Goal: Task Accomplishment & Management: Manage account settings

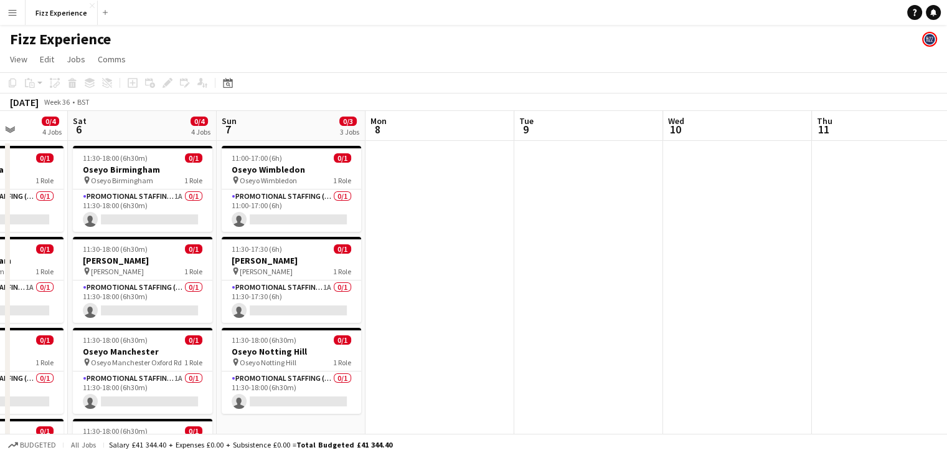
scroll to position [0, 374]
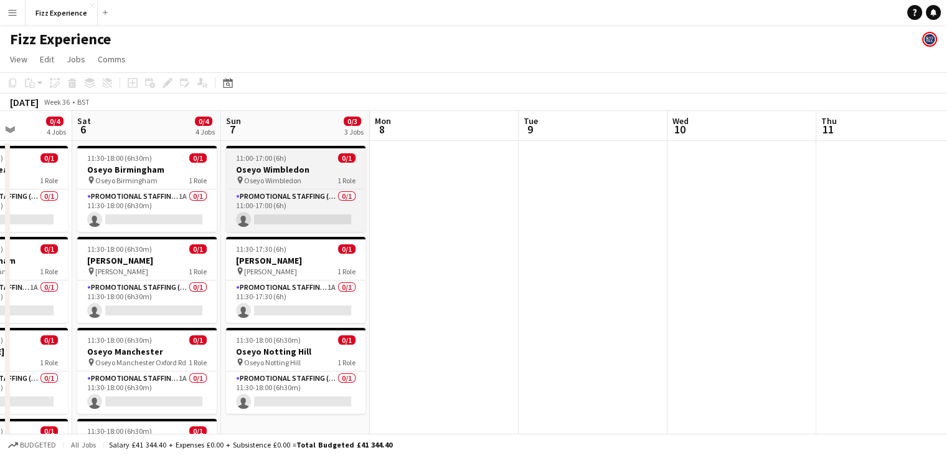
click at [314, 164] on h3 "Oseyo Wimbledon" at bounding box center [295, 169] width 139 height 11
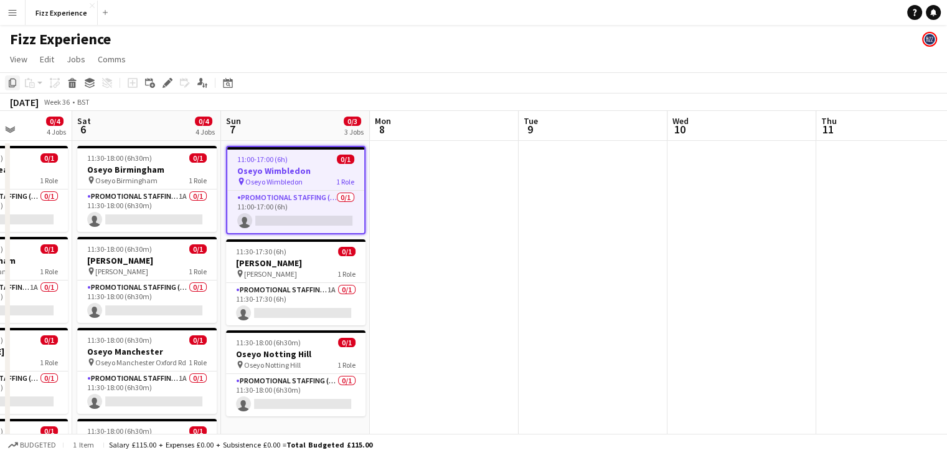
click at [14, 78] on icon at bounding box center [12, 82] width 7 height 9
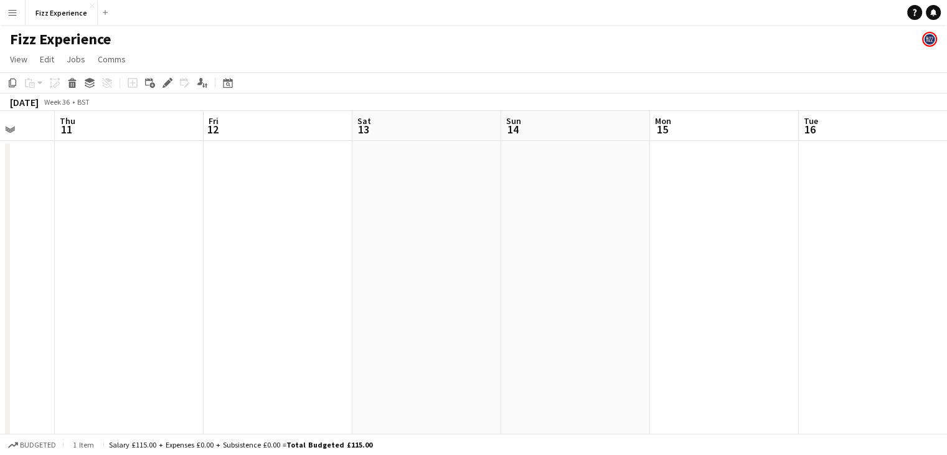
scroll to position [0, 541]
click at [313, 154] on app-date-cell at bounding box center [278, 337] width 149 height 392
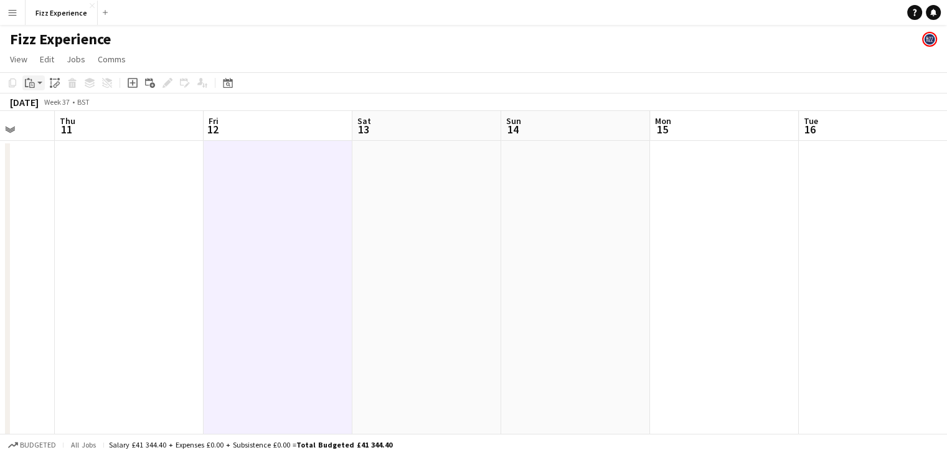
click at [32, 82] on icon at bounding box center [32, 85] width 6 height 6
click at [43, 106] on link "Paste Ctrl+V" at bounding box center [91, 106] width 117 height 11
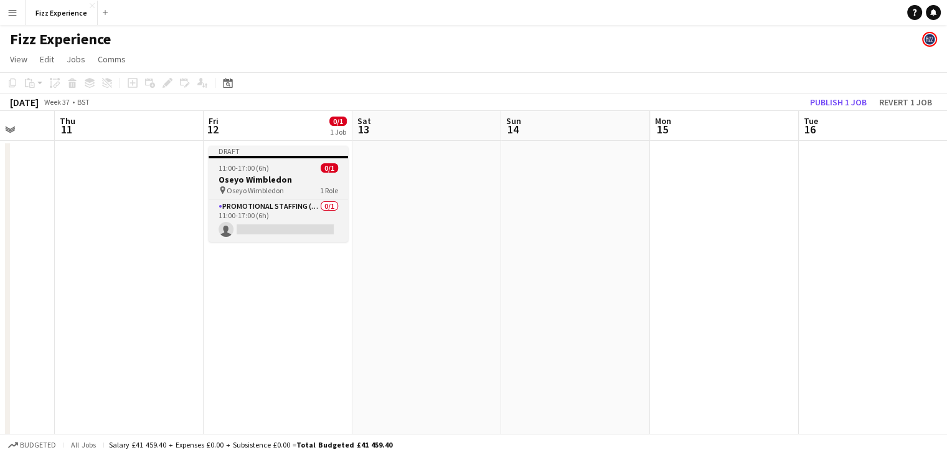
click at [302, 181] on h3 "Oseyo Wimbledon" at bounding box center [278, 179] width 139 height 11
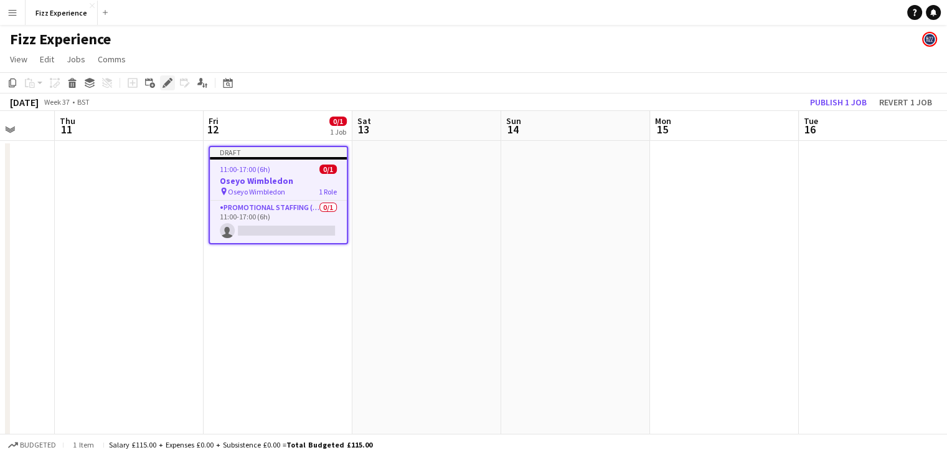
click at [168, 82] on icon at bounding box center [167, 83] width 7 height 7
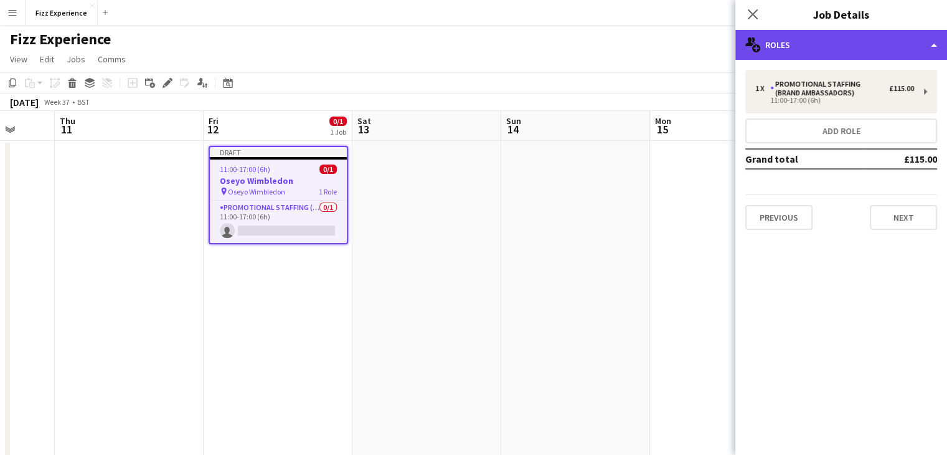
click at [808, 49] on div "multiple-users-add Roles" at bounding box center [841, 45] width 212 height 30
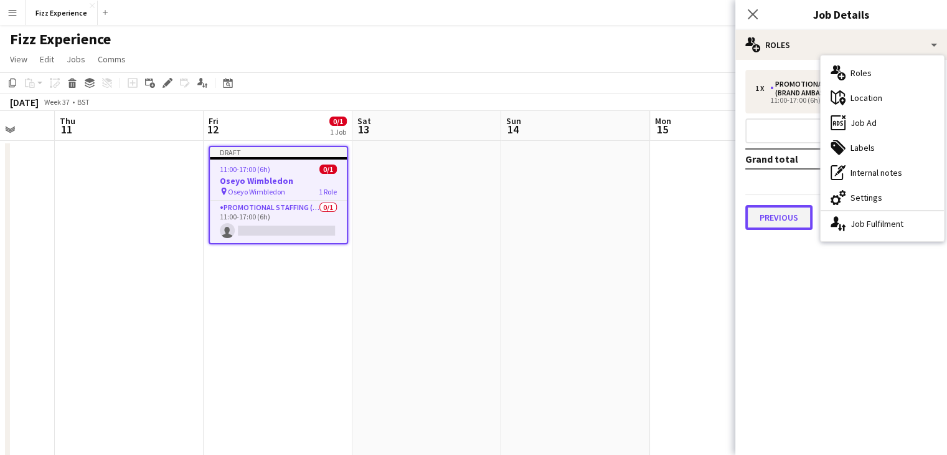
click at [787, 206] on button "Previous" at bounding box center [778, 217] width 67 height 25
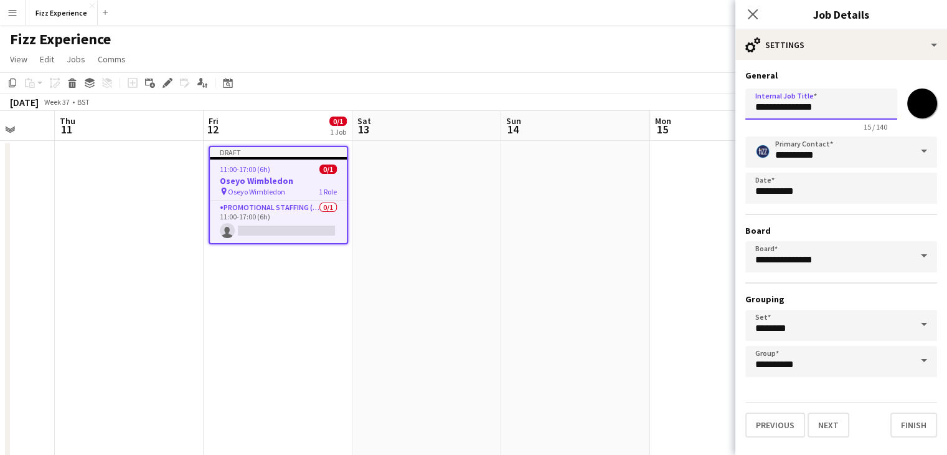
drag, startPoint x: 844, startPoint y: 109, endPoint x: 785, endPoint y: 109, distance: 59.8
click at [785, 109] on input "**********" at bounding box center [821, 103] width 152 height 31
type input "**********"
click at [820, 418] on button "Next" at bounding box center [829, 424] width 42 height 25
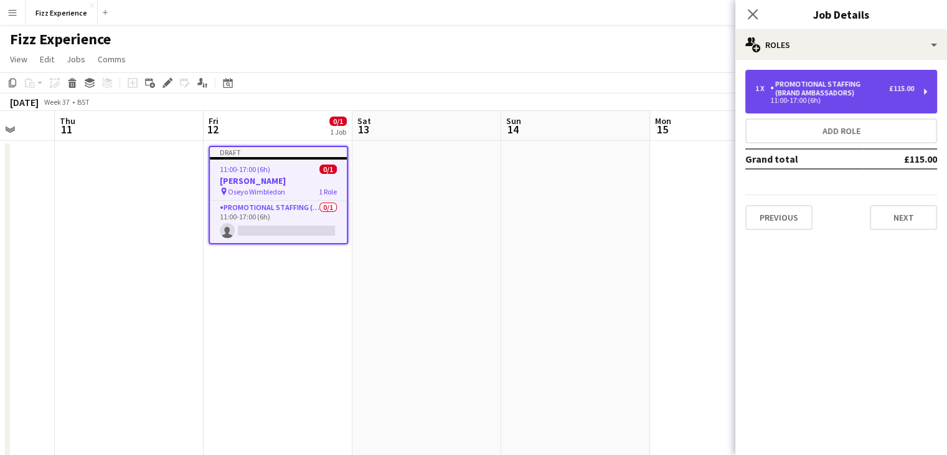
click at [843, 98] on div "11:00-17:00 (6h)" at bounding box center [834, 100] width 159 height 6
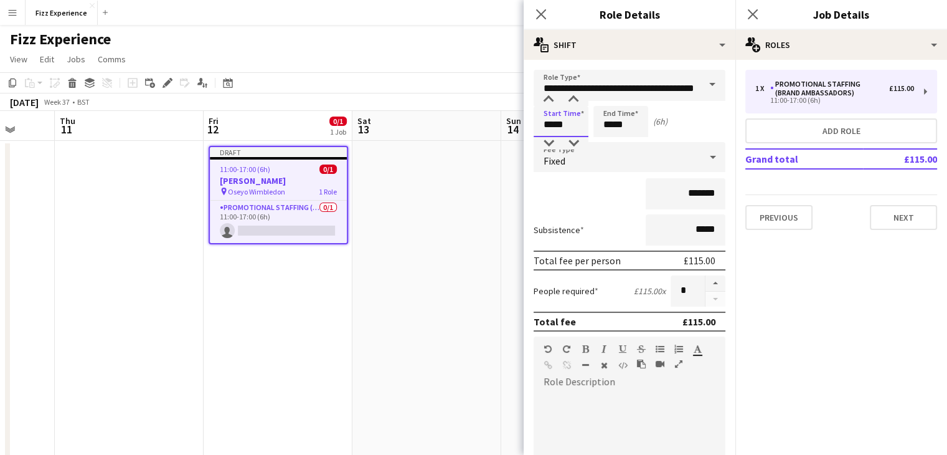
click at [560, 128] on input "*****" at bounding box center [561, 121] width 55 height 31
type input "*****"
click at [612, 123] on input "*****" at bounding box center [620, 121] width 55 height 31
type input "*****"
click at [882, 219] on button "Next" at bounding box center [903, 217] width 67 height 25
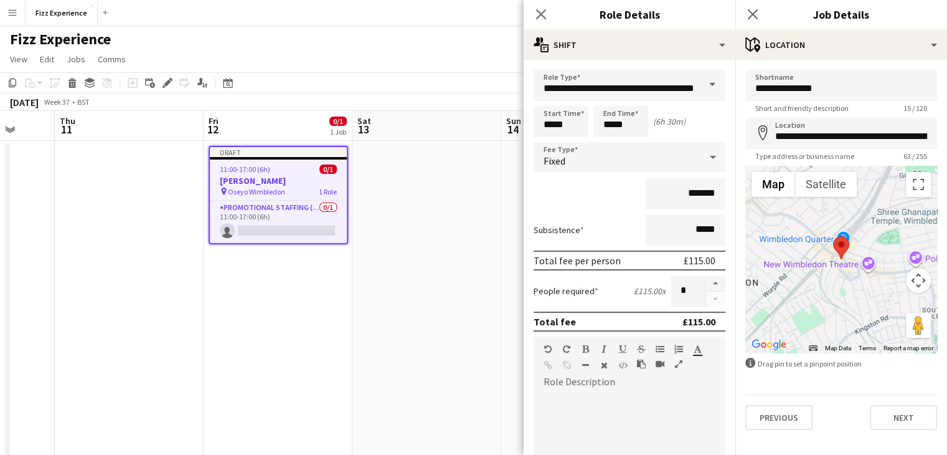
click at [549, 18] on div "Close pop-in" at bounding box center [541, 14] width 35 height 29
click at [547, 16] on icon "Close pop-in" at bounding box center [541, 14] width 12 height 12
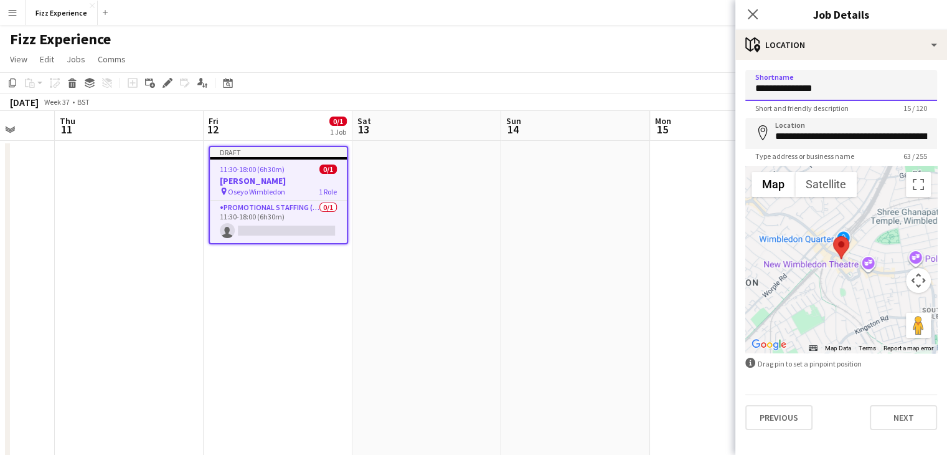
click at [843, 93] on input "**********" at bounding box center [841, 85] width 192 height 31
type input "**********"
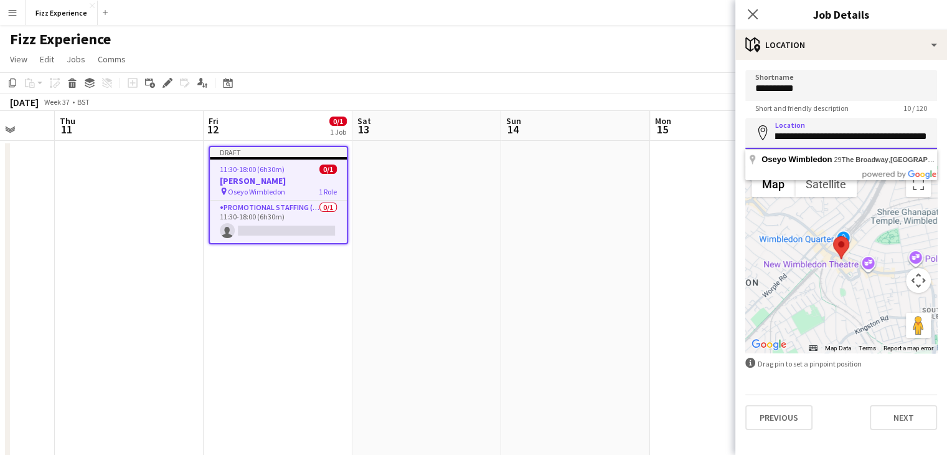
drag, startPoint x: 803, startPoint y: 135, endPoint x: 956, endPoint y: 95, distance: 157.7
click at [947, 95] on html "Menu Boards Boards Boards All jobs Status Workforce Workforce My Workforce Recr…" at bounding box center [473, 354] width 947 height 709
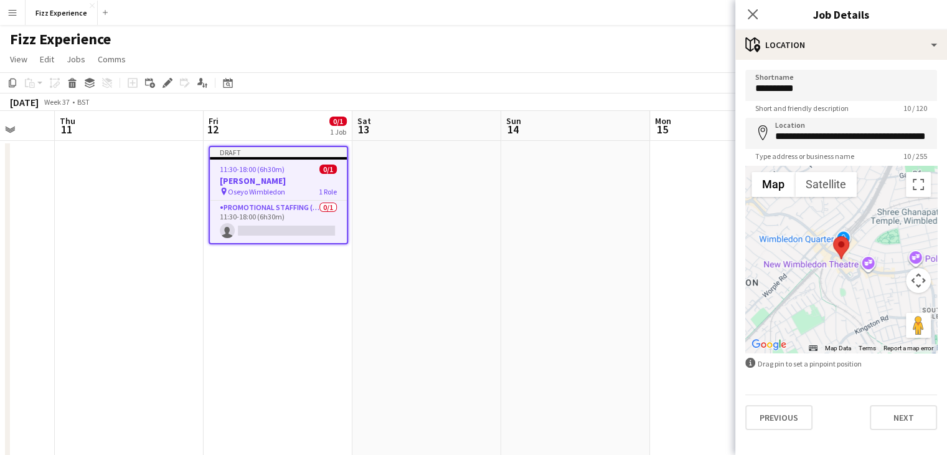
type input "**********"
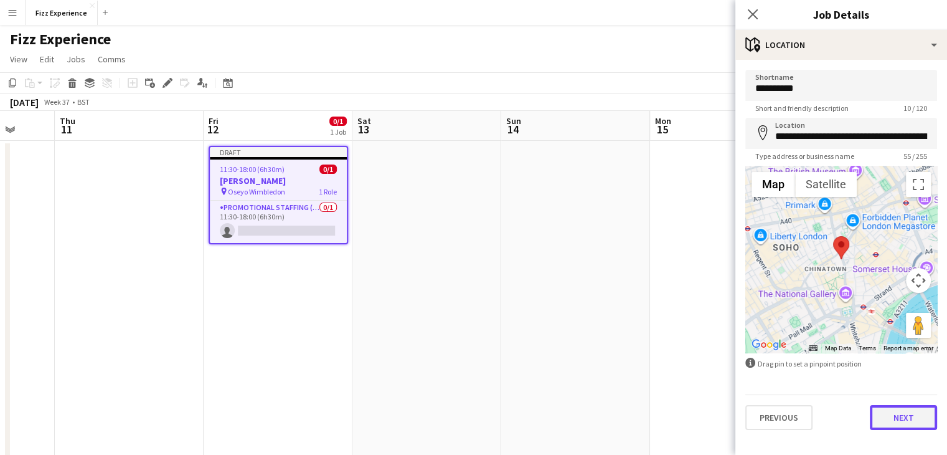
click at [873, 406] on button "Next" at bounding box center [903, 417] width 67 height 25
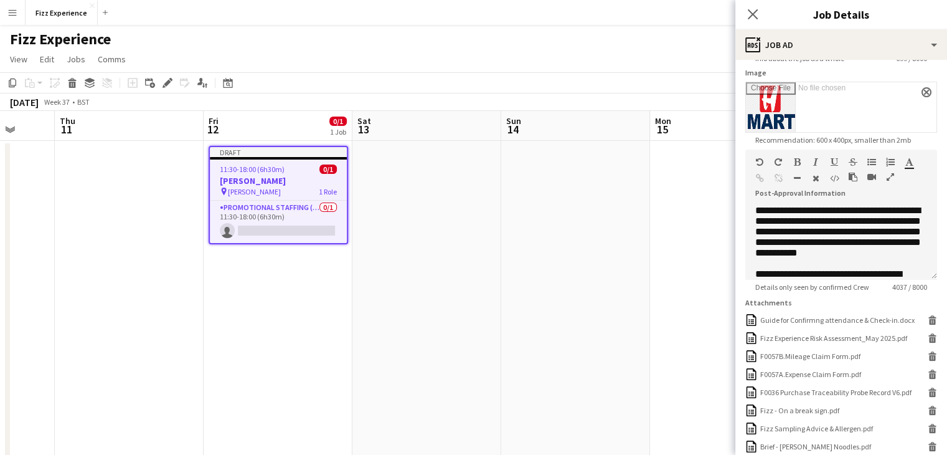
scroll to position [0, 541]
click at [476, 196] on app-date-cell at bounding box center [426, 337] width 149 height 392
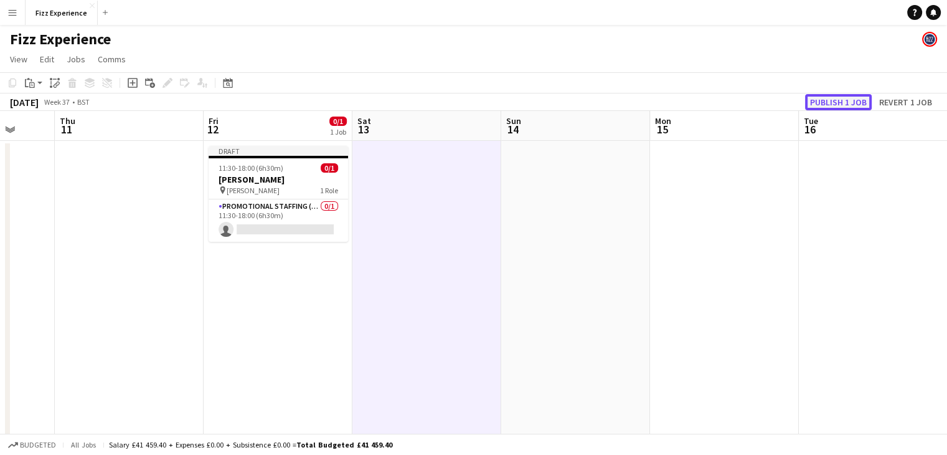
click at [842, 104] on button "Publish 1 job" at bounding box center [838, 102] width 67 height 16
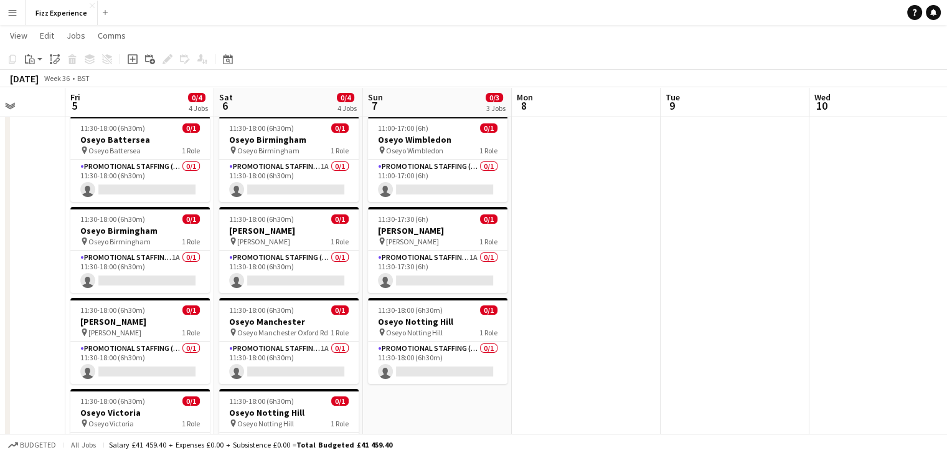
scroll to position [0, 0]
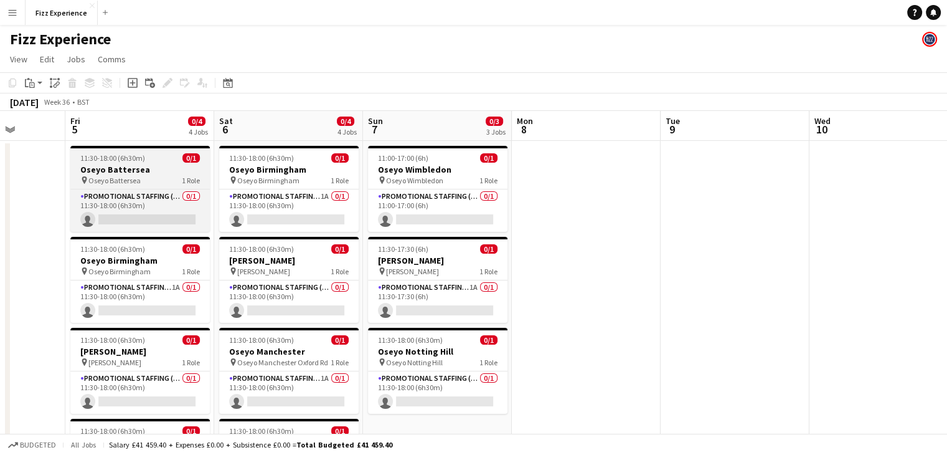
click at [130, 168] on h3 "Oseyo Battersea" at bounding box center [139, 169] width 139 height 11
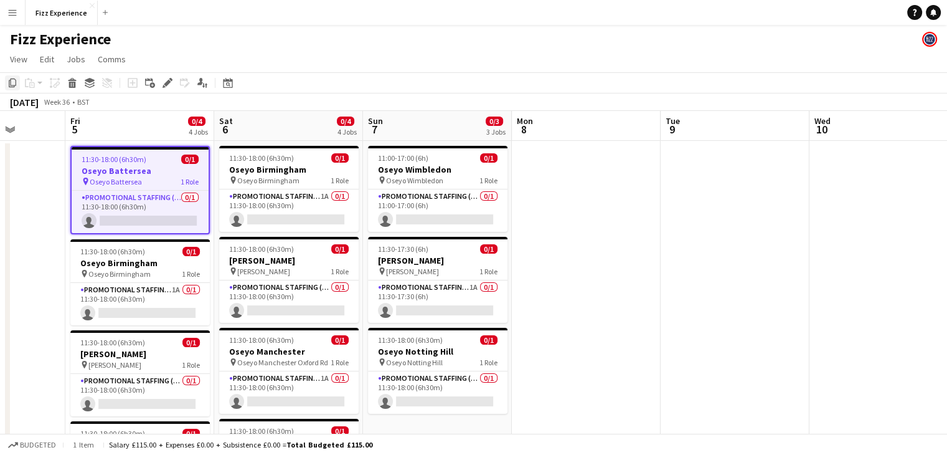
click at [13, 83] on icon "Copy" at bounding box center [12, 83] width 10 height 10
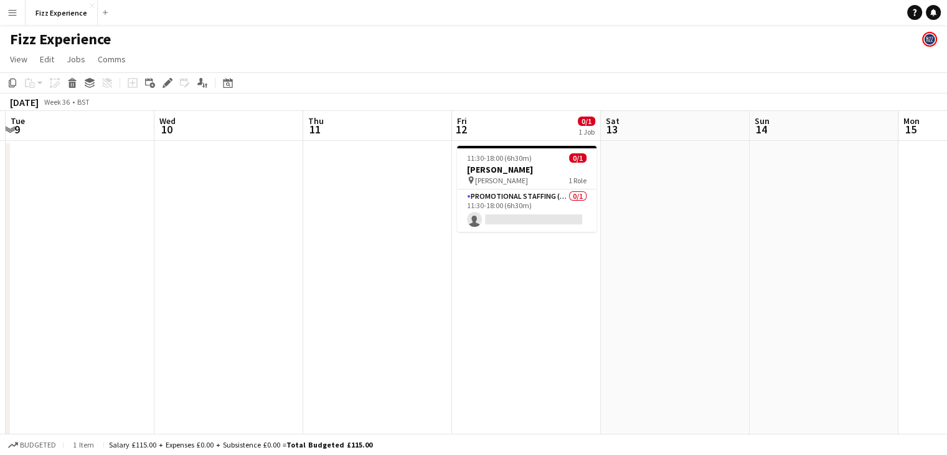
scroll to position [0, 443]
click at [539, 255] on app-date-cell "11:30-18:00 (6h30m) 0/1 Oseyo Soho pin [PERSON_NAME] 1 Role Promotional Staffin…" at bounding box center [524, 337] width 149 height 392
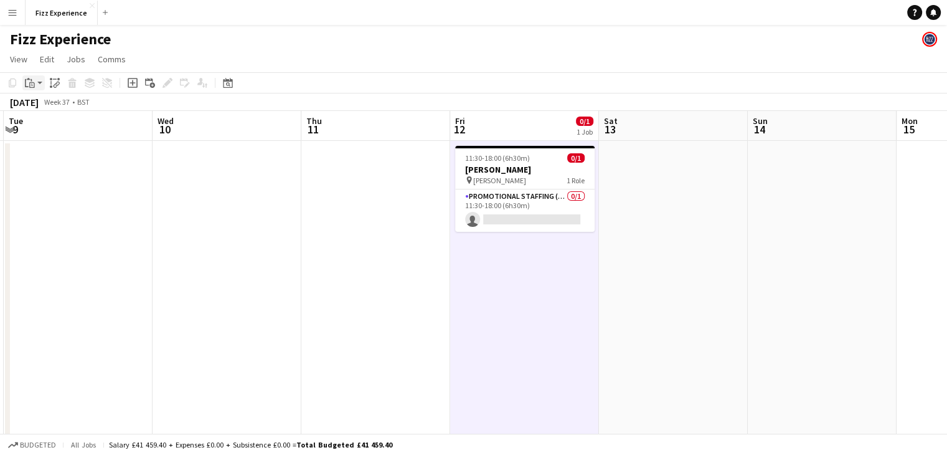
click at [26, 84] on icon at bounding box center [27, 83] width 4 height 8
click at [45, 105] on link "Paste Ctrl+V" at bounding box center [91, 106] width 117 height 11
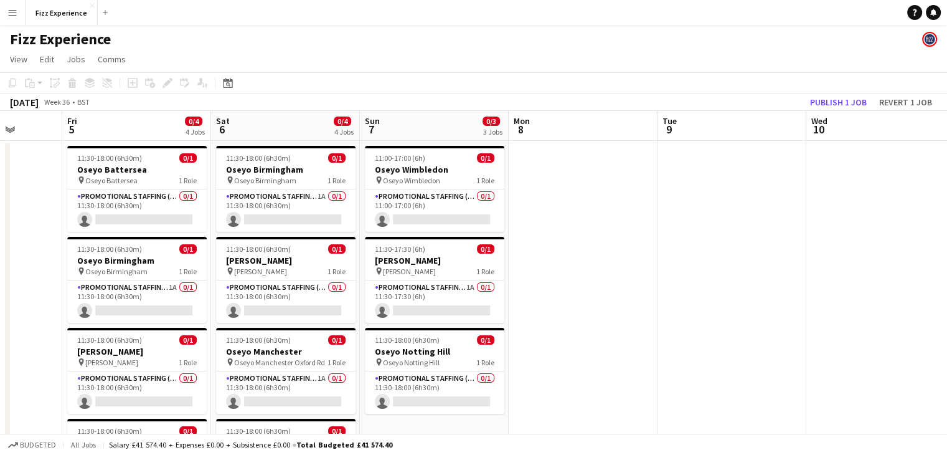
scroll to position [0, 384]
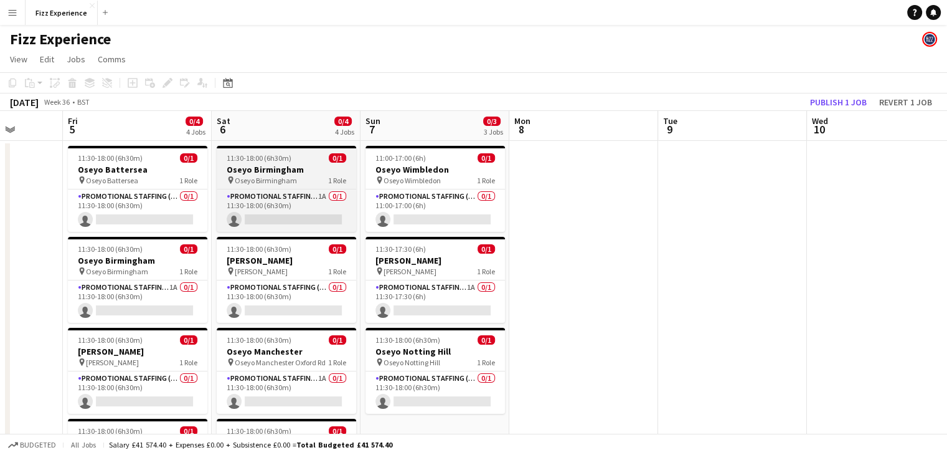
click at [257, 172] on h3 "Oseyo Birmingham" at bounding box center [286, 169] width 139 height 11
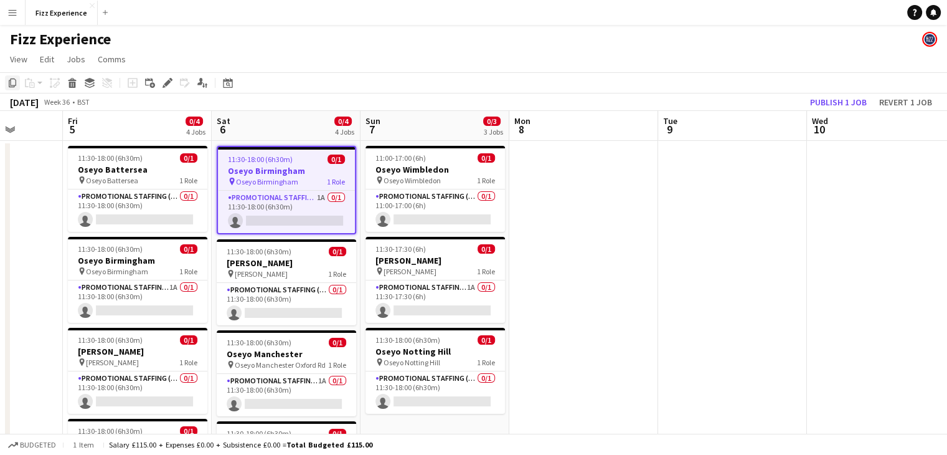
click at [9, 83] on icon at bounding box center [12, 82] width 7 height 9
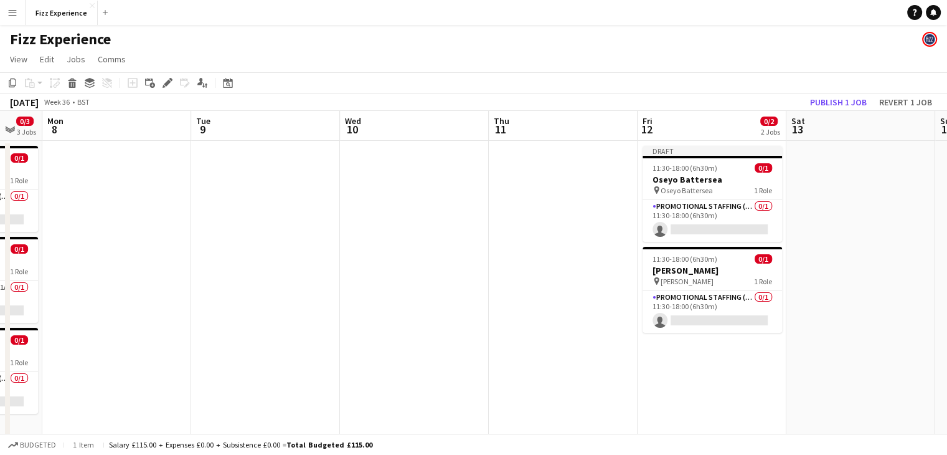
scroll to position [0, 556]
click at [676, 354] on app-date-cell "Draft 11:30-18:00 (6h30m) 0/1 Oseyo Battersea pin Oseyo Battersea 1 Role Promot…" at bounding box center [709, 337] width 149 height 392
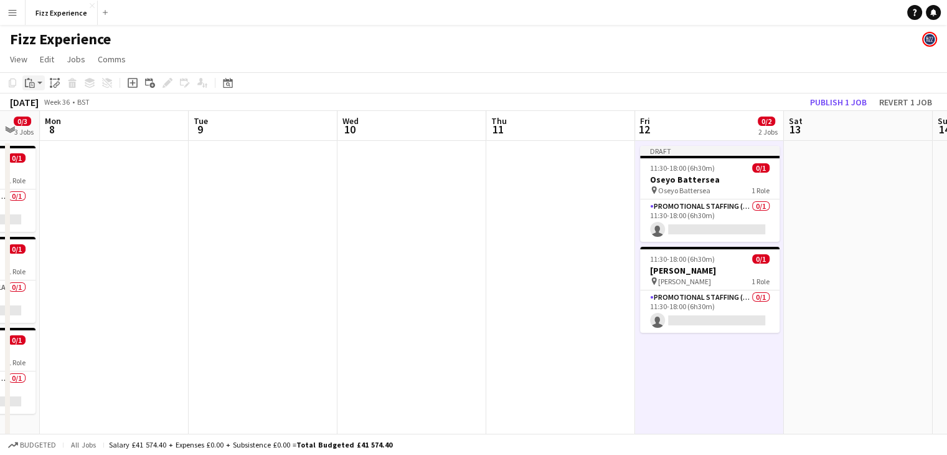
click at [26, 87] on icon at bounding box center [27, 83] width 4 height 8
click at [46, 108] on link "Paste Ctrl+V" at bounding box center [91, 106] width 117 height 11
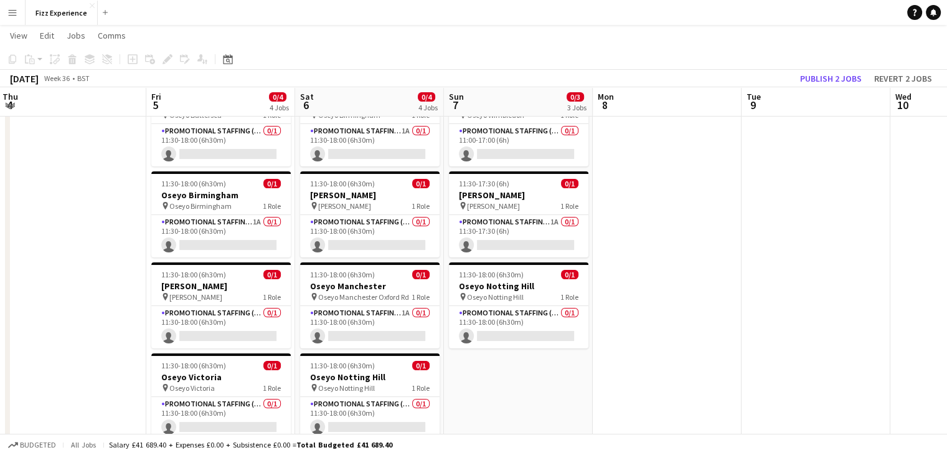
scroll to position [64, 0]
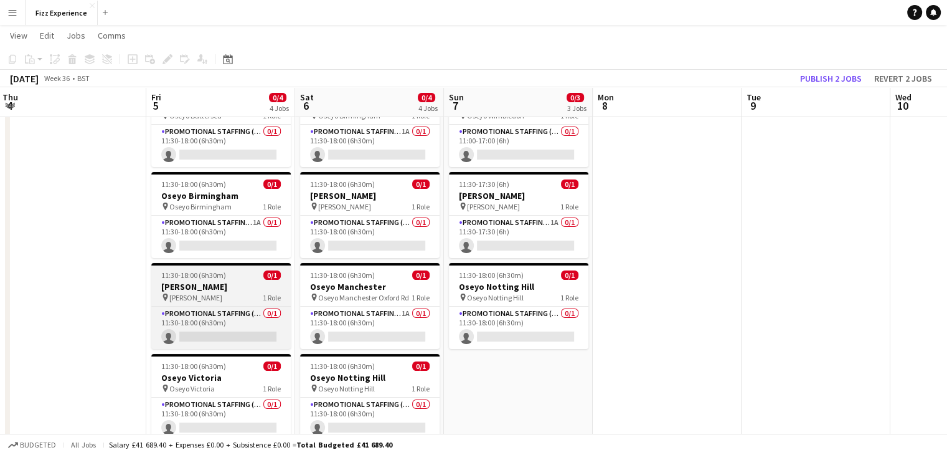
click at [224, 283] on h3 "[PERSON_NAME]" at bounding box center [220, 286] width 139 height 11
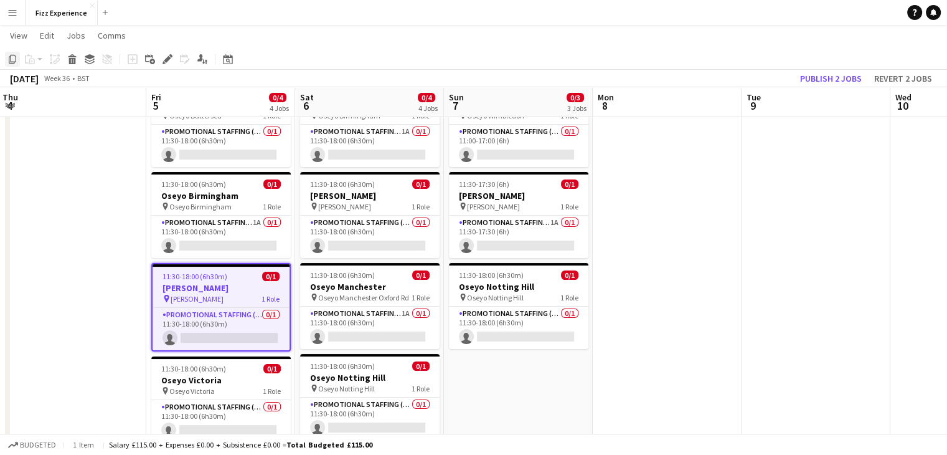
click at [14, 59] on icon "Copy" at bounding box center [12, 59] width 10 height 10
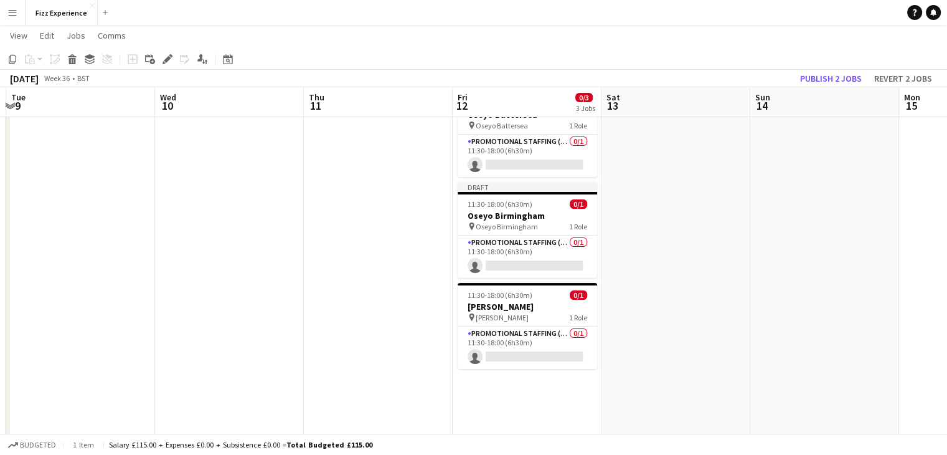
scroll to position [0, 442]
click at [526, 382] on app-date-cell "Draft 11:30-18:00 (6h30m) 0/1 Oseyo Battersea pin Oseyo Battersea 1 Role Promot…" at bounding box center [525, 272] width 149 height 392
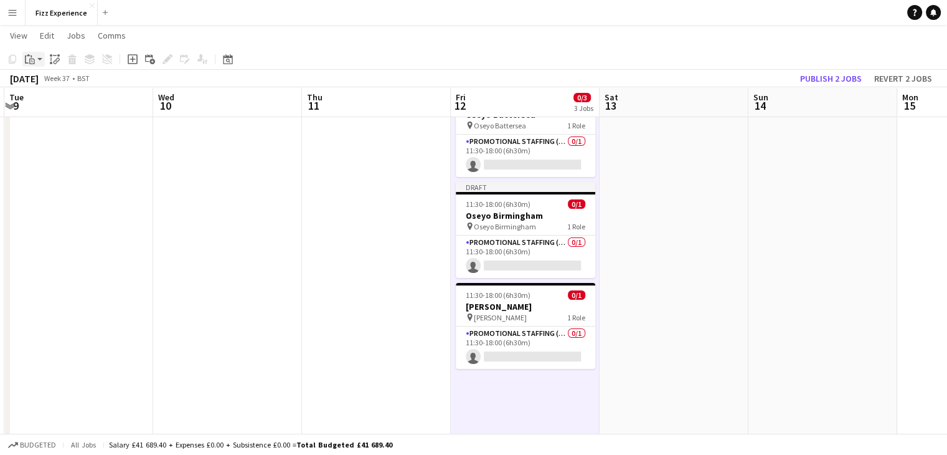
click at [34, 59] on icon at bounding box center [32, 62] width 6 height 6
click at [52, 84] on link "Paste Ctrl+V" at bounding box center [91, 82] width 117 height 11
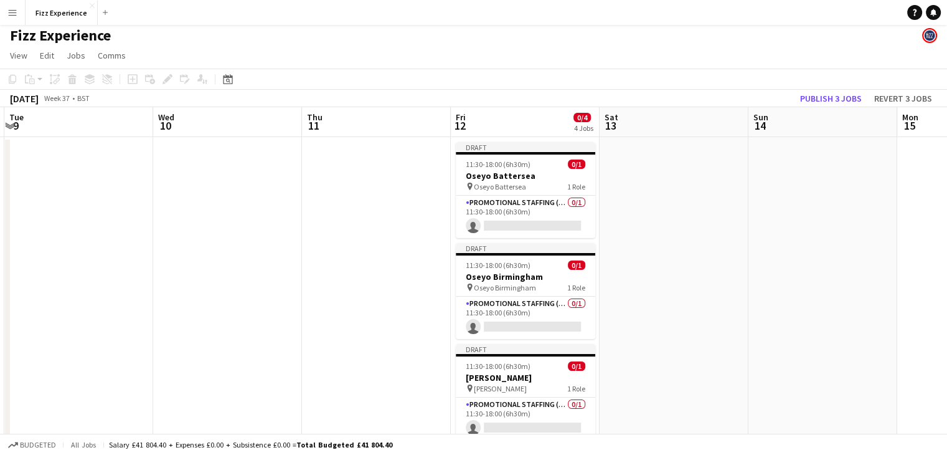
scroll to position [0, 0]
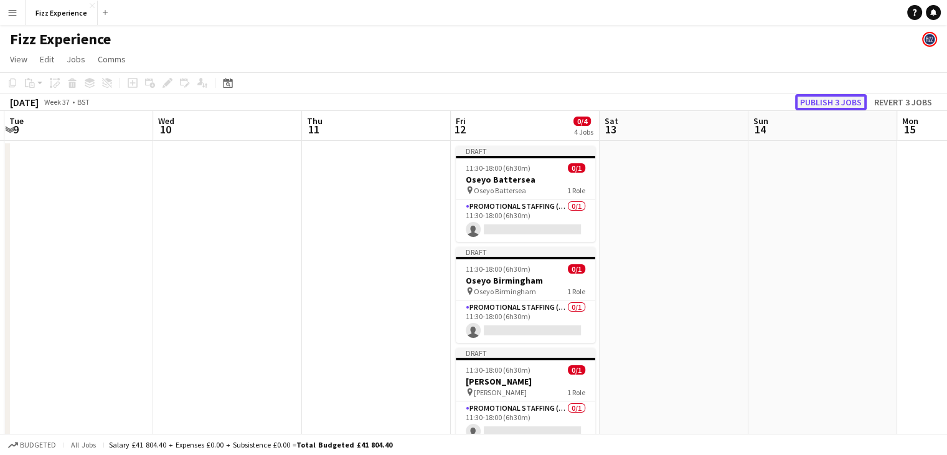
click at [827, 102] on button "Publish 3 jobs" at bounding box center [831, 102] width 72 height 16
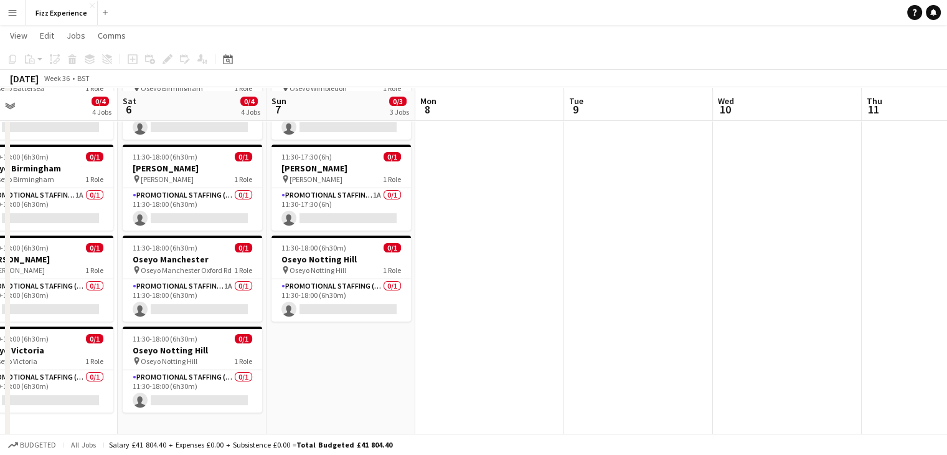
scroll to position [87, 0]
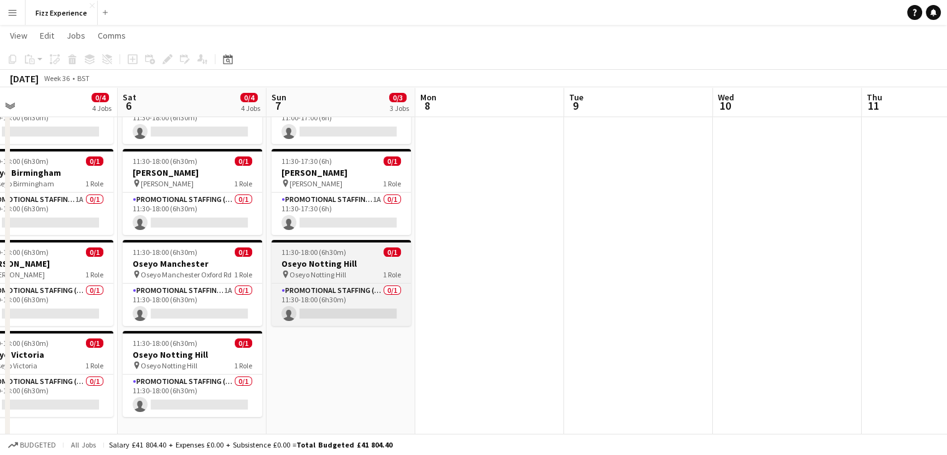
click at [319, 265] on h3 "Oseyo Notting Hill" at bounding box center [341, 263] width 139 height 11
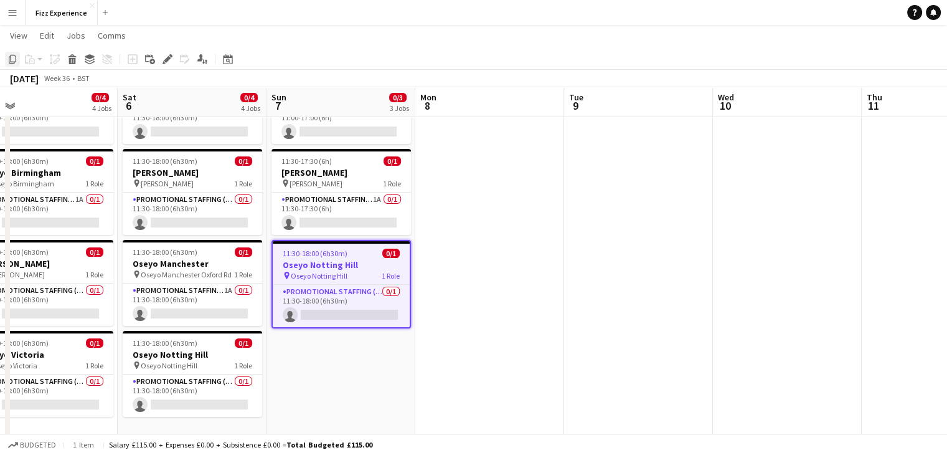
click at [15, 64] on div "Copy" at bounding box center [12, 59] width 15 height 15
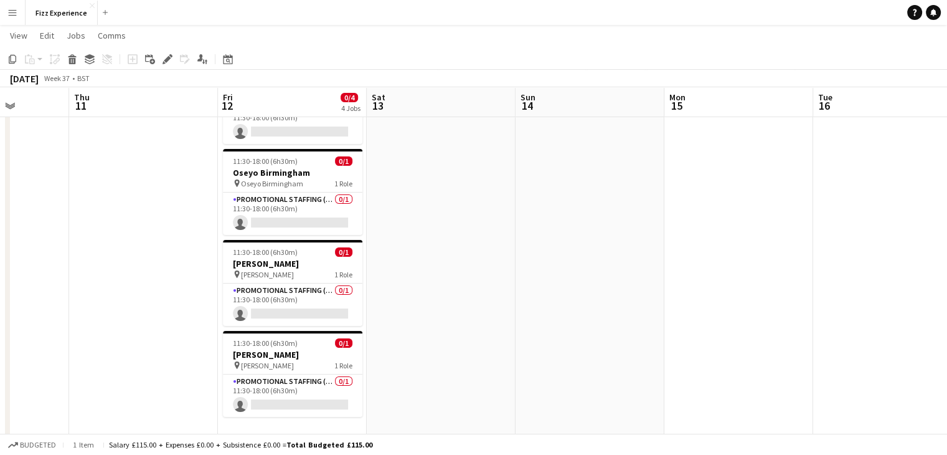
scroll to position [0, 531]
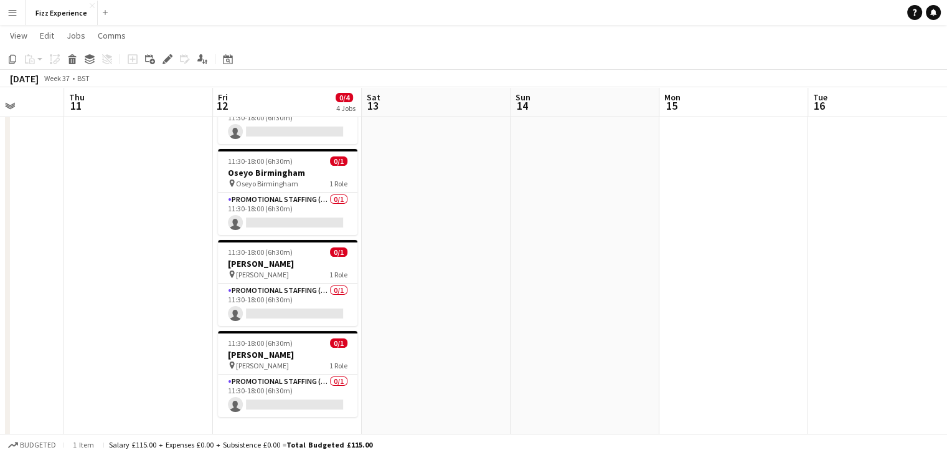
click at [397, 178] on app-date-cell at bounding box center [436, 249] width 149 height 392
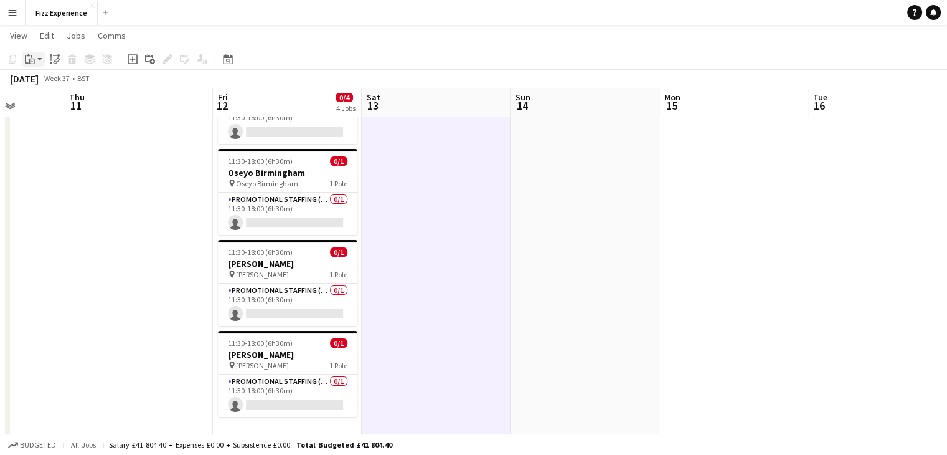
click at [31, 54] on icon "Paste" at bounding box center [30, 59] width 10 height 10
click at [44, 78] on link "Paste Ctrl+V" at bounding box center [91, 82] width 117 height 11
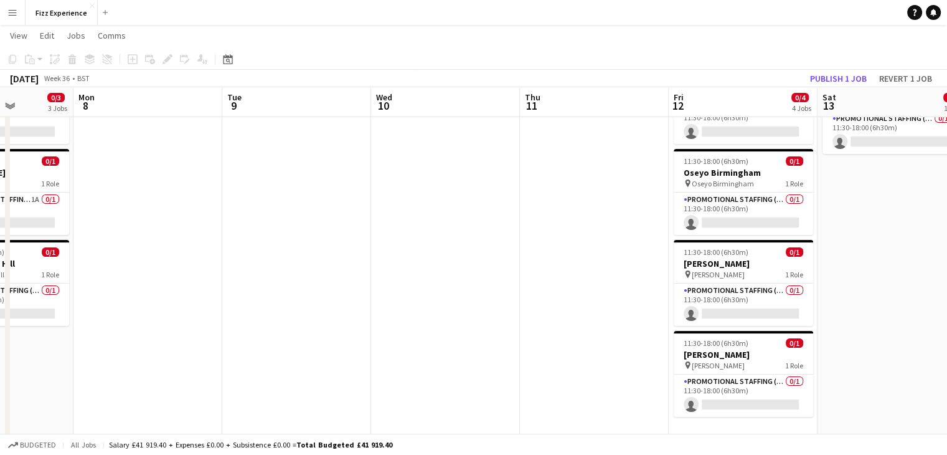
scroll to position [0, 369]
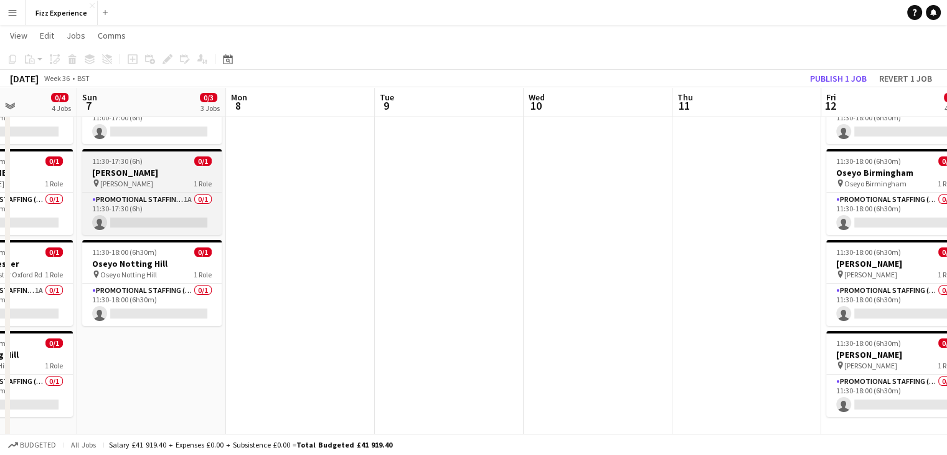
click at [145, 182] on div "pin Oseyo Arndale 1 Role" at bounding box center [151, 183] width 139 height 10
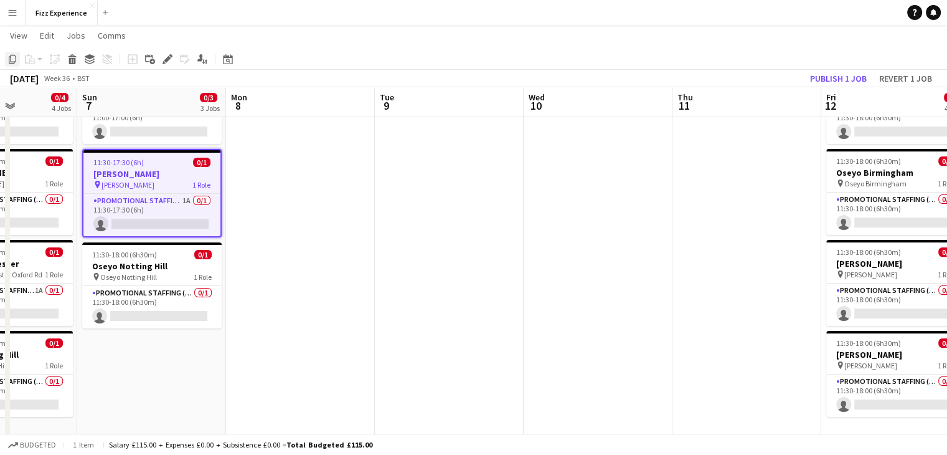
click at [11, 60] on icon at bounding box center [12, 59] width 7 height 9
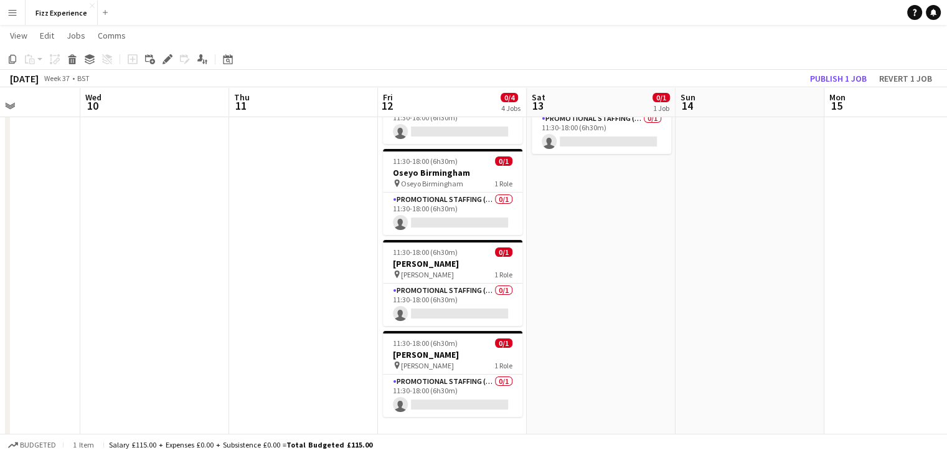
scroll to position [0, 448]
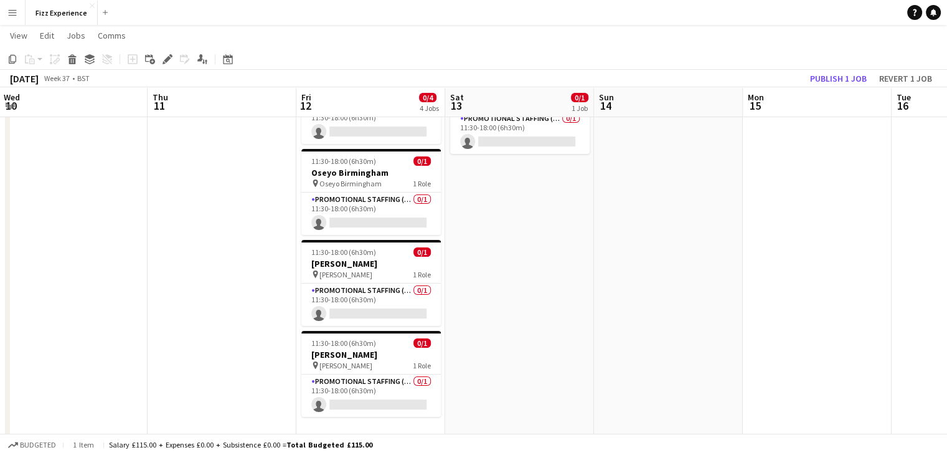
click at [531, 199] on app-date-cell "Draft 11:30-18:00 (6h30m) 0/1 Oseyo Notting Hill pin Oseyo Notting Hill 1 Role …" at bounding box center [519, 249] width 149 height 392
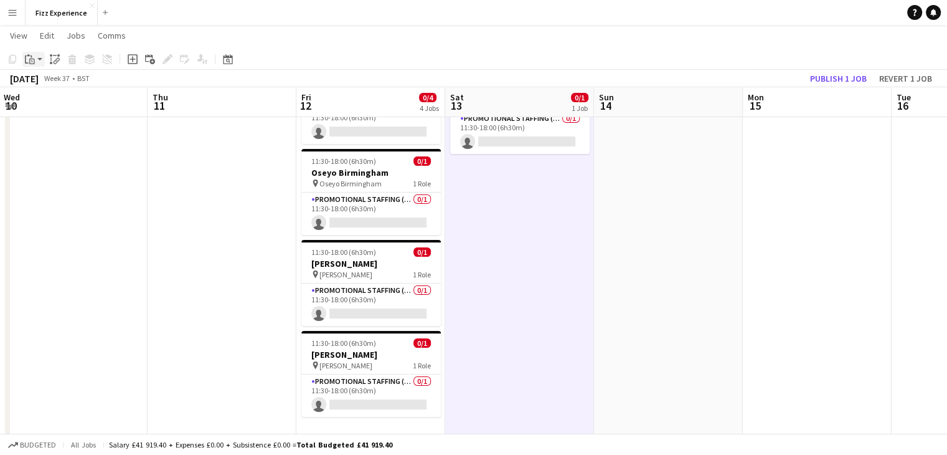
click at [35, 64] on div "Paste" at bounding box center [29, 59] width 15 height 15
click at [45, 83] on link "Paste Ctrl+V" at bounding box center [91, 82] width 117 height 11
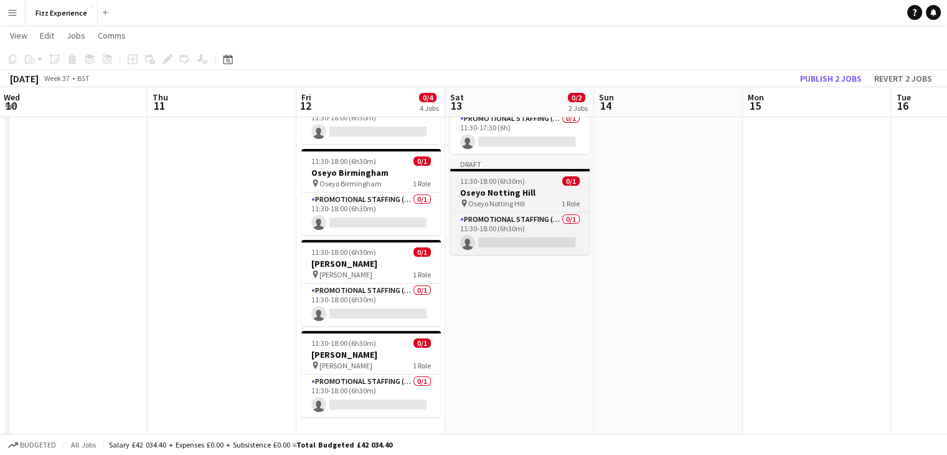
click at [506, 191] on h3 "Oseyo Notting Hill" at bounding box center [519, 192] width 139 height 11
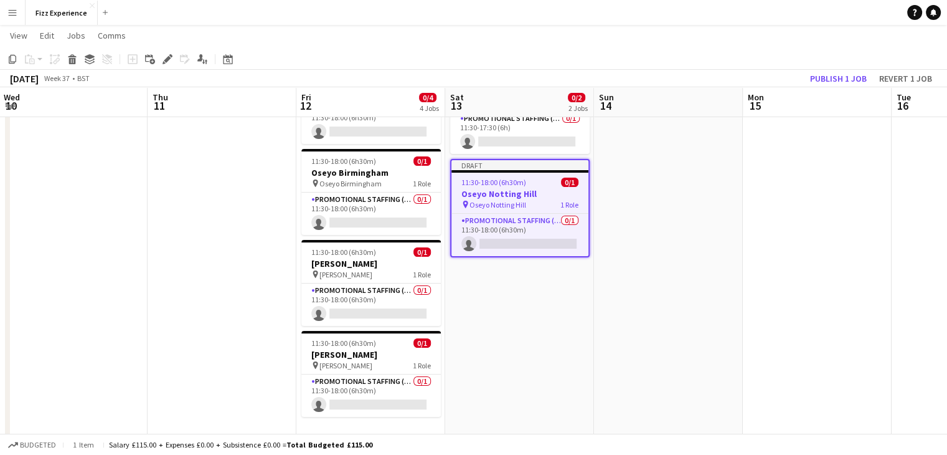
scroll to position [0, 451]
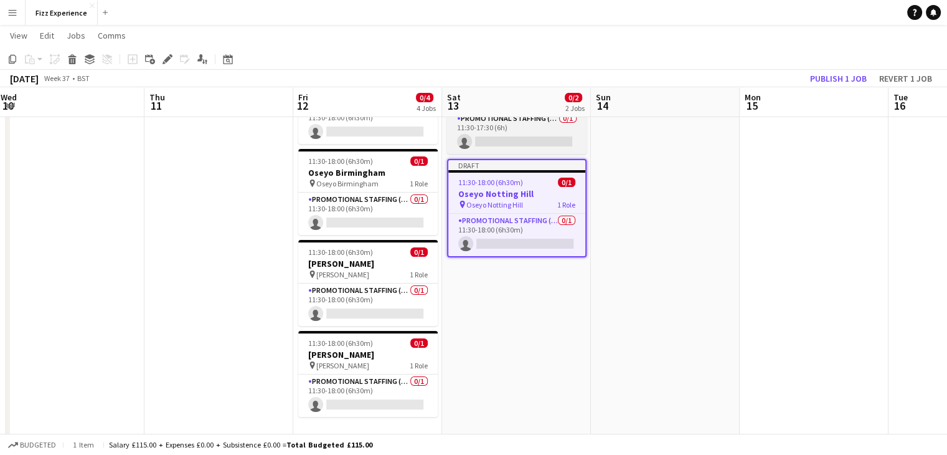
click at [511, 126] on app-card-role "Promotional Staffing (Brand Ambassadors) 0/1 11:30-17:30 (6h) single-neutral-ac…" at bounding box center [516, 132] width 139 height 42
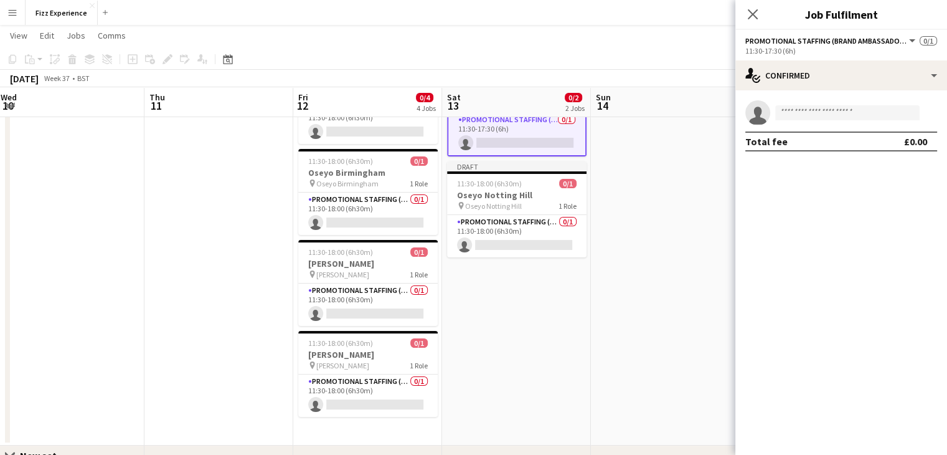
click at [718, 225] on app-date-cell at bounding box center [665, 249] width 149 height 392
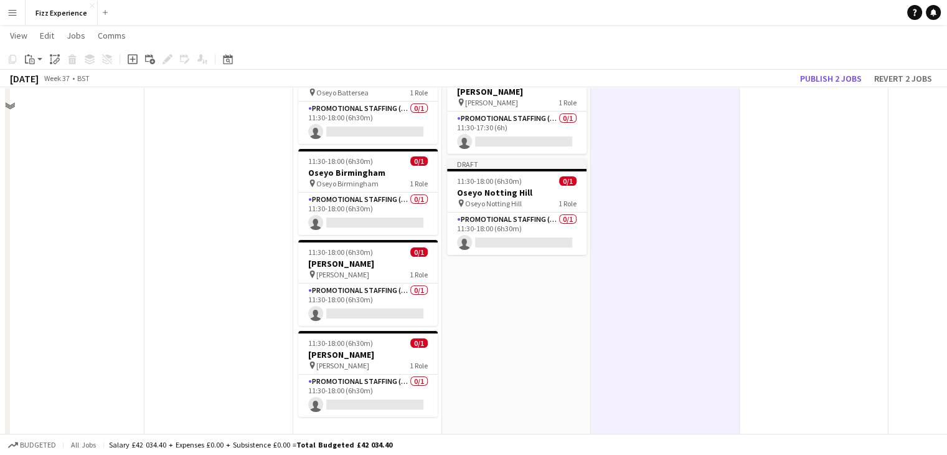
scroll to position [0, 0]
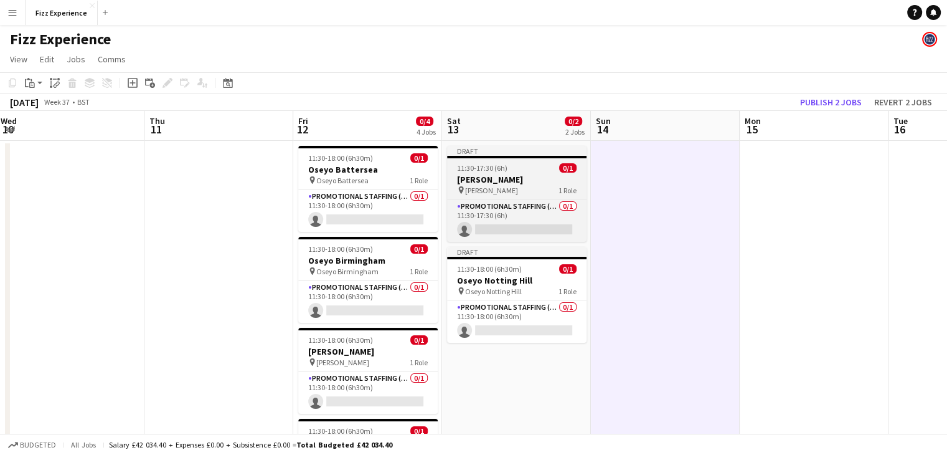
click at [481, 173] on span "11:30-17:30 (6h)" at bounding box center [482, 167] width 50 height 9
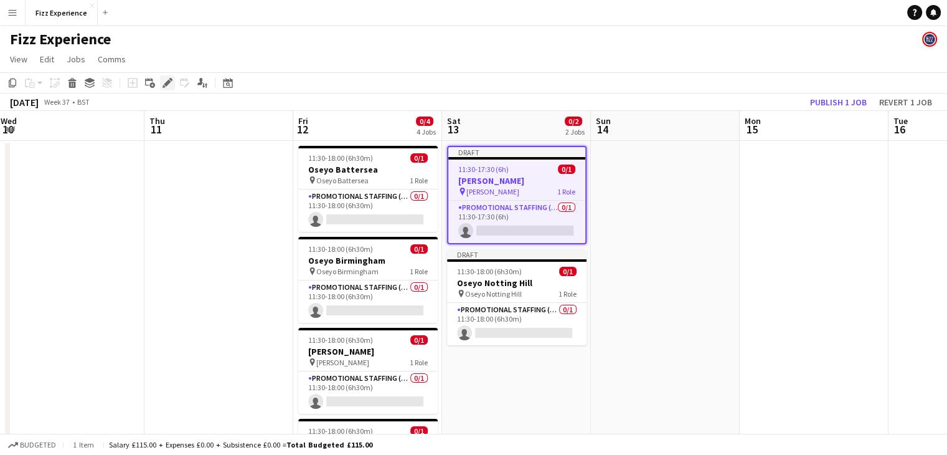
click at [168, 85] on icon at bounding box center [167, 83] width 7 height 7
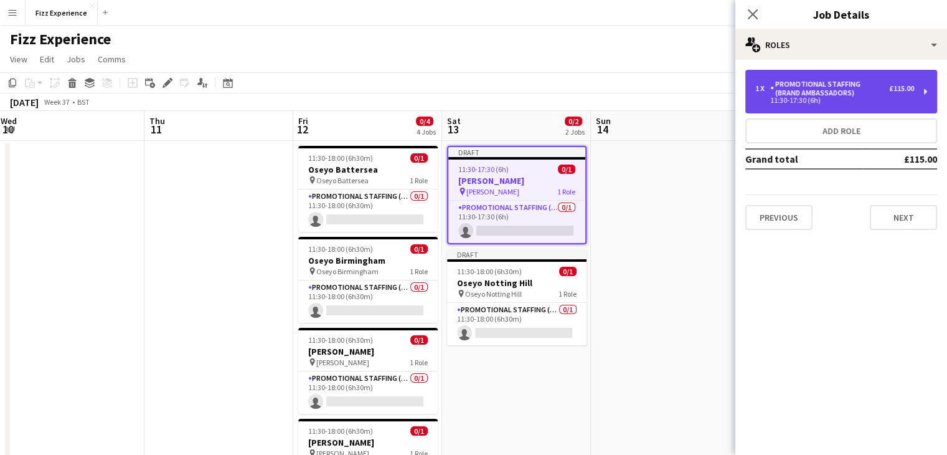
click at [812, 97] on div "Promotional Staffing (Brand Ambassadors)" at bounding box center [829, 88] width 119 height 17
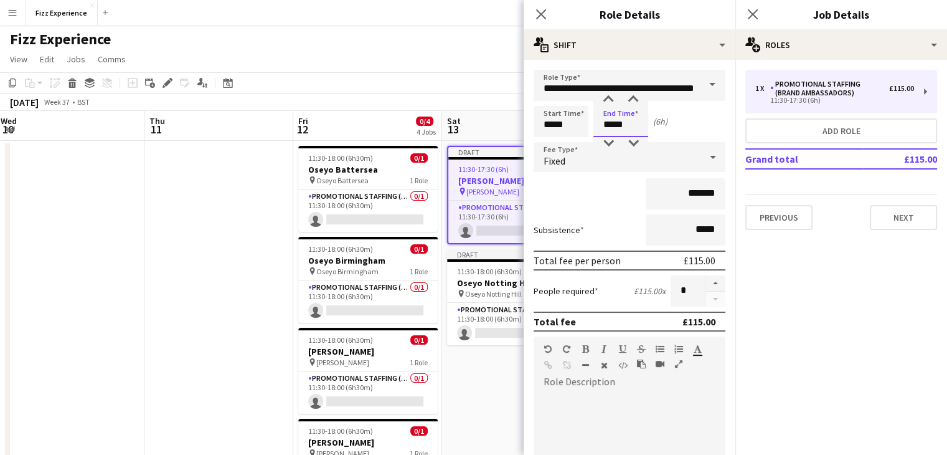
click at [610, 125] on input "*****" at bounding box center [620, 121] width 55 height 31
click at [620, 128] on input "*****" at bounding box center [620, 121] width 55 height 31
type input "*****"
click at [894, 208] on button "Next" at bounding box center [903, 217] width 67 height 25
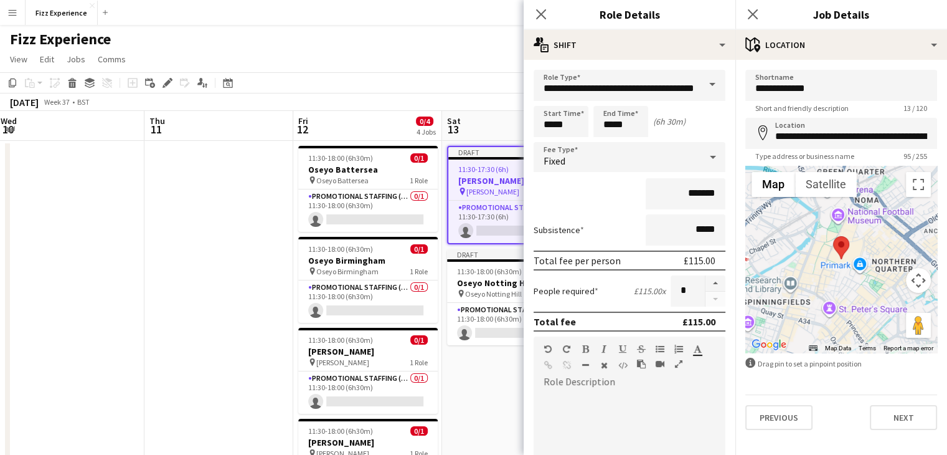
click at [481, 373] on app-date-cell "Draft 11:30-17:30 (6h) 0/1 [PERSON_NAME] pin [PERSON_NAME] 1 Role Promotional S…" at bounding box center [516, 337] width 149 height 392
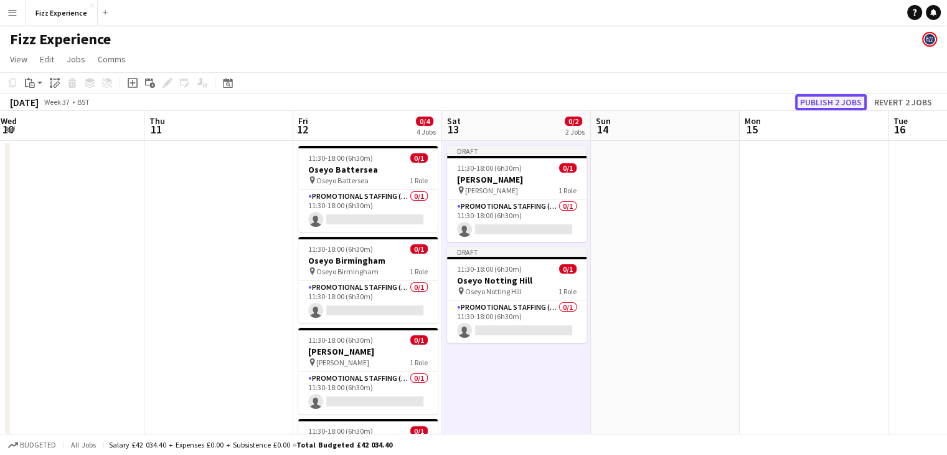
click at [812, 100] on button "Publish 2 jobs" at bounding box center [831, 102] width 72 height 16
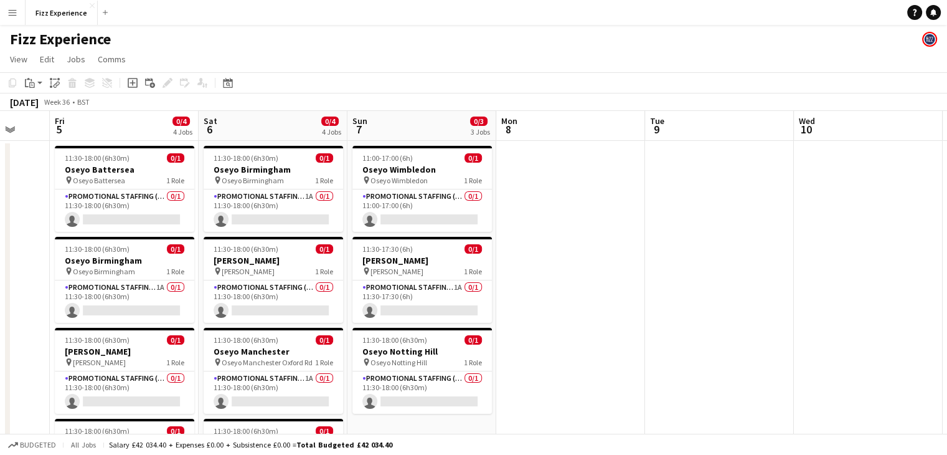
scroll to position [9, 0]
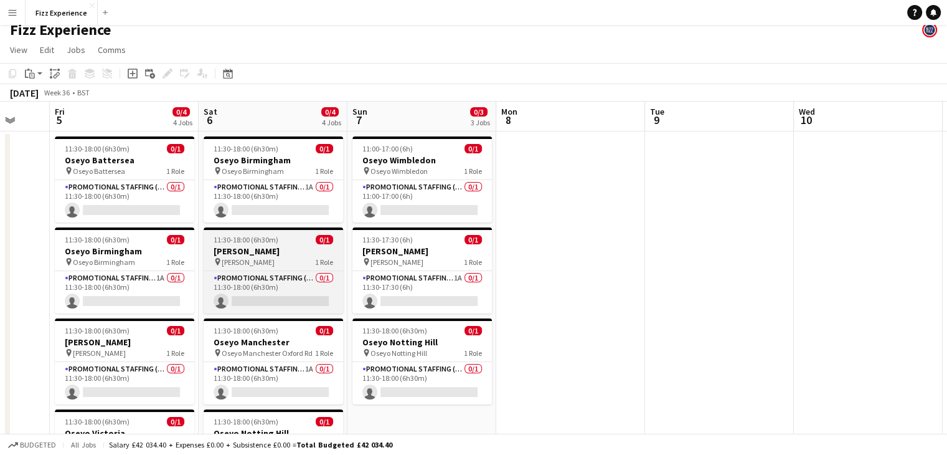
click at [230, 255] on h3 "[PERSON_NAME]" at bounding box center [273, 250] width 139 height 11
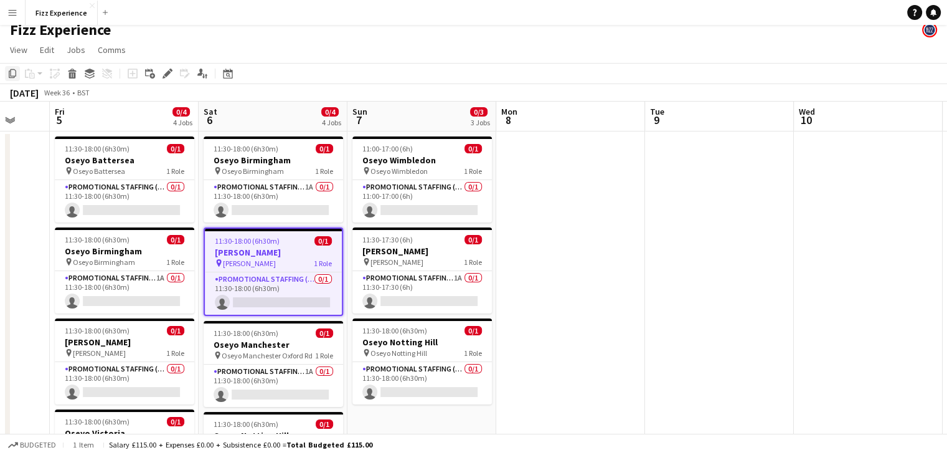
click at [15, 75] on icon at bounding box center [12, 73] width 7 height 9
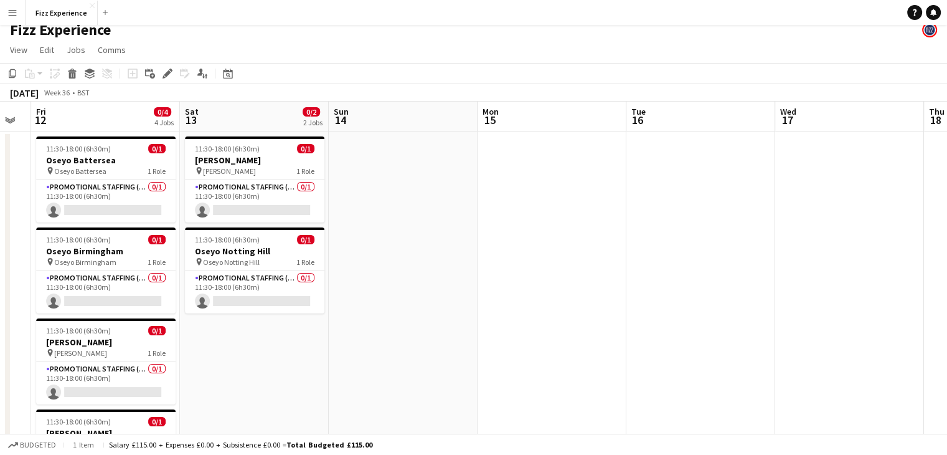
scroll to position [0, 350]
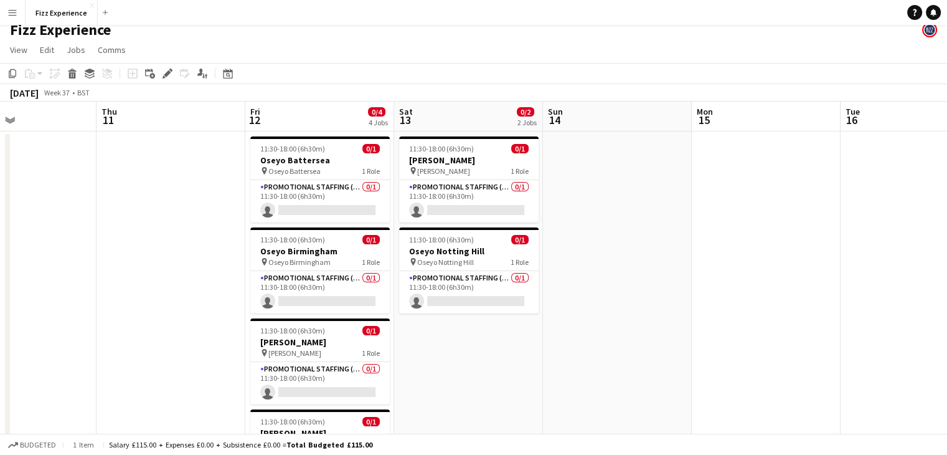
click at [499, 346] on app-date-cell "11:30-18:00 (6h30m) 0/1 [PERSON_NAME] pin [PERSON_NAME] 1 Role Promotional Staf…" at bounding box center [468, 327] width 149 height 392
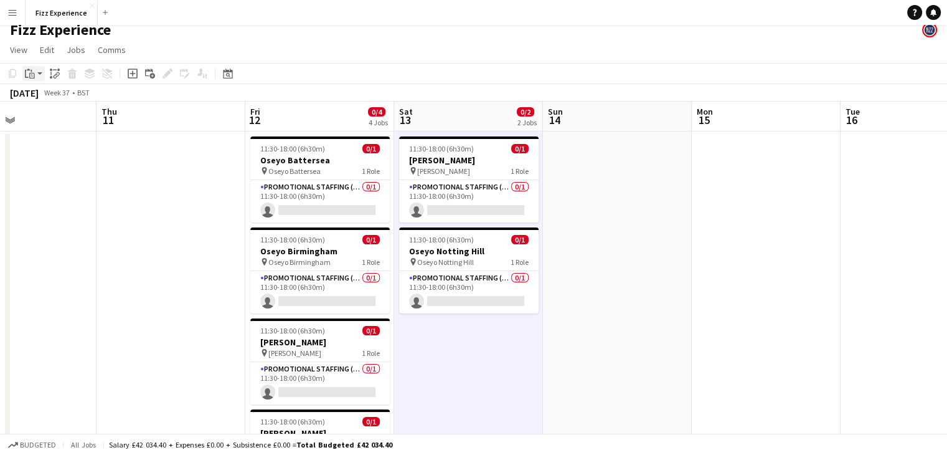
click at [29, 72] on icon "Paste" at bounding box center [30, 74] width 10 height 10
click at [48, 97] on link "Paste Ctrl+V" at bounding box center [91, 97] width 117 height 11
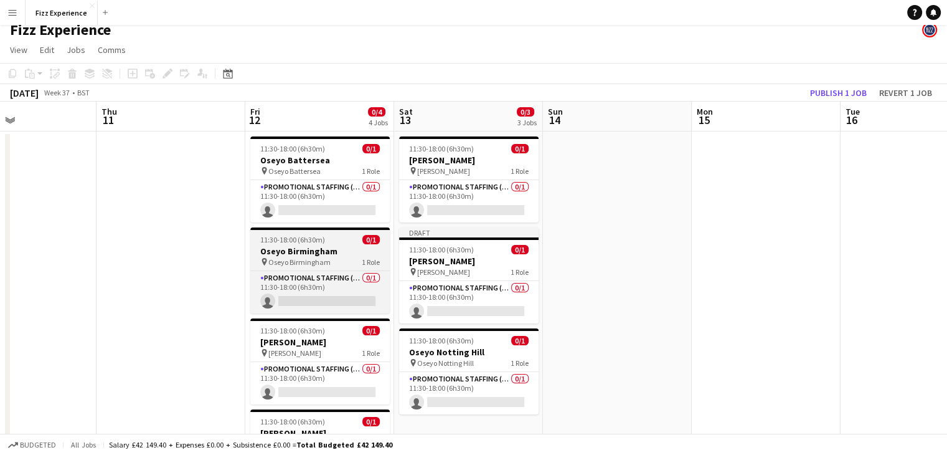
click at [325, 251] on h3 "Oseyo Birmingham" at bounding box center [319, 250] width 139 height 11
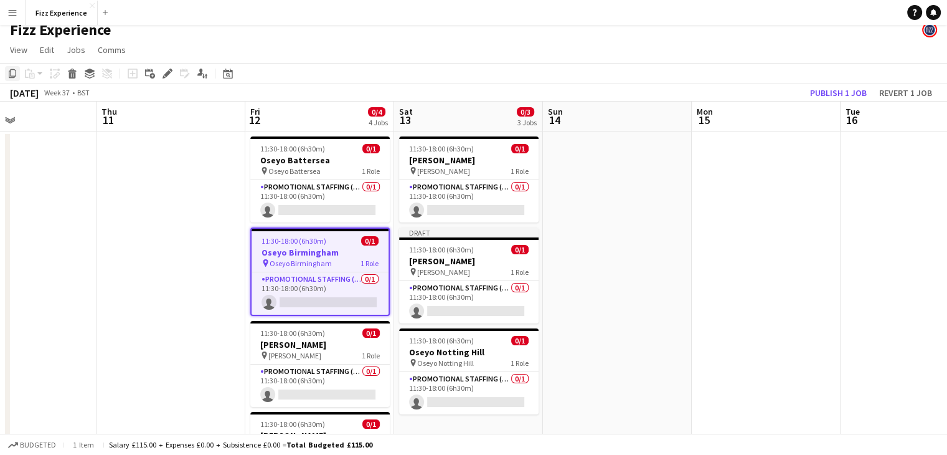
click at [19, 77] on div "Copy" at bounding box center [12, 73] width 15 height 15
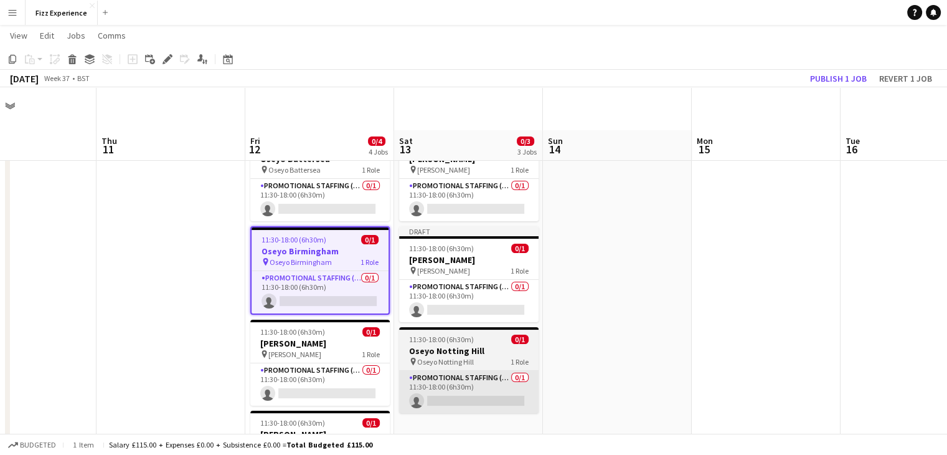
scroll to position [72, 0]
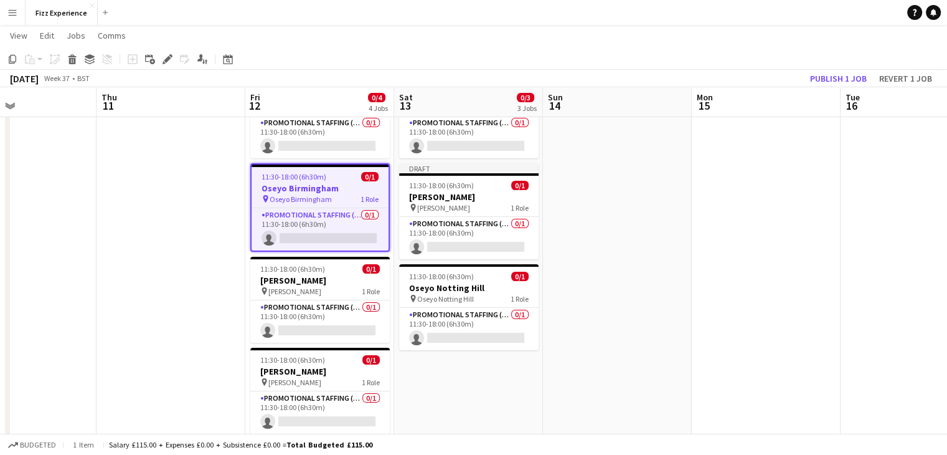
click at [455, 374] on app-date-cell "11:30-18:00 (6h30m) 0/1 [PERSON_NAME] pin [PERSON_NAME] 1 Role Promotional Staf…" at bounding box center [468, 263] width 149 height 392
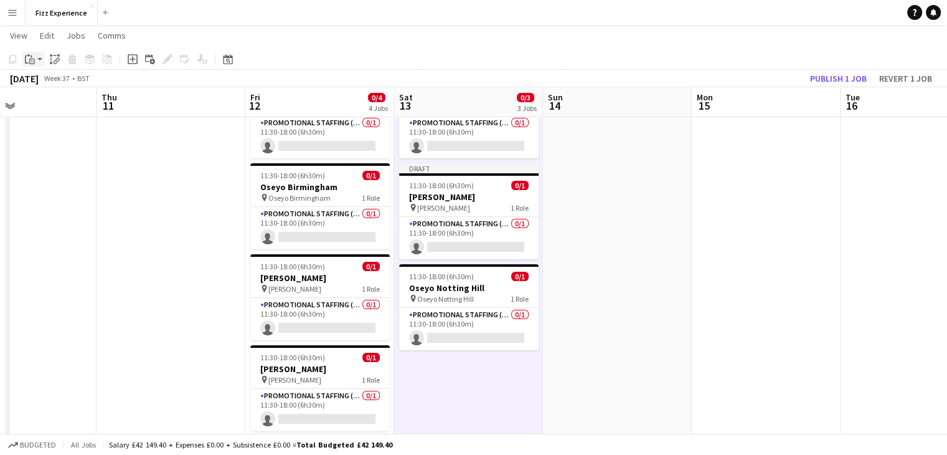
click at [27, 59] on icon "Paste" at bounding box center [30, 59] width 10 height 10
click at [47, 83] on link "Paste Ctrl+V" at bounding box center [91, 82] width 117 height 11
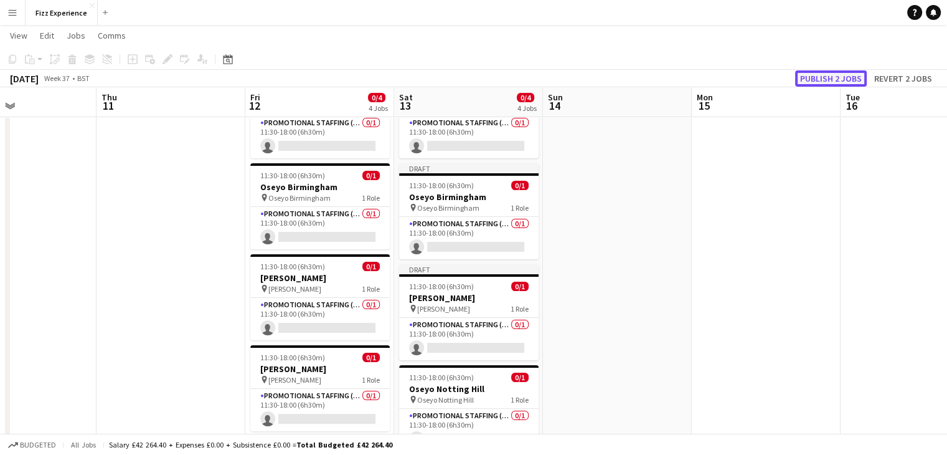
click at [816, 80] on button "Publish 2 jobs" at bounding box center [831, 78] width 72 height 16
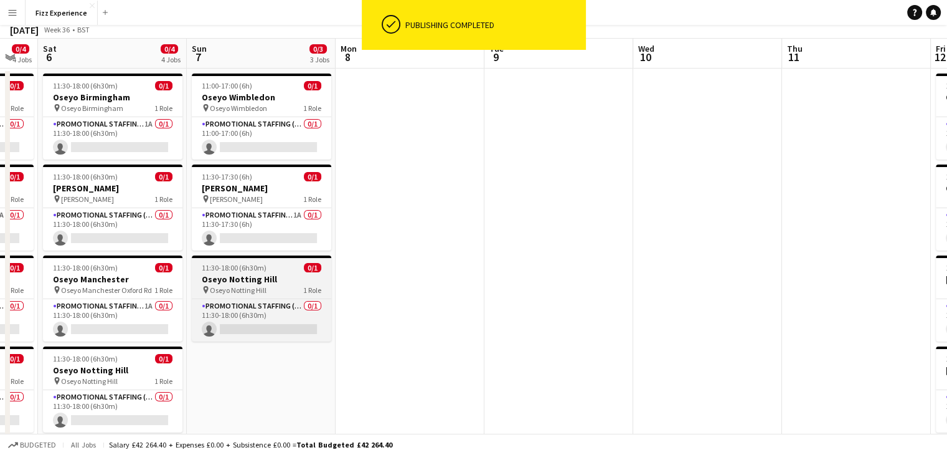
scroll to position [0, 0]
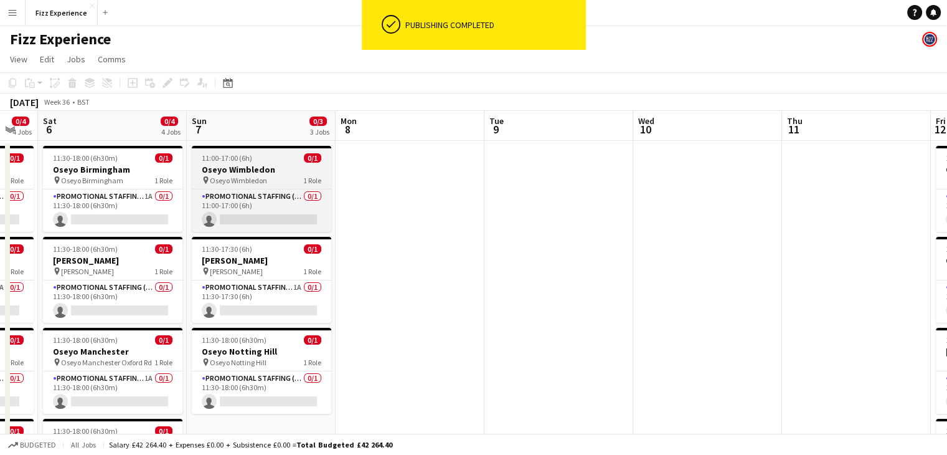
click at [251, 176] on span "Oseyo Wimbledon" at bounding box center [238, 180] width 57 height 9
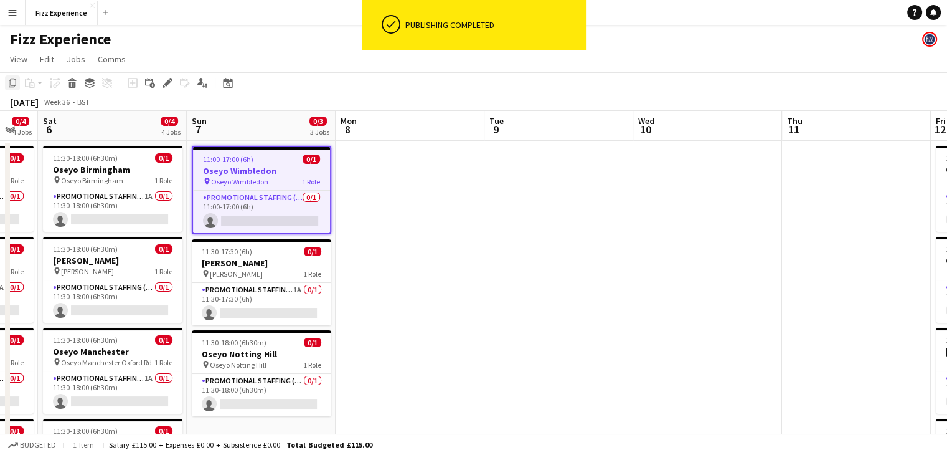
click at [12, 78] on icon "Copy" at bounding box center [12, 83] width 10 height 10
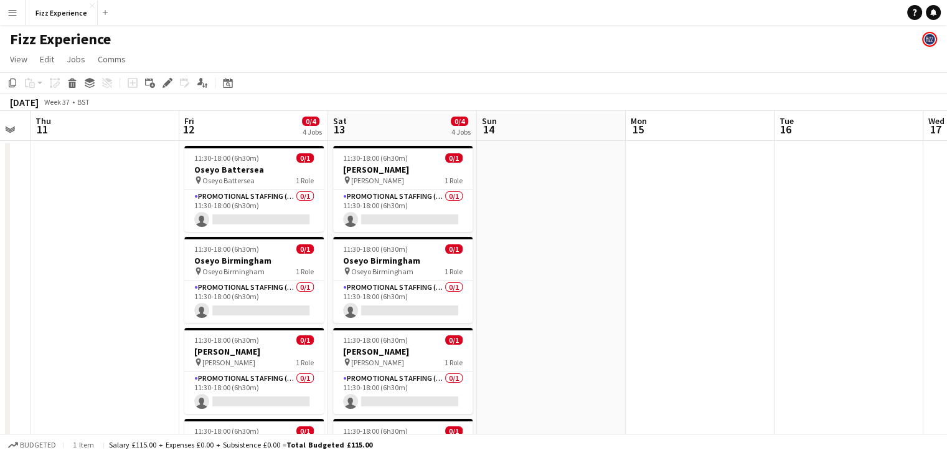
scroll to position [0, 567]
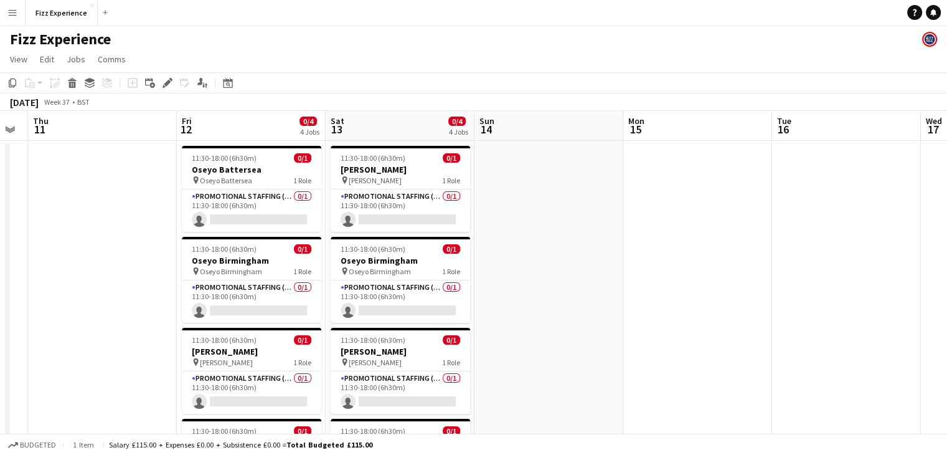
click at [568, 192] on app-date-cell at bounding box center [549, 337] width 149 height 392
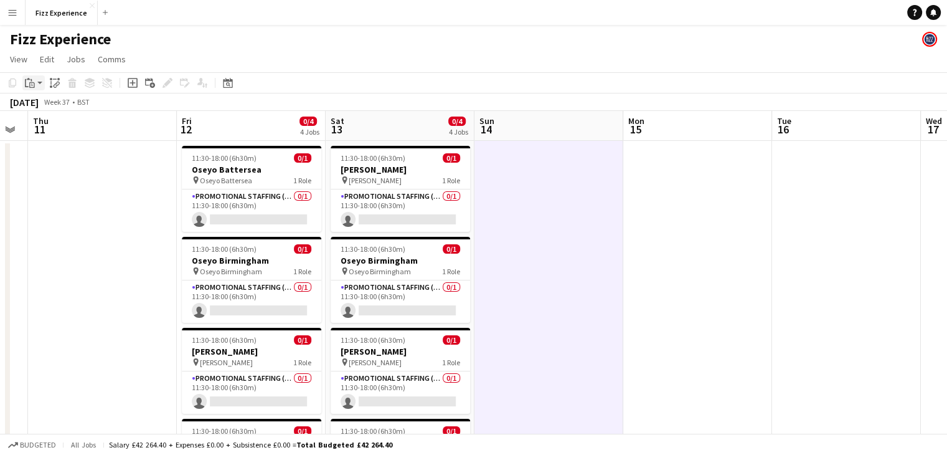
click at [31, 85] on icon "Paste" at bounding box center [30, 83] width 10 height 10
click at [44, 103] on link "Paste Ctrl+V" at bounding box center [91, 106] width 117 height 11
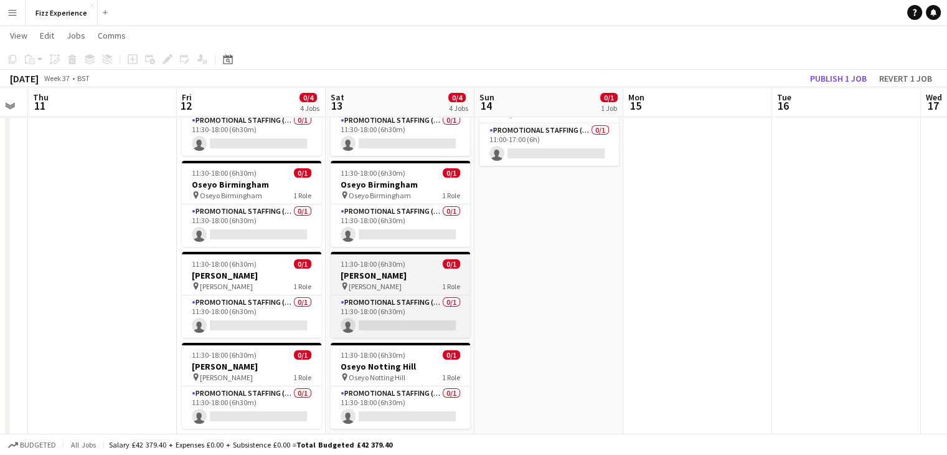
scroll to position [75, 0]
click at [435, 364] on h3 "Oseyo Notting Hill" at bounding box center [400, 366] width 139 height 11
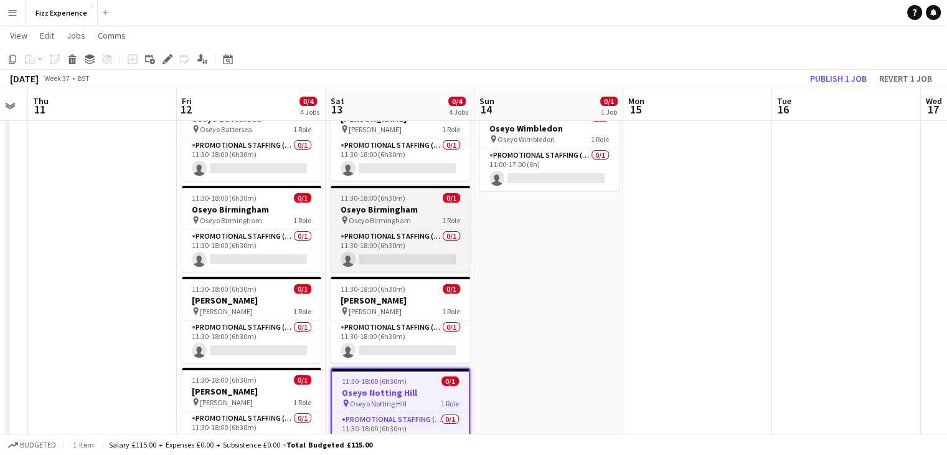
scroll to position [54, 0]
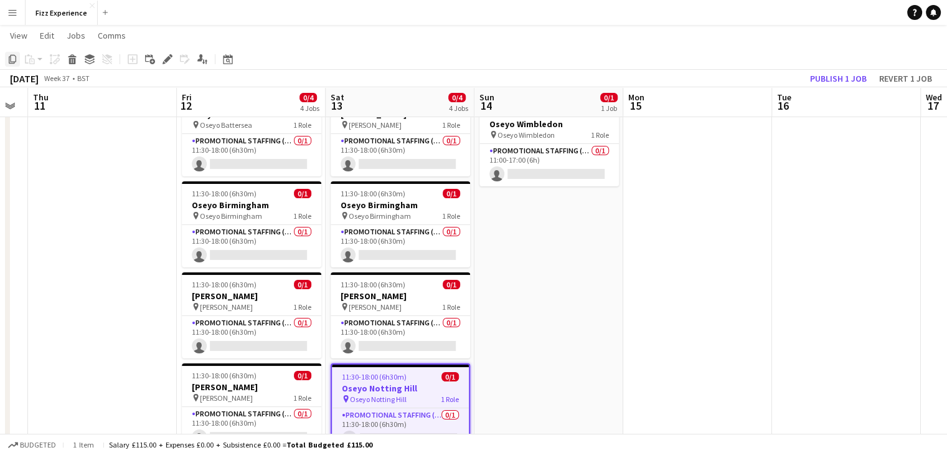
click at [16, 61] on icon "Copy" at bounding box center [12, 59] width 10 height 10
click at [529, 210] on app-date-cell "Draft 11:00-17:00 (6h) 0/1 Oseyo Wimbledon pin Oseyo Wimbledon 1 Role Promotion…" at bounding box center [549, 281] width 149 height 392
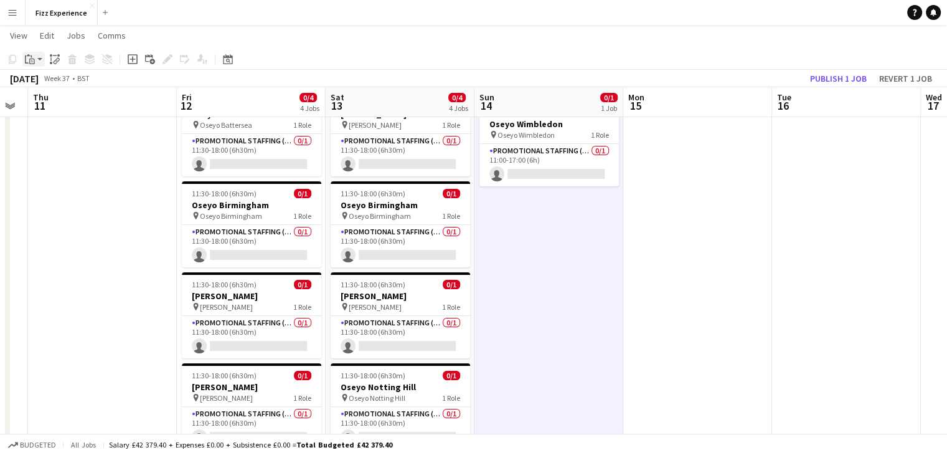
click at [31, 59] on icon at bounding box center [32, 62] width 6 height 6
click at [51, 84] on link "Paste Ctrl+V" at bounding box center [91, 82] width 117 height 11
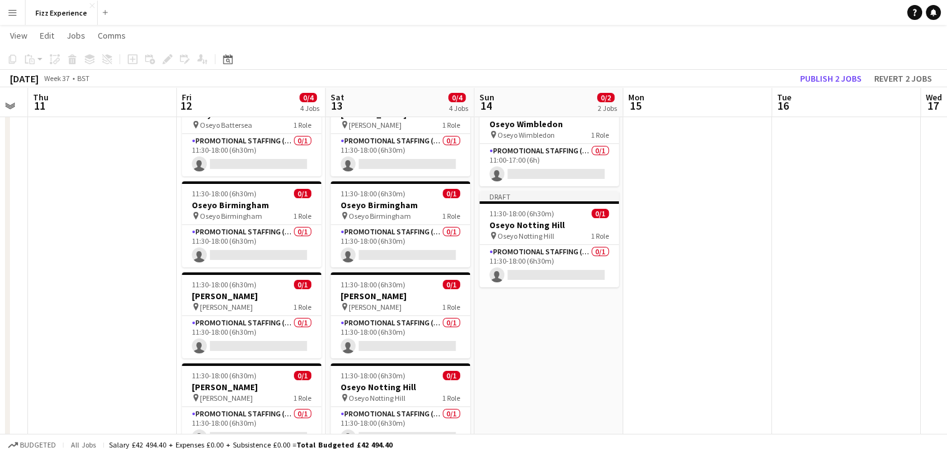
click at [553, 347] on app-date-cell "Draft 11:00-17:00 (6h) 0/1 Oseyo Wimbledon pin Oseyo Wimbledon 1 Role Promotion…" at bounding box center [549, 281] width 149 height 392
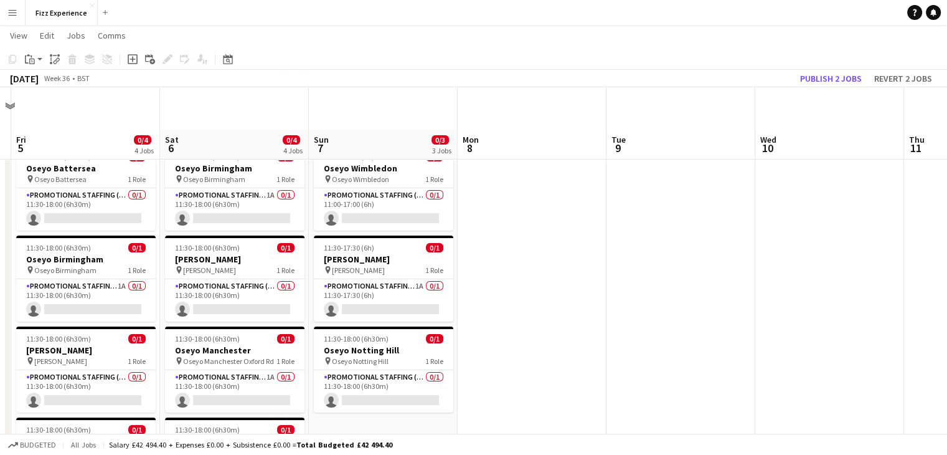
scroll to position [51, 0]
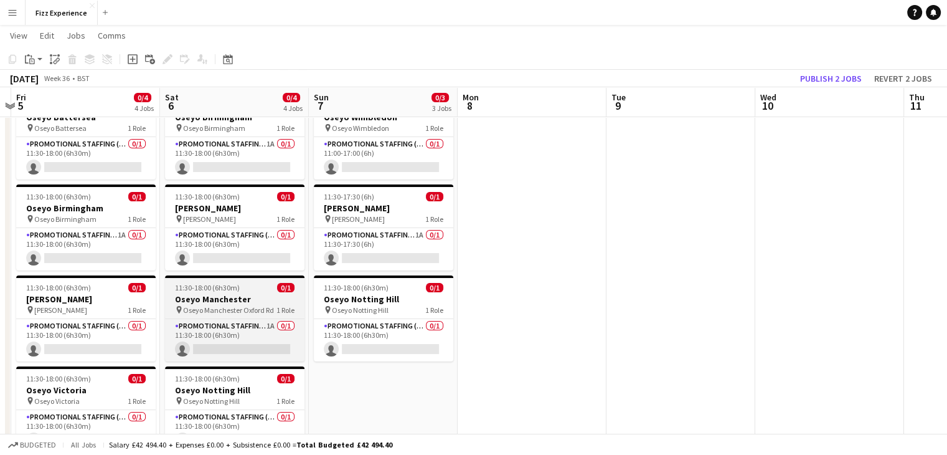
click at [228, 295] on h3 "Oseyo Manchester" at bounding box center [234, 298] width 139 height 11
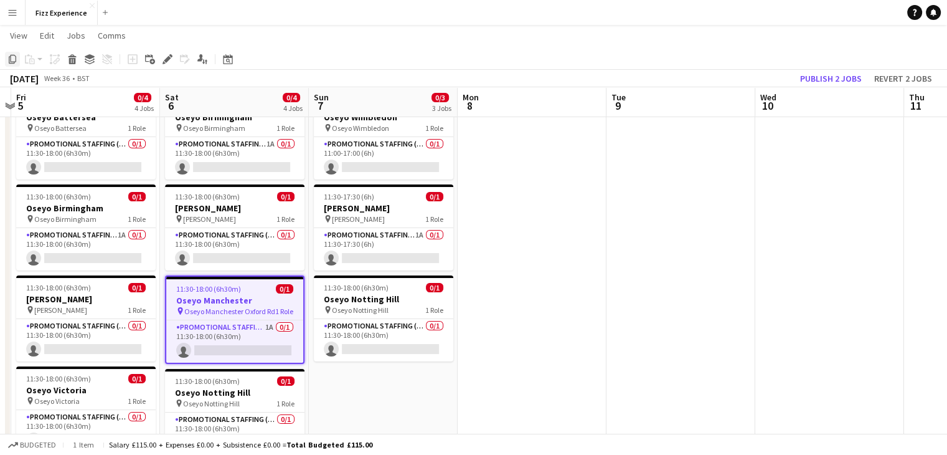
click at [10, 57] on icon at bounding box center [12, 59] width 7 height 9
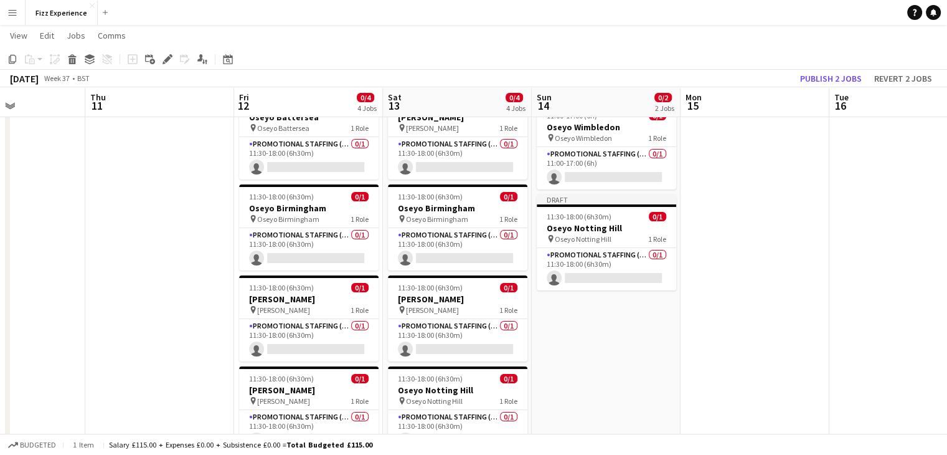
scroll to position [0, 511]
click at [608, 313] on app-date-cell "Draft 11:00-17:00 (6h) 0/1 Oseyo Wimbledon pin Oseyo Wimbledon 1 Role Promotion…" at bounding box center [605, 284] width 149 height 392
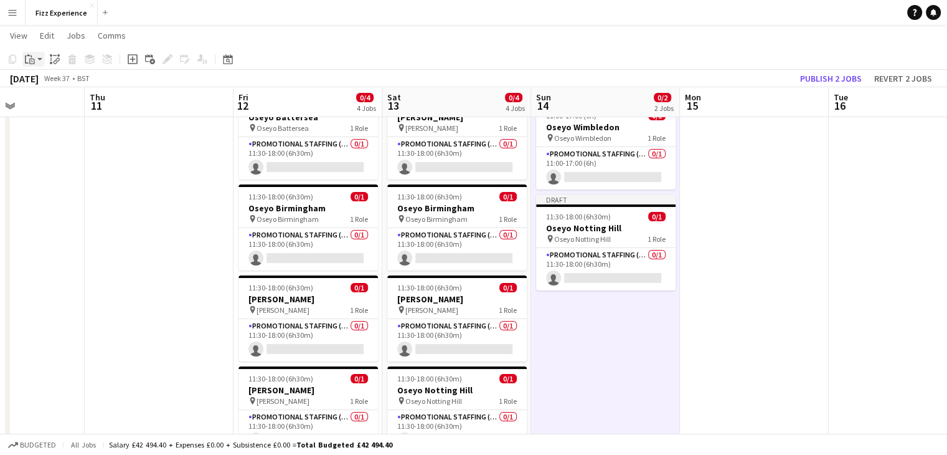
click at [29, 63] on icon at bounding box center [32, 62] width 6 height 6
click at [42, 80] on link "Paste Ctrl+V" at bounding box center [91, 82] width 117 height 11
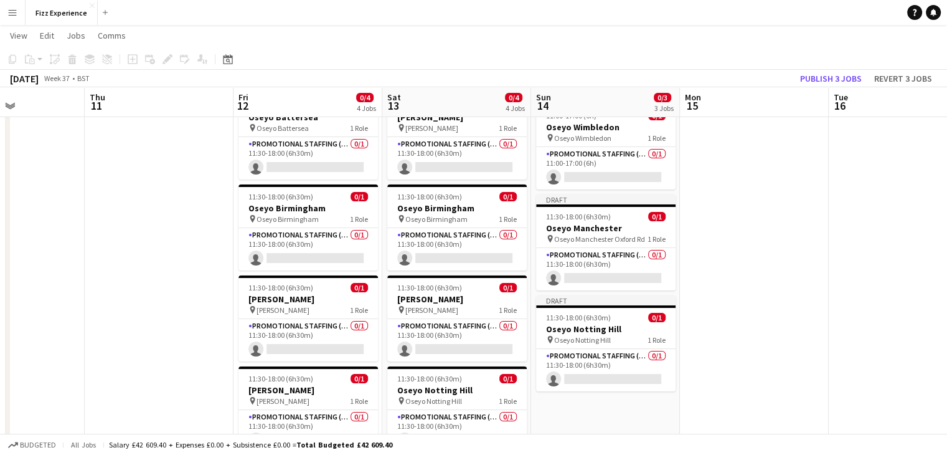
scroll to position [0, 0]
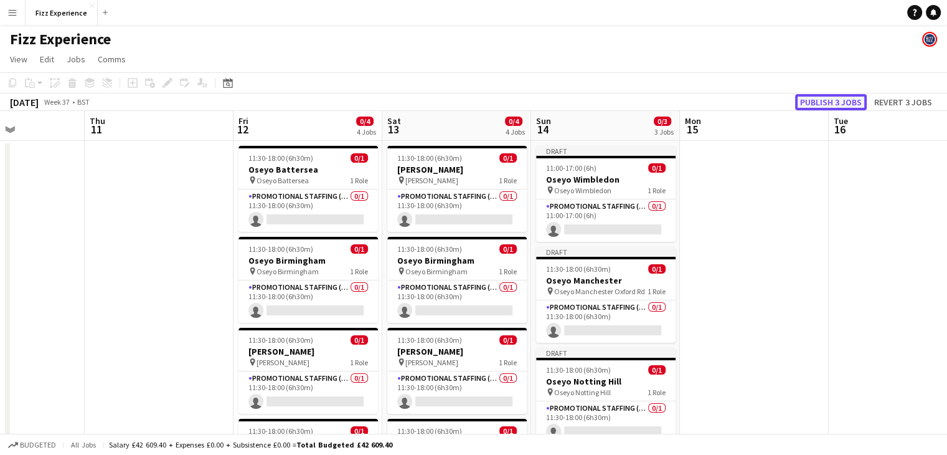
click at [810, 102] on button "Publish 3 jobs" at bounding box center [831, 102] width 72 height 16
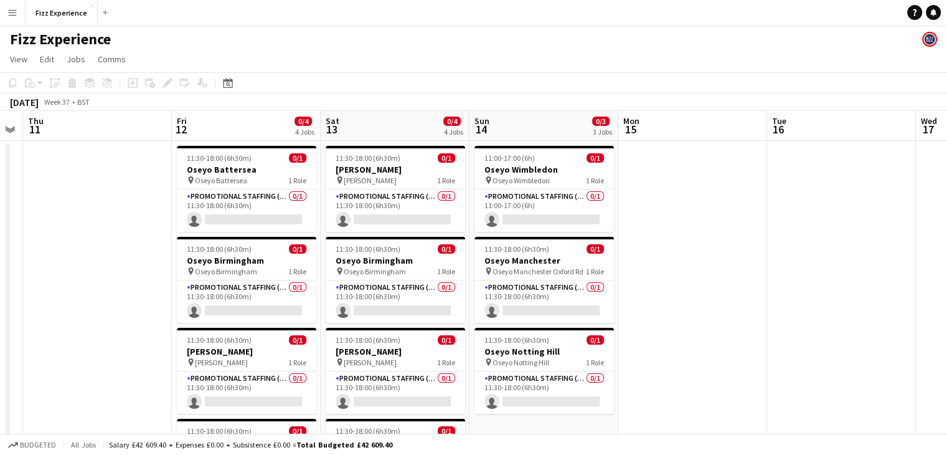
scroll to position [25, 0]
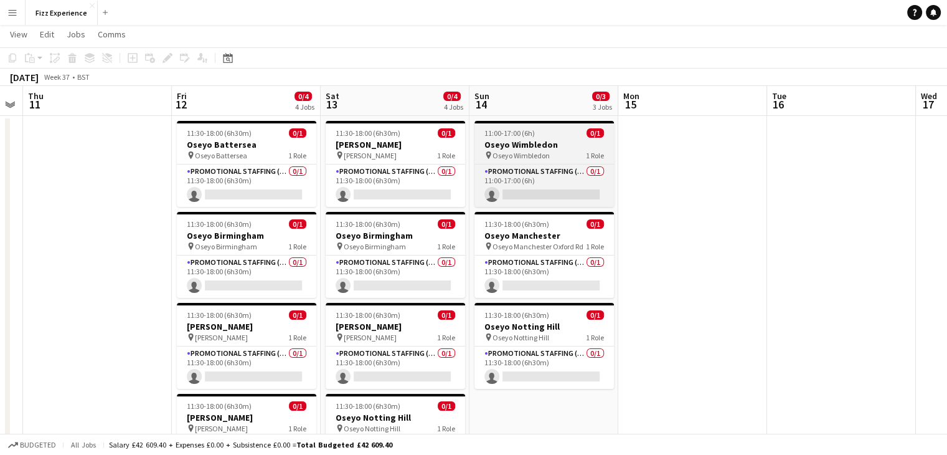
click at [542, 151] on span "Oseyo Wimbledon" at bounding box center [521, 155] width 57 height 9
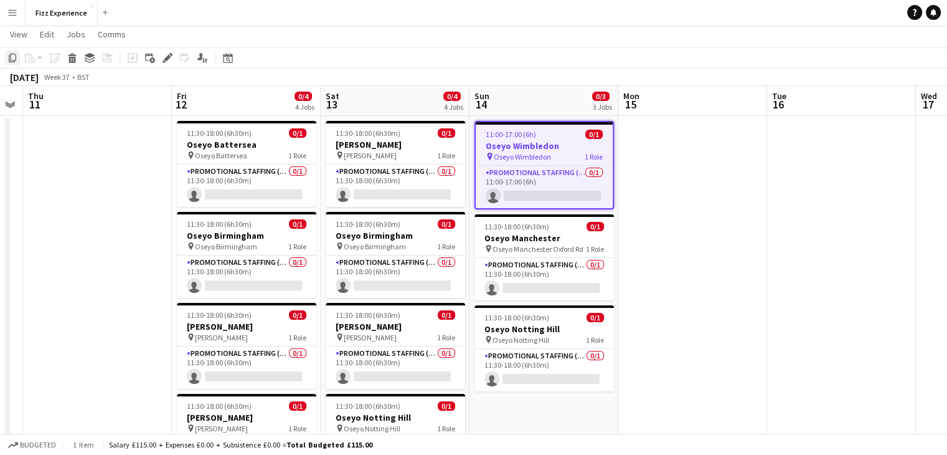
click at [16, 63] on icon "Copy" at bounding box center [12, 58] width 10 height 10
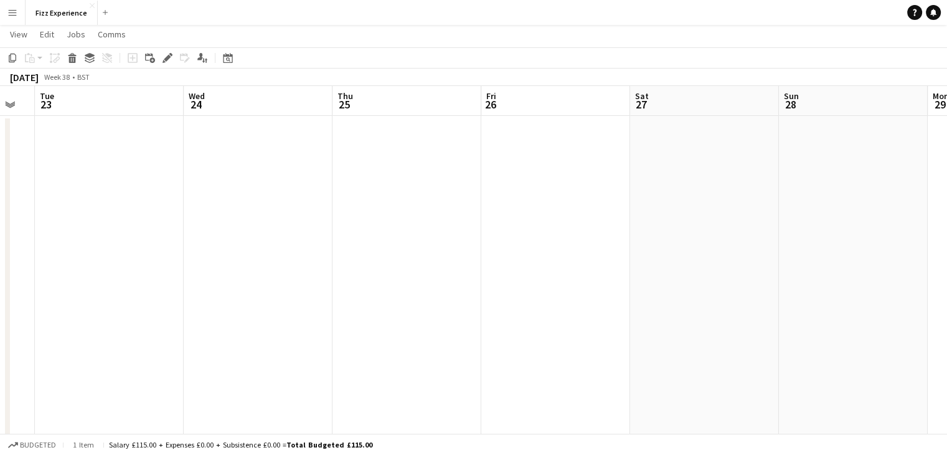
scroll to position [0, 573]
click at [504, 157] on app-date-cell at bounding box center [543, 312] width 149 height 392
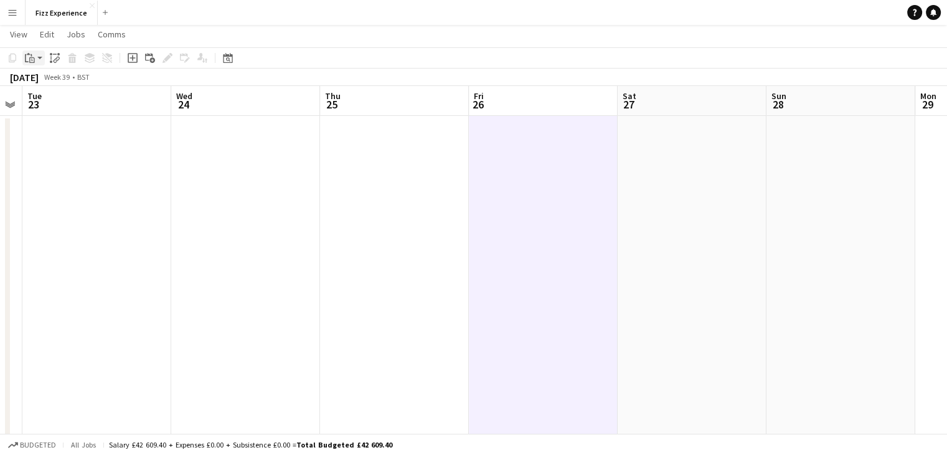
click at [32, 59] on icon "Paste" at bounding box center [30, 58] width 10 height 10
click at [50, 83] on link "Paste Ctrl+V" at bounding box center [91, 81] width 117 height 11
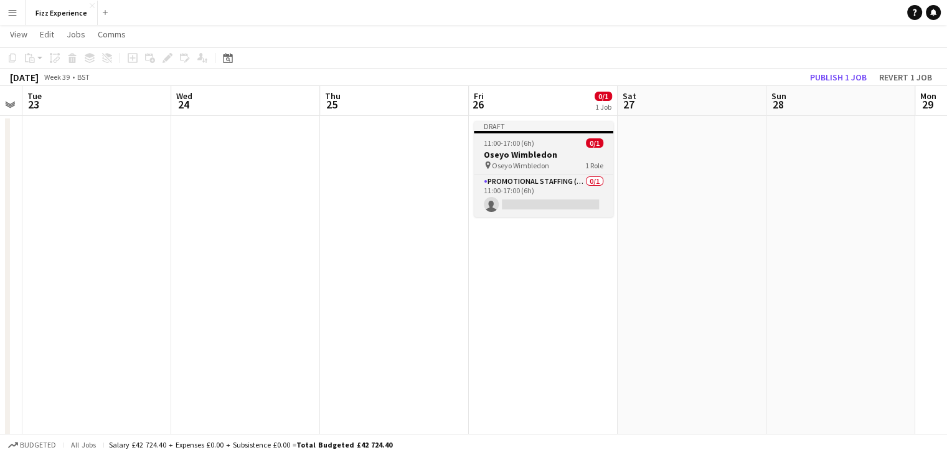
click at [521, 156] on h3 "Oseyo Wimbledon" at bounding box center [543, 154] width 139 height 11
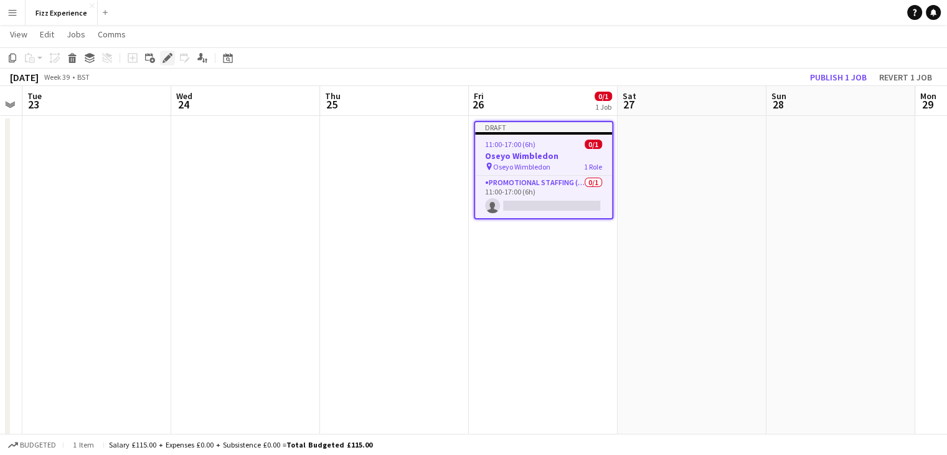
click at [167, 59] on icon at bounding box center [167, 58] width 7 height 7
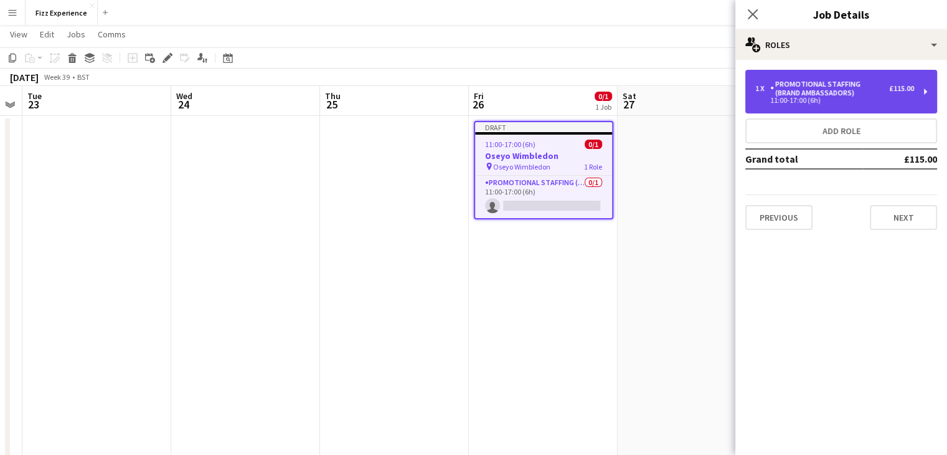
click at [787, 103] on div "11:00-17:00 (6h)" at bounding box center [834, 100] width 159 height 6
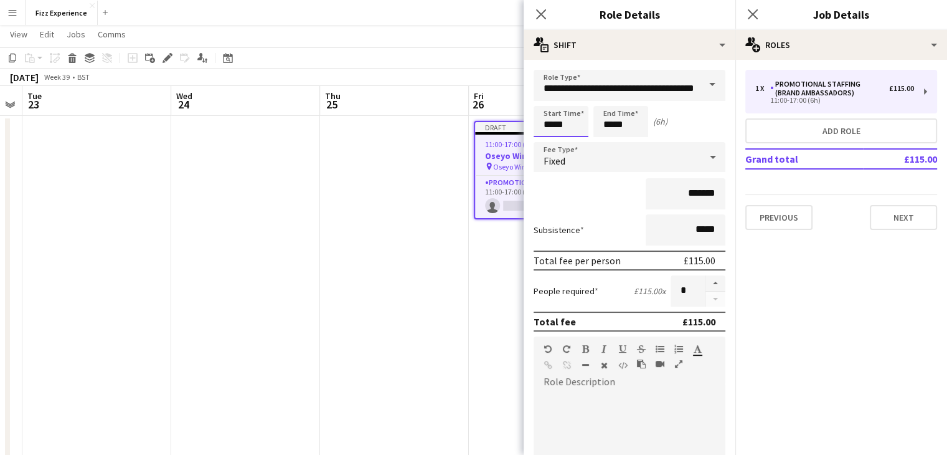
click at [558, 120] on input "*****" at bounding box center [561, 121] width 55 height 31
type input "*****"
click at [613, 122] on input "*****" at bounding box center [620, 121] width 55 height 31
type input "*****"
click at [914, 212] on button "Next" at bounding box center [903, 217] width 67 height 25
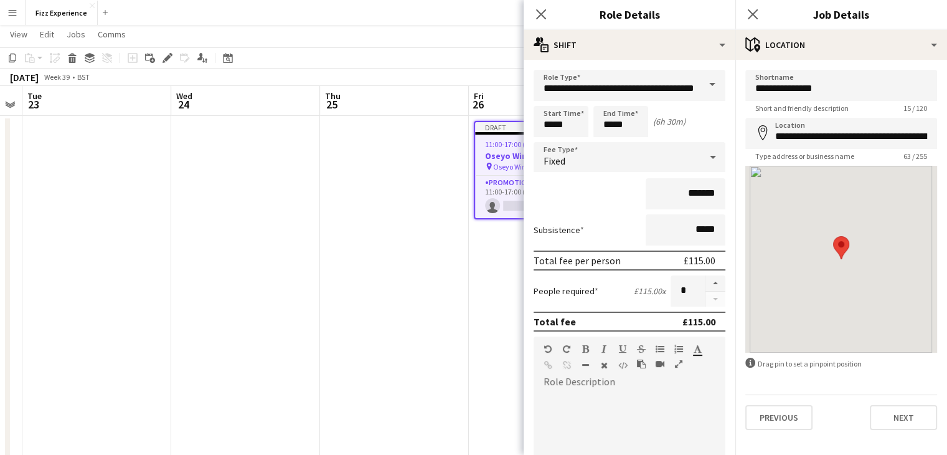
click at [392, 229] on app-date-cell at bounding box center [394, 312] width 149 height 392
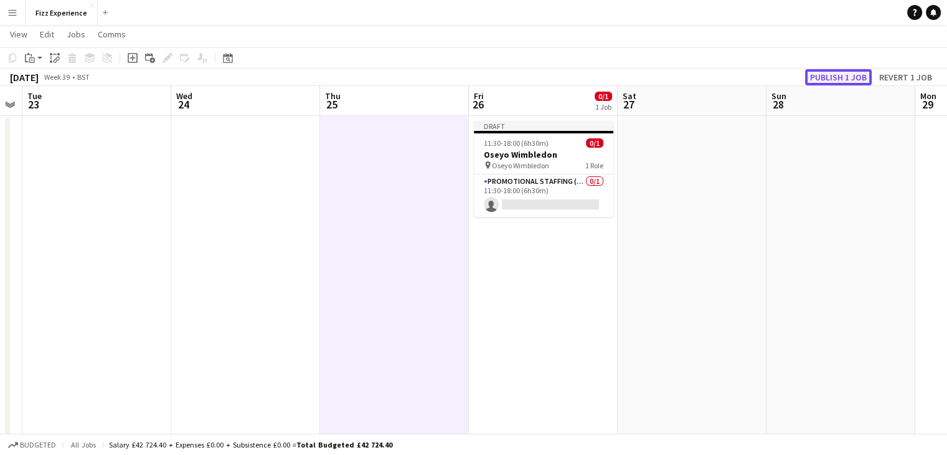
click at [838, 76] on button "Publish 1 job" at bounding box center [838, 77] width 67 height 16
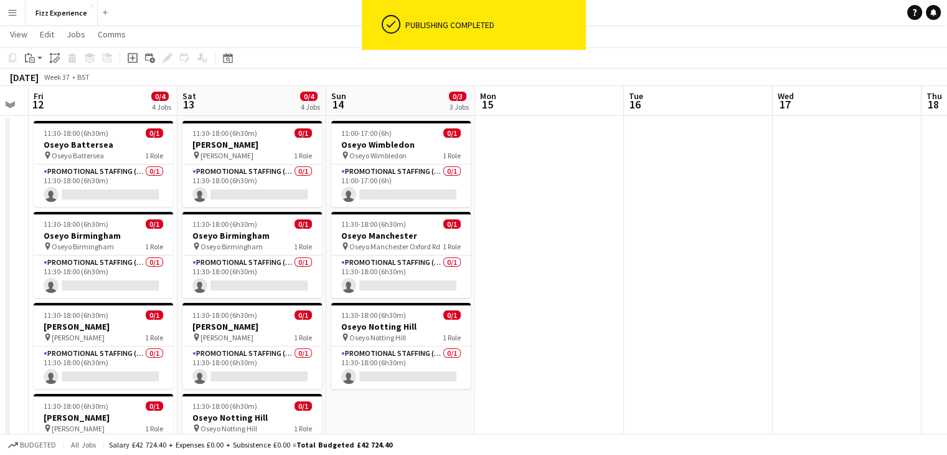
scroll to position [27, 0]
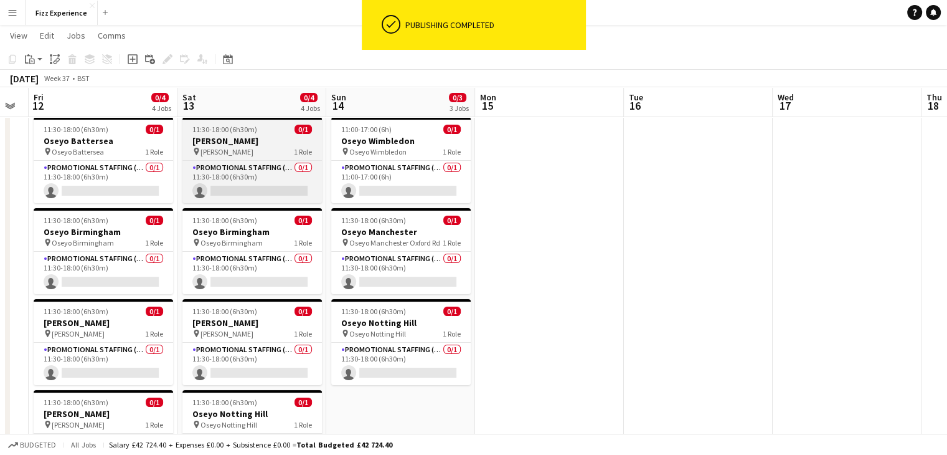
click at [211, 143] on h3 "[PERSON_NAME]" at bounding box center [251, 140] width 139 height 11
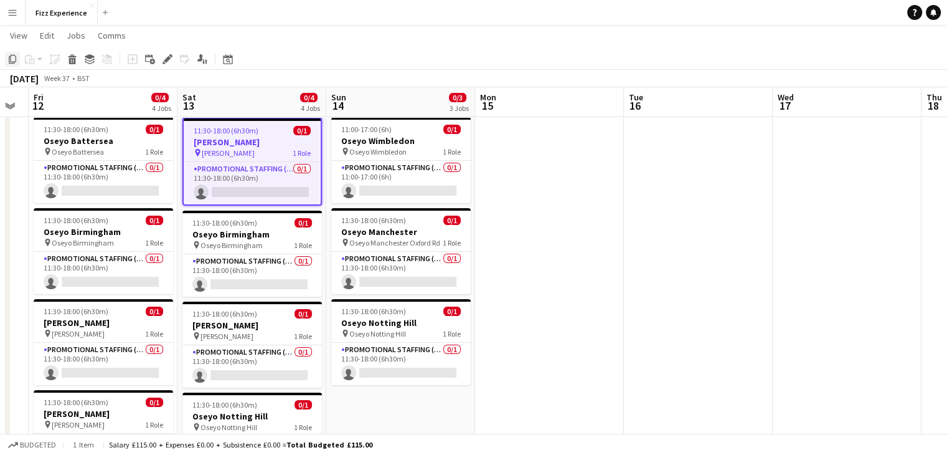
click at [15, 59] on icon at bounding box center [12, 59] width 7 height 9
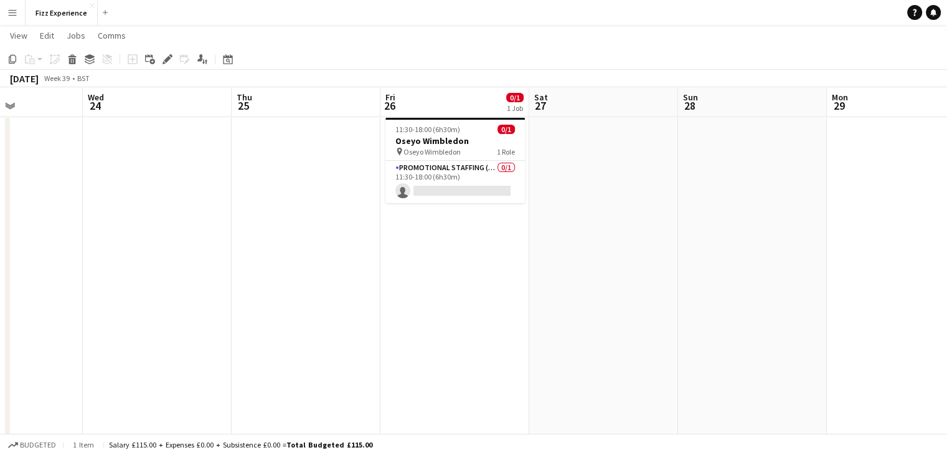
scroll to position [0, 376]
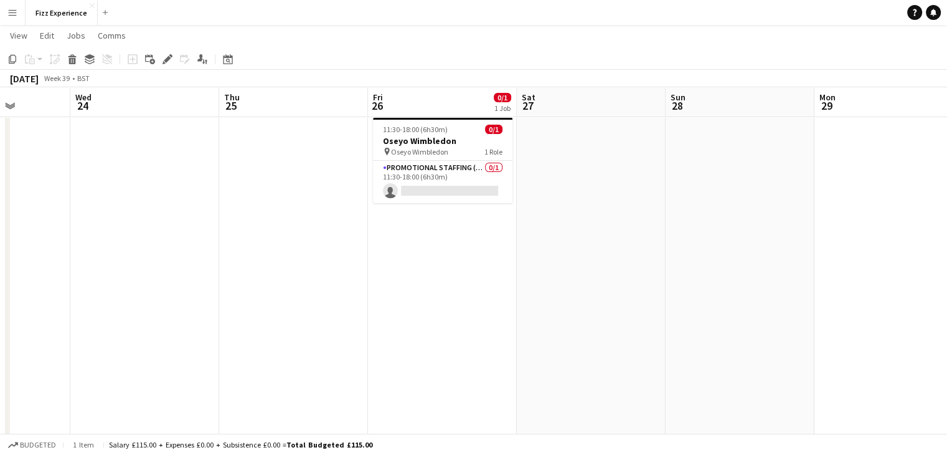
click at [435, 242] on app-date-cell "11:30-18:00 (6h30m) 0/1 Oseyo Wimbledon pin Oseyo Wimbledon 1 Role Promotional …" at bounding box center [442, 308] width 149 height 392
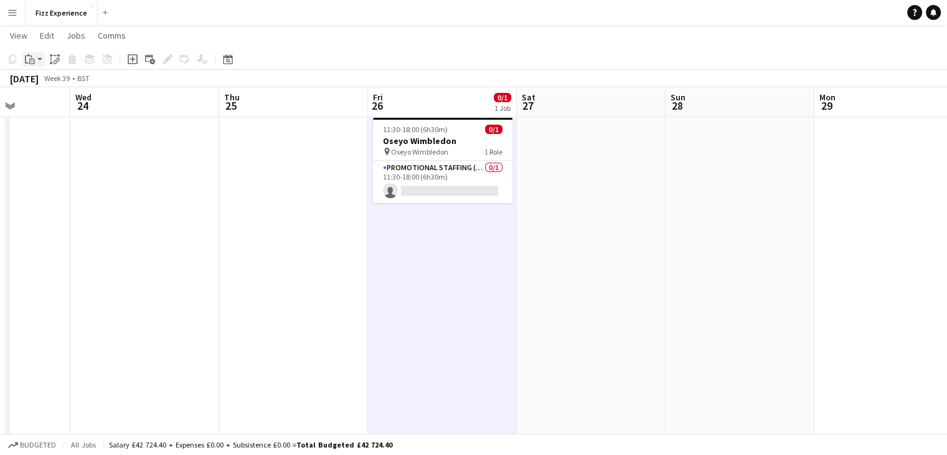
click at [29, 57] on icon "Paste" at bounding box center [30, 59] width 10 height 10
click at [45, 80] on link "Paste Ctrl+V" at bounding box center [91, 82] width 117 height 11
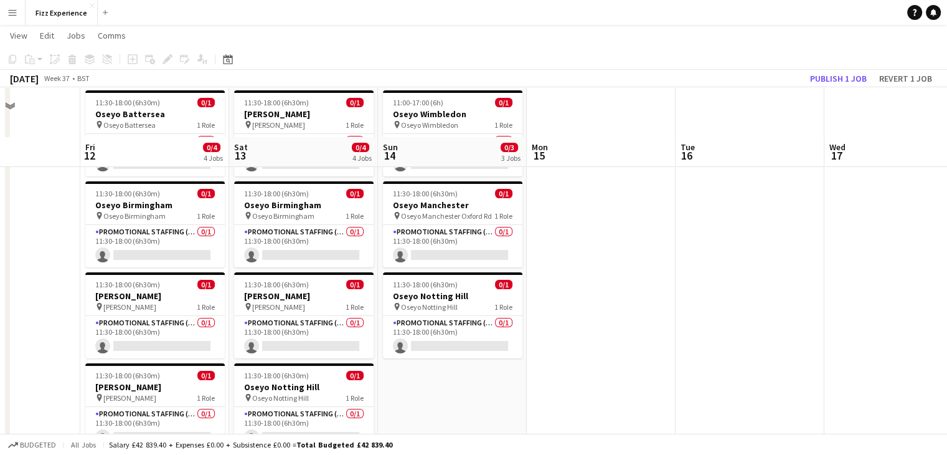
scroll to position [109, 0]
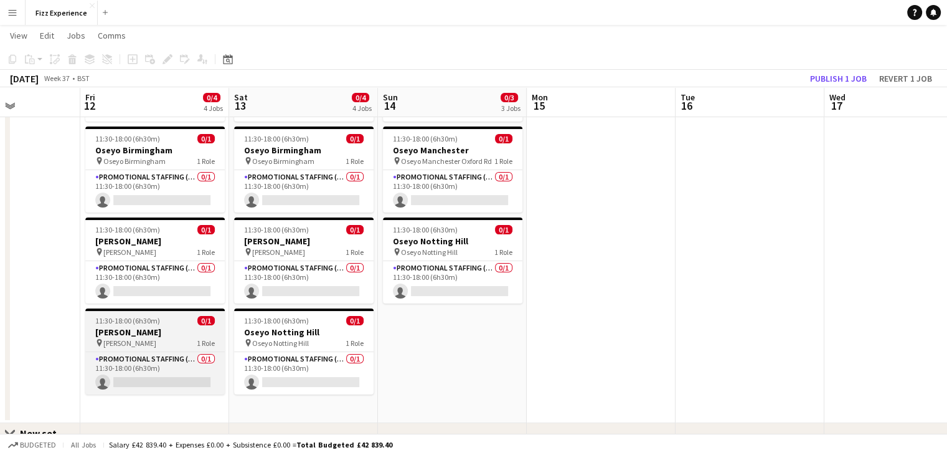
click at [122, 331] on h3 "[PERSON_NAME]" at bounding box center [154, 331] width 139 height 11
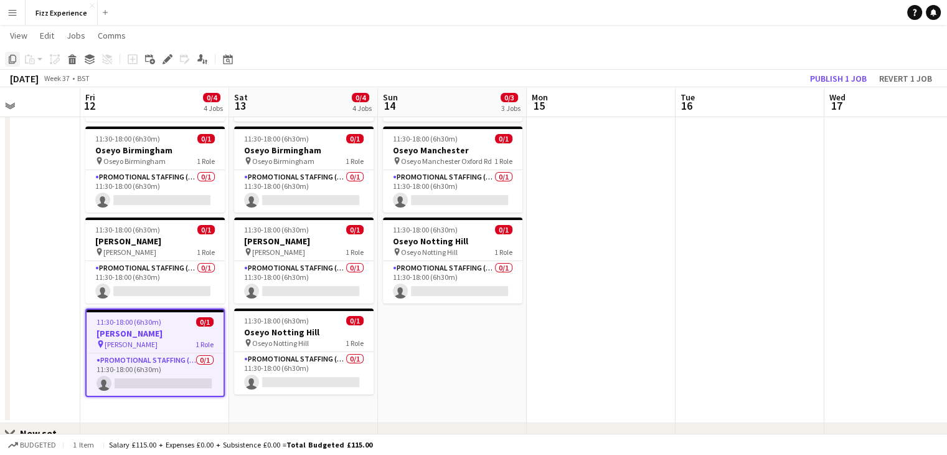
click at [11, 56] on icon at bounding box center [12, 59] width 7 height 9
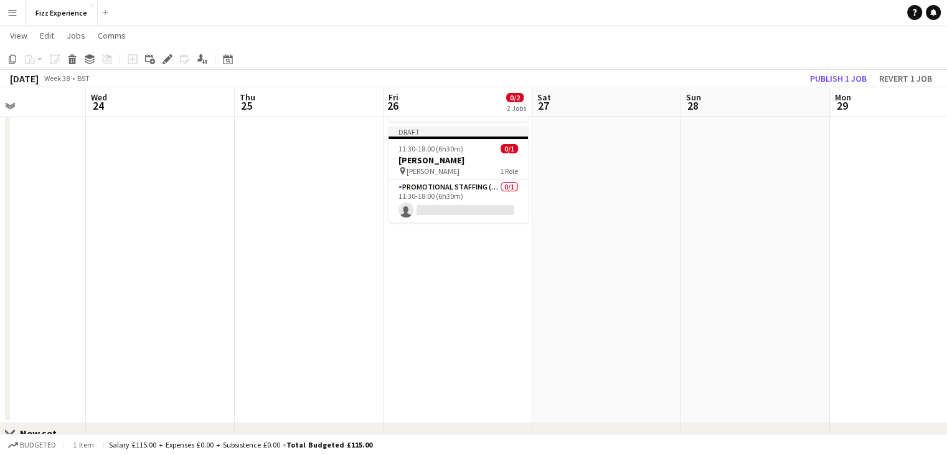
scroll to position [0, 515]
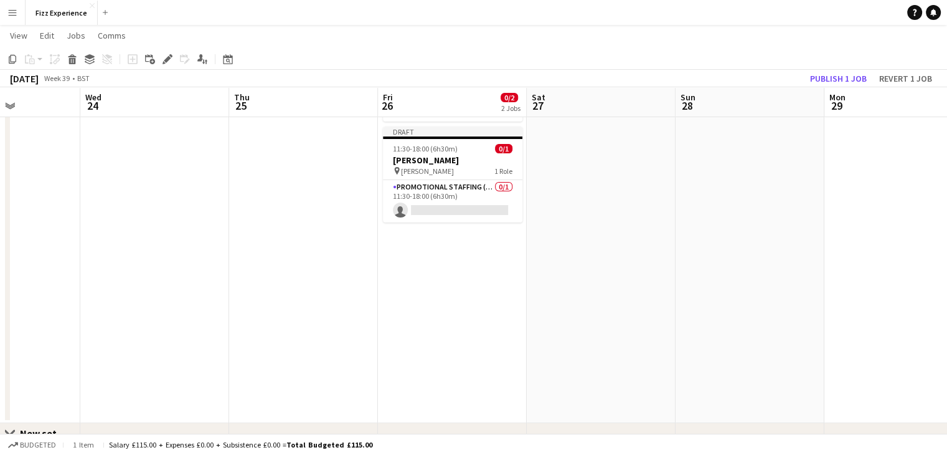
click at [441, 237] on app-date-cell "11:30-18:00 (6h30m) 0/1 Oseyo Wimbledon pin Oseyo Wimbledon 1 Role Promotional …" at bounding box center [452, 227] width 149 height 392
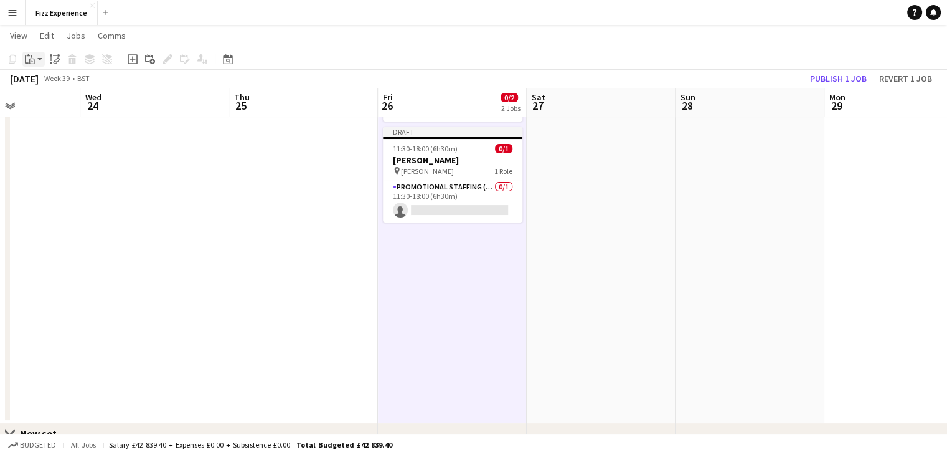
click at [28, 60] on icon "Paste" at bounding box center [30, 59] width 10 height 10
click at [47, 80] on link "Paste Ctrl+V" at bounding box center [91, 82] width 117 height 11
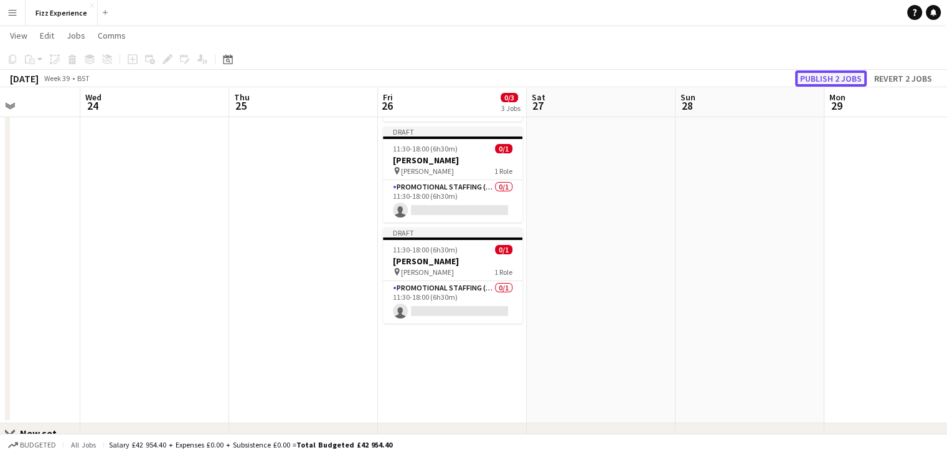
drag, startPoint x: 595, startPoint y: 206, endPoint x: 823, endPoint y: 78, distance: 261.0
click at [823, 78] on button "Publish 2 jobs" at bounding box center [831, 78] width 72 height 16
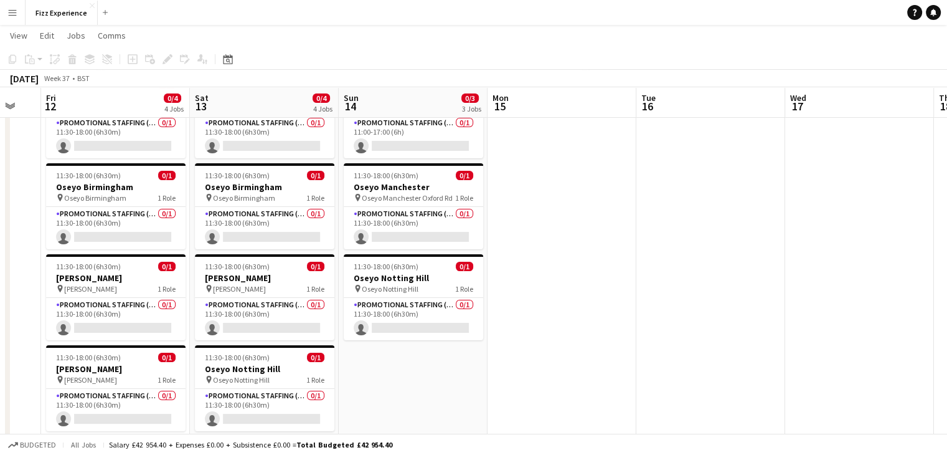
scroll to position [73, 0]
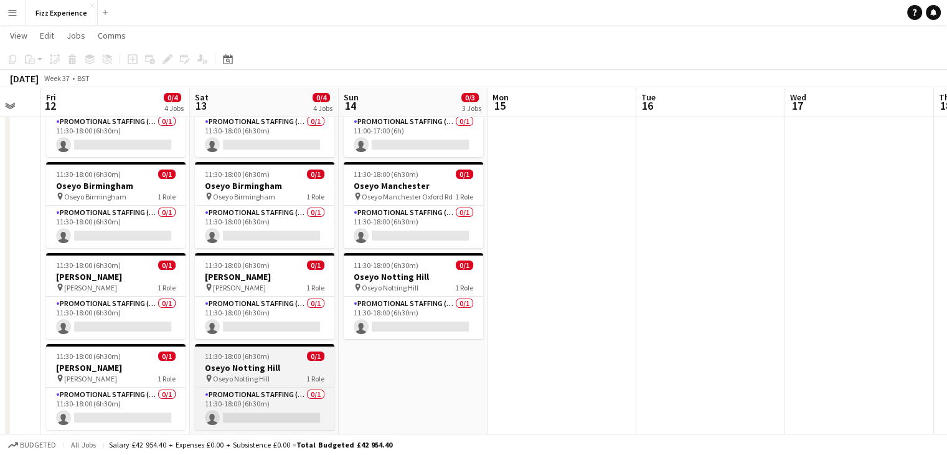
click at [223, 359] on span "11:30-18:00 (6h30m)" at bounding box center [237, 355] width 65 height 9
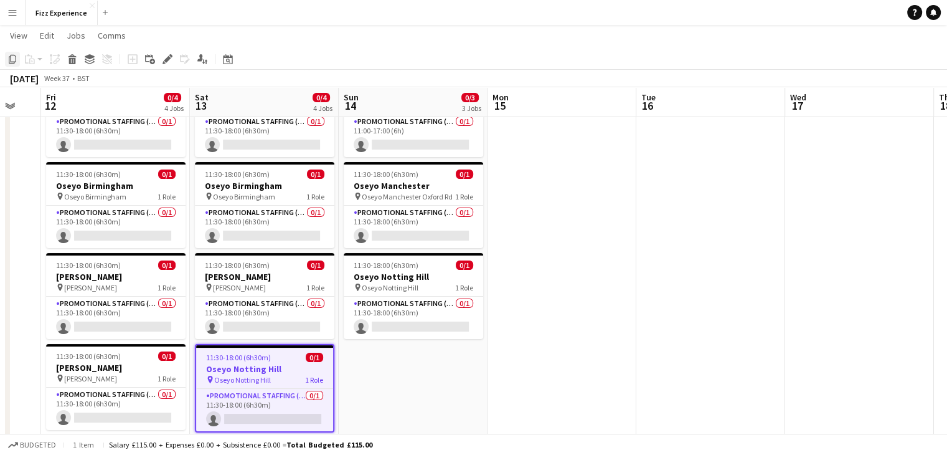
click at [12, 58] on icon "Copy" at bounding box center [12, 59] width 10 height 10
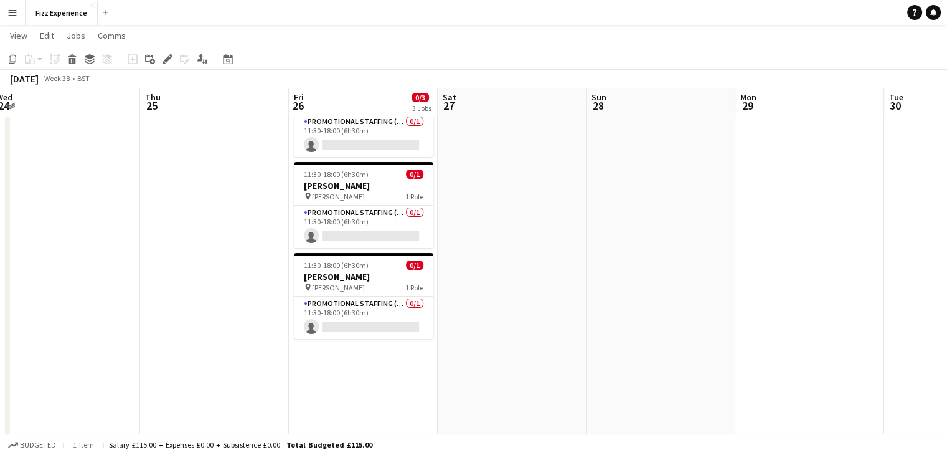
scroll to position [0, 458]
click at [499, 159] on app-date-cell at bounding box center [509, 262] width 149 height 392
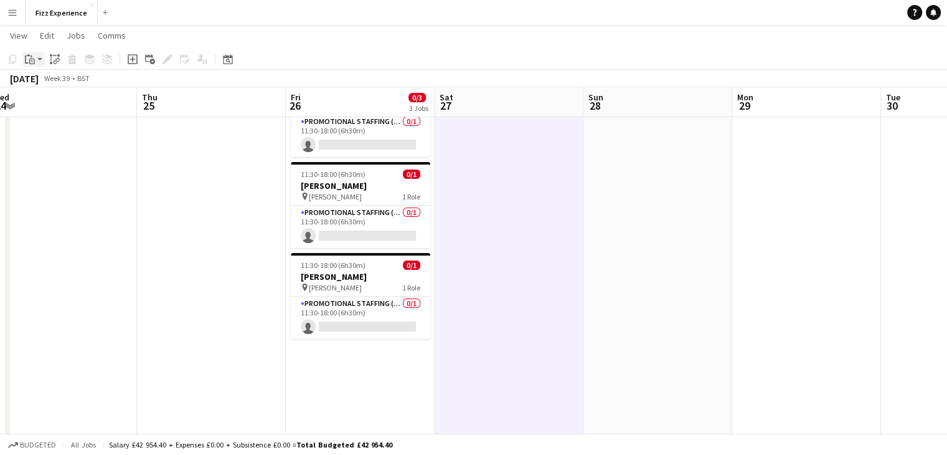
click at [27, 58] on icon "Paste" at bounding box center [30, 59] width 10 height 10
click at [47, 80] on link "Paste Ctrl+V" at bounding box center [91, 82] width 117 height 11
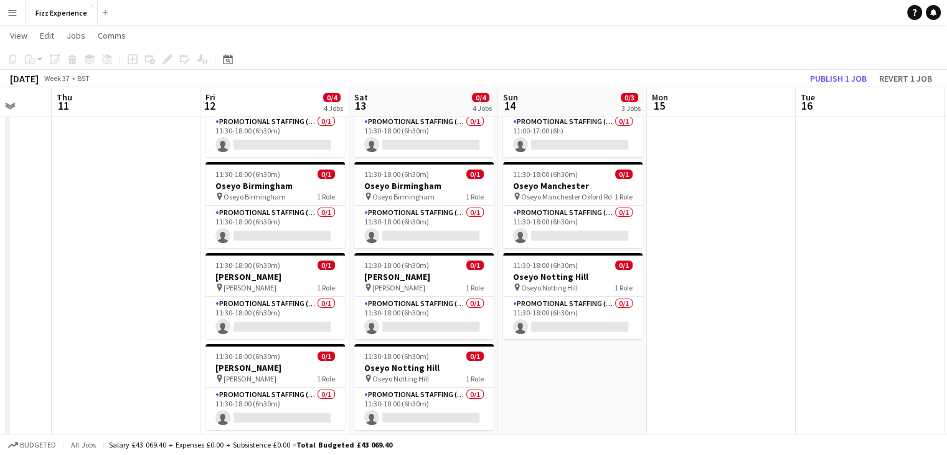
scroll to position [0, 0]
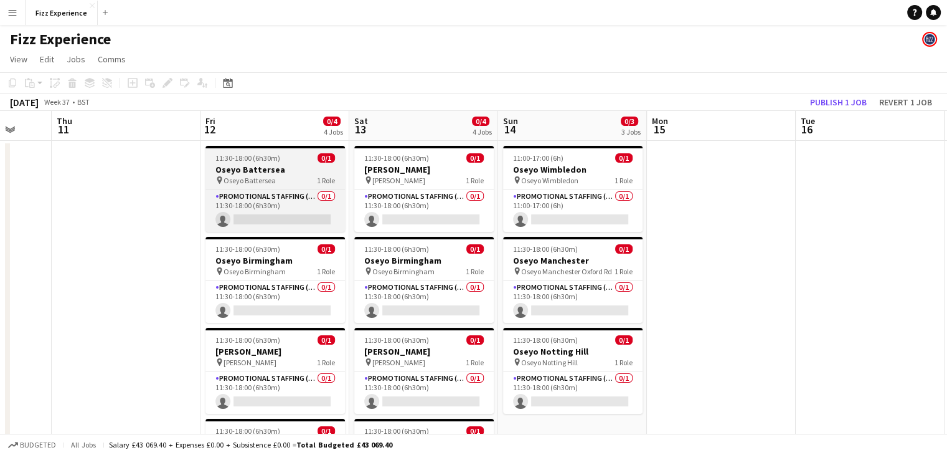
click at [260, 168] on h3 "Oseyo Battersea" at bounding box center [275, 169] width 139 height 11
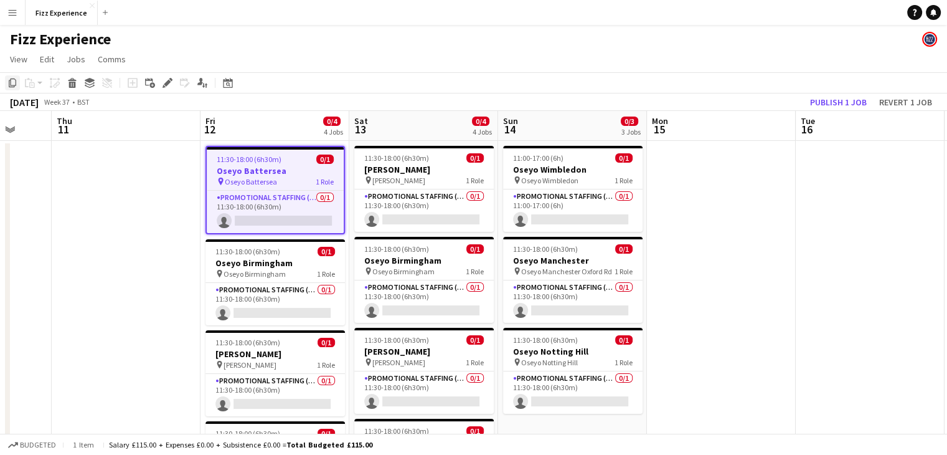
click at [11, 82] on icon "Copy" at bounding box center [12, 83] width 10 height 10
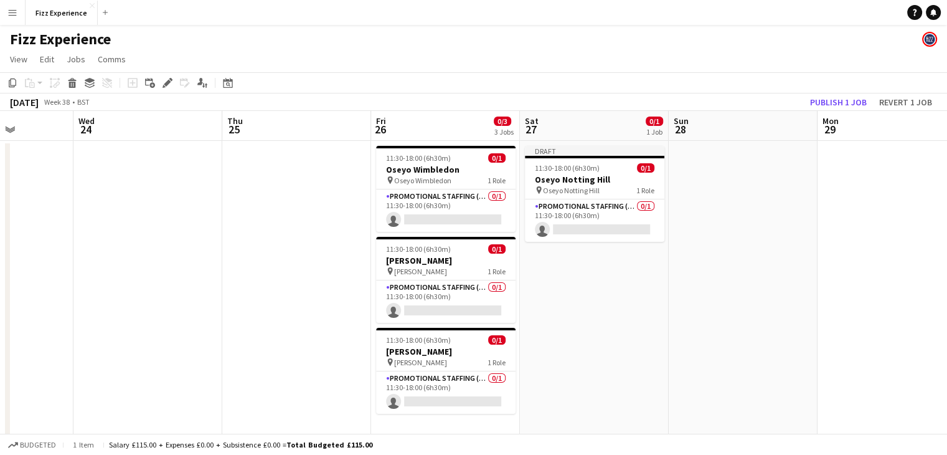
scroll to position [0, 306]
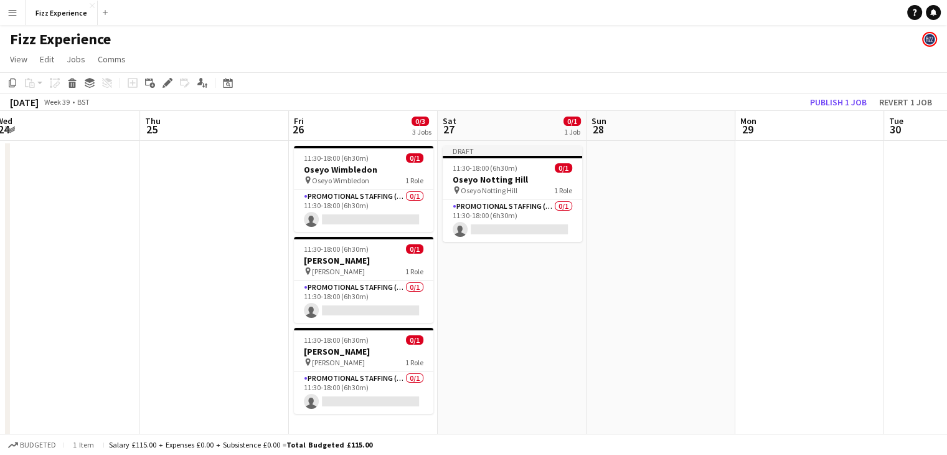
click at [523, 282] on app-date-cell "Draft 11:30-18:00 (6h30m) 0/1 Oseyo Notting Hill pin Oseyo Notting Hill 1 Role …" at bounding box center [512, 337] width 149 height 392
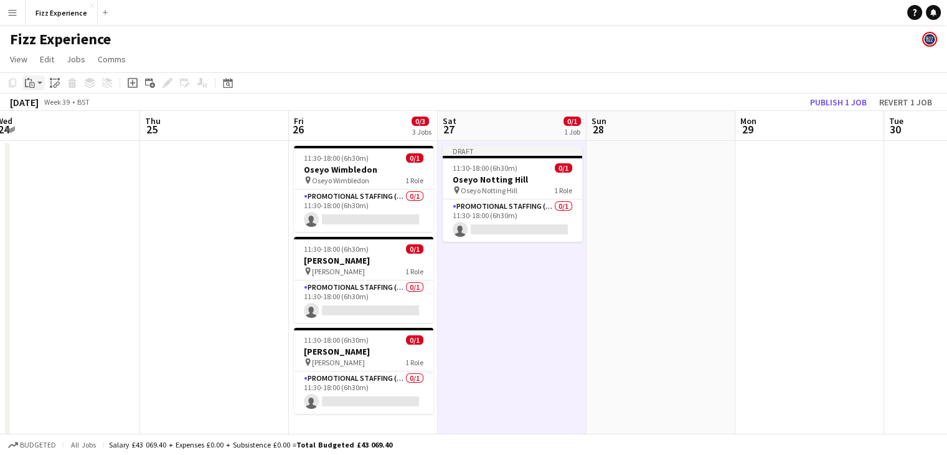
click at [32, 87] on icon "Paste" at bounding box center [30, 83] width 10 height 10
click at [45, 105] on link "Paste Ctrl+V" at bounding box center [91, 106] width 117 height 11
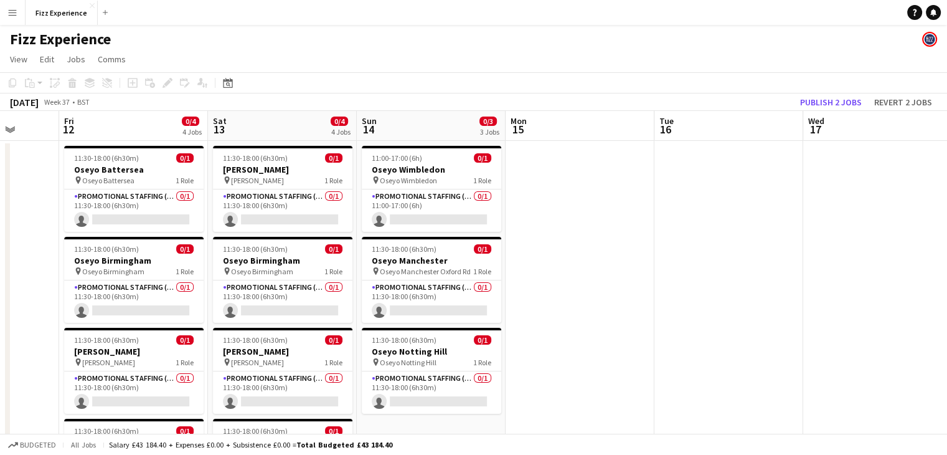
scroll to position [10, 0]
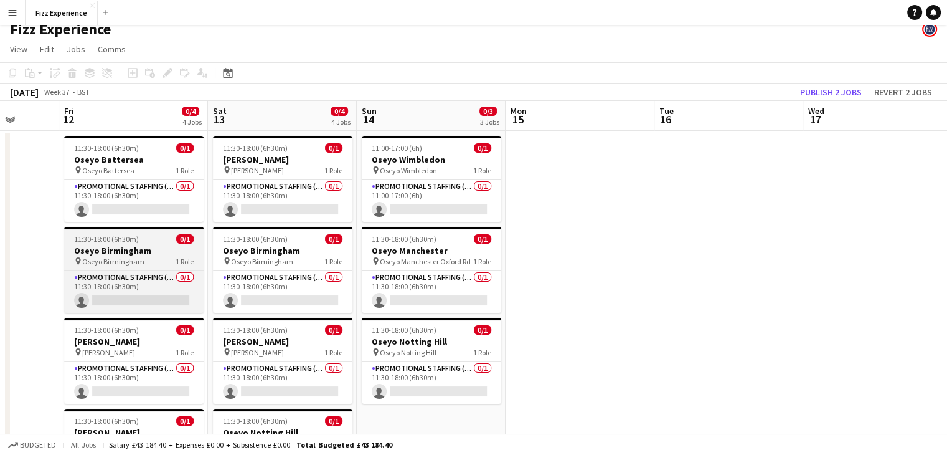
click at [110, 249] on h3 "Oseyo Birmingham" at bounding box center [133, 250] width 139 height 11
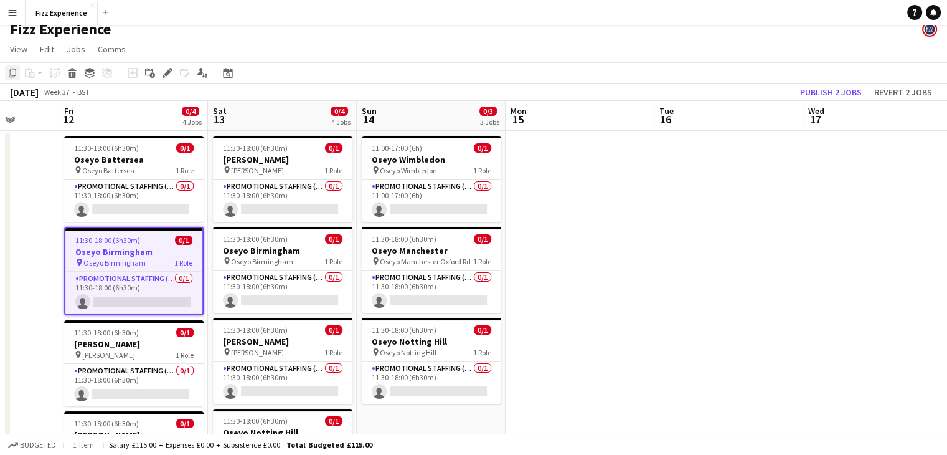
click at [16, 72] on icon "Copy" at bounding box center [12, 73] width 10 height 10
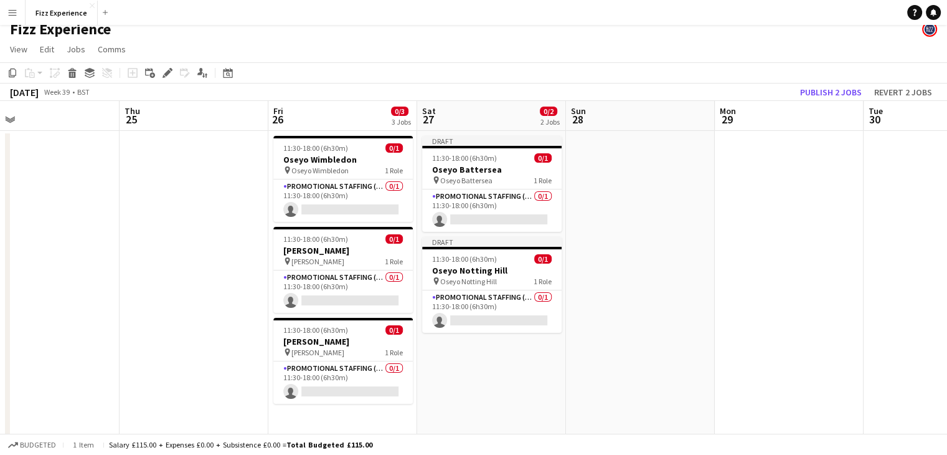
scroll to position [0, 483]
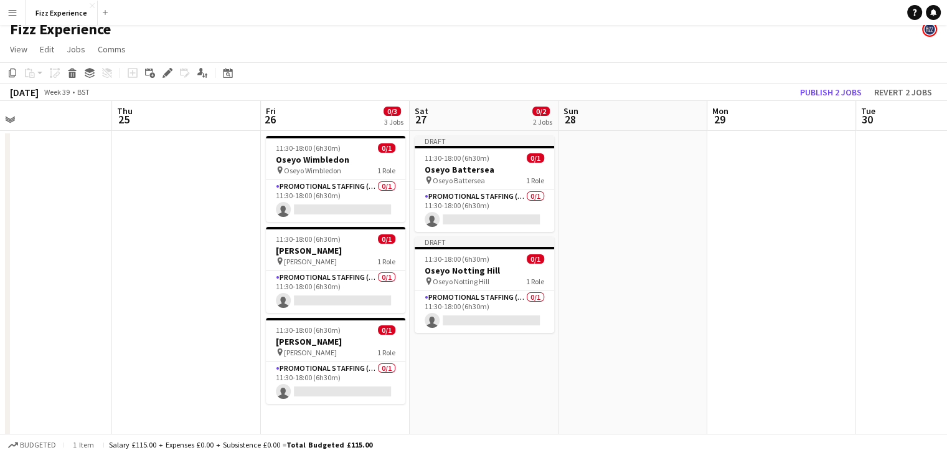
click at [477, 362] on app-date-cell "Draft 11:30-18:00 (6h30m) 0/1 Oseyo Battersea pin Oseyo Battersea 1 Role Promot…" at bounding box center [484, 327] width 149 height 392
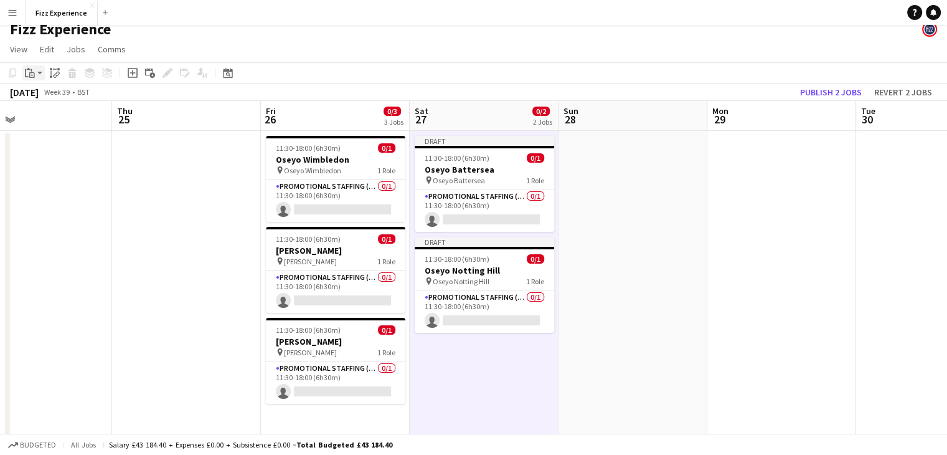
click at [24, 75] on div "Paste" at bounding box center [29, 72] width 15 height 15
click at [40, 94] on link "Paste Ctrl+V" at bounding box center [91, 96] width 117 height 11
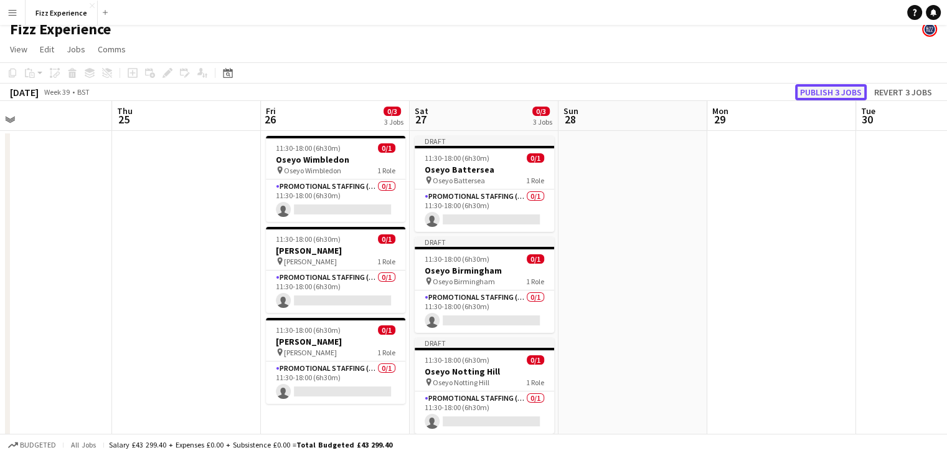
click at [830, 88] on button "Publish 3 jobs" at bounding box center [831, 92] width 72 height 16
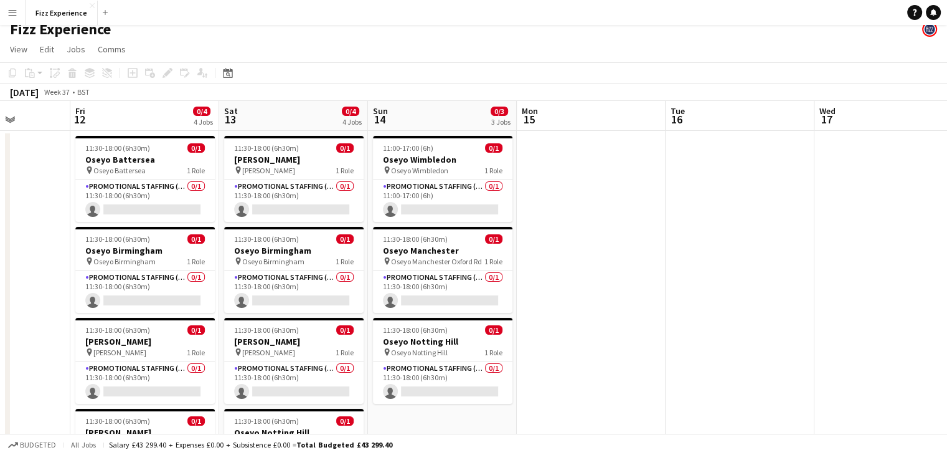
scroll to position [0, 373]
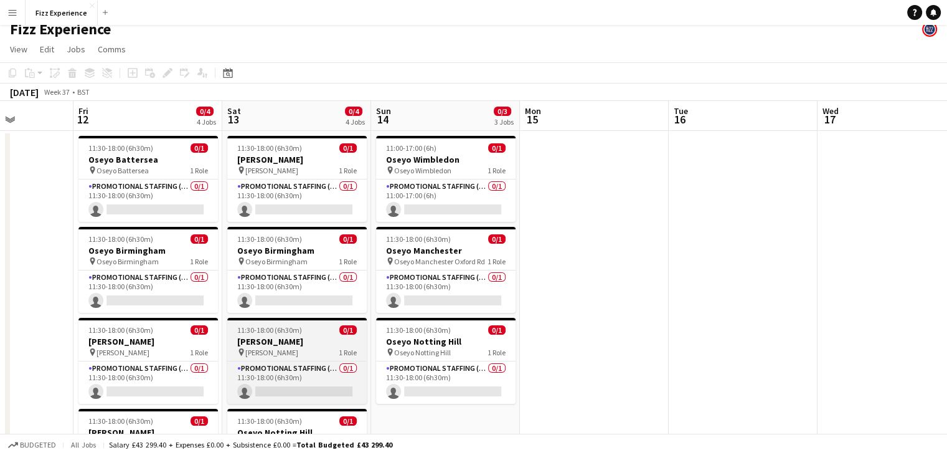
click at [274, 344] on h3 "[PERSON_NAME]" at bounding box center [296, 341] width 139 height 11
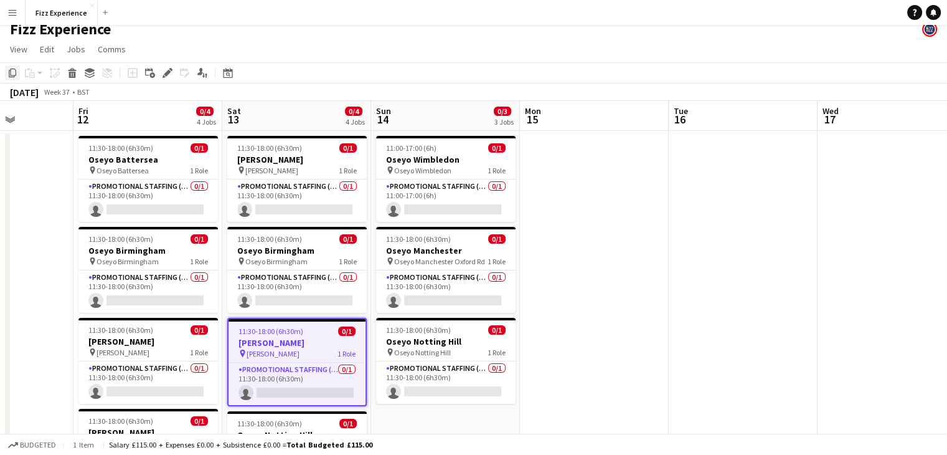
click at [12, 73] on icon "Copy" at bounding box center [12, 73] width 10 height 10
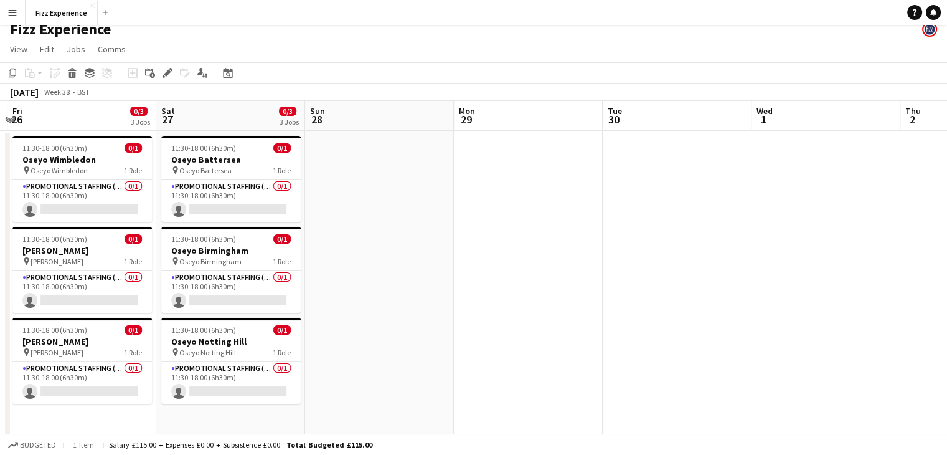
scroll to position [0, 437]
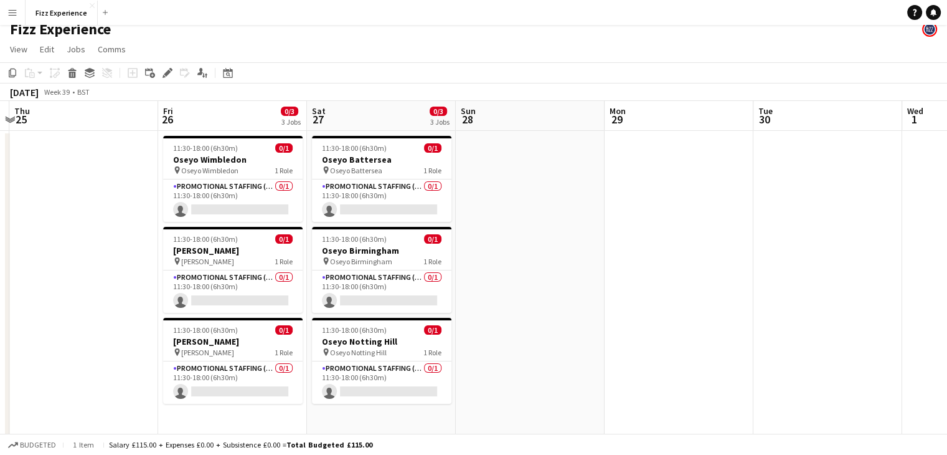
click at [520, 168] on app-date-cell at bounding box center [530, 327] width 149 height 392
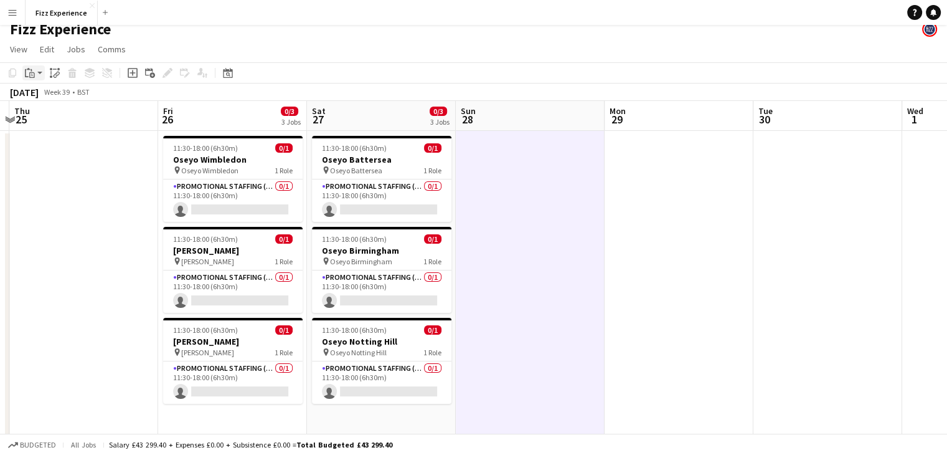
click at [27, 79] on div "Paste" at bounding box center [29, 72] width 15 height 15
click at [51, 97] on link "Paste Ctrl+V" at bounding box center [91, 96] width 117 height 11
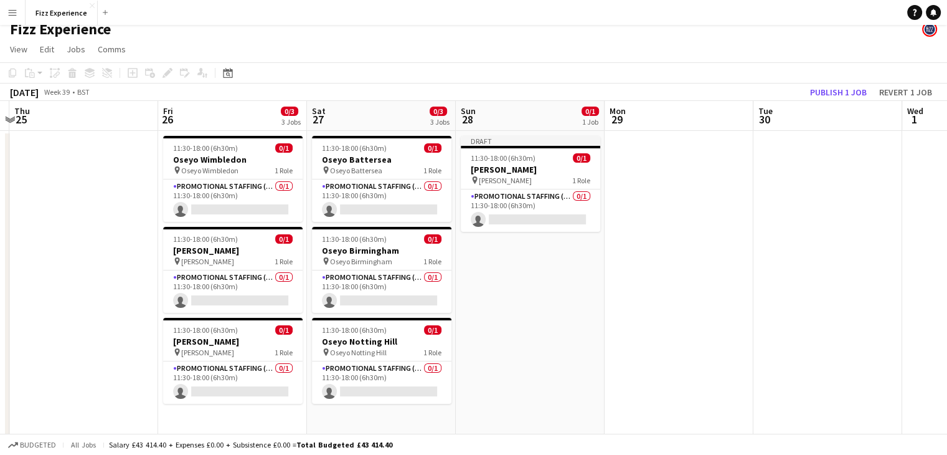
click at [77, 260] on app-date-cell at bounding box center [83, 327] width 149 height 392
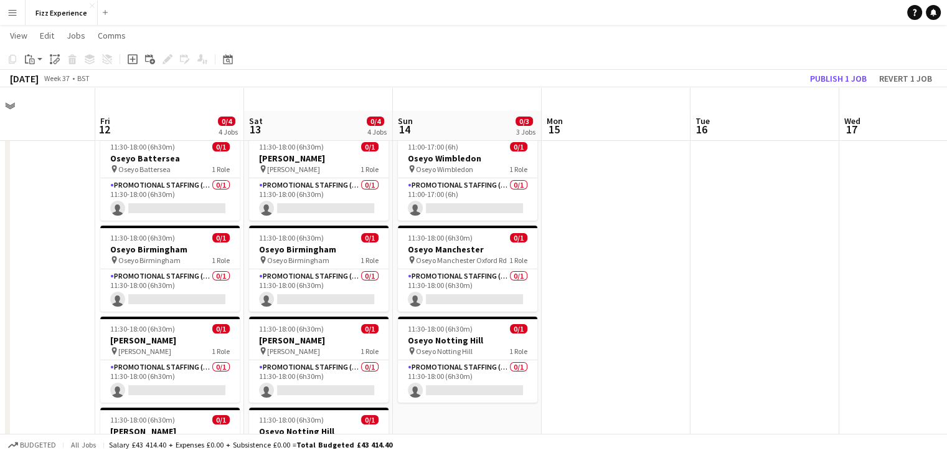
scroll to position [52, 0]
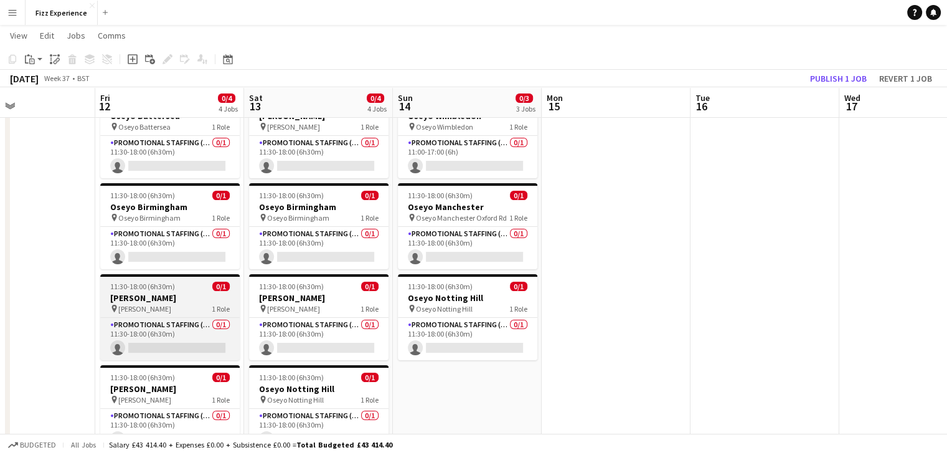
click at [144, 286] on span "11:30-18:00 (6h30m)" at bounding box center [142, 285] width 65 height 9
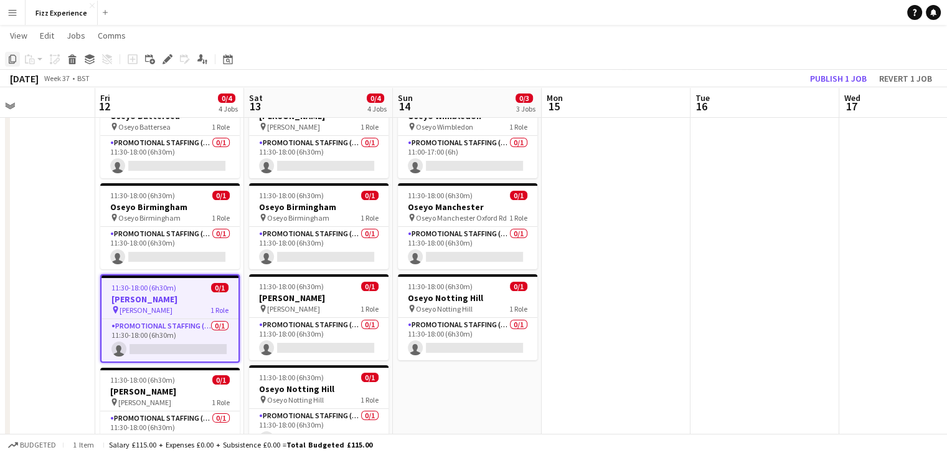
click at [12, 60] on icon "Copy" at bounding box center [12, 59] width 10 height 10
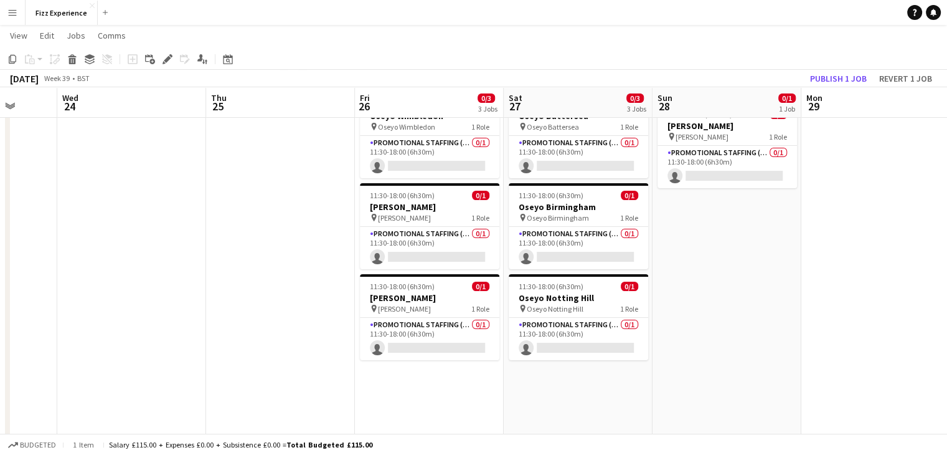
scroll to position [0, 544]
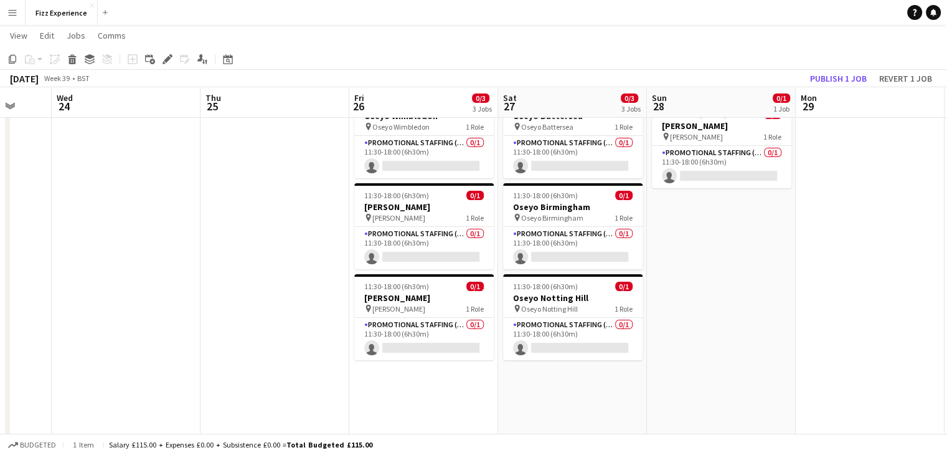
click at [705, 225] on app-date-cell "Draft 11:30-18:00 (6h30m) 0/1 [PERSON_NAME] pin [PERSON_NAME] 1 Role Promotiona…" at bounding box center [721, 283] width 149 height 392
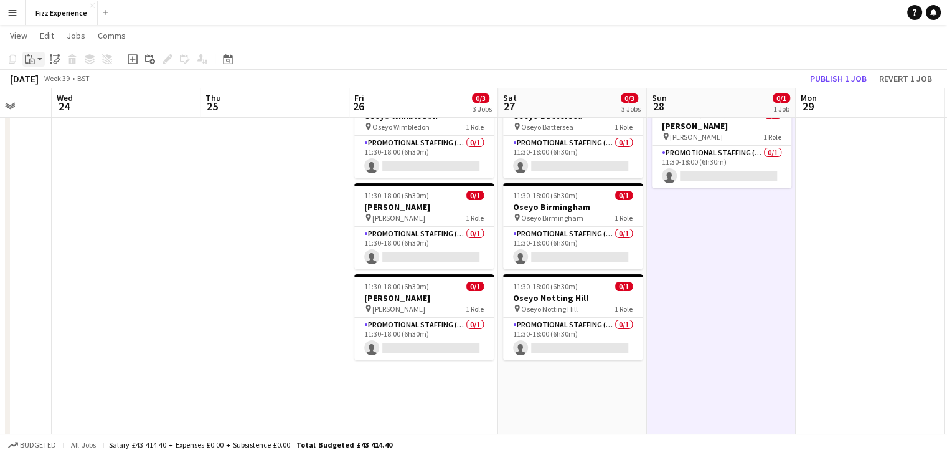
click at [31, 62] on icon at bounding box center [32, 62] width 2 height 1
click at [47, 83] on link "Paste Ctrl+V" at bounding box center [91, 82] width 117 height 11
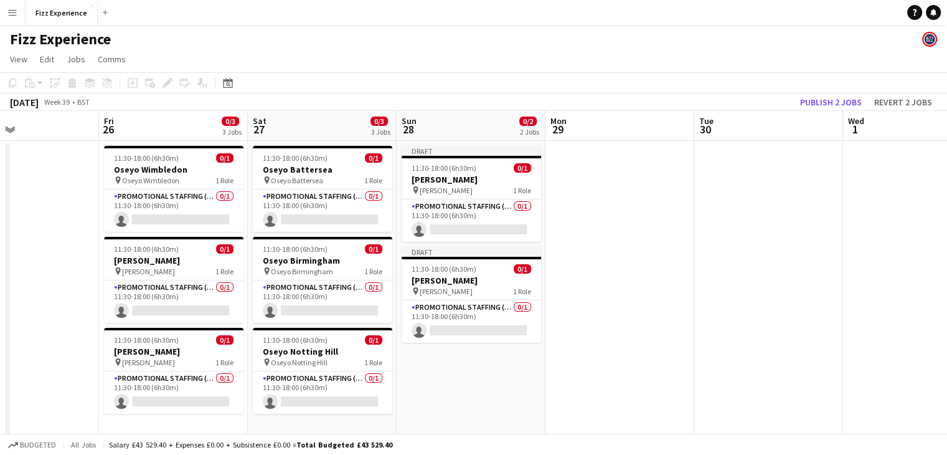
scroll to position [0, 497]
click at [825, 107] on button "Publish 2 jobs" at bounding box center [831, 102] width 72 height 16
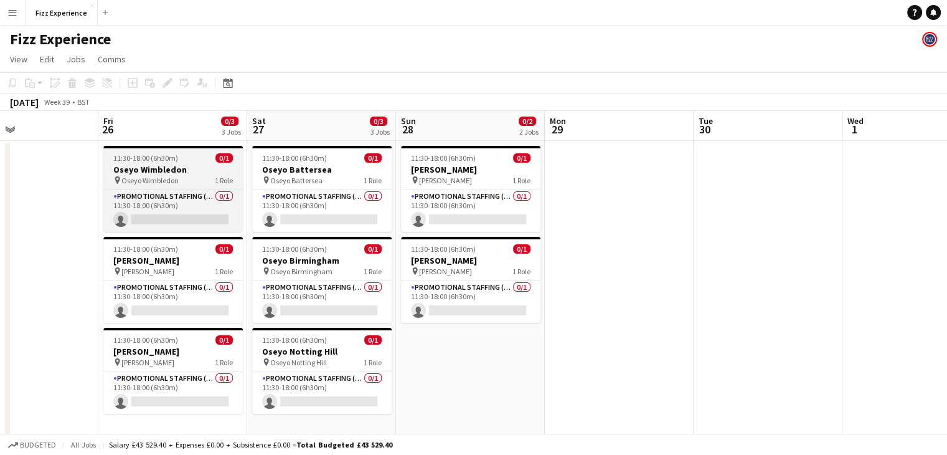
click at [182, 175] on div "pin Oseyo Wimbledon 1 Role" at bounding box center [172, 180] width 139 height 10
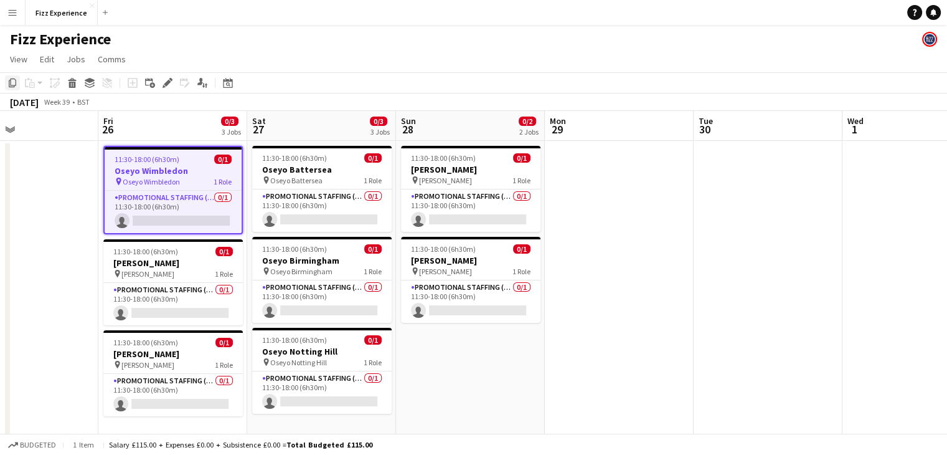
click at [10, 85] on icon at bounding box center [12, 82] width 7 height 9
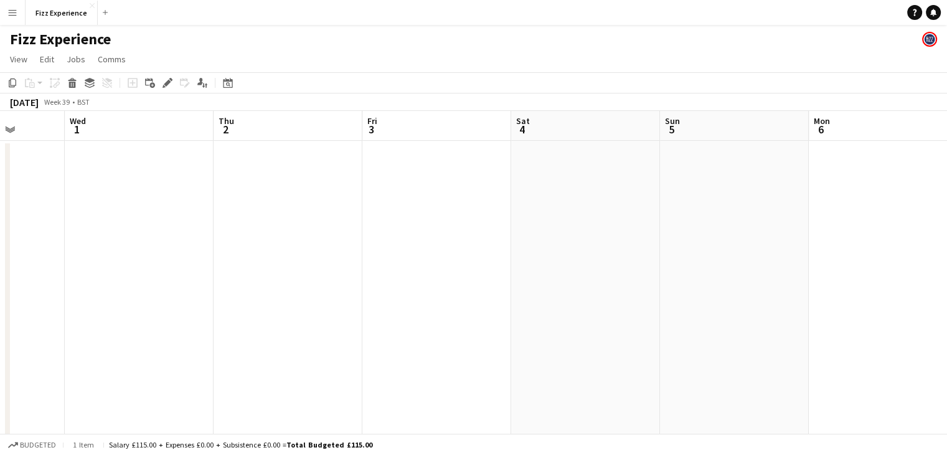
scroll to position [0, 536]
click at [423, 169] on app-date-cell at bounding box center [431, 337] width 149 height 392
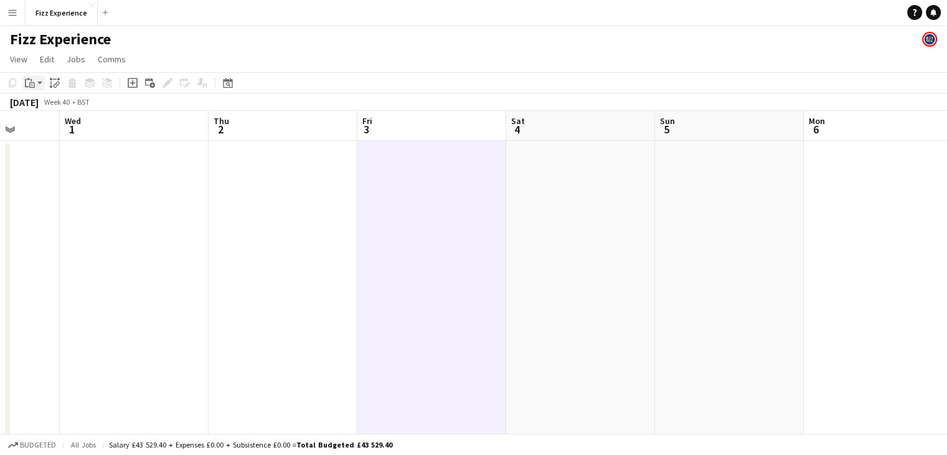
click at [32, 80] on icon at bounding box center [31, 80] width 1 height 2
click at [50, 103] on link "Paste Ctrl+V" at bounding box center [91, 106] width 117 height 11
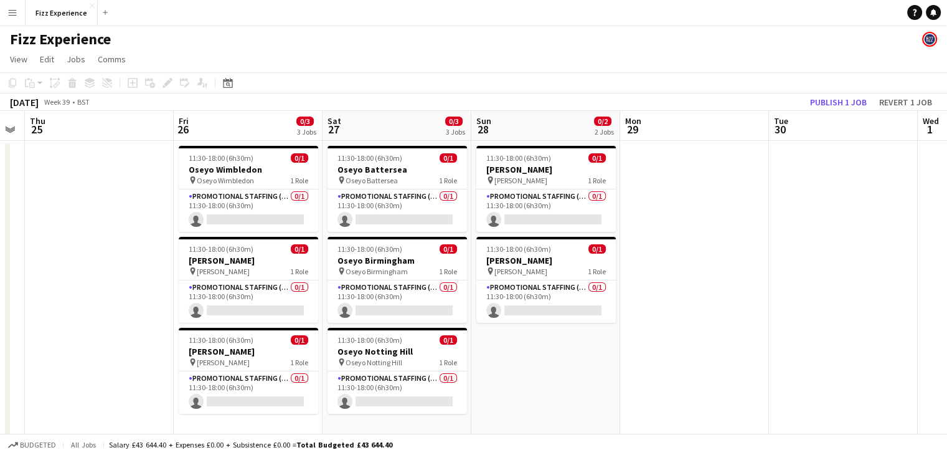
scroll to position [0, 296]
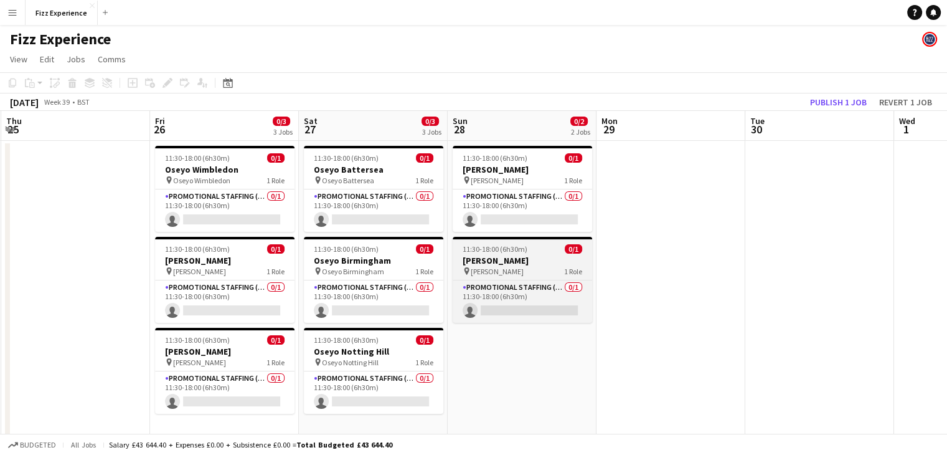
click at [490, 263] on h3 "[PERSON_NAME]" at bounding box center [522, 260] width 139 height 11
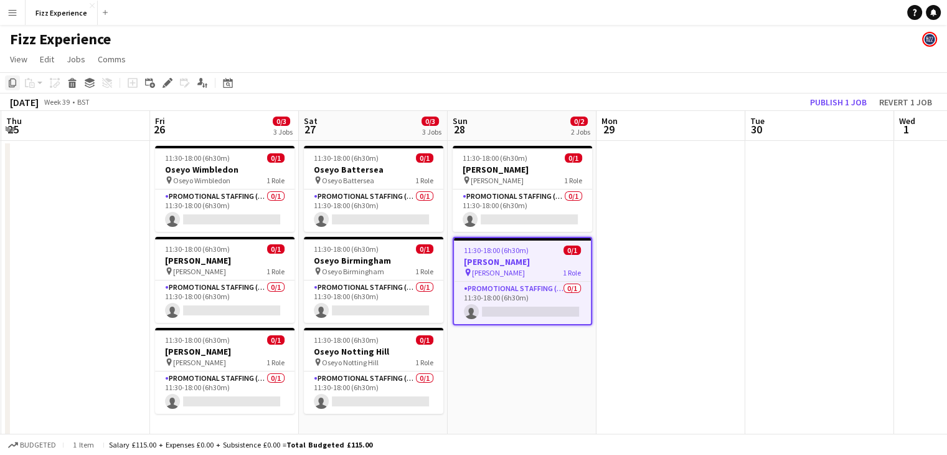
click at [12, 85] on icon "Copy" at bounding box center [12, 83] width 10 height 10
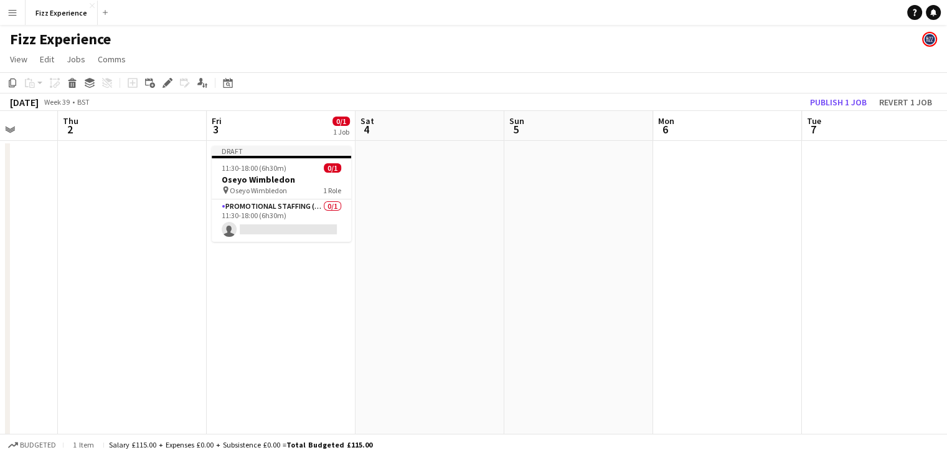
scroll to position [0, 547]
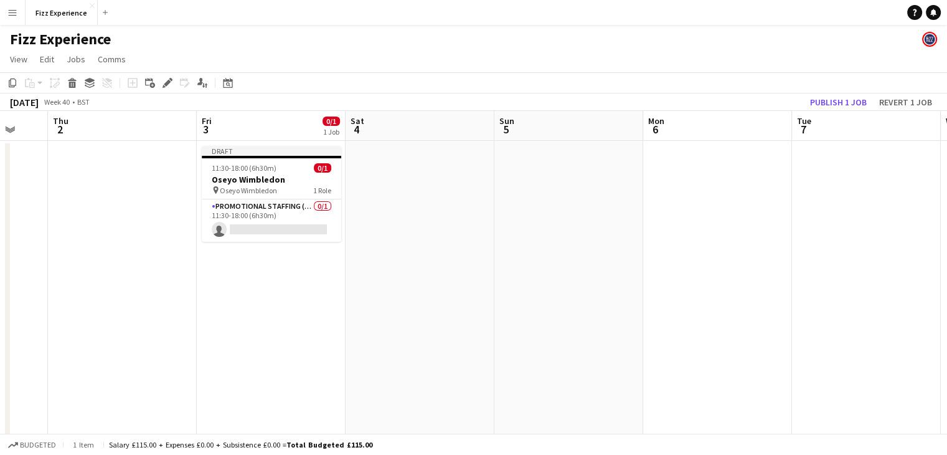
click at [281, 280] on app-date-cell "Draft 11:30-18:00 (6h30m) 0/1 Oseyo Wimbledon pin Oseyo Wimbledon 1 Role Promot…" at bounding box center [271, 337] width 149 height 392
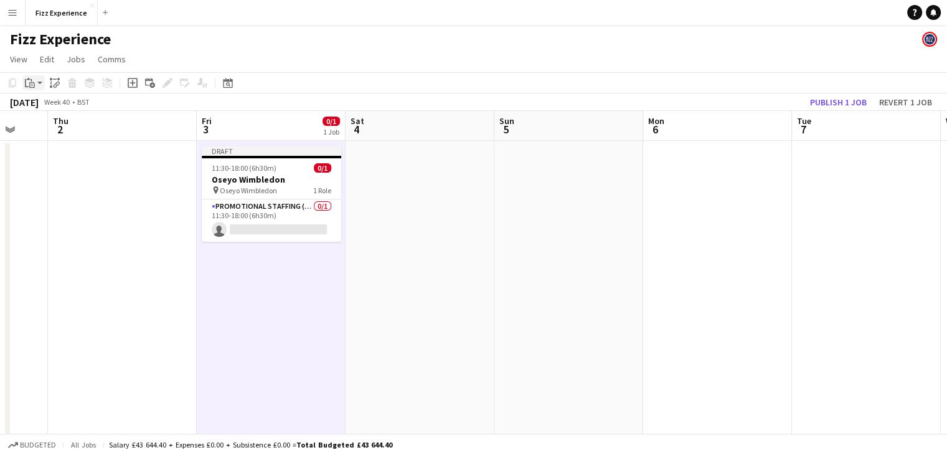
click at [33, 83] on icon at bounding box center [32, 85] width 6 height 6
click at [55, 105] on link "Paste Ctrl+V" at bounding box center [91, 106] width 117 height 11
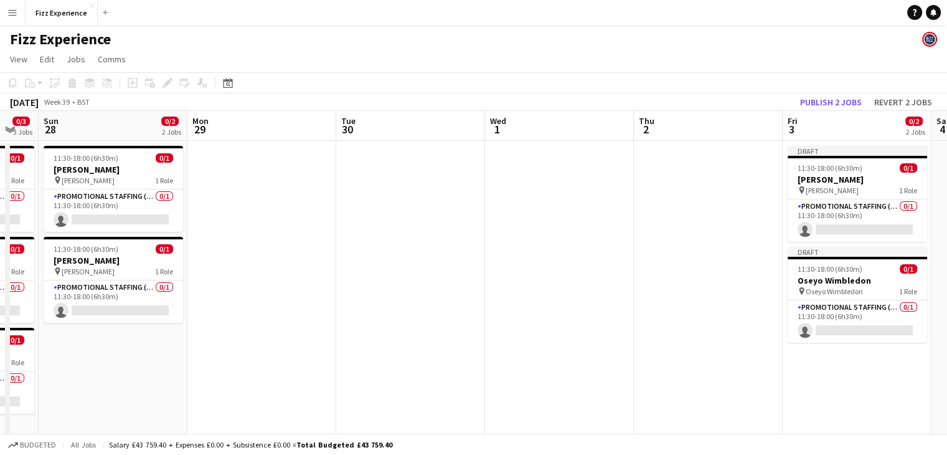
scroll to position [0, 389]
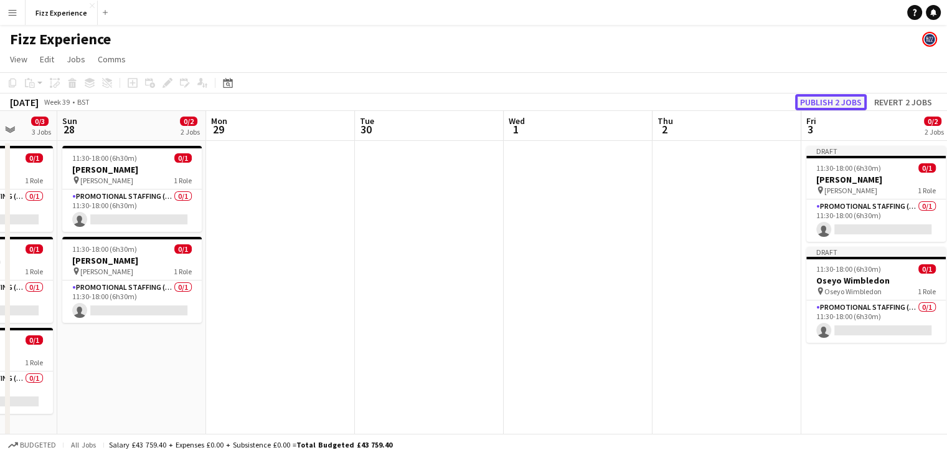
click at [817, 97] on button "Publish 2 jobs" at bounding box center [831, 102] width 72 height 16
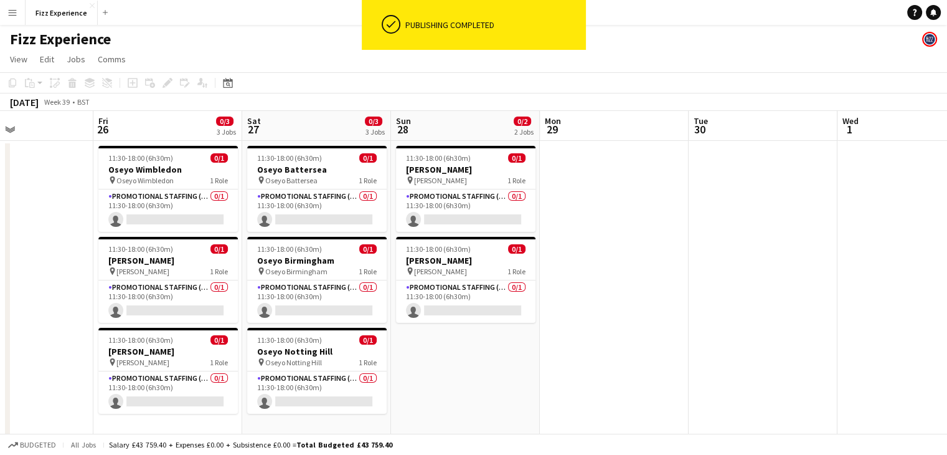
scroll to position [0, 352]
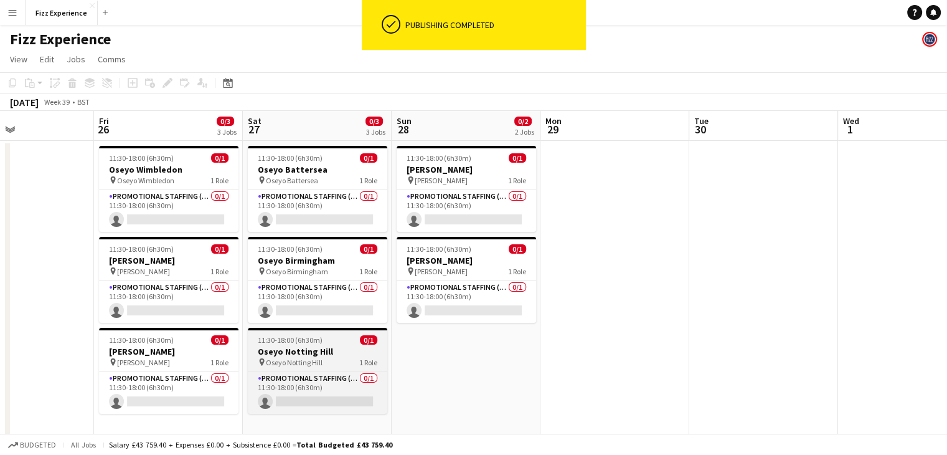
click at [305, 352] on h3 "Oseyo Notting Hill" at bounding box center [317, 351] width 139 height 11
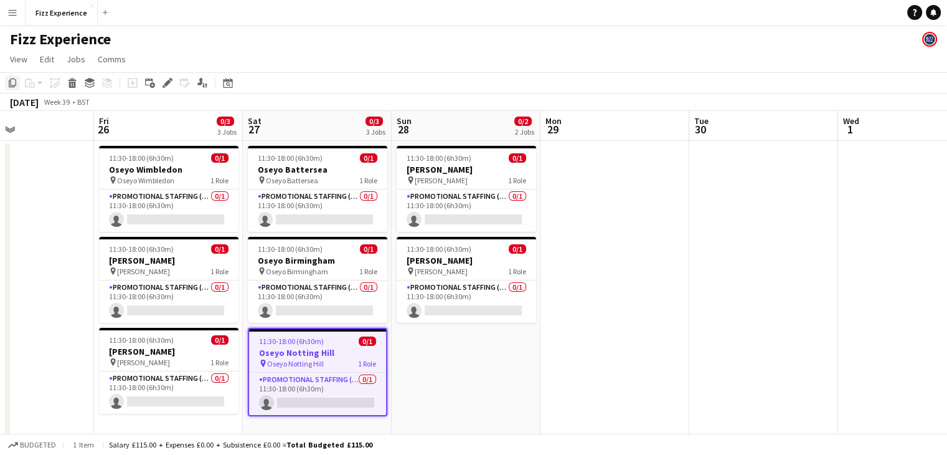
click at [10, 84] on icon "Copy" at bounding box center [12, 83] width 10 height 10
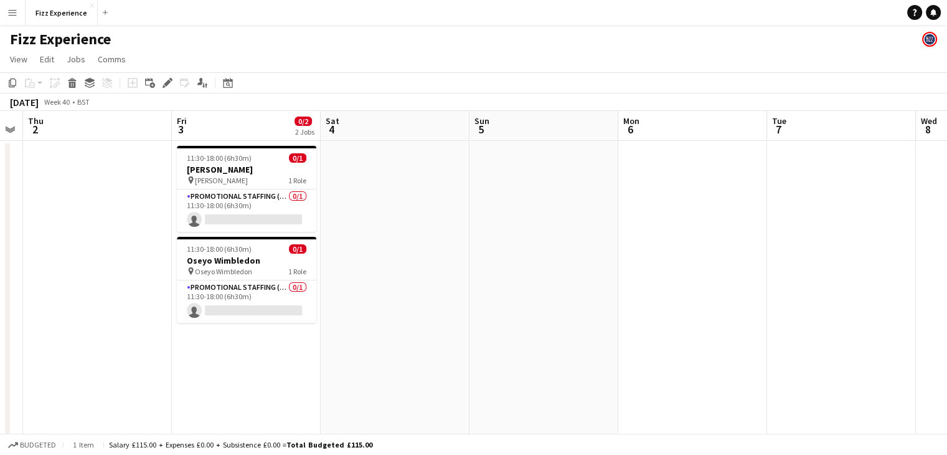
scroll to position [0, 309]
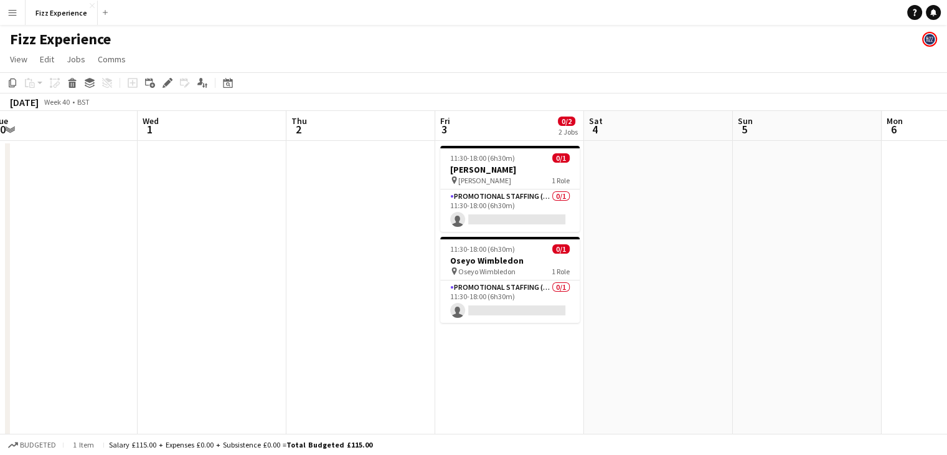
click at [660, 164] on app-date-cell at bounding box center [658, 337] width 149 height 392
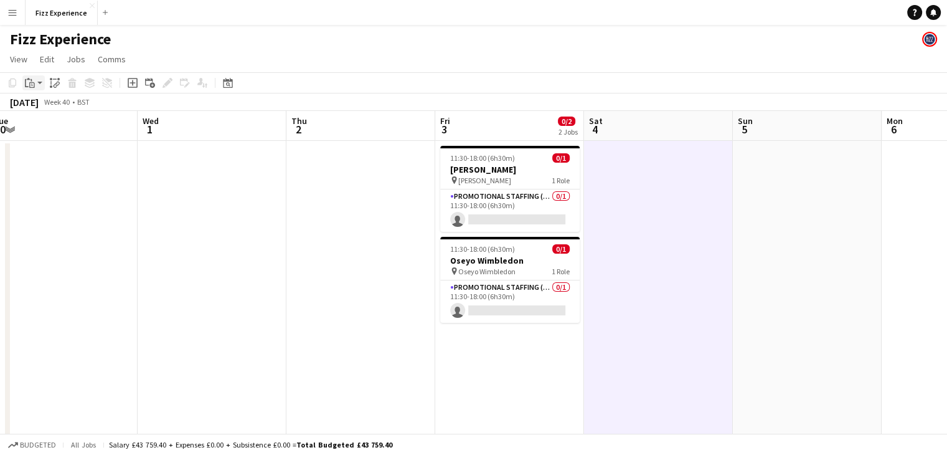
click at [30, 77] on div "Paste" at bounding box center [29, 82] width 15 height 15
click at [50, 103] on link "Paste Ctrl+V" at bounding box center [91, 106] width 117 height 11
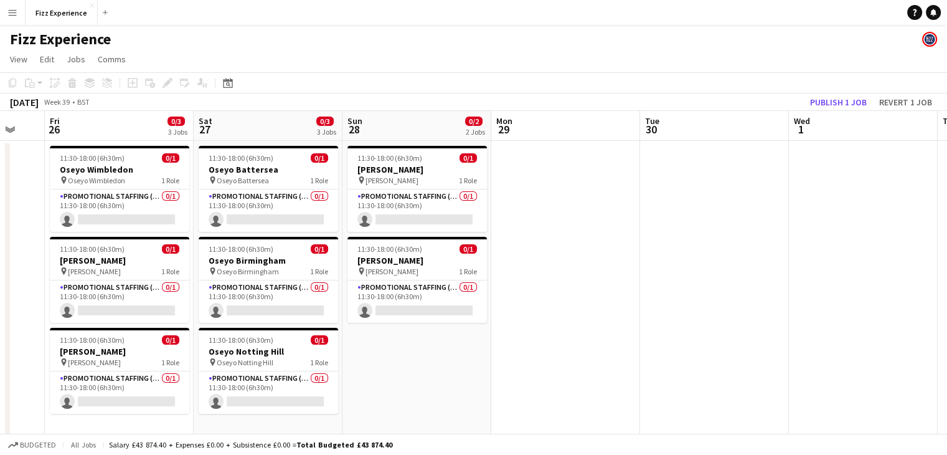
scroll to position [0, 367]
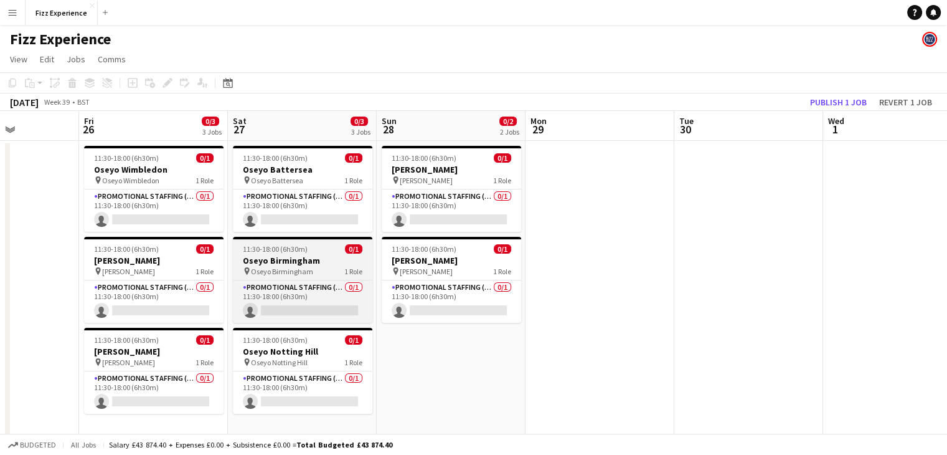
click at [288, 260] on h3 "Oseyo Birmingham" at bounding box center [302, 260] width 139 height 11
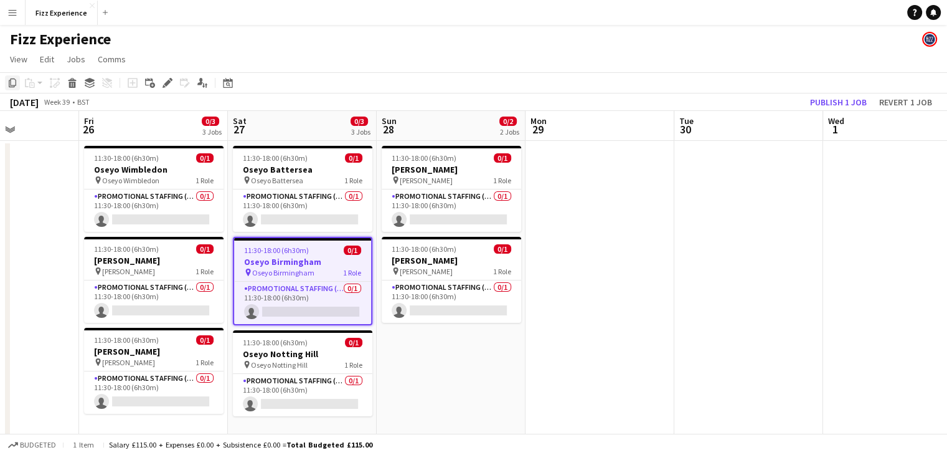
click at [10, 82] on icon at bounding box center [12, 82] width 7 height 9
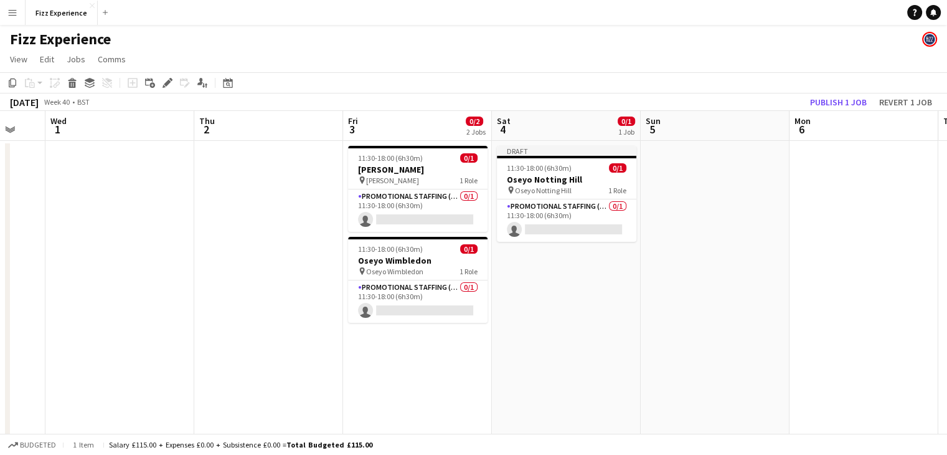
scroll to position [0, 402]
click at [575, 300] on app-date-cell "Draft 11:30-18:00 (6h30m) 0/1 Oseyo Notting Hill pin Oseyo Notting Hill 1 Role …" at bounding box center [565, 337] width 149 height 392
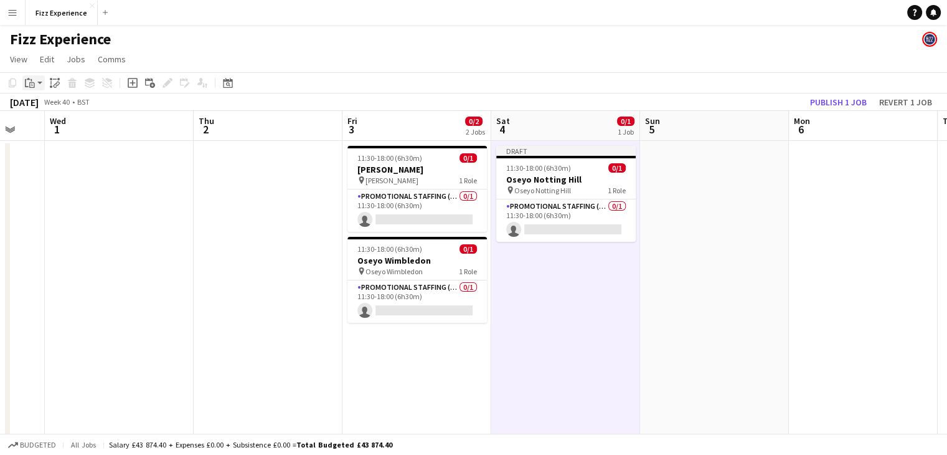
click at [36, 86] on div "Paste" at bounding box center [29, 82] width 15 height 15
click at [47, 104] on link "Paste Ctrl+V" at bounding box center [91, 106] width 117 height 11
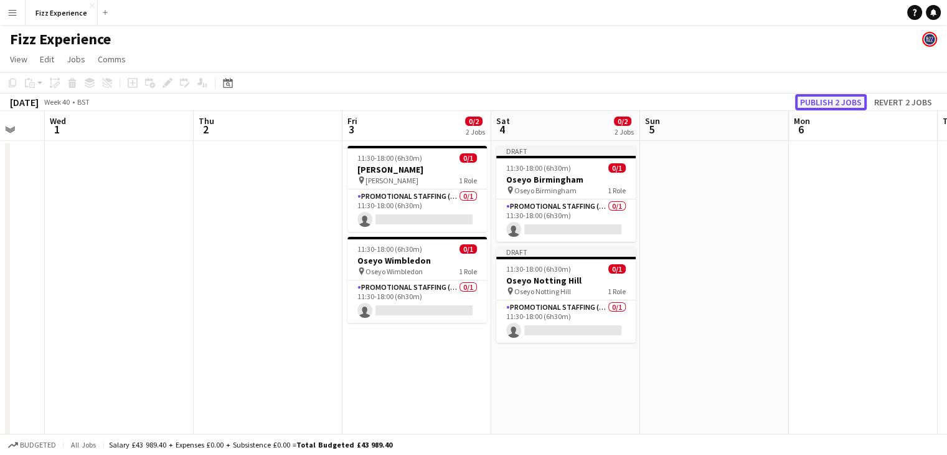
click at [821, 103] on button "Publish 2 jobs" at bounding box center [831, 102] width 72 height 16
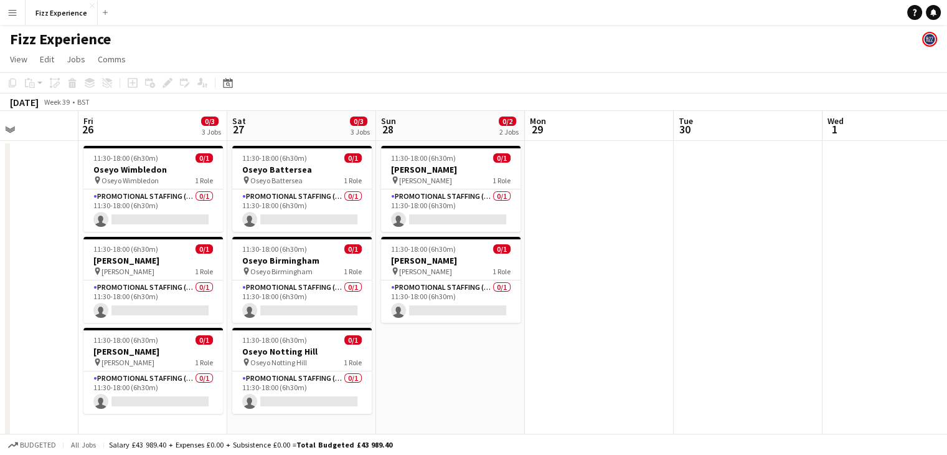
scroll to position [0, 369]
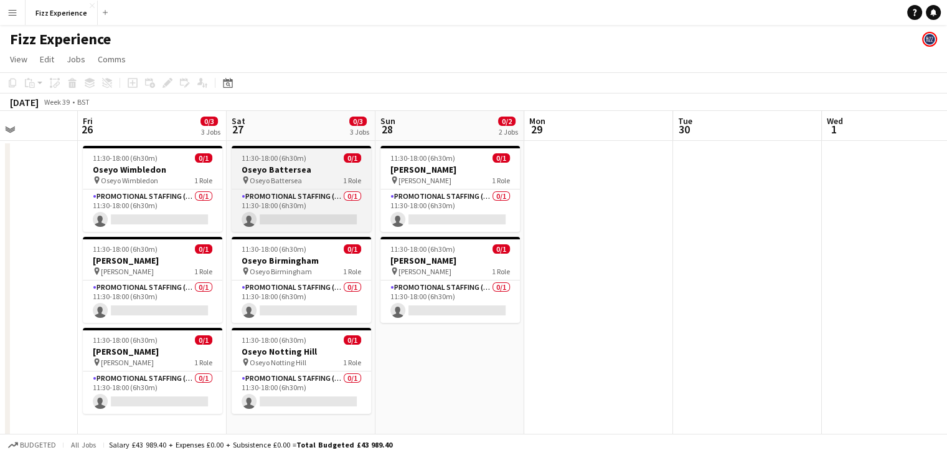
click at [275, 159] on span "11:30-18:00 (6h30m)" at bounding box center [274, 157] width 65 height 9
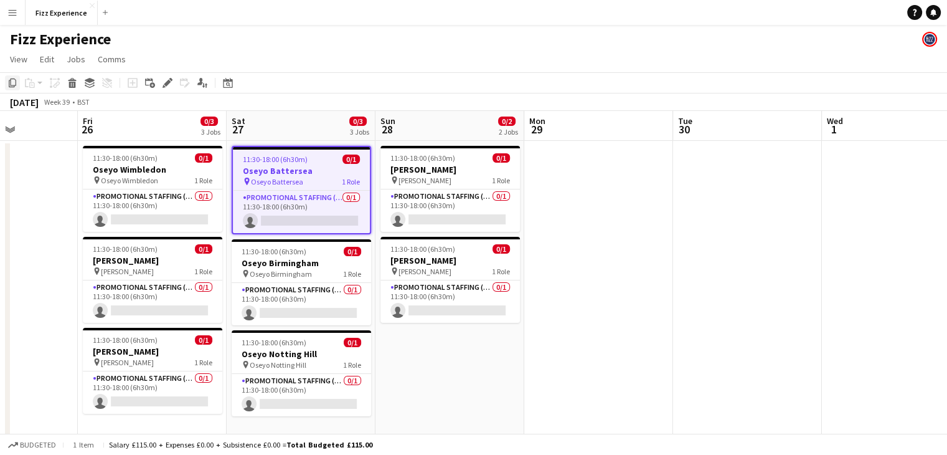
click at [11, 84] on icon at bounding box center [12, 82] width 7 height 9
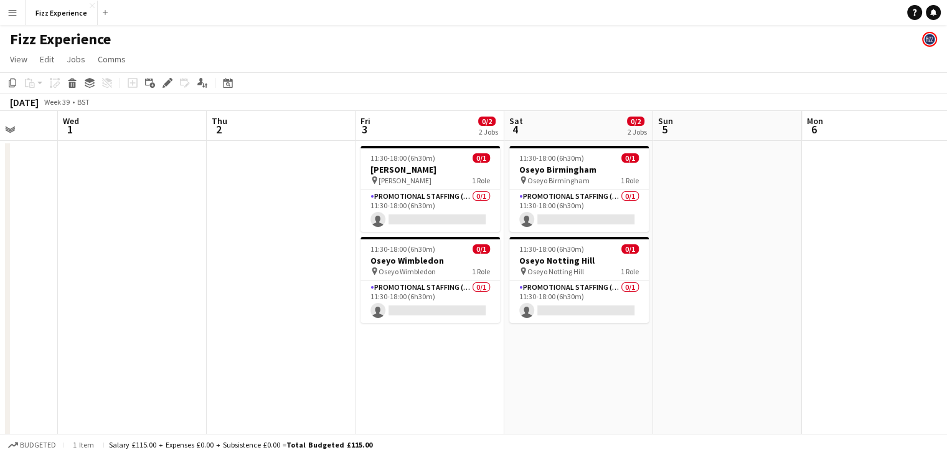
scroll to position [0, 564]
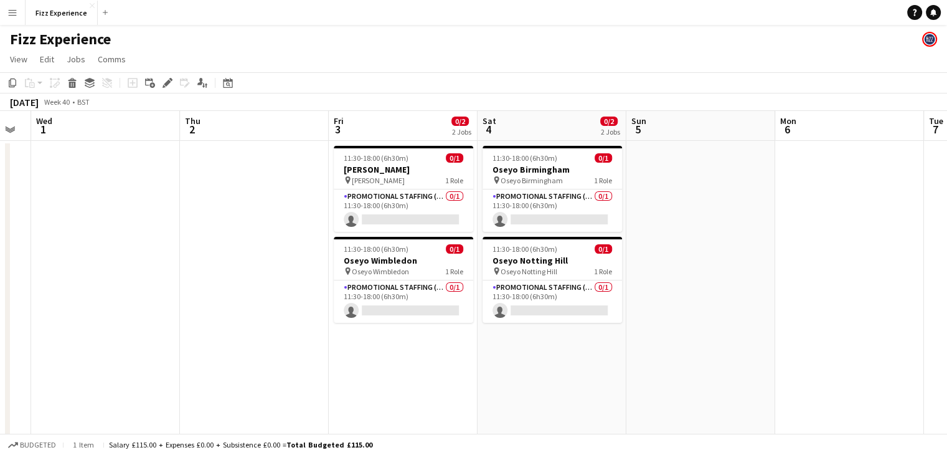
click at [678, 171] on app-date-cell at bounding box center [701, 337] width 149 height 392
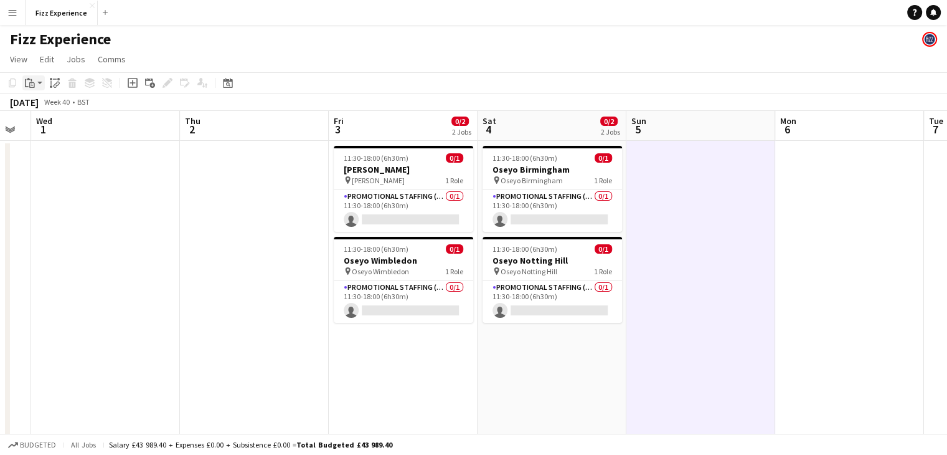
click at [26, 85] on icon "Paste" at bounding box center [30, 83] width 10 height 10
click at [42, 111] on link "Paste Ctrl+V" at bounding box center [91, 106] width 117 height 11
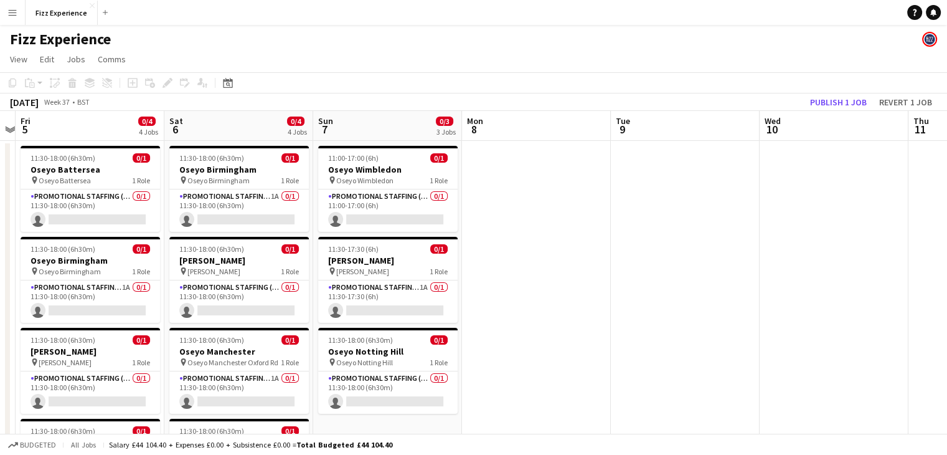
scroll to position [0, 255]
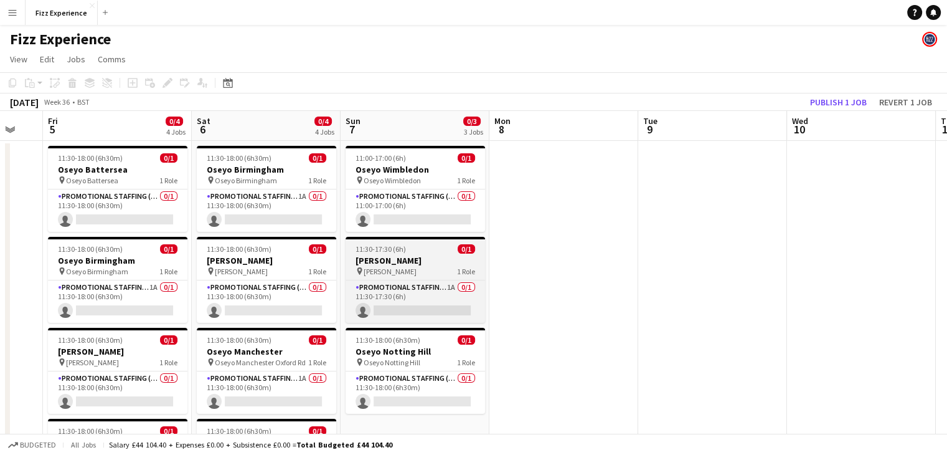
click at [391, 267] on span "[PERSON_NAME]" at bounding box center [390, 271] width 53 height 9
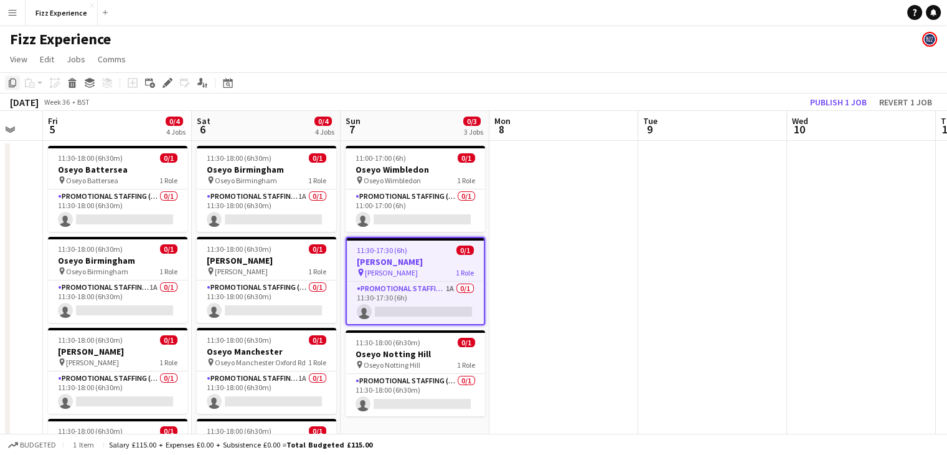
click at [10, 85] on icon "Copy" at bounding box center [12, 83] width 10 height 10
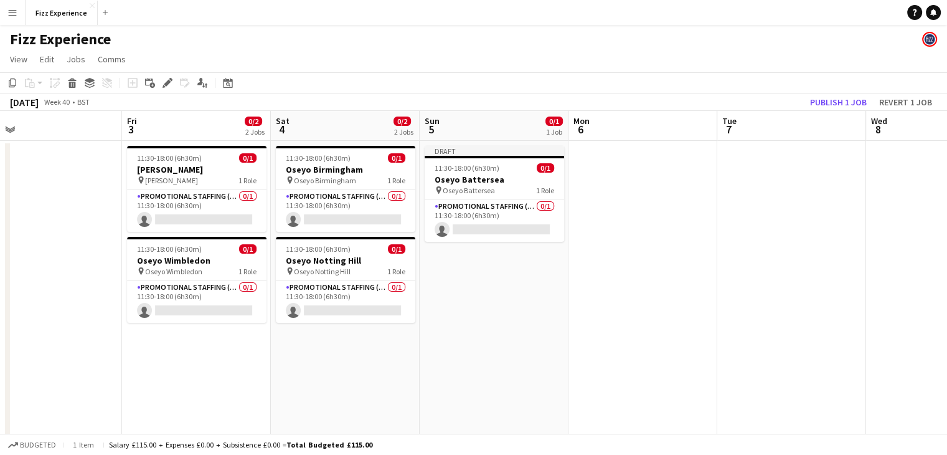
scroll to position [0, 324]
click at [478, 273] on app-date-cell "Draft 11:30-18:00 (6h30m) 0/1 Oseyo Battersea pin Oseyo Battersea 1 Role Promot…" at bounding box center [494, 337] width 149 height 392
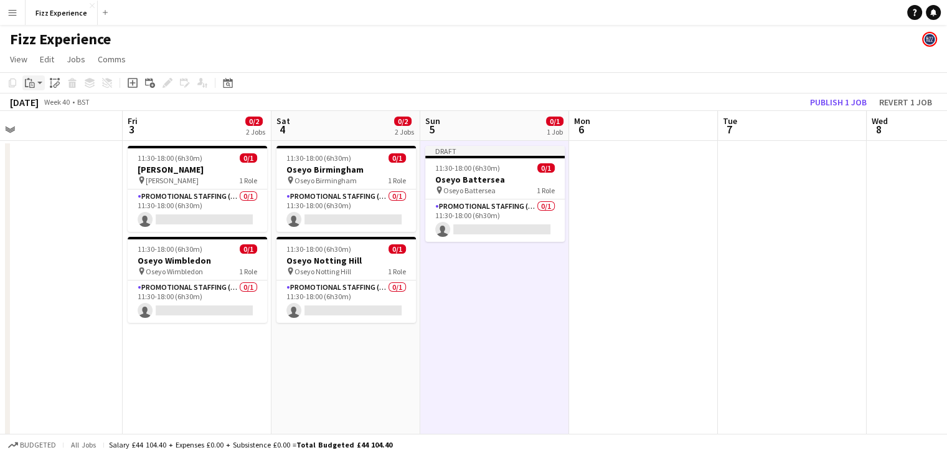
click at [27, 85] on icon "Paste" at bounding box center [30, 83] width 10 height 10
click at [44, 106] on link "Paste Ctrl+V" at bounding box center [91, 106] width 117 height 11
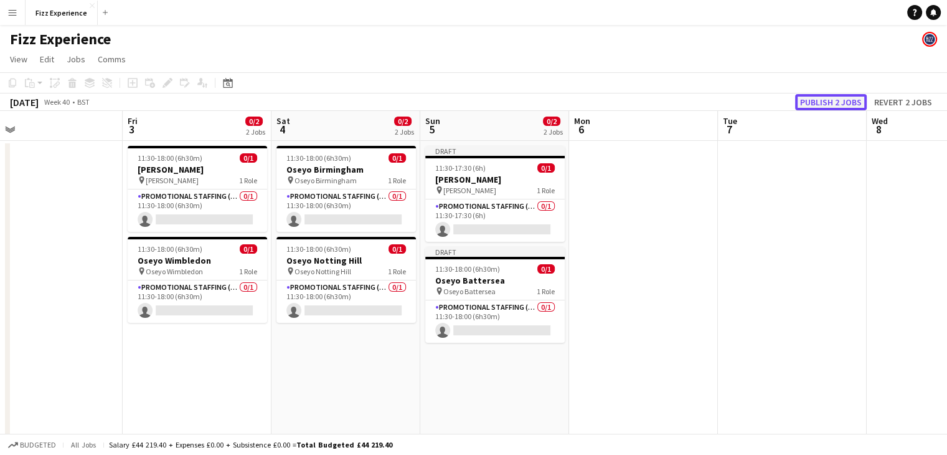
click at [813, 103] on button "Publish 2 jobs" at bounding box center [831, 102] width 72 height 16
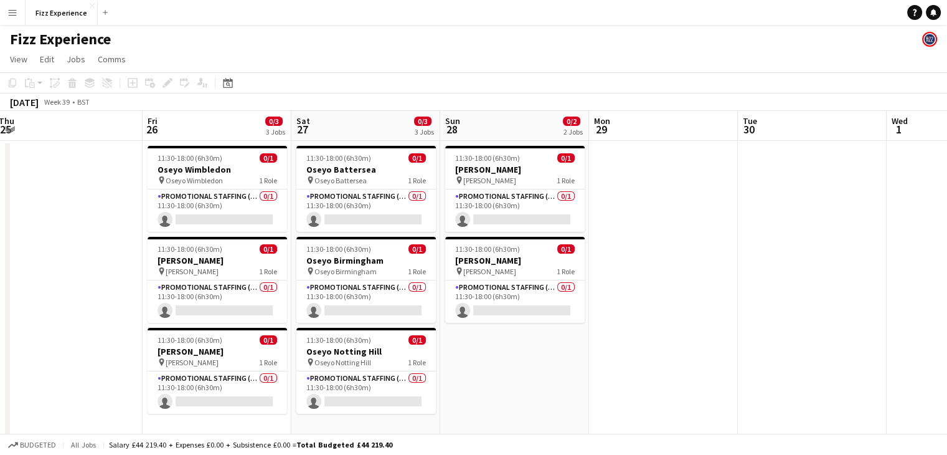
scroll to position [0, 343]
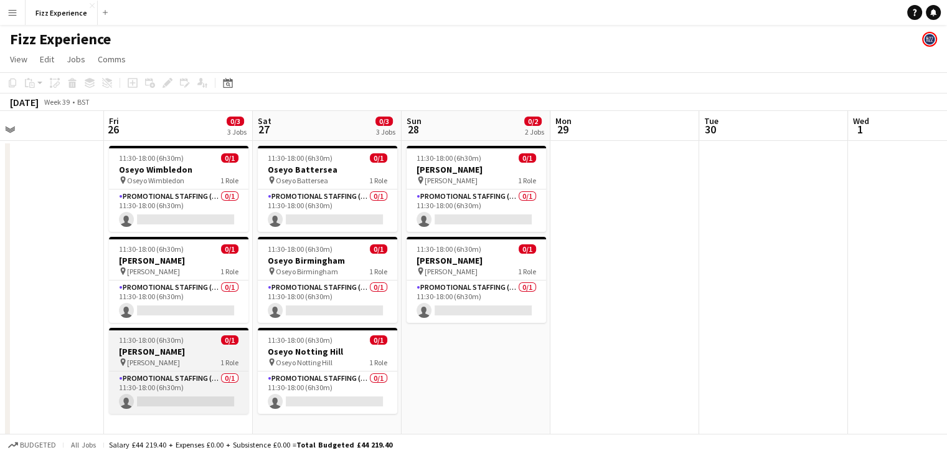
click at [130, 343] on span "11:30-18:00 (6h30m)" at bounding box center [151, 339] width 65 height 9
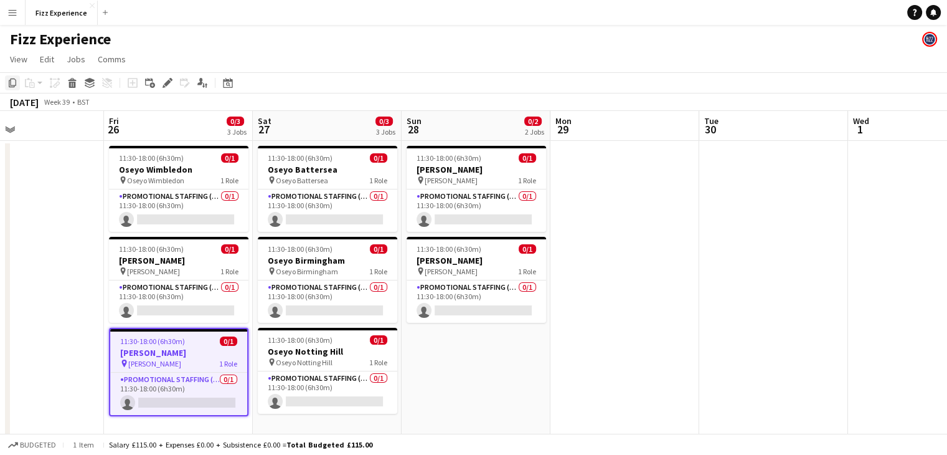
click at [11, 82] on icon at bounding box center [12, 82] width 7 height 9
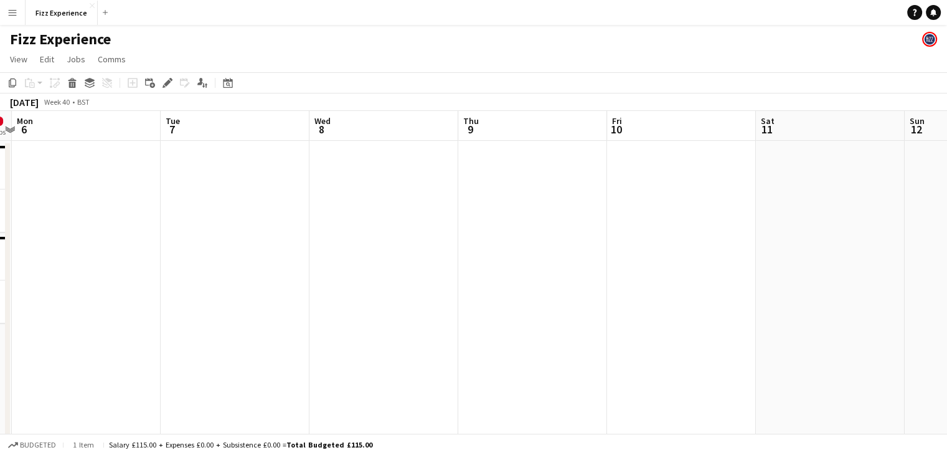
scroll to position [0, 436]
click at [493, 195] on app-date-cell at bounding box center [531, 337] width 149 height 392
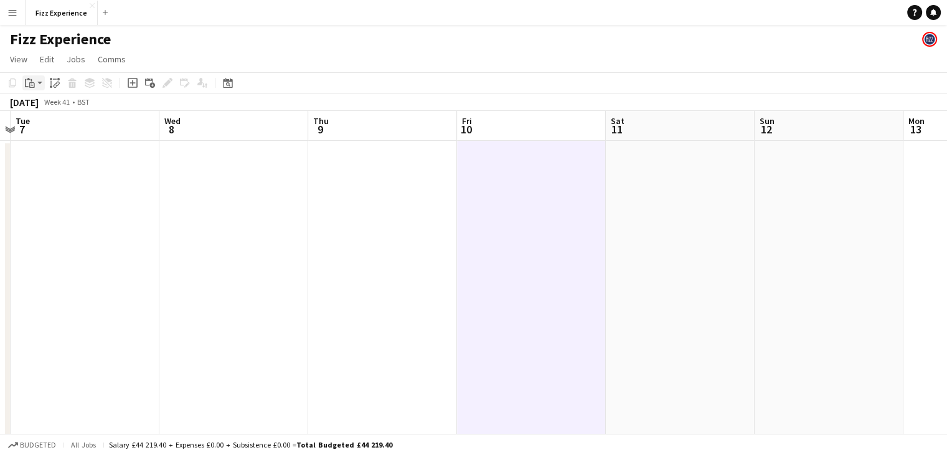
click at [30, 83] on icon at bounding box center [32, 85] width 6 height 6
click at [45, 108] on link "Paste Ctrl+V" at bounding box center [91, 106] width 117 height 11
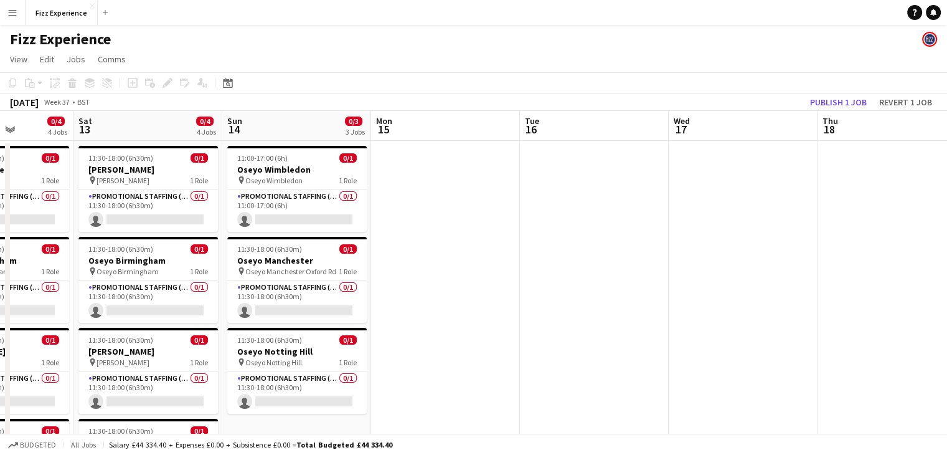
scroll to position [0, 374]
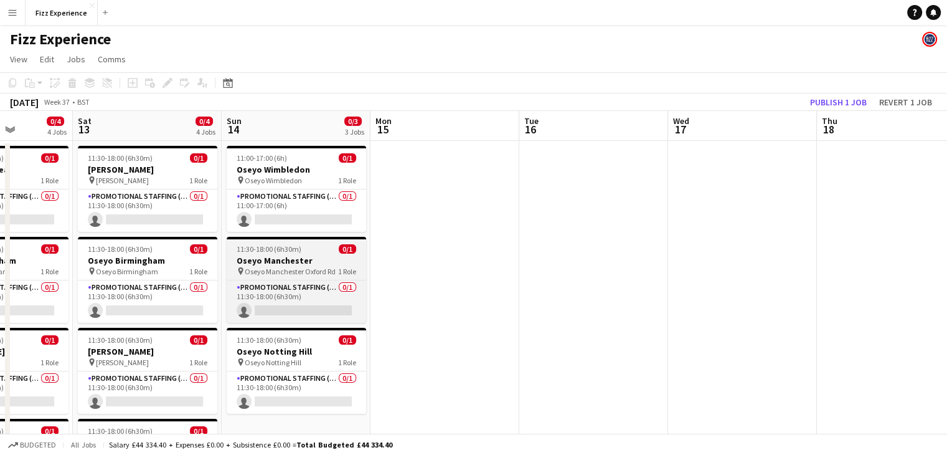
click at [267, 257] on h3 "Oseyo Manchester" at bounding box center [296, 260] width 139 height 11
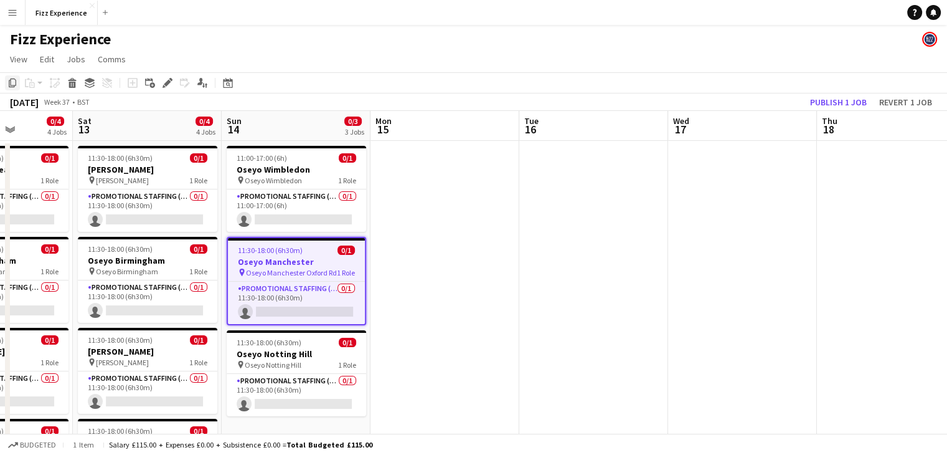
click at [9, 83] on icon at bounding box center [12, 82] width 7 height 9
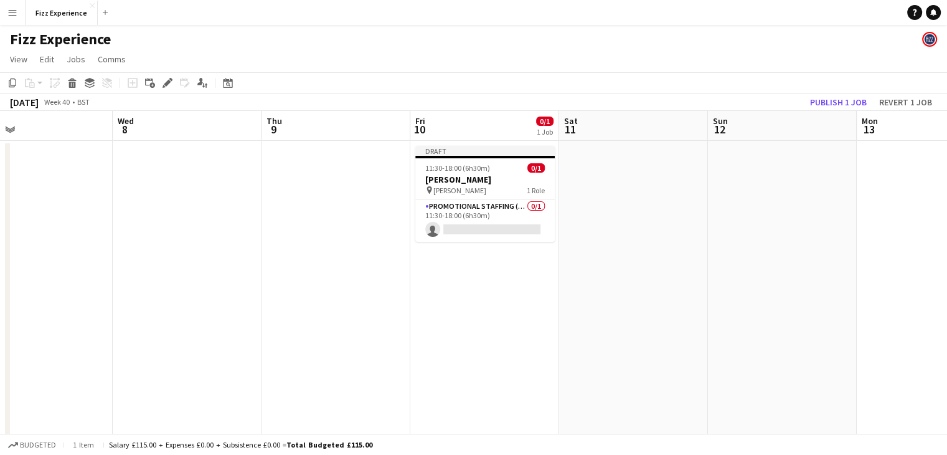
scroll to position [0, 493]
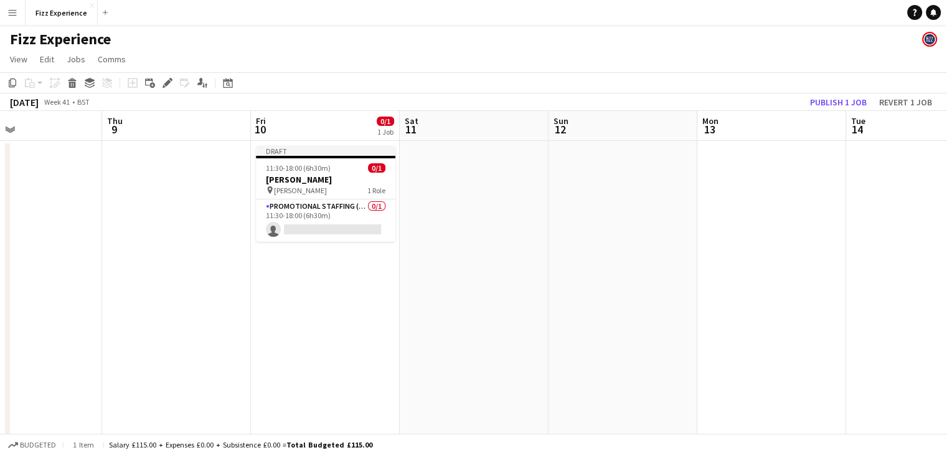
click at [347, 290] on app-date-cell "Draft 11:30-18:00 (6h30m) 0/1 Oseyo Soho pin [PERSON_NAME] 1 Role Promotional S…" at bounding box center [325, 337] width 149 height 392
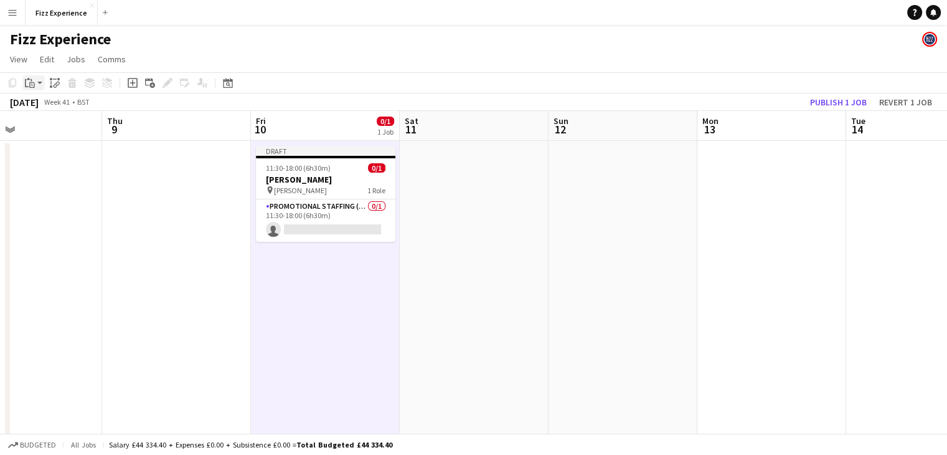
click at [34, 85] on icon at bounding box center [32, 85] width 6 height 6
click at [45, 98] on div "Paste Ctrl+V Paste with crew Ctrl+Shift+V" at bounding box center [91, 117] width 138 height 54
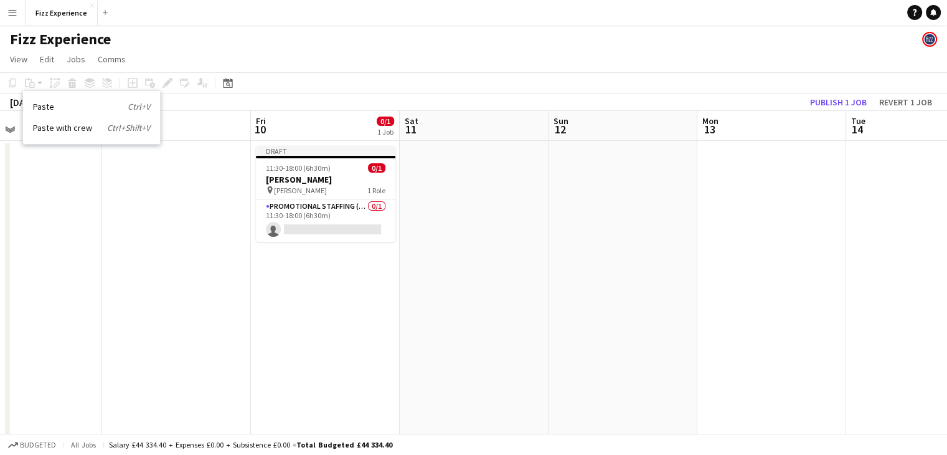
click at [296, 256] on app-date-cell "Draft 11:30-18:00 (6h30m) 0/1 Oseyo Soho pin [PERSON_NAME] 1 Role Promotional S…" at bounding box center [325, 337] width 149 height 392
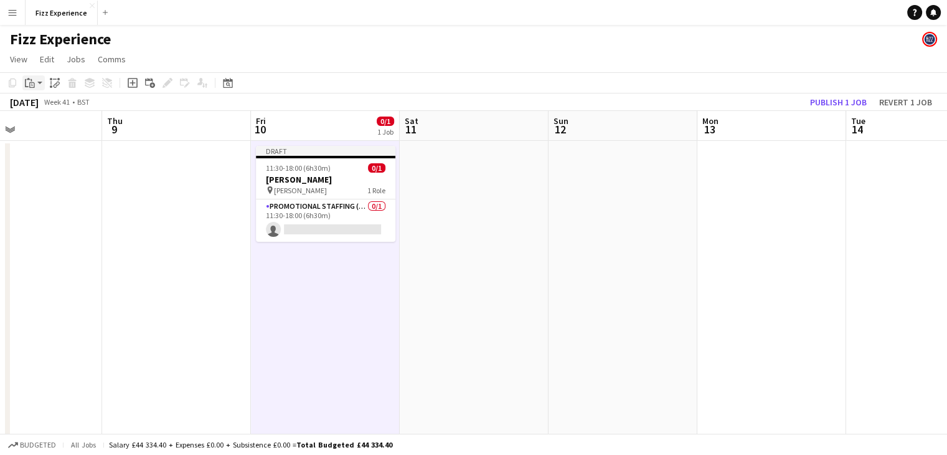
click at [30, 81] on icon "Paste" at bounding box center [30, 83] width 10 height 10
click at [47, 103] on link "Paste Ctrl+V" at bounding box center [91, 106] width 117 height 11
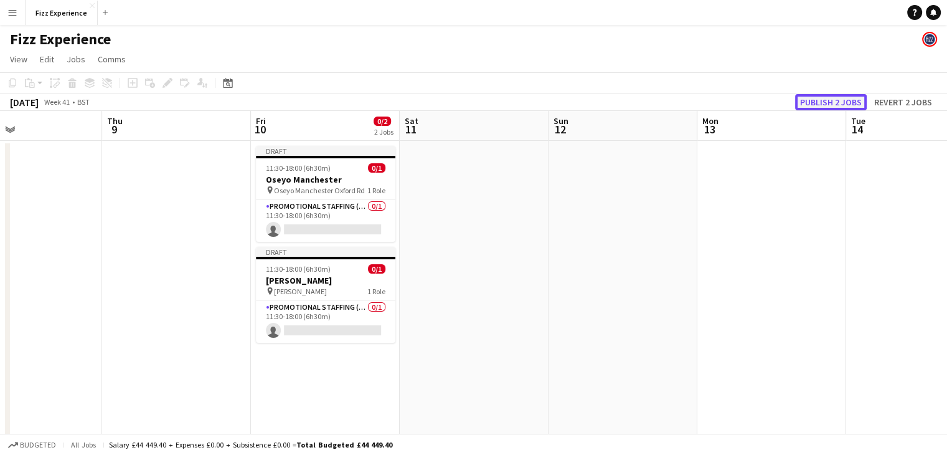
click at [830, 101] on button "Publish 2 jobs" at bounding box center [831, 102] width 72 height 16
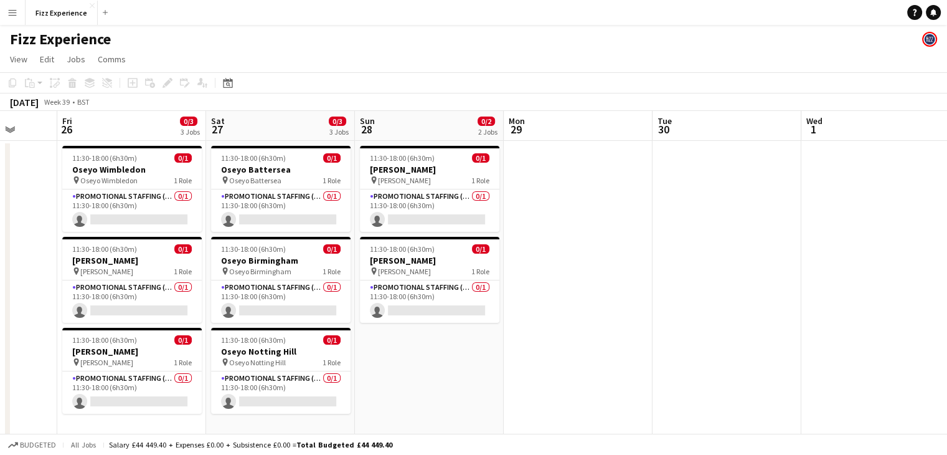
scroll to position [0, 387]
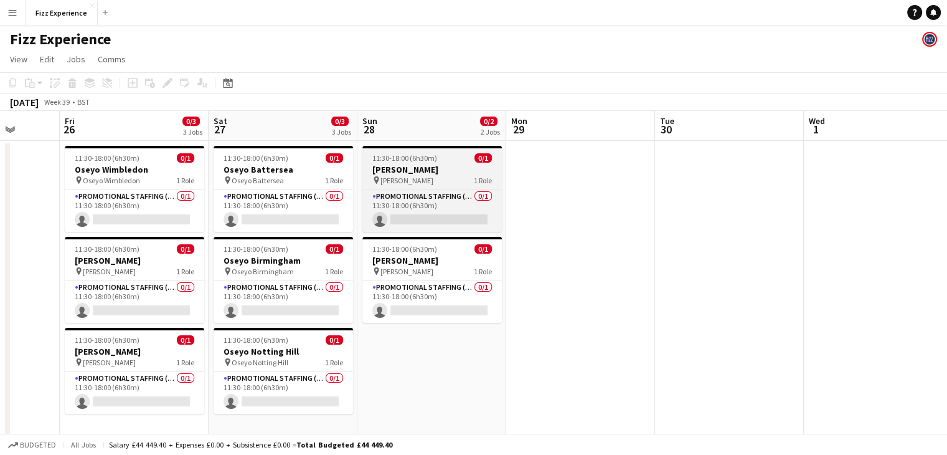
click at [418, 174] on h3 "[PERSON_NAME]" at bounding box center [431, 169] width 139 height 11
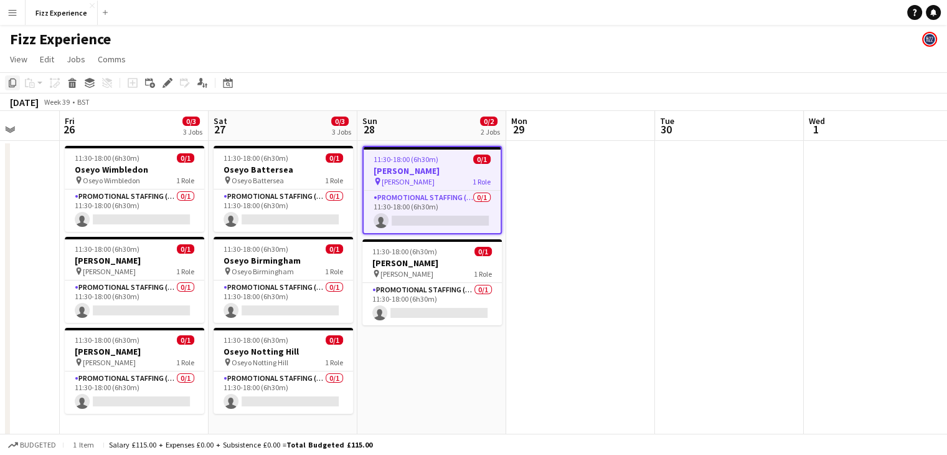
click at [12, 83] on icon "Copy" at bounding box center [12, 83] width 10 height 10
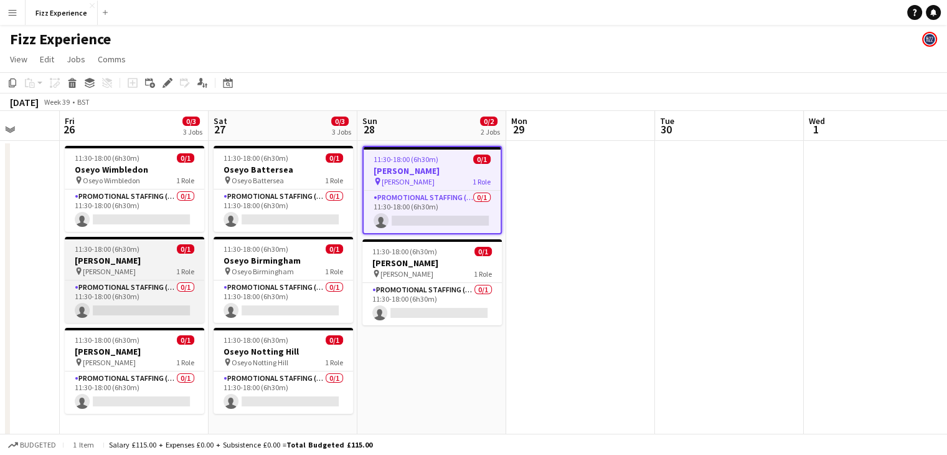
click at [110, 263] on h3 "[PERSON_NAME]" at bounding box center [134, 260] width 139 height 11
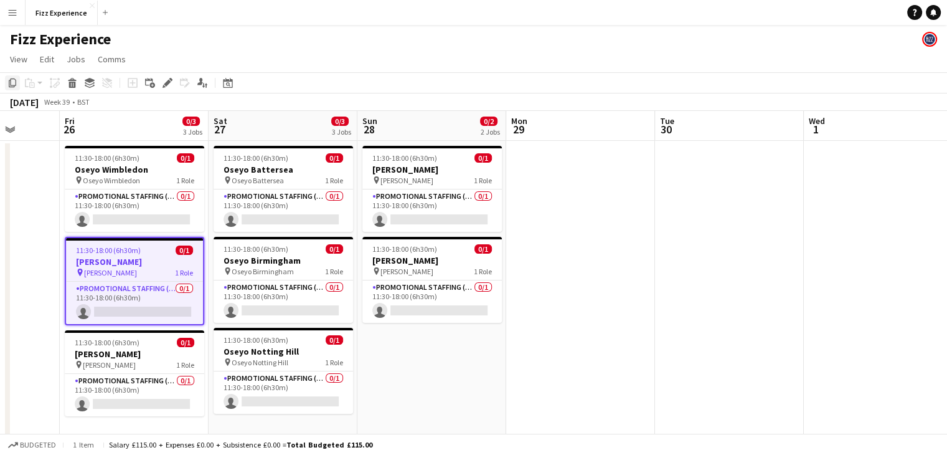
click at [9, 83] on icon at bounding box center [12, 82] width 7 height 9
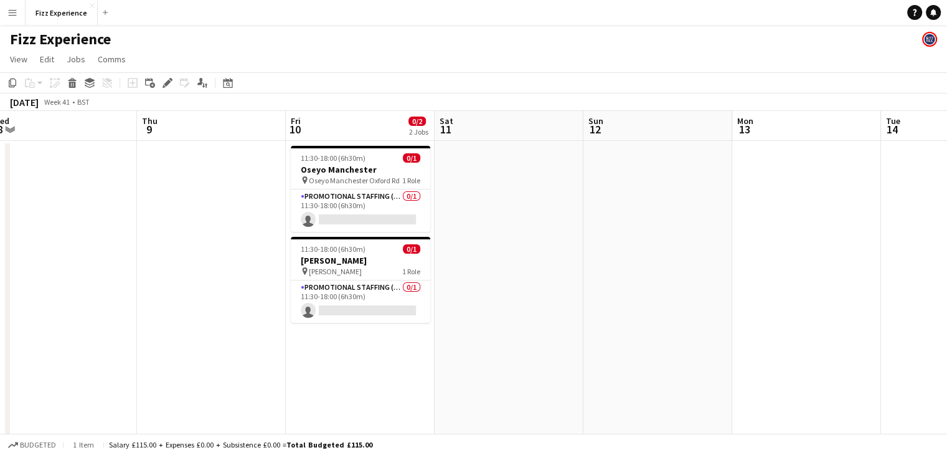
scroll to position [0, 258]
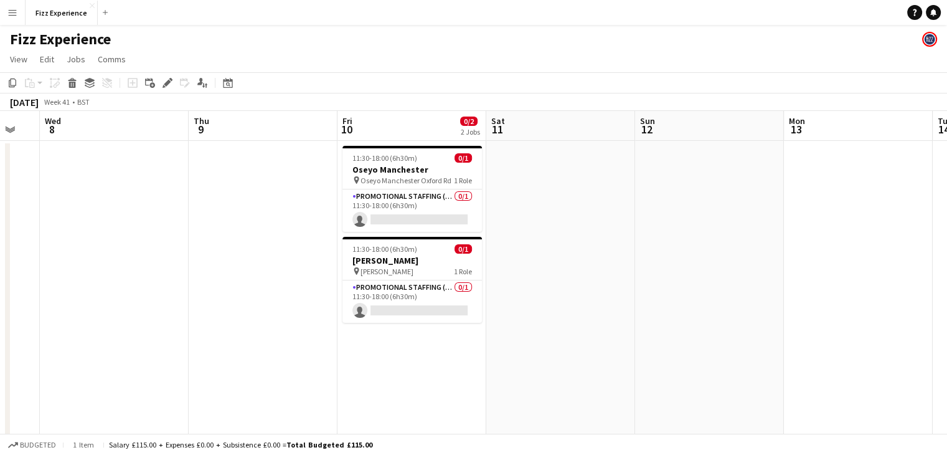
click at [501, 170] on app-date-cell at bounding box center [560, 337] width 149 height 392
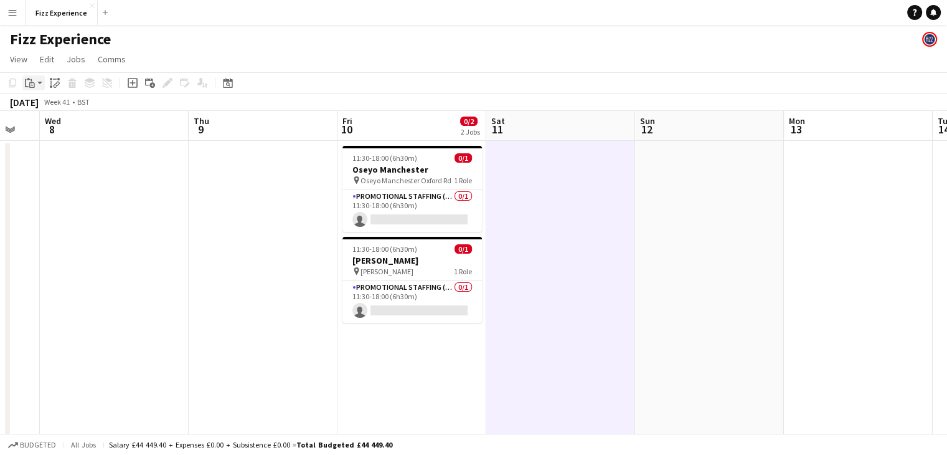
click at [27, 80] on icon "Paste" at bounding box center [30, 83] width 10 height 10
click at [47, 108] on link "Paste Ctrl+V" at bounding box center [91, 106] width 117 height 11
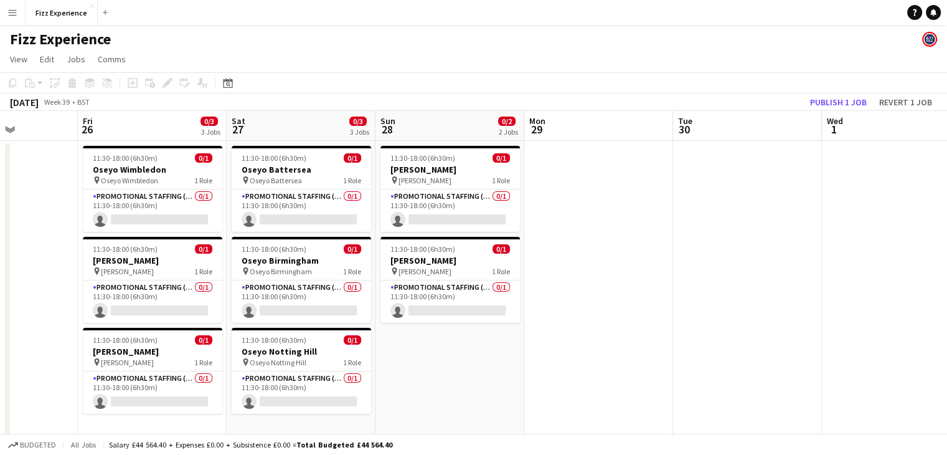
scroll to position [0, 369]
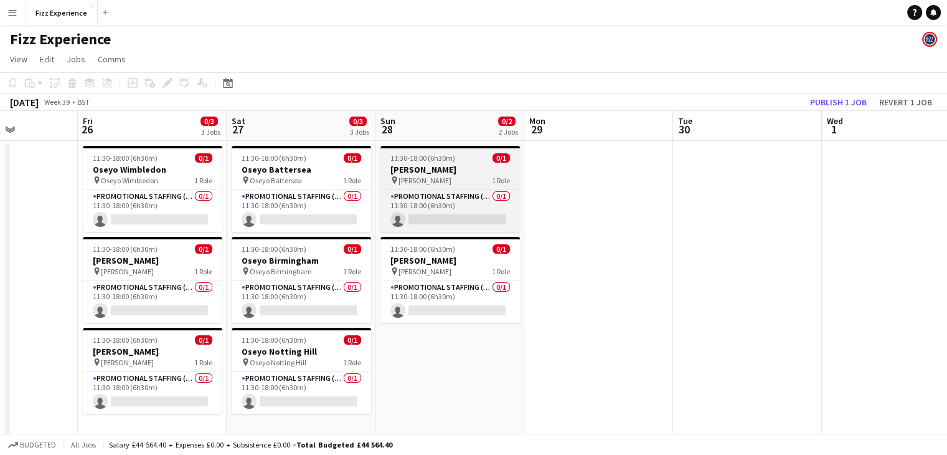
click at [429, 182] on span "[PERSON_NAME]" at bounding box center [425, 180] width 53 height 9
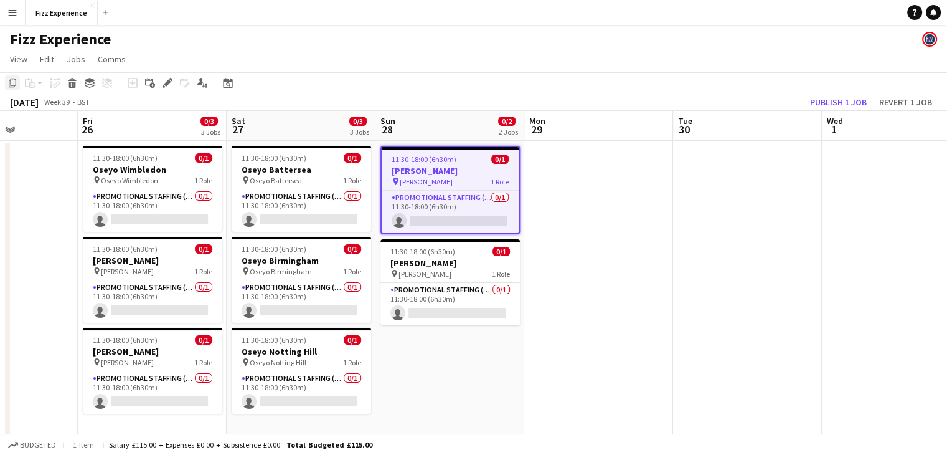
click at [12, 83] on icon "Copy" at bounding box center [12, 83] width 10 height 10
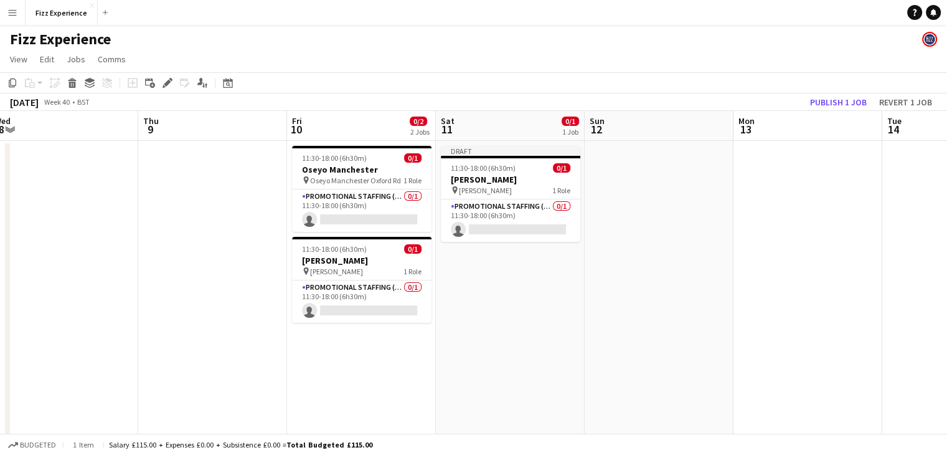
scroll to position [0, 460]
click at [491, 300] on app-date-cell "Draft 11:30-18:00 (6h30m) 0/1 [PERSON_NAME] pin [PERSON_NAME] 1 Role Promotiona…" at bounding box center [507, 337] width 149 height 392
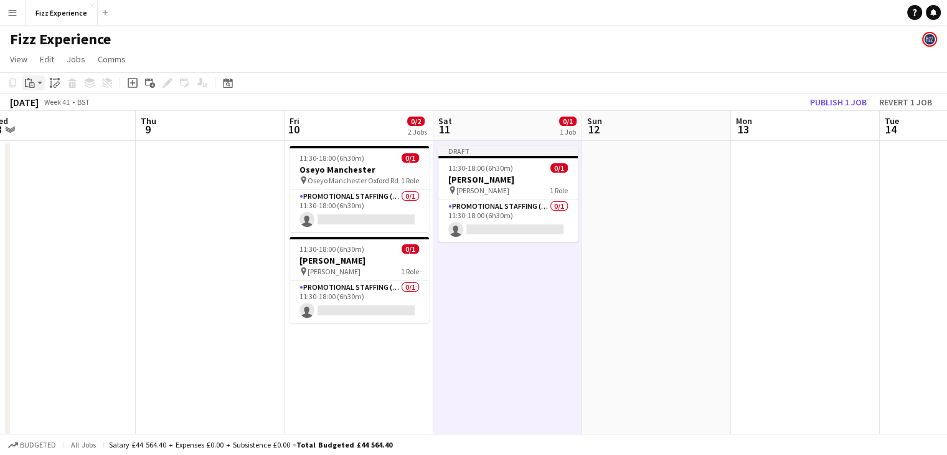
click at [35, 84] on div "Paste" at bounding box center [29, 82] width 15 height 15
click at [45, 105] on link "Paste Ctrl+V" at bounding box center [91, 106] width 117 height 11
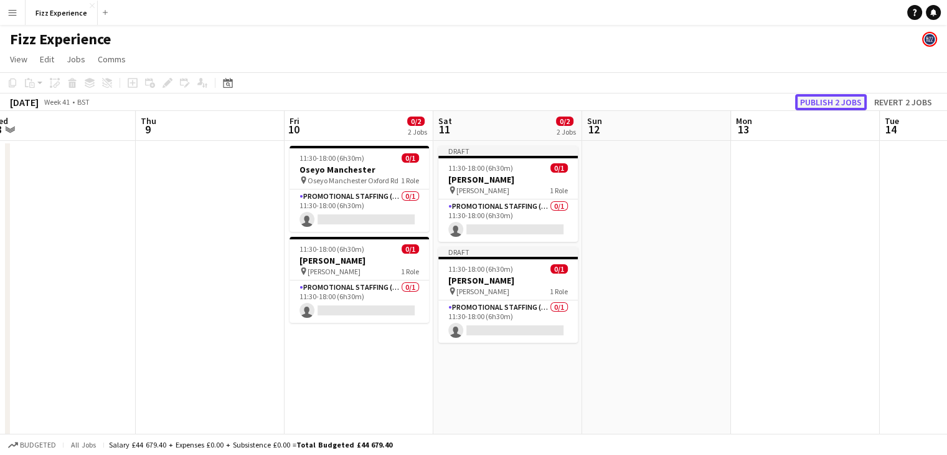
click at [812, 100] on button "Publish 2 jobs" at bounding box center [831, 102] width 72 height 16
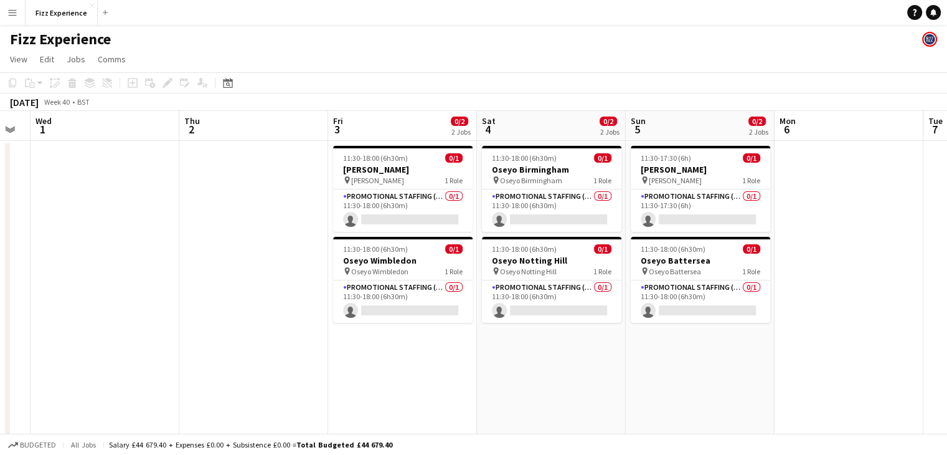
scroll to position [0, 416]
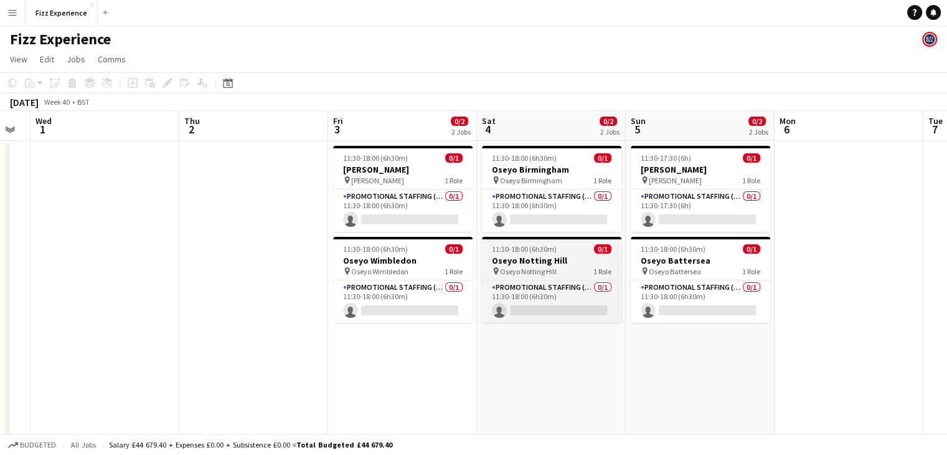
click at [538, 262] on h3 "Oseyo Notting Hill" at bounding box center [551, 260] width 139 height 11
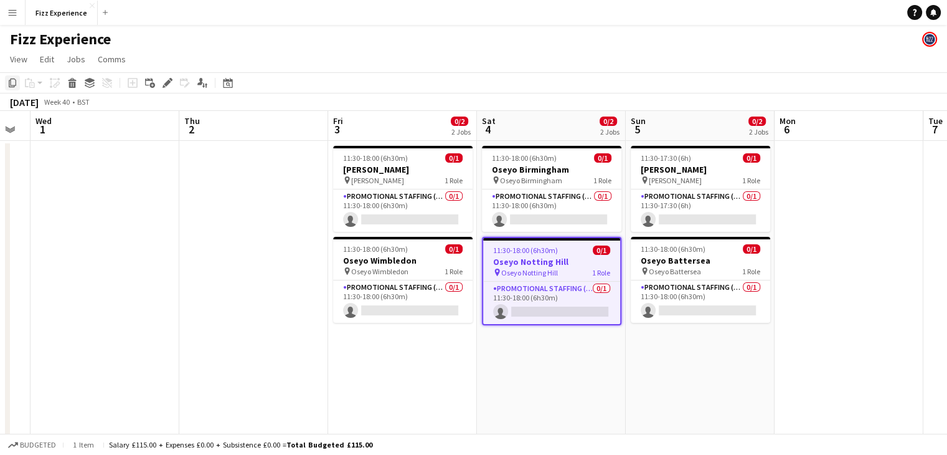
click at [14, 83] on icon "Copy" at bounding box center [12, 83] width 10 height 10
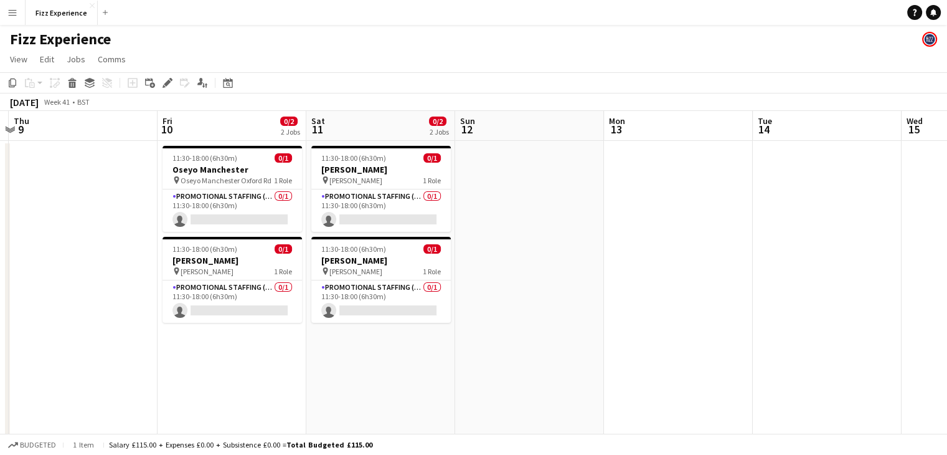
scroll to position [0, 291]
click at [467, 159] on app-date-cell at bounding box center [527, 337] width 149 height 392
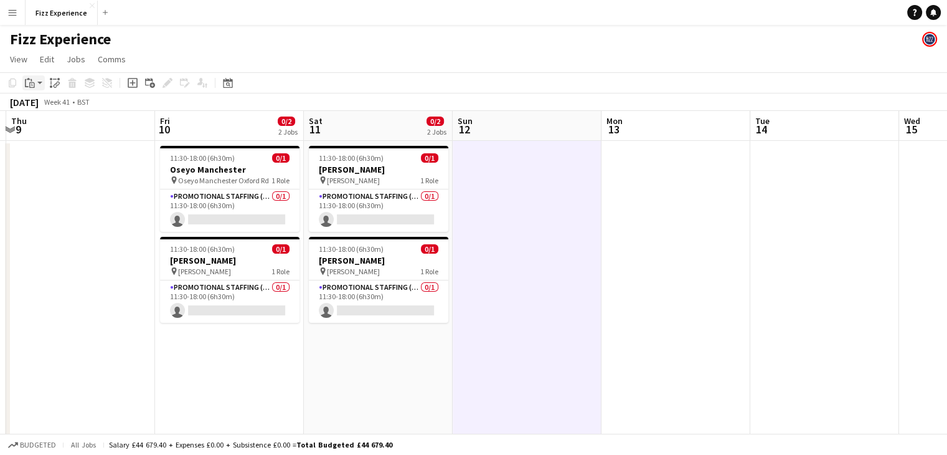
click at [34, 85] on icon at bounding box center [32, 85] width 6 height 6
click at [40, 106] on link "Paste Ctrl+V" at bounding box center [91, 106] width 117 height 11
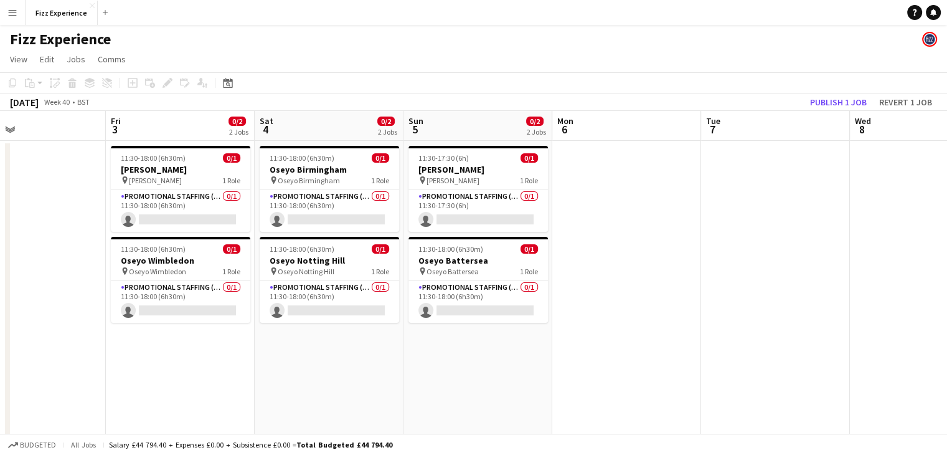
scroll to position [0, 340]
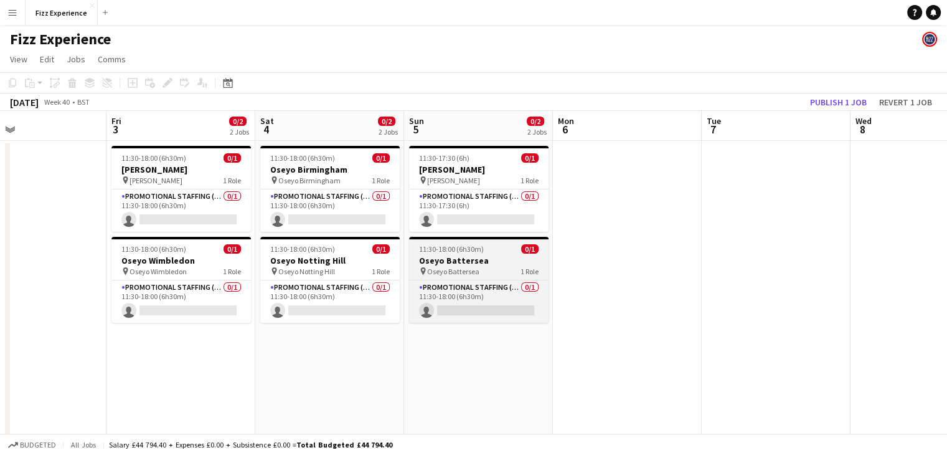
click at [443, 265] on h3 "Oseyo Battersea" at bounding box center [478, 260] width 139 height 11
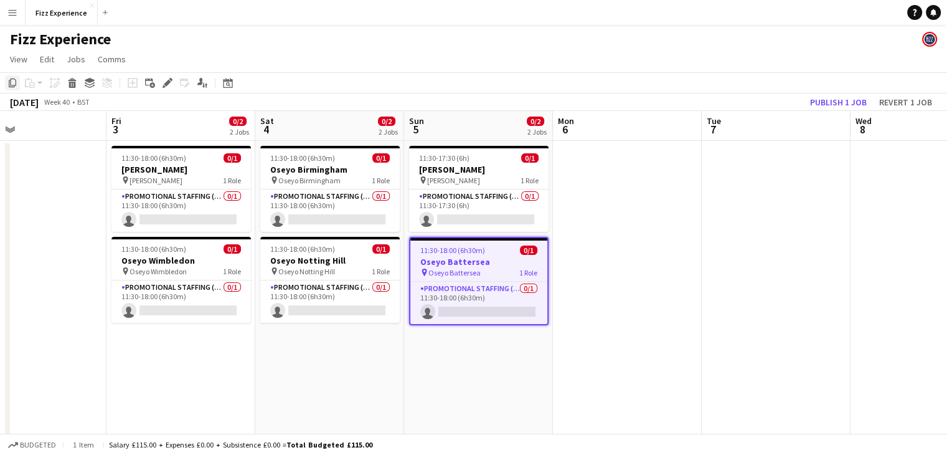
click at [12, 80] on icon "Copy" at bounding box center [12, 83] width 10 height 10
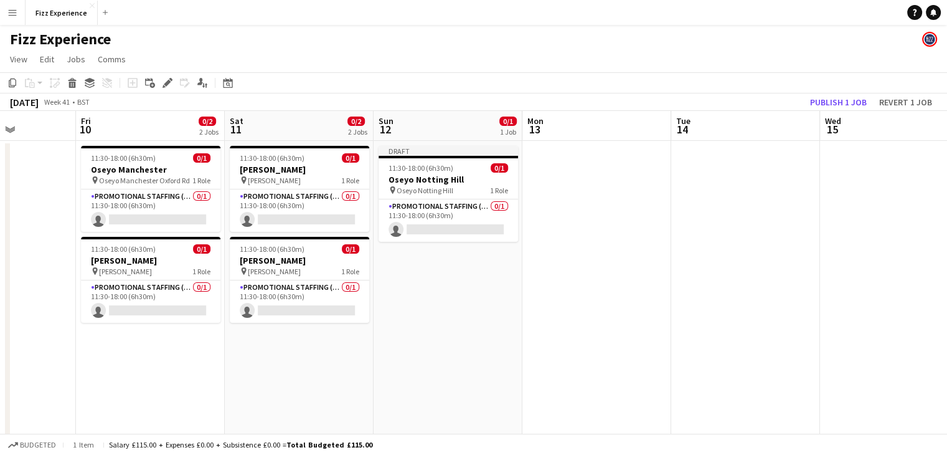
scroll to position [0, 559]
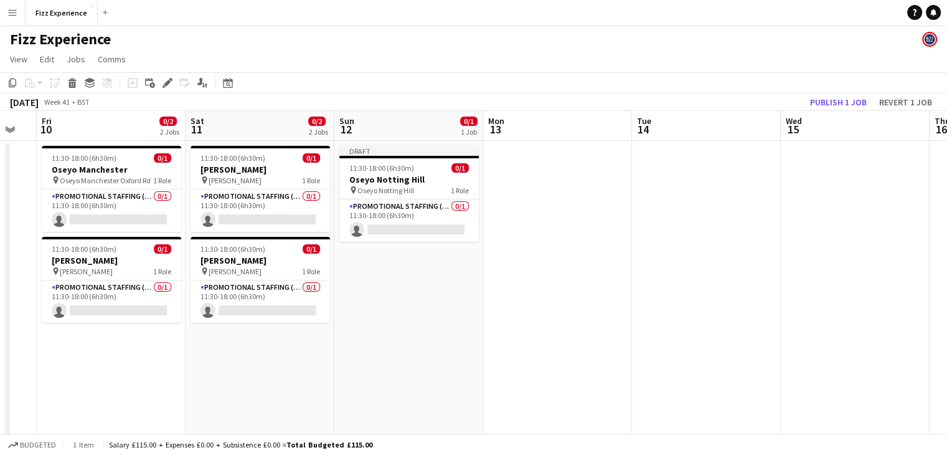
click at [407, 277] on app-date-cell "Draft 11:30-18:00 (6h30m) 0/1 Oseyo Notting Hill pin Oseyo Notting Hill 1 Role …" at bounding box center [408, 337] width 149 height 392
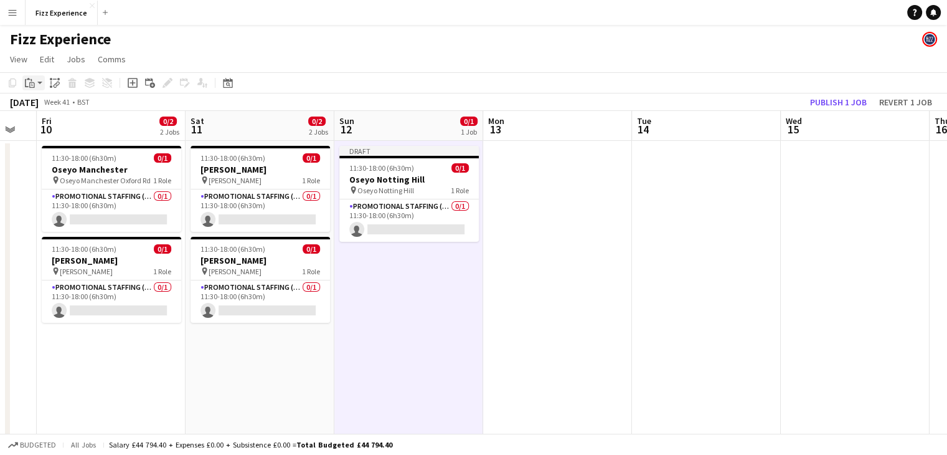
click at [30, 83] on icon at bounding box center [32, 85] width 6 height 6
click at [46, 104] on link "Paste Ctrl+V" at bounding box center [91, 106] width 117 height 11
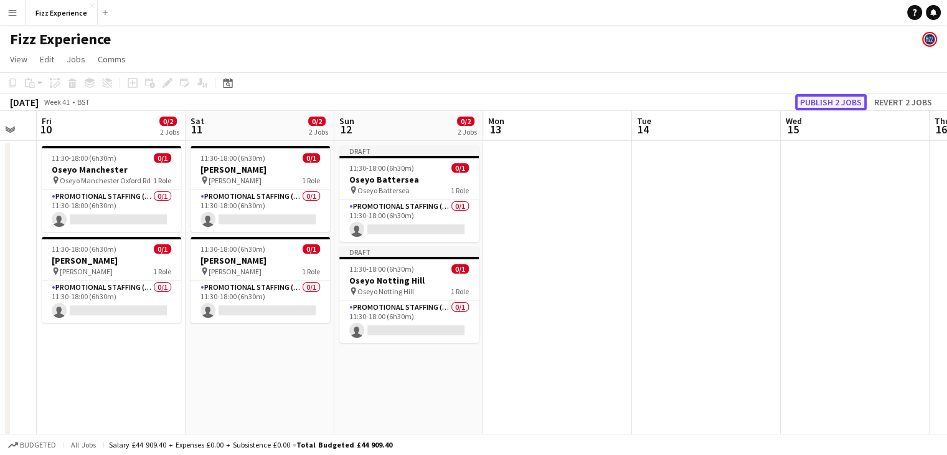
click at [835, 101] on button "Publish 2 jobs" at bounding box center [831, 102] width 72 height 16
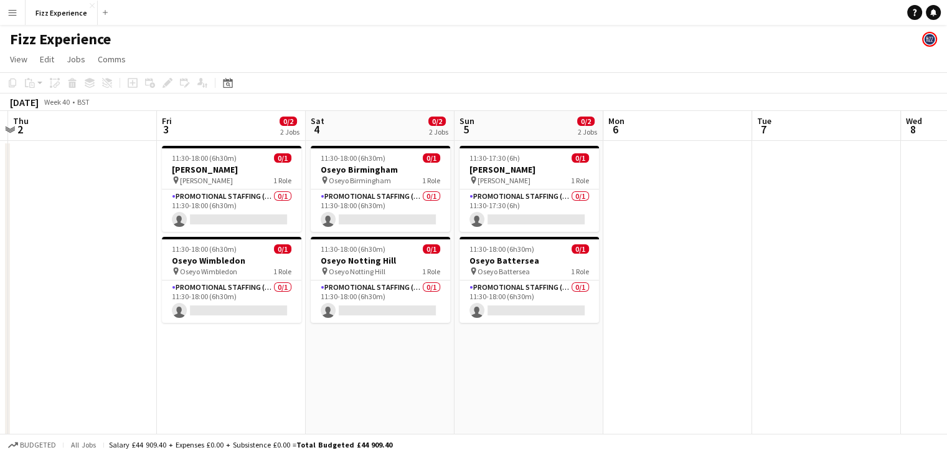
scroll to position [0, 291]
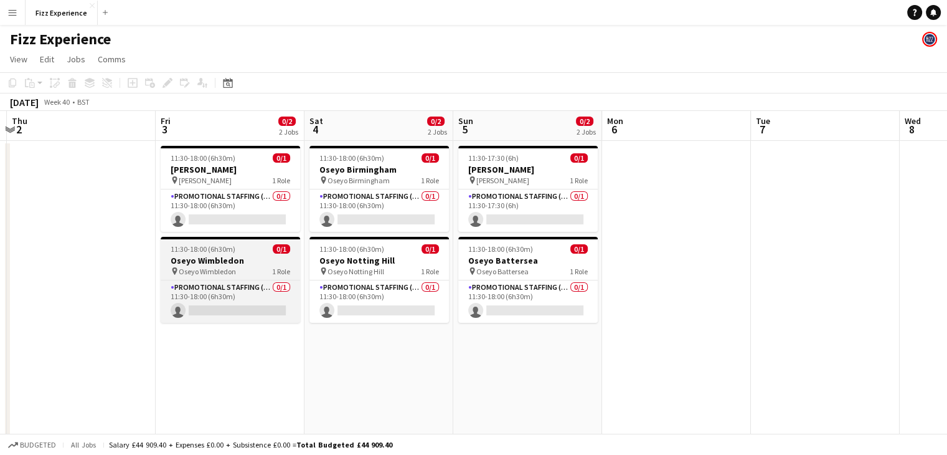
click at [219, 257] on h3 "Oseyo Wimbledon" at bounding box center [230, 260] width 139 height 11
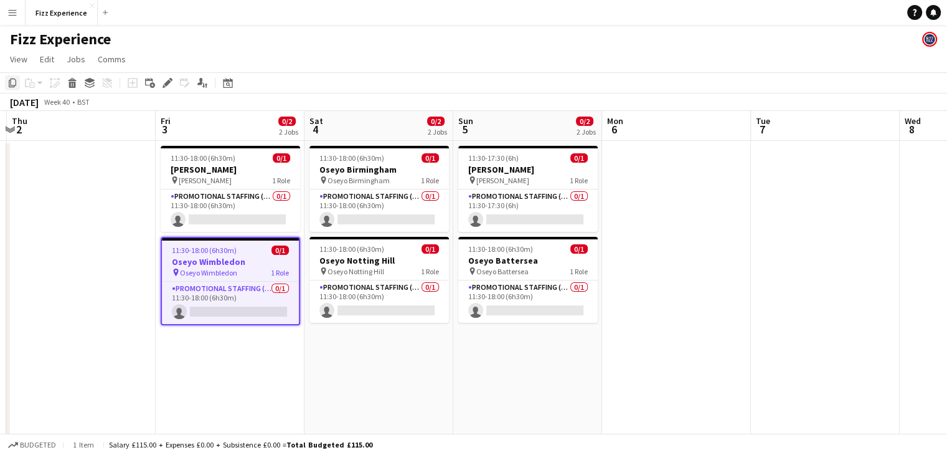
click at [9, 83] on icon at bounding box center [12, 82] width 7 height 9
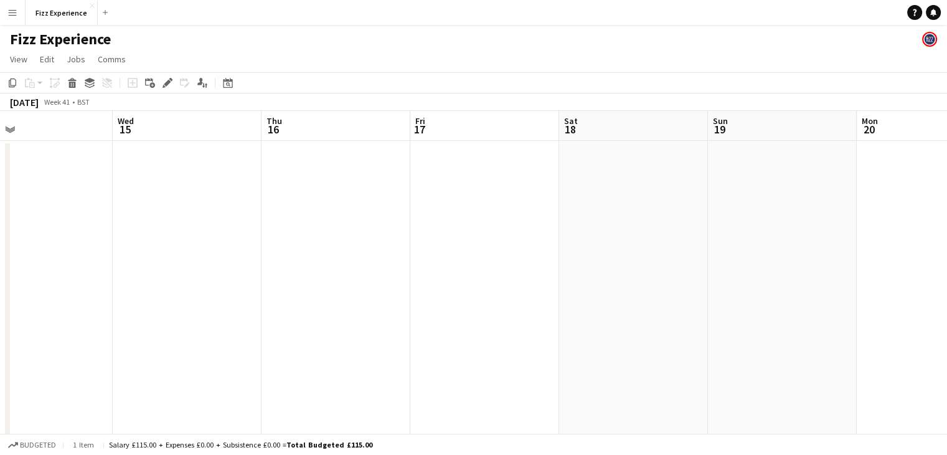
scroll to position [0, 483]
click at [473, 170] on app-date-cell at bounding box center [484, 337] width 149 height 392
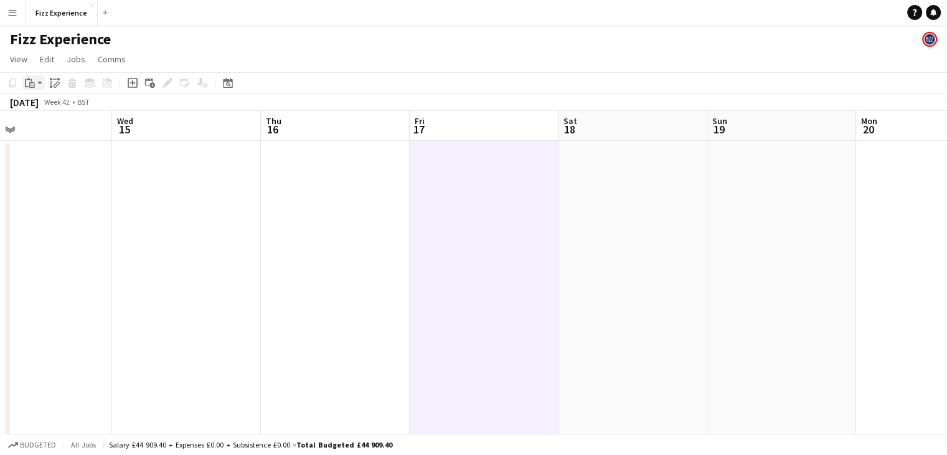
click at [36, 84] on div "Paste" at bounding box center [29, 82] width 15 height 15
click at [45, 109] on link "Paste Ctrl+V" at bounding box center [91, 106] width 117 height 11
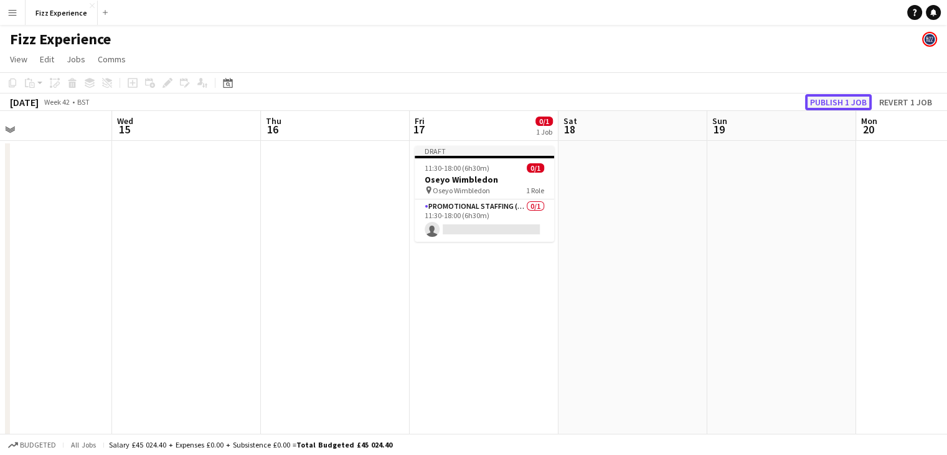
click at [814, 101] on button "Publish 1 job" at bounding box center [838, 102] width 67 height 16
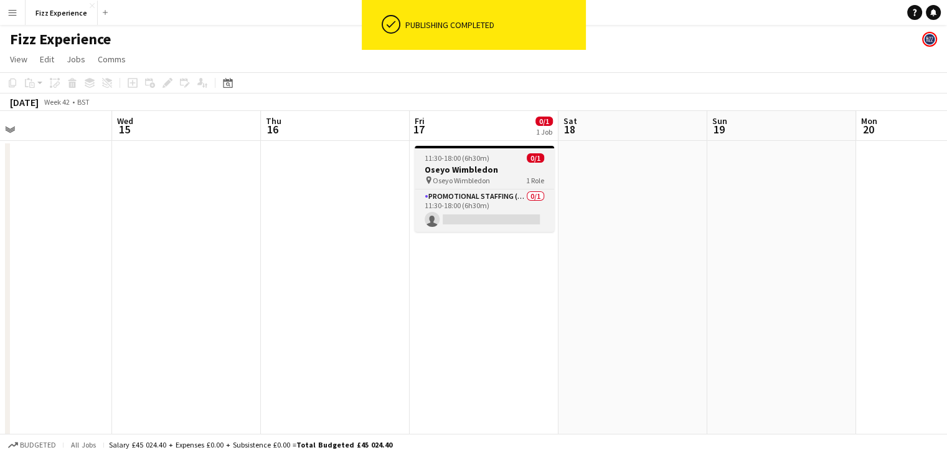
click at [471, 175] on div "pin Oseyo Wimbledon 1 Role" at bounding box center [484, 180] width 139 height 10
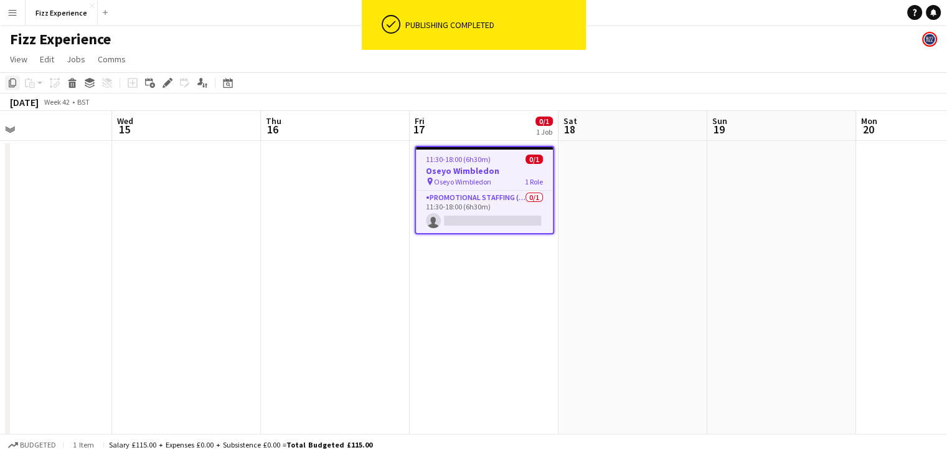
click at [9, 87] on icon at bounding box center [12, 82] width 7 height 9
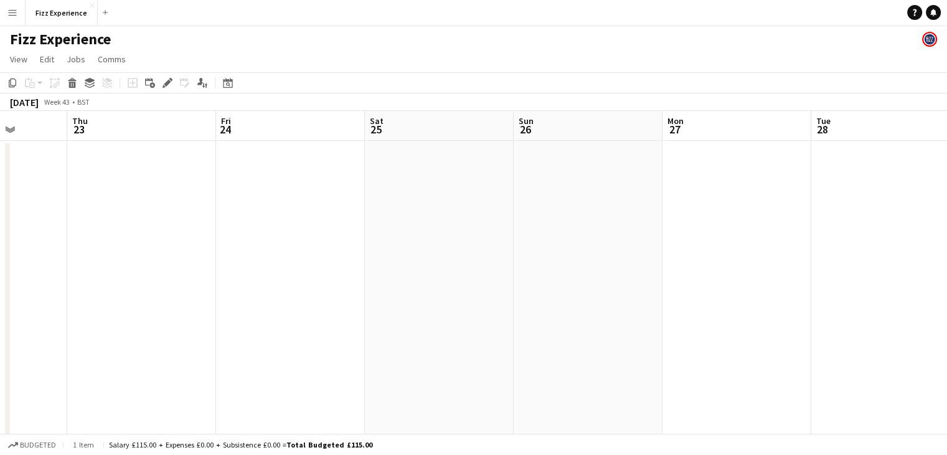
scroll to position [0, 540]
click at [369, 170] on app-date-cell at bounding box center [427, 337] width 149 height 392
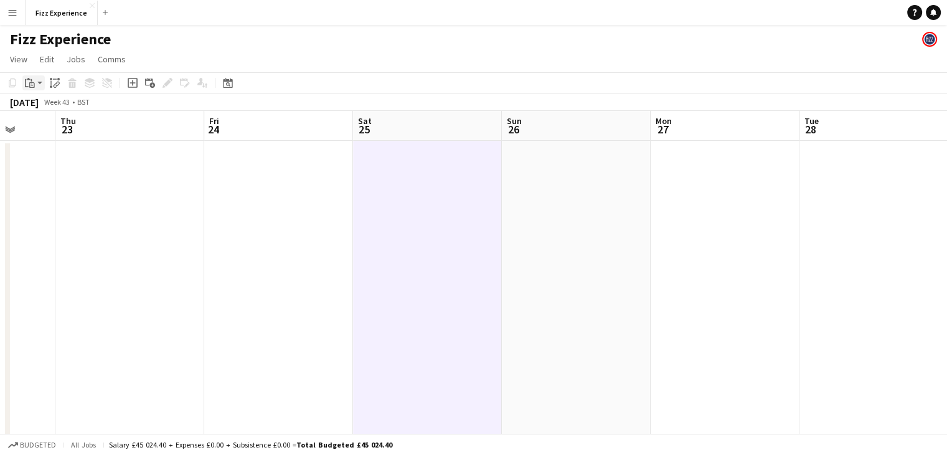
click at [40, 86] on app-action-btn "Paste" at bounding box center [33, 82] width 22 height 15
click at [46, 108] on link "Paste Ctrl+V" at bounding box center [91, 106] width 117 height 11
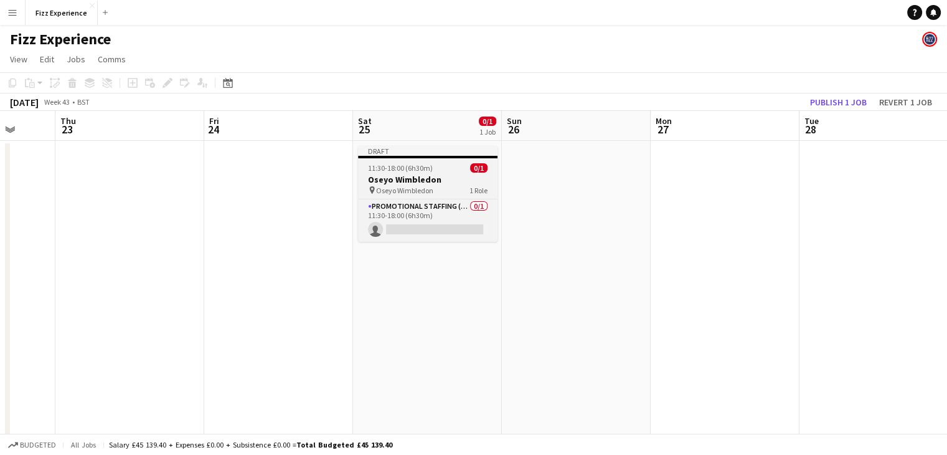
click at [399, 180] on h3 "Oseyo Wimbledon" at bounding box center [427, 179] width 139 height 11
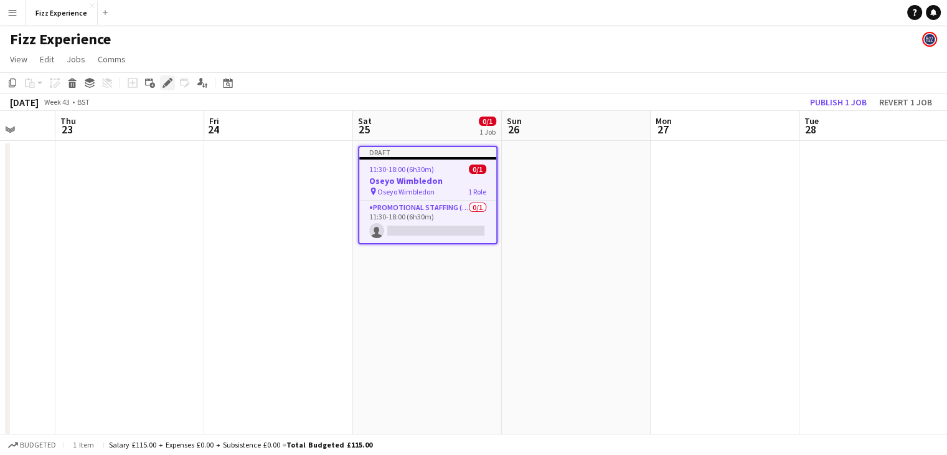
click at [166, 83] on icon at bounding box center [167, 83] width 7 height 7
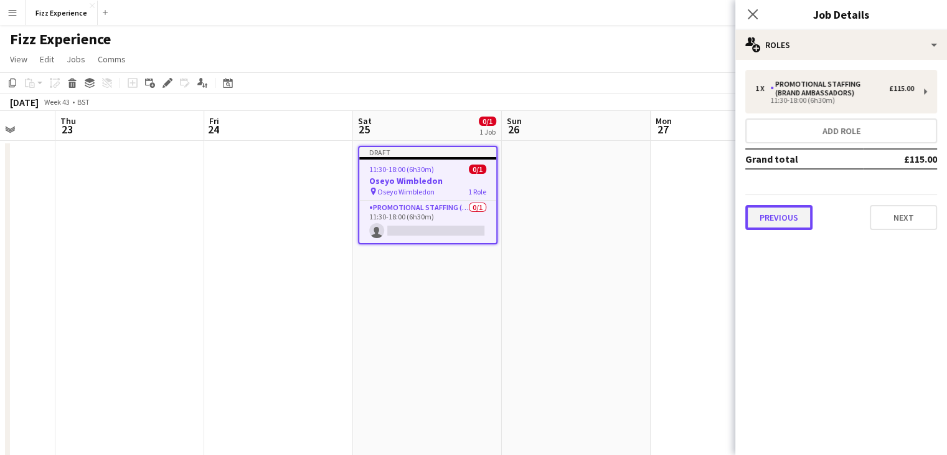
click at [790, 214] on button "Previous" at bounding box center [778, 217] width 67 height 25
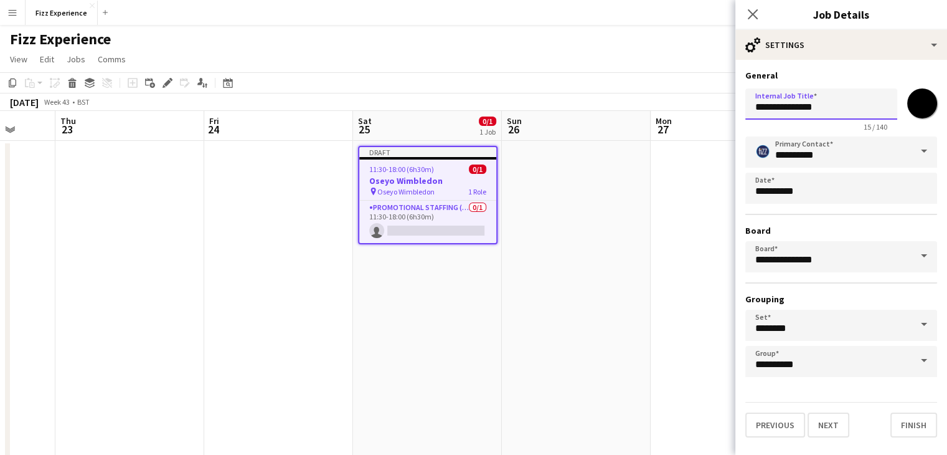
drag, startPoint x: 801, startPoint y: 108, endPoint x: 786, endPoint y: 108, distance: 15.0
click at [786, 108] on input "**********" at bounding box center [821, 103] width 152 height 31
type input "**********"
click at [832, 423] on button "Next" at bounding box center [829, 424] width 42 height 25
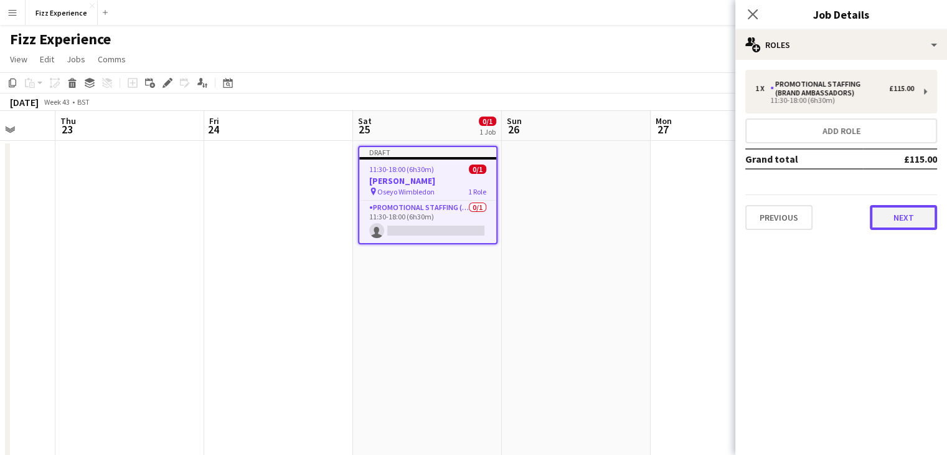
click at [888, 220] on button "Next" at bounding box center [903, 217] width 67 height 25
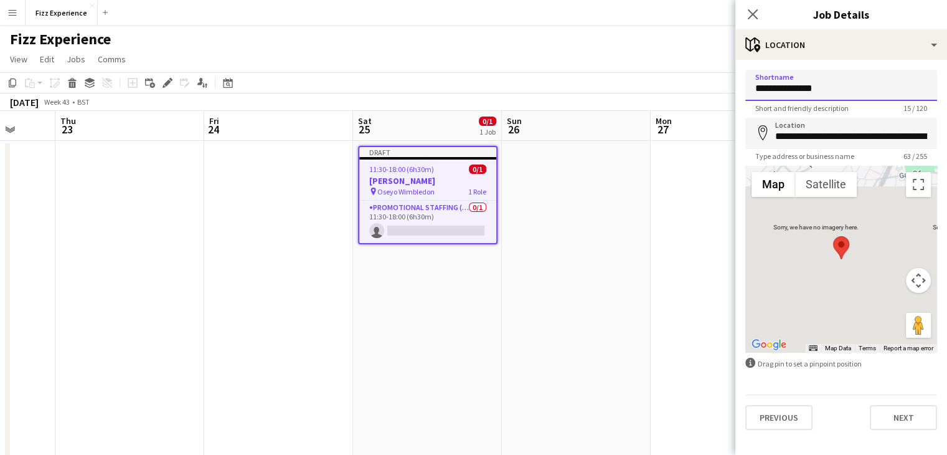
drag, startPoint x: 846, startPoint y: 84, endPoint x: 785, endPoint y: 95, distance: 62.6
click at [785, 95] on input "**********" at bounding box center [841, 85] width 192 height 31
type input "**********"
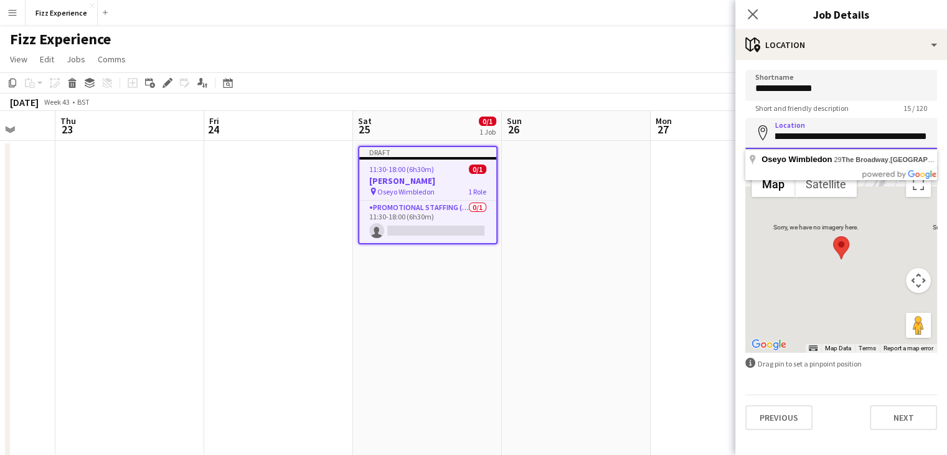
drag, startPoint x: 805, startPoint y: 135, endPoint x: 956, endPoint y: 85, distance: 159.3
click at [947, 85] on html "Menu Boards Boards Boards All jobs Status Workforce Workforce My Workforce Recr…" at bounding box center [473, 354] width 947 height 709
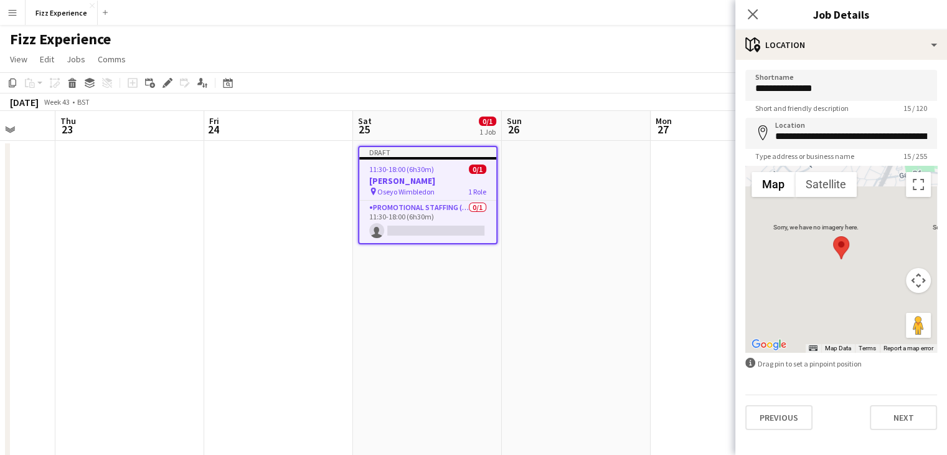
type input "**********"
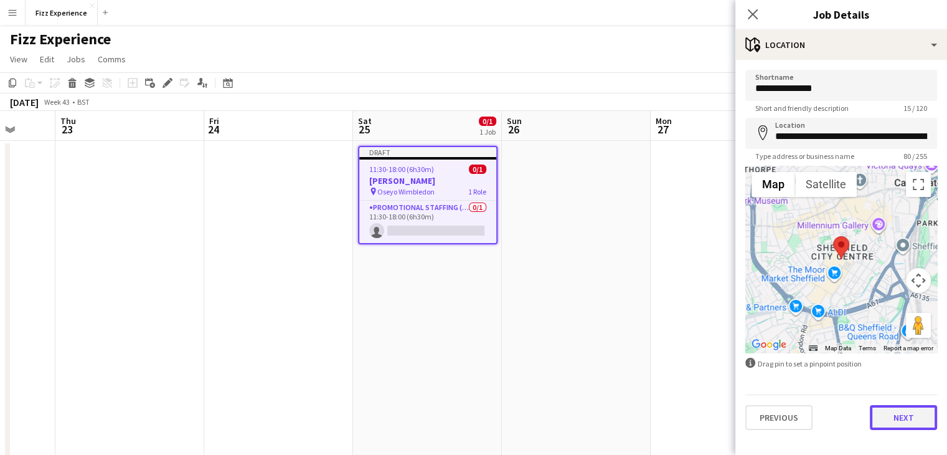
click at [901, 417] on button "Next" at bounding box center [903, 417] width 67 height 25
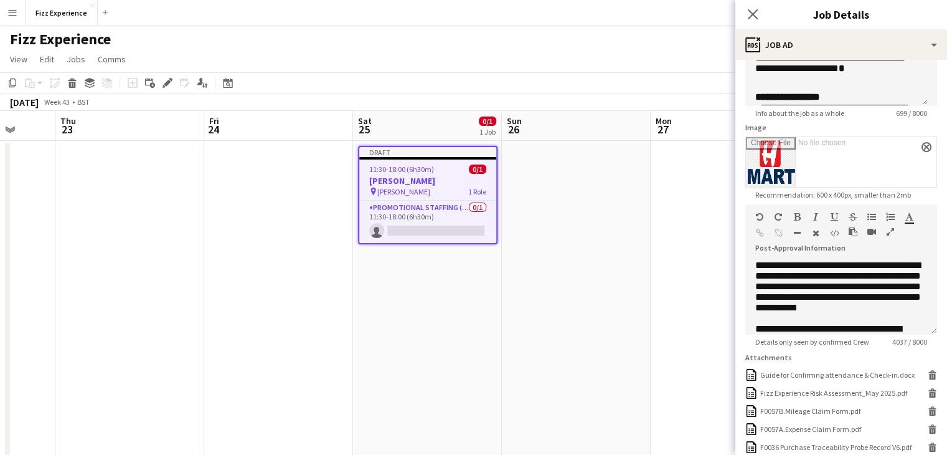
scroll to position [285, 0]
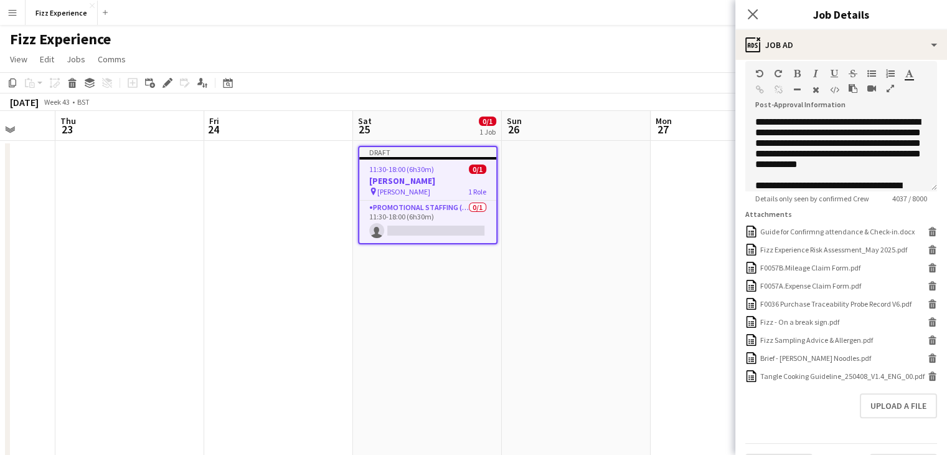
click at [675, 270] on app-date-cell at bounding box center [725, 337] width 149 height 392
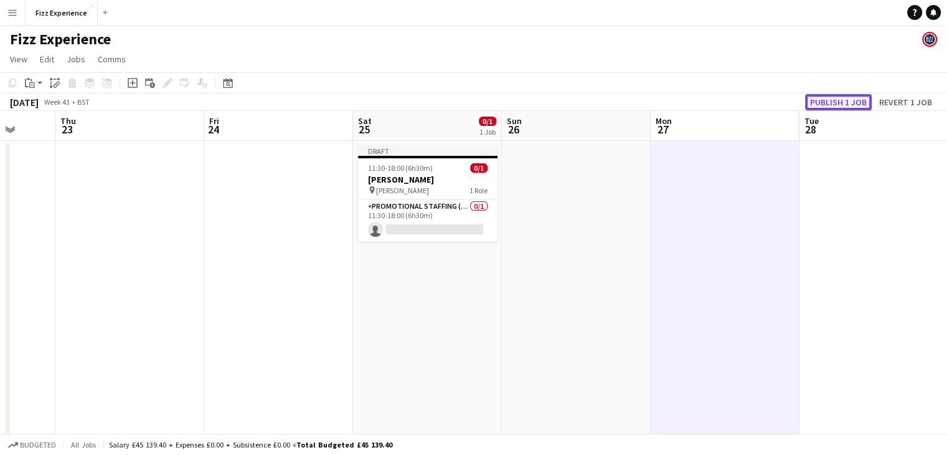
click at [849, 105] on button "Publish 1 job" at bounding box center [838, 102] width 67 height 16
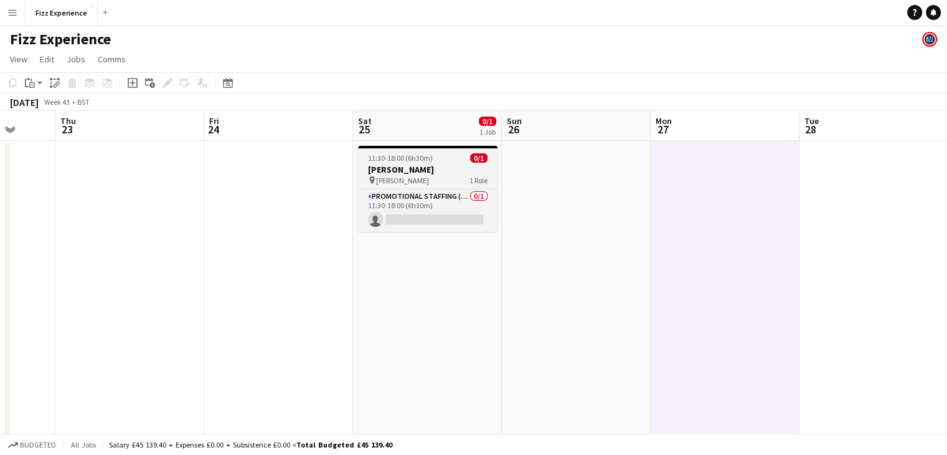
click at [407, 180] on span "[PERSON_NAME]" at bounding box center [402, 180] width 53 height 9
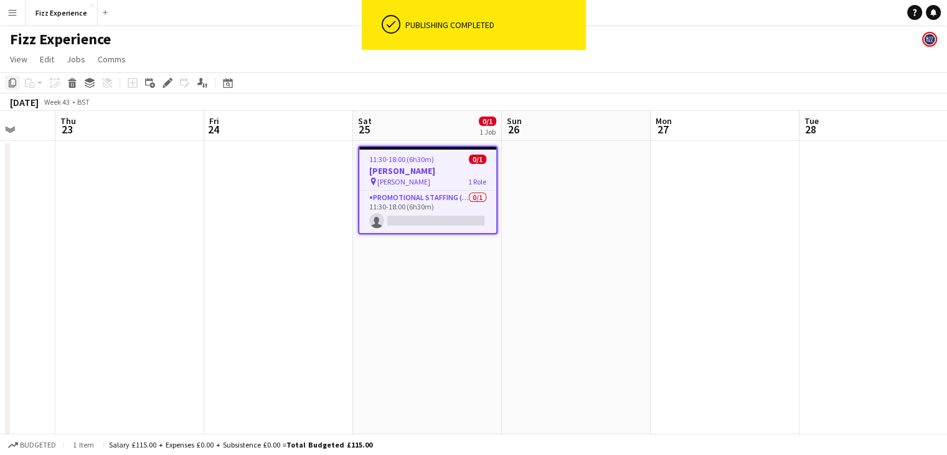
click at [12, 83] on icon "Copy" at bounding box center [12, 83] width 10 height 10
click at [588, 169] on app-date-cell at bounding box center [576, 337] width 149 height 392
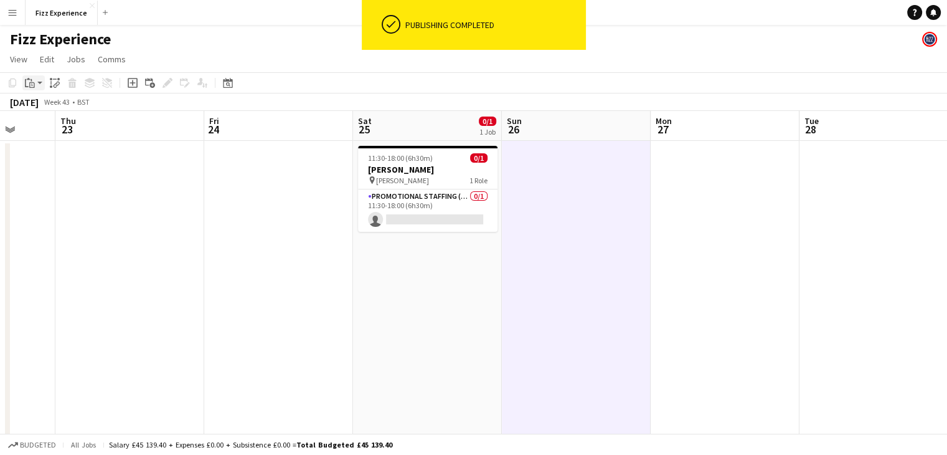
click at [33, 82] on icon "Paste" at bounding box center [30, 83] width 10 height 10
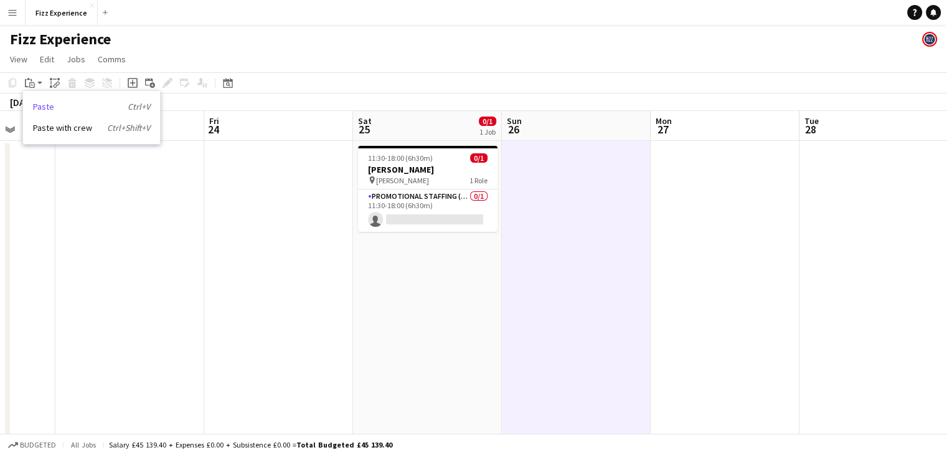
click at [46, 104] on link "Paste Ctrl+V" at bounding box center [91, 106] width 117 height 11
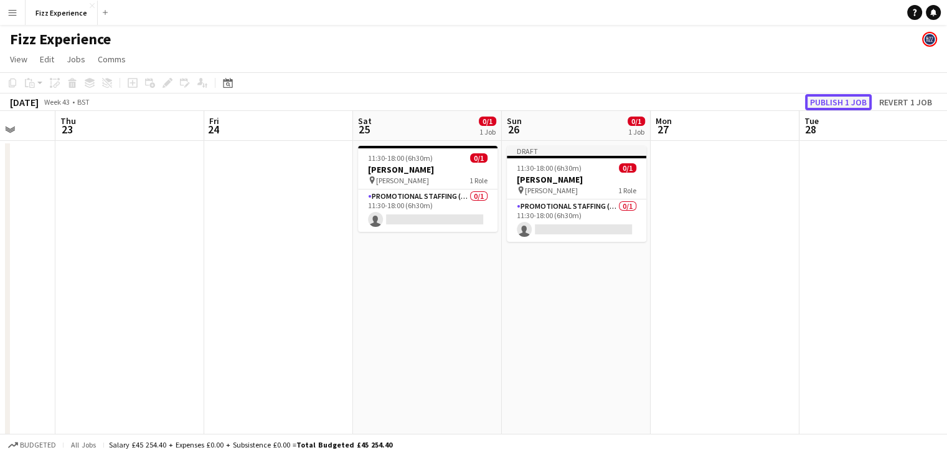
click at [833, 107] on button "Publish 1 job" at bounding box center [838, 102] width 67 height 16
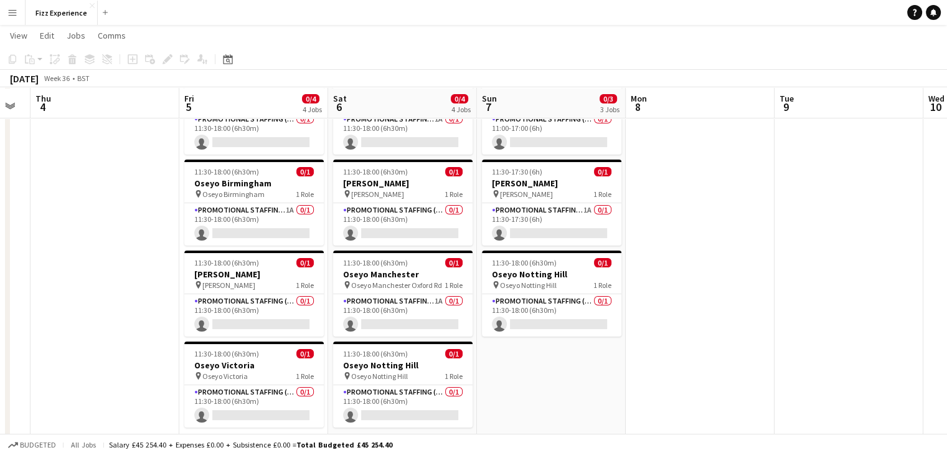
scroll to position [77, 0]
click at [278, 212] on app-card-role "Promotional Staffing (Brand Ambassadors) 1A 0/1 11:30-18:00 (6h30m) single-neut…" at bounding box center [253, 223] width 139 height 42
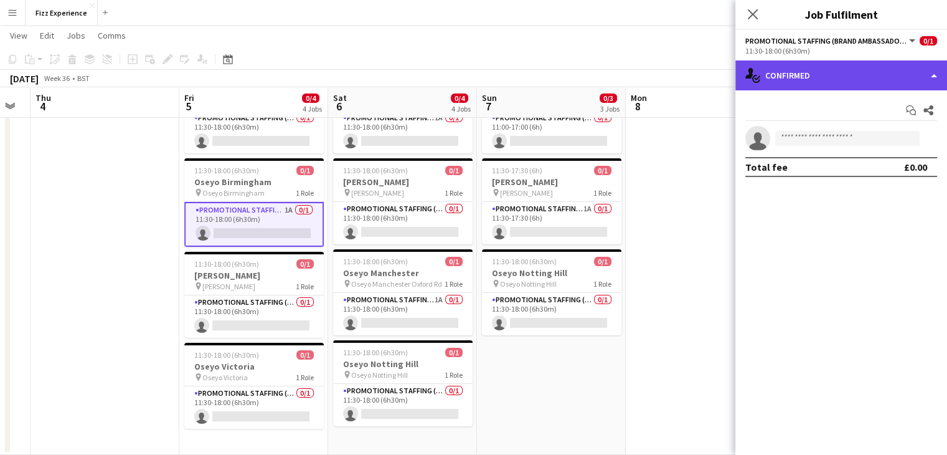
click at [816, 83] on div "single-neutral-actions-check-2 Confirmed" at bounding box center [841, 75] width 212 height 30
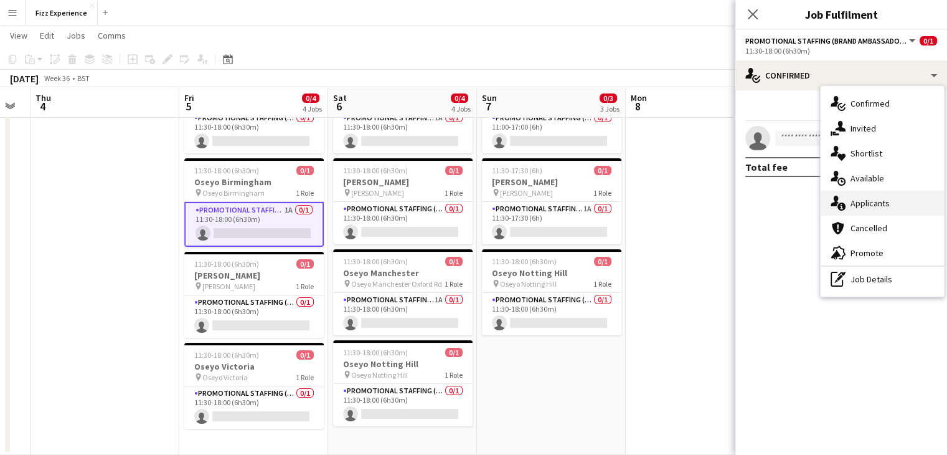
click at [865, 205] on div "single-neutral-actions-information Applicants" at bounding box center [882, 203] width 123 height 25
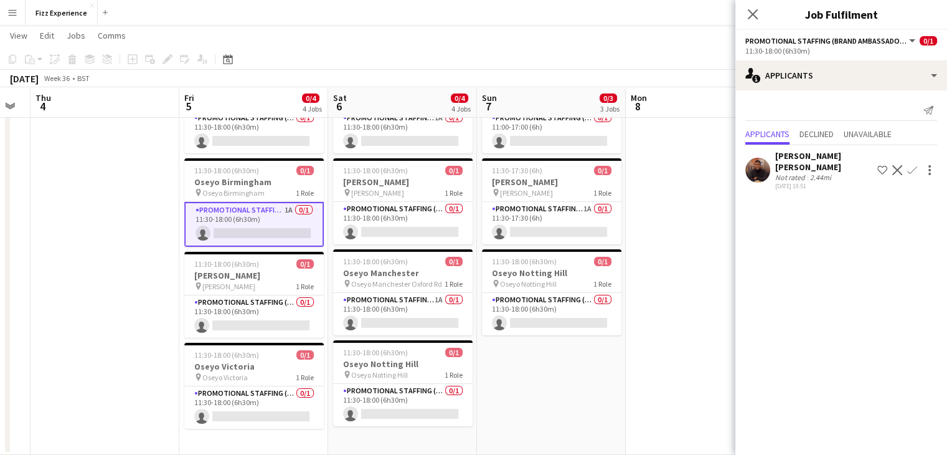
click at [910, 169] on app-icon "Confirm" at bounding box center [912, 170] width 10 height 10
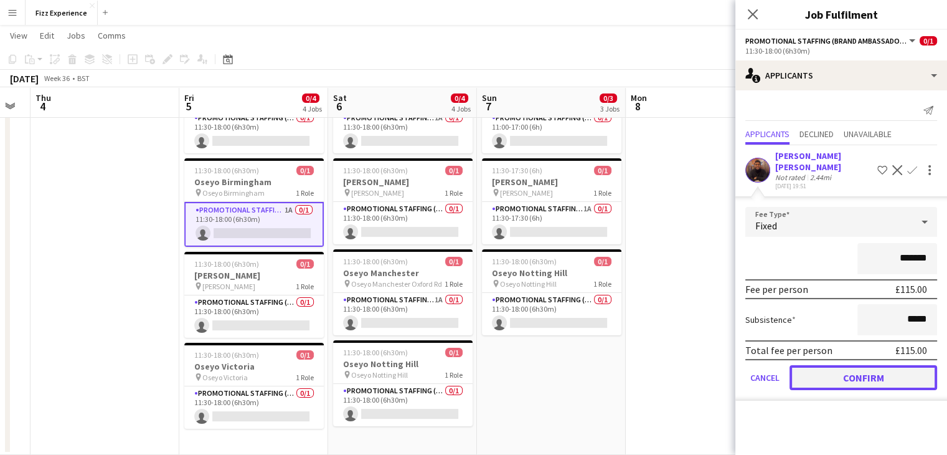
click at [826, 376] on button "Confirm" at bounding box center [864, 377] width 148 height 25
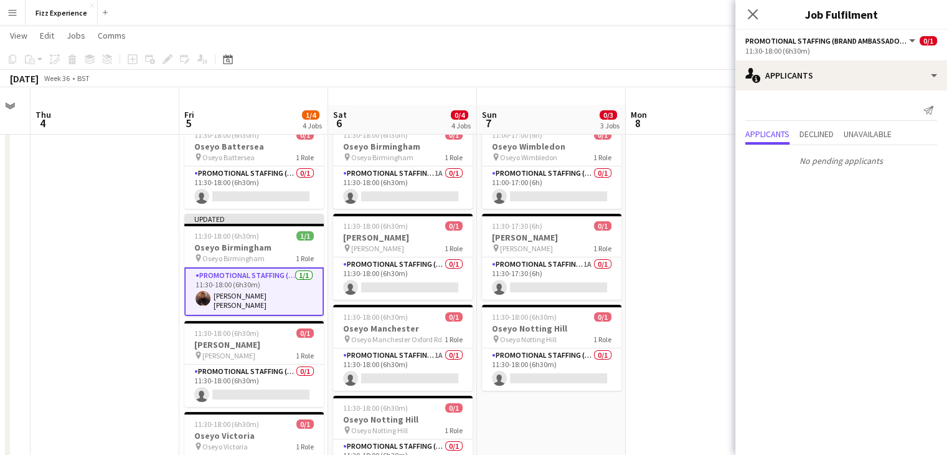
scroll to position [0, 0]
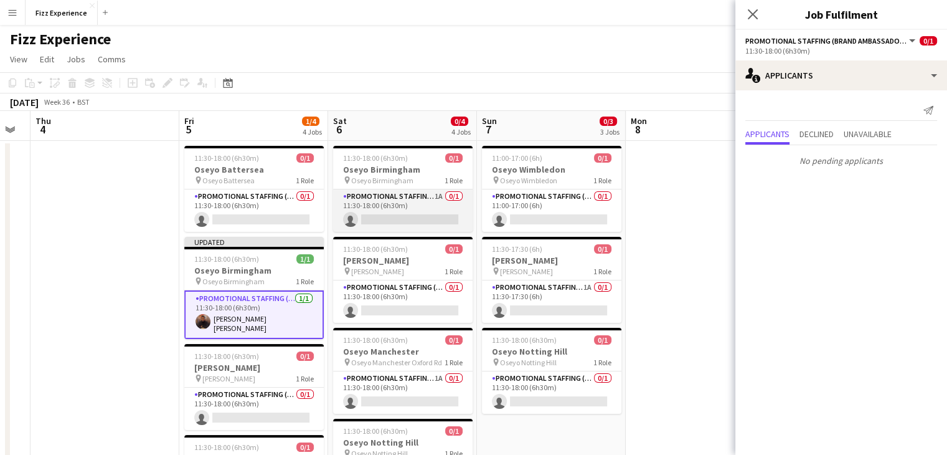
click at [432, 205] on app-card-role "Promotional Staffing (Brand Ambassadors) 1A 0/1 11:30-18:00 (6h30m) single-neut…" at bounding box center [402, 210] width 139 height 42
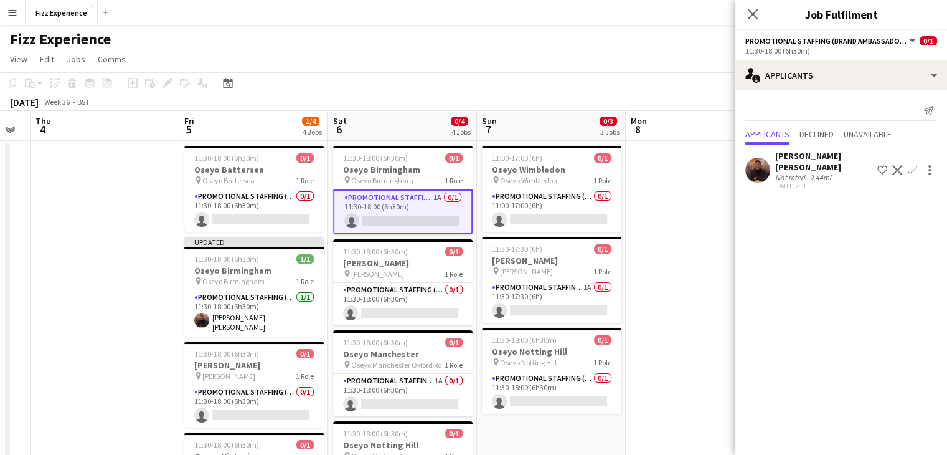
click at [916, 169] on app-icon "Confirm" at bounding box center [912, 170] width 10 height 10
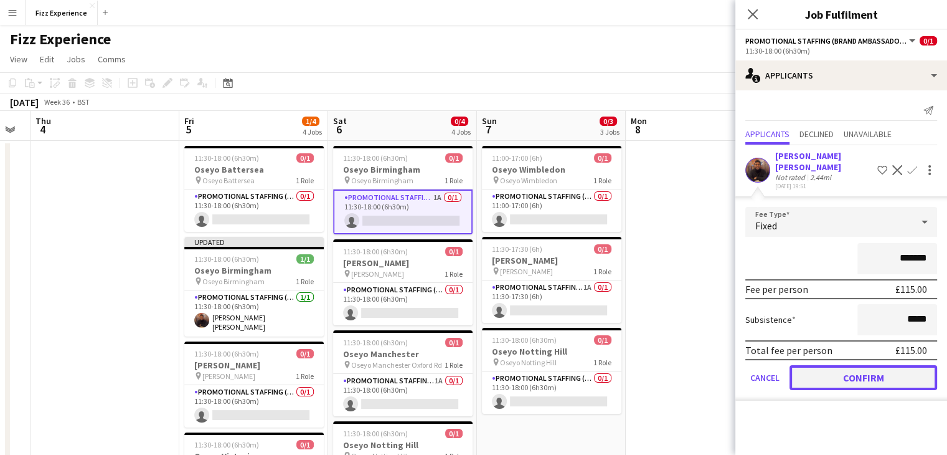
click at [825, 380] on button "Confirm" at bounding box center [864, 377] width 148 height 25
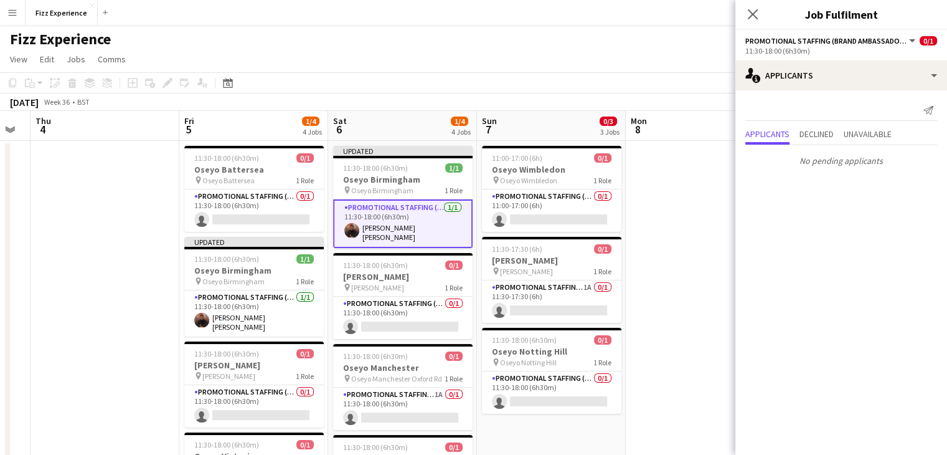
click at [725, 195] on app-date-cell at bounding box center [700, 337] width 149 height 392
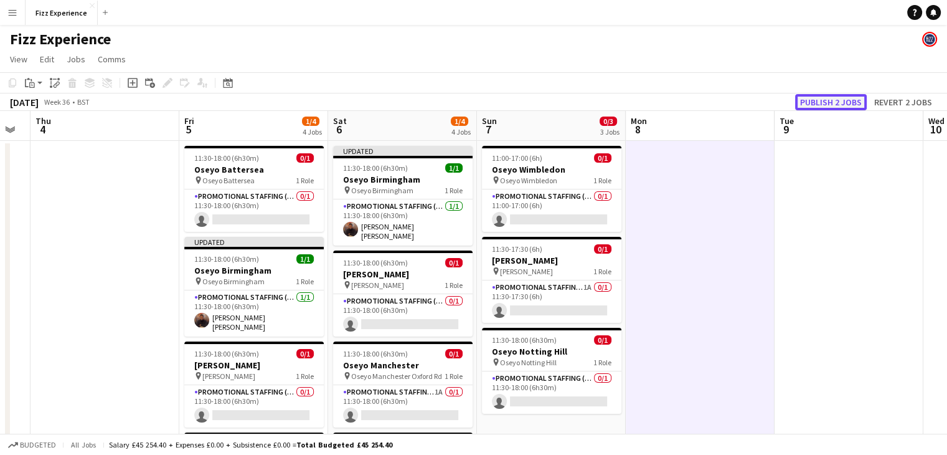
click at [820, 97] on button "Publish 2 jobs" at bounding box center [831, 102] width 72 height 16
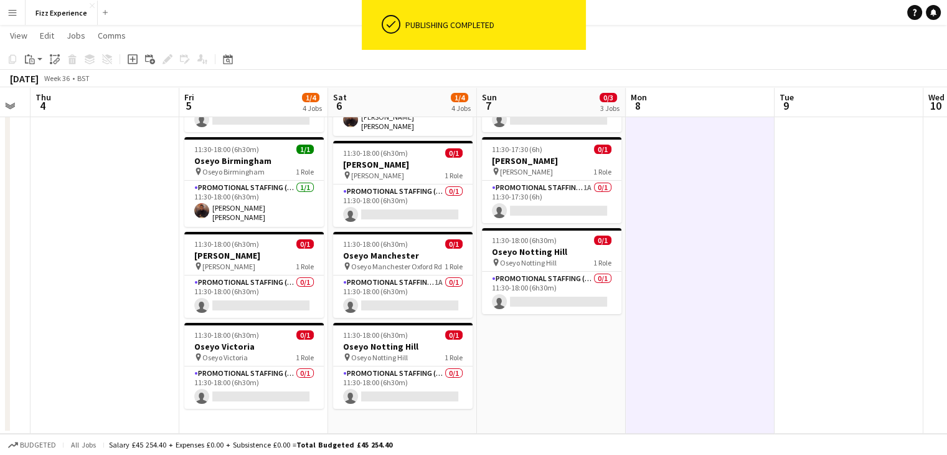
scroll to position [97, 0]
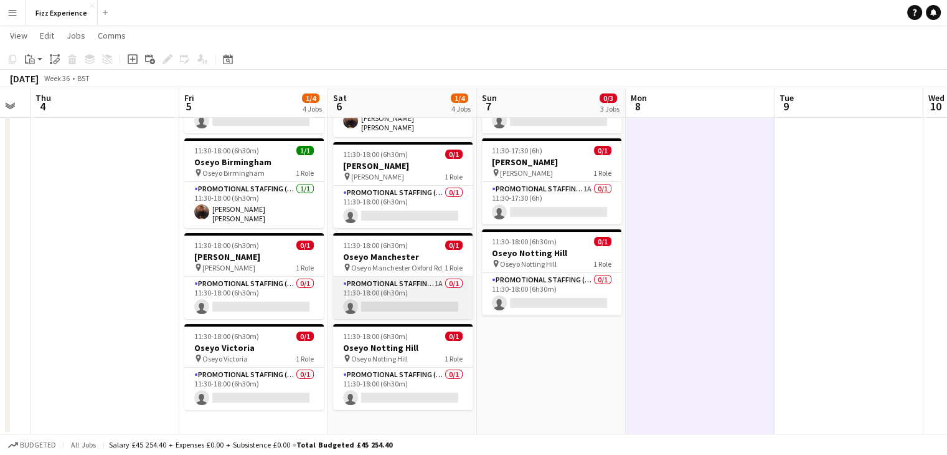
click at [427, 280] on app-card-role "Promotional Staffing (Brand Ambassadors) 1A 0/1 11:30-18:00 (6h30m) single-neut…" at bounding box center [402, 298] width 139 height 42
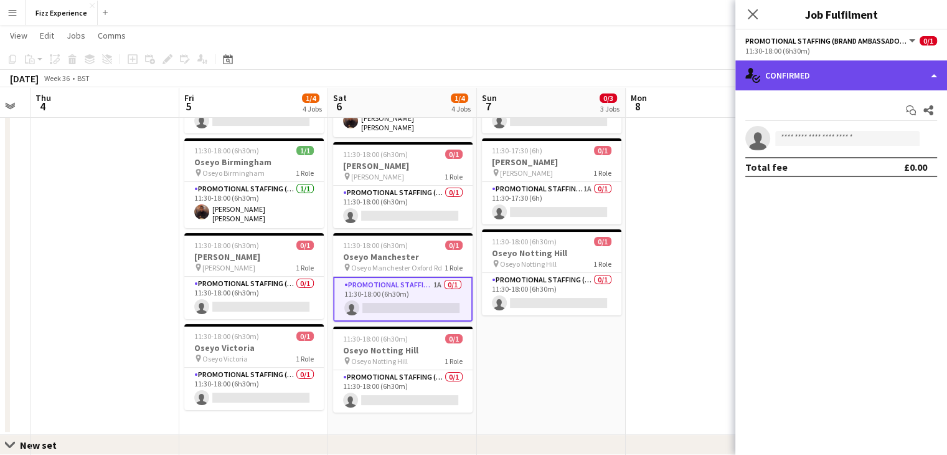
click at [839, 69] on div "single-neutral-actions-check-2 Confirmed" at bounding box center [841, 75] width 212 height 30
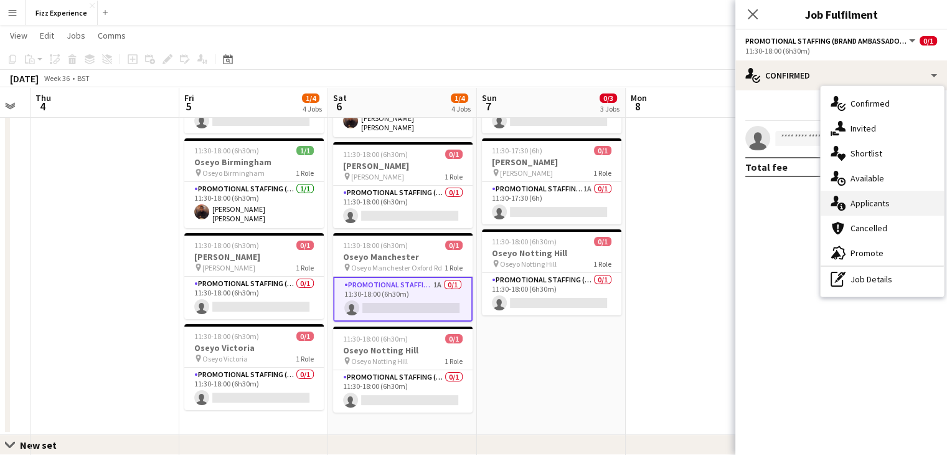
click at [864, 204] on div "single-neutral-actions-information Applicants" at bounding box center [882, 203] width 123 height 25
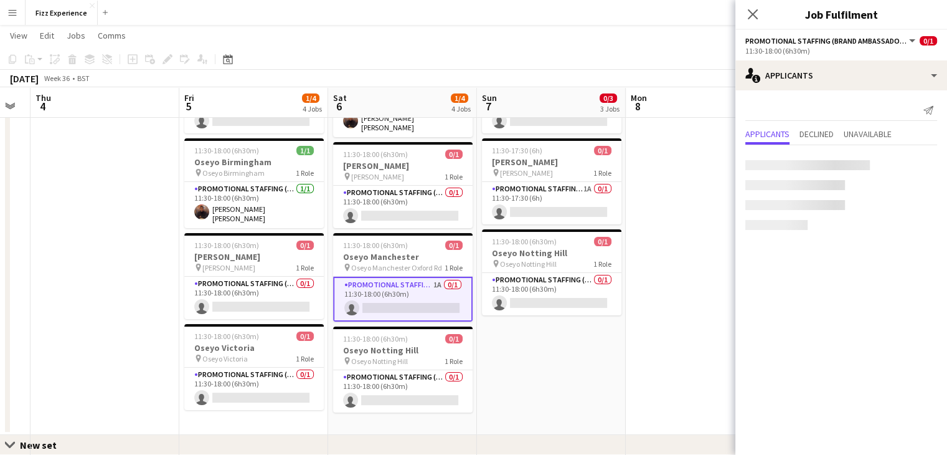
click at [864, 204] on mat-expansion-panel "users2 Applicants Send notification Applicants Declined Unavailable" at bounding box center [841, 272] width 212 height 364
click at [912, 166] on app-icon "Confirm" at bounding box center [912, 164] width 10 height 10
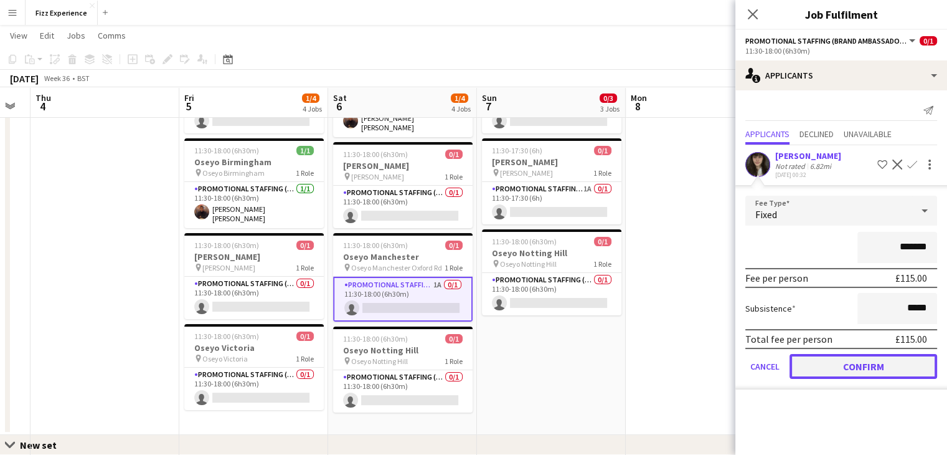
click at [812, 372] on button "Confirm" at bounding box center [864, 366] width 148 height 25
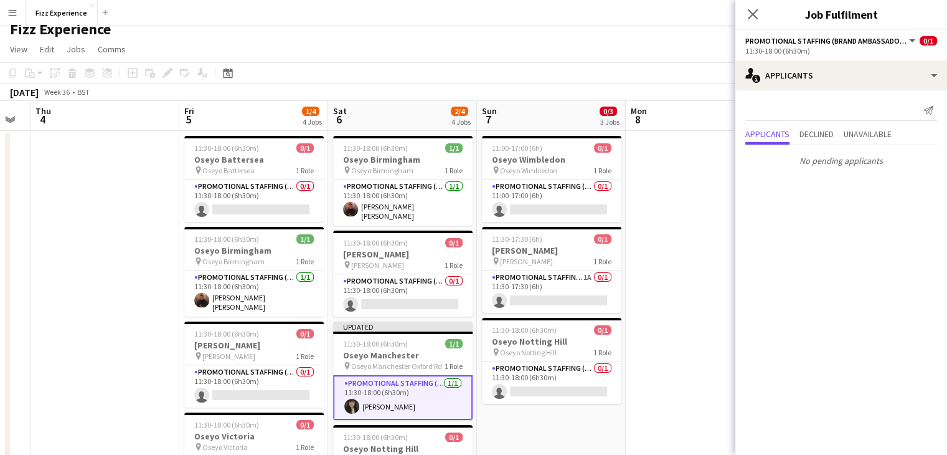
scroll to position [7, 0]
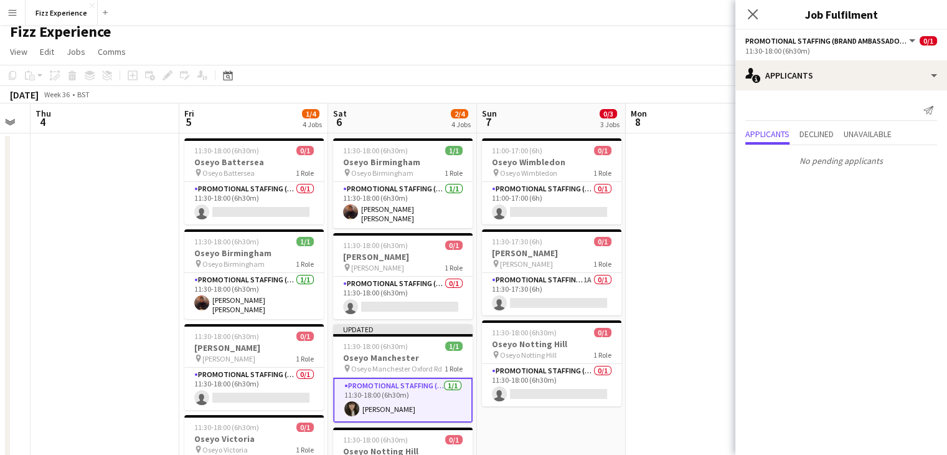
click at [673, 201] on app-date-cell at bounding box center [700, 329] width 149 height 392
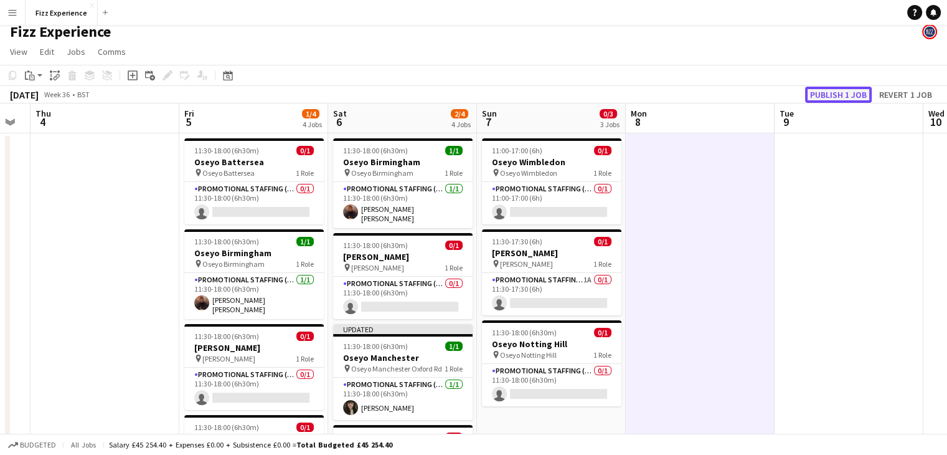
click at [833, 93] on button "Publish 1 job" at bounding box center [838, 95] width 67 height 16
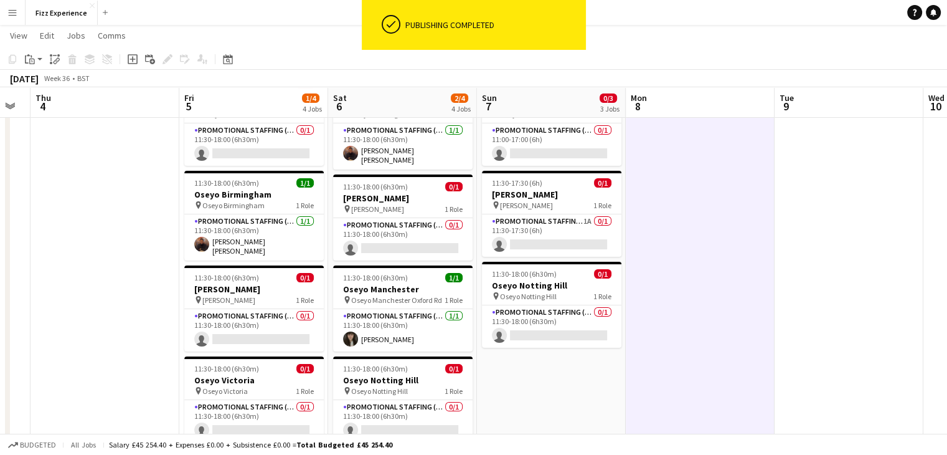
scroll to position [65, 0]
click at [577, 225] on app-card-role "Promotional Staffing (Brand Ambassadors) 1A 0/1 11:30-17:30 (6h) single-neutral…" at bounding box center [551, 235] width 139 height 42
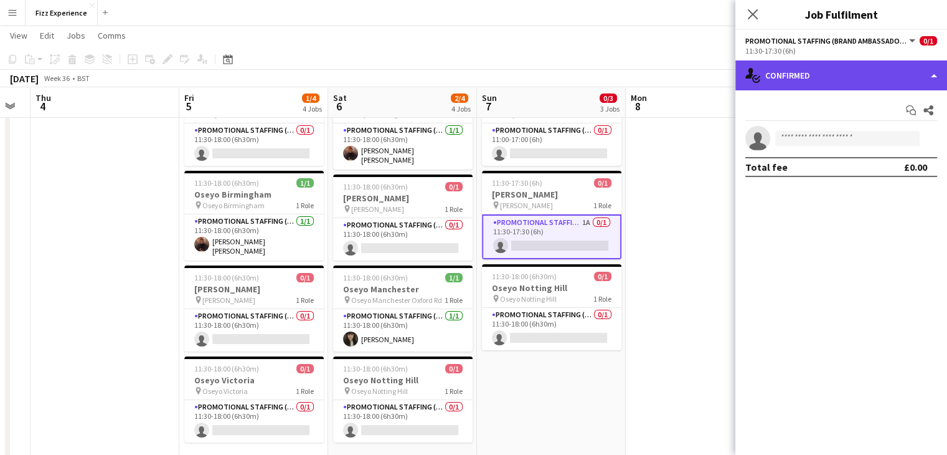
click at [853, 77] on div "single-neutral-actions-check-2 Confirmed" at bounding box center [841, 75] width 212 height 30
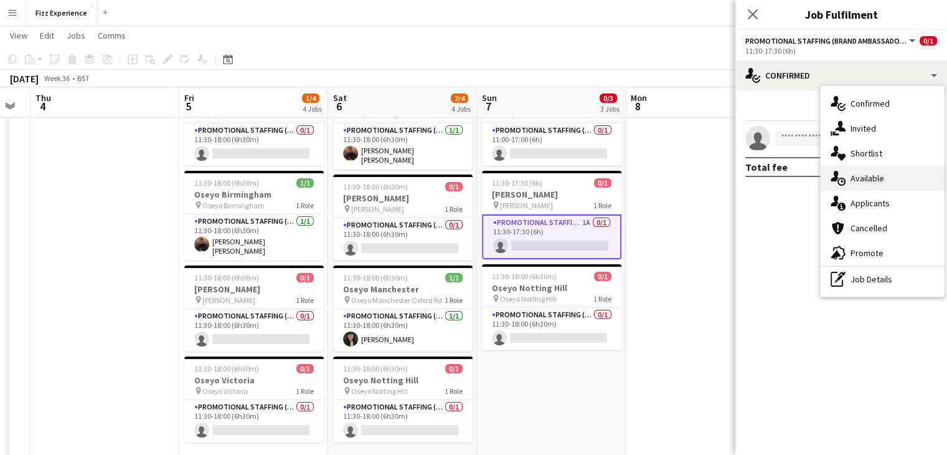
click at [874, 181] on div "single-neutral-actions-upload Available" at bounding box center [882, 178] width 123 height 25
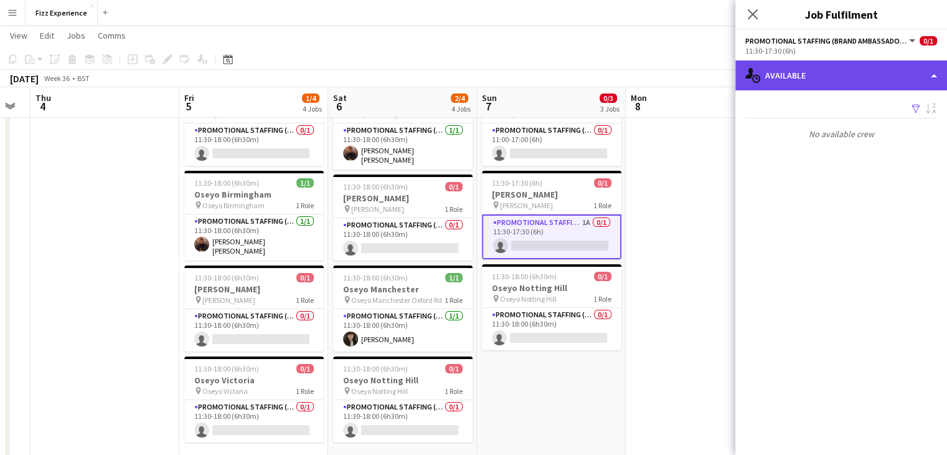
click at [822, 80] on div "single-neutral-actions-upload Available" at bounding box center [841, 75] width 212 height 30
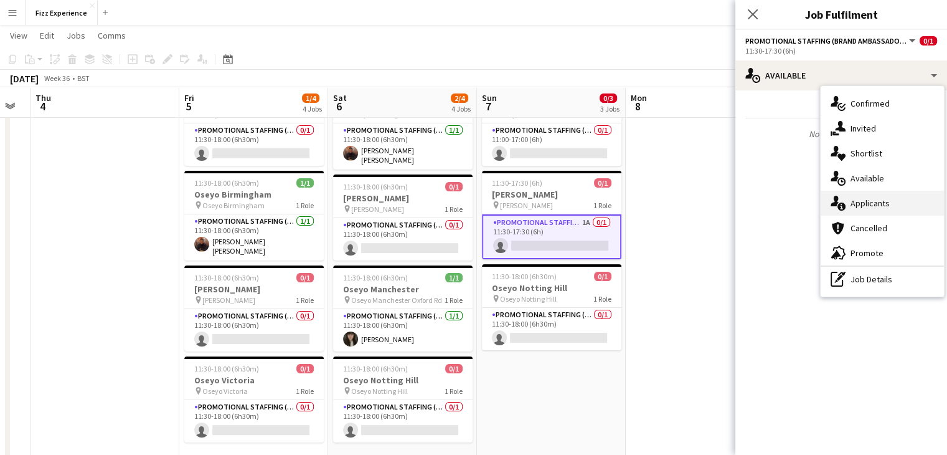
click at [864, 202] on div "single-neutral-actions-information Applicants" at bounding box center [882, 203] width 123 height 25
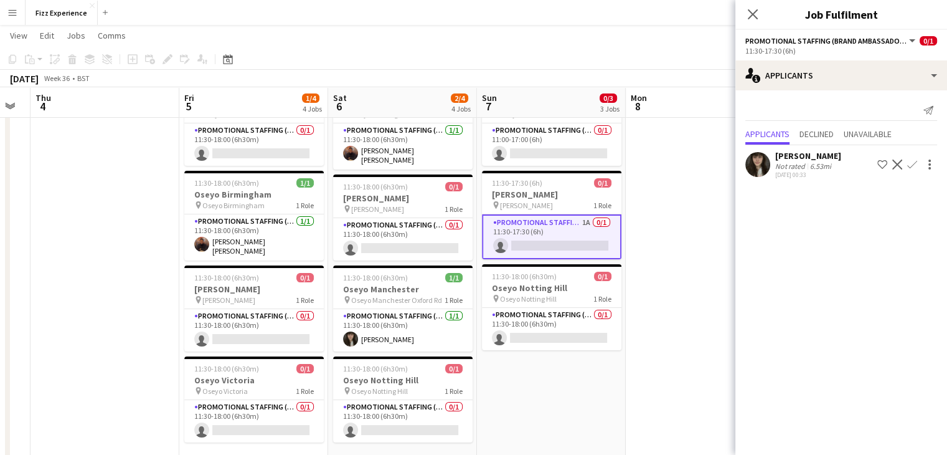
click at [897, 165] on app-icon "Decline" at bounding box center [897, 164] width 10 height 10
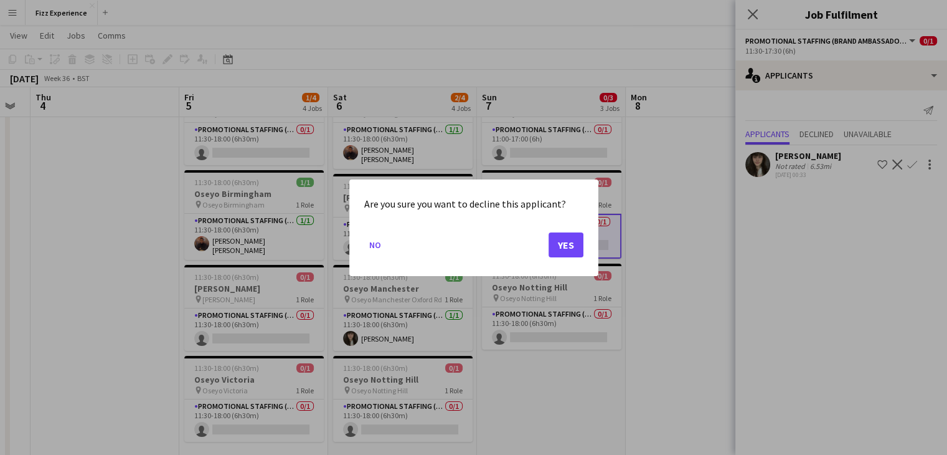
scroll to position [0, 0]
click at [560, 245] on button "Yes" at bounding box center [566, 244] width 35 height 25
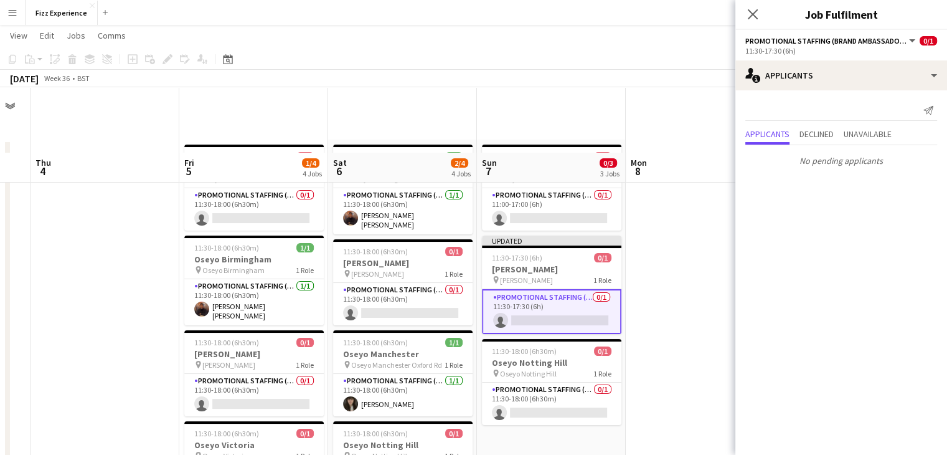
scroll to position [65, 0]
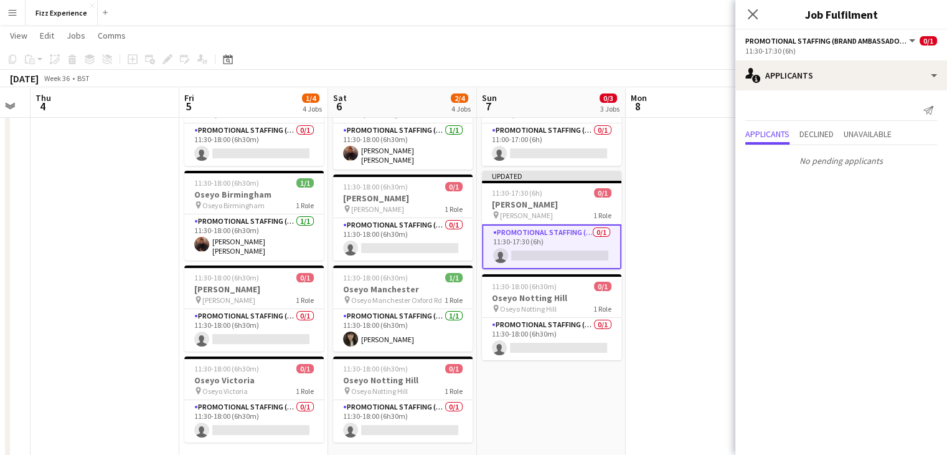
click at [660, 247] on app-date-cell at bounding box center [700, 271] width 149 height 392
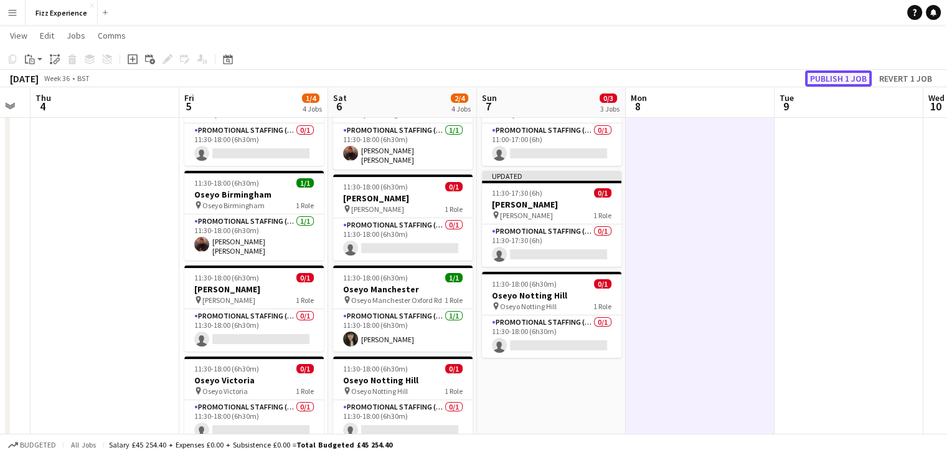
click at [826, 78] on button "Publish 1 job" at bounding box center [838, 78] width 67 height 16
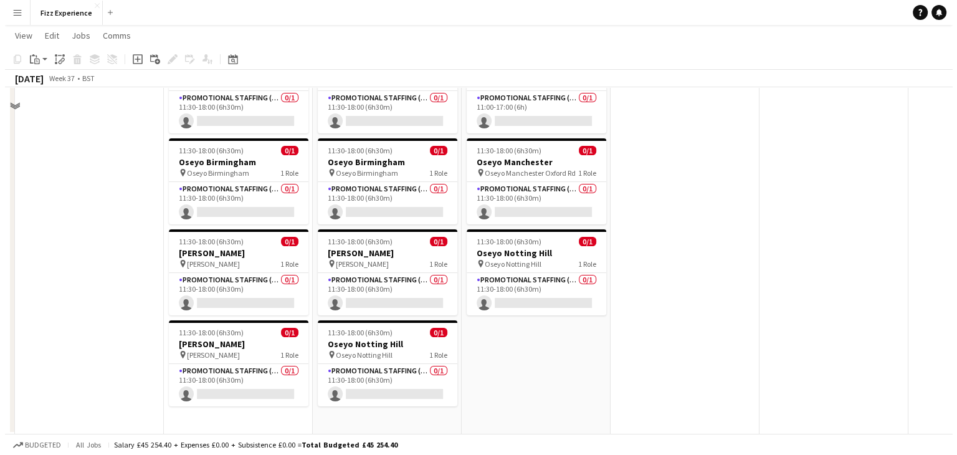
scroll to position [0, 0]
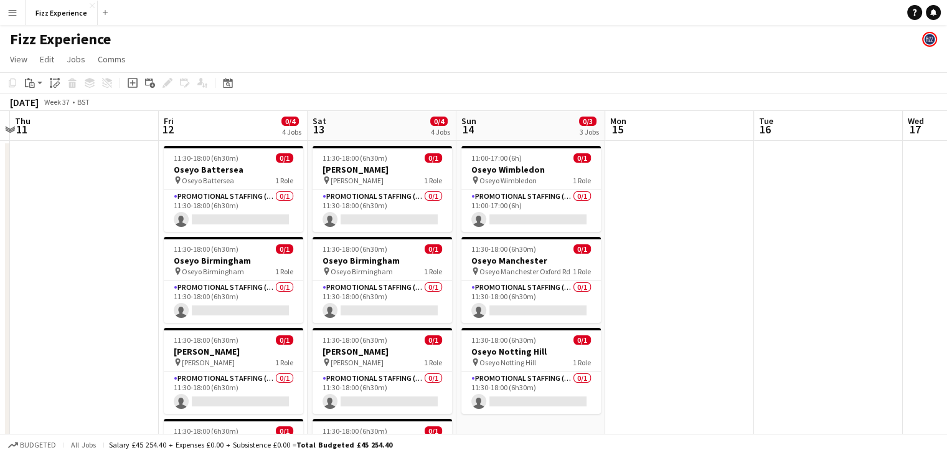
click at [14, 15] on app-icon "Menu" at bounding box center [12, 12] width 10 height 10
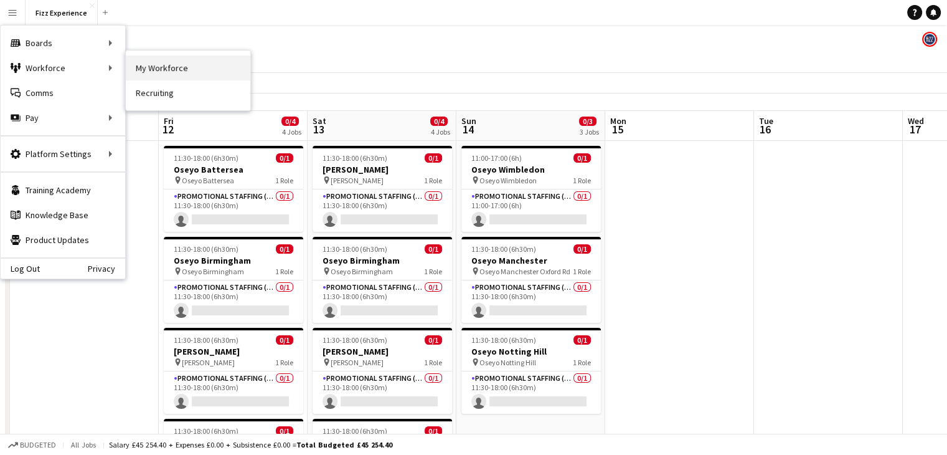
click at [152, 63] on link "My Workforce" at bounding box center [188, 67] width 125 height 25
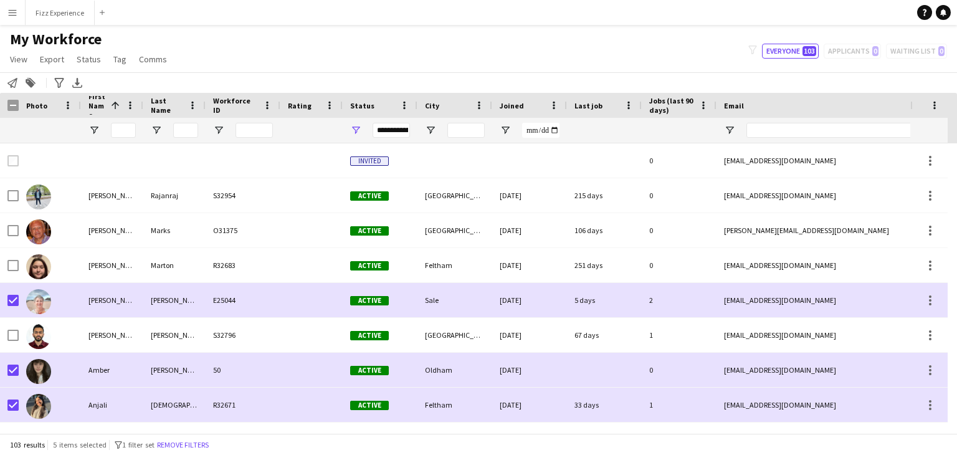
click at [10, 16] on app-icon "Menu" at bounding box center [12, 12] width 10 height 10
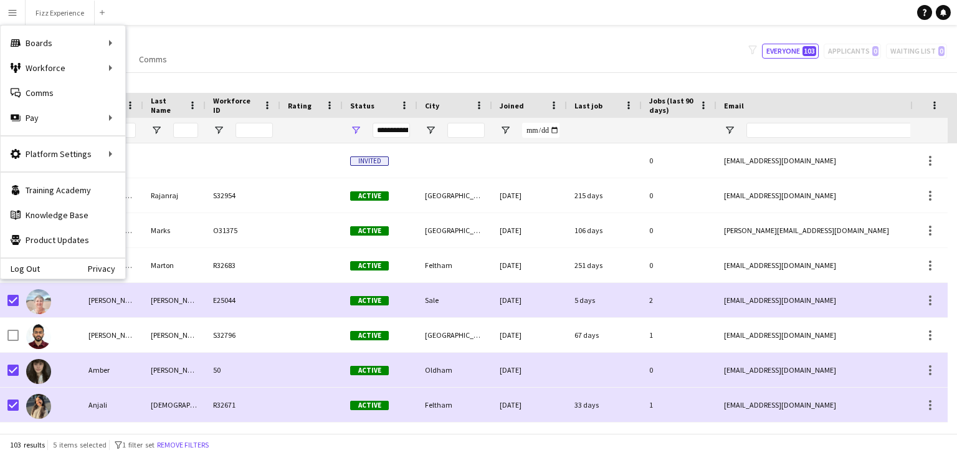
click at [132, 91] on div "Notify workforce Add to tag Search tags magnifier Add tag Advanced filters Adva…" at bounding box center [478, 82] width 957 height 21
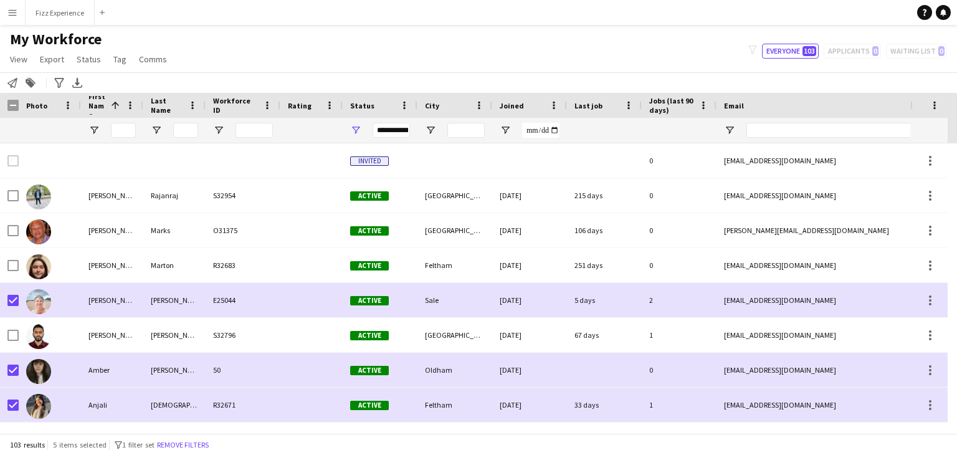
click at [22, 18] on button "Menu" at bounding box center [12, 12] width 25 height 25
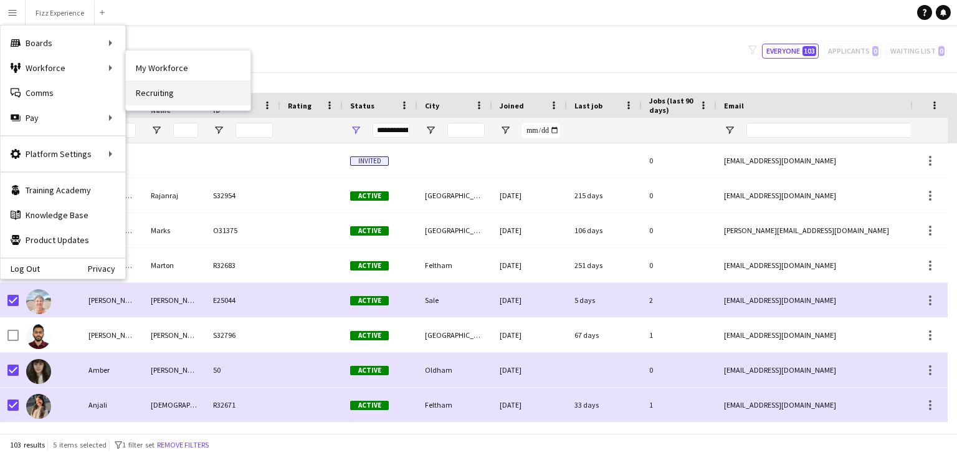
click at [136, 93] on link "Recruiting" at bounding box center [188, 92] width 125 height 25
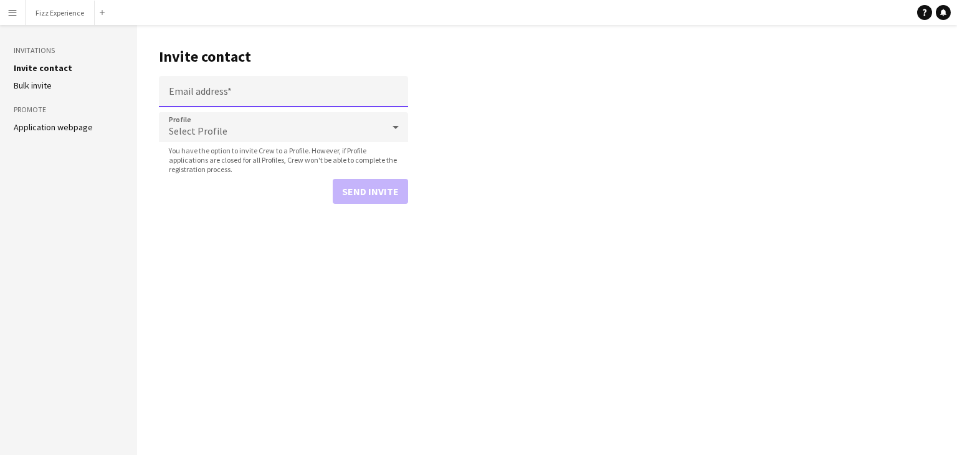
click at [202, 95] on input "Email address" at bounding box center [283, 91] width 249 height 31
paste input "**********"
type input "**********"
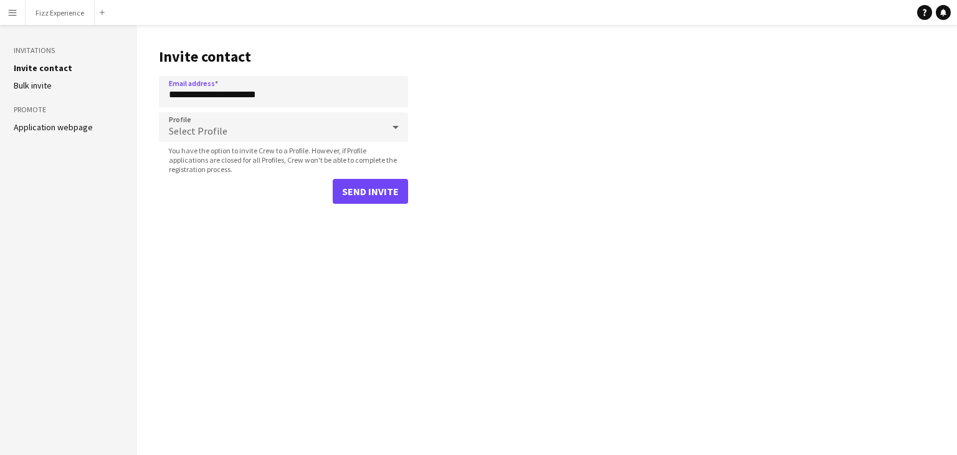
click at [297, 130] on div "Select Profile" at bounding box center [271, 127] width 224 height 30
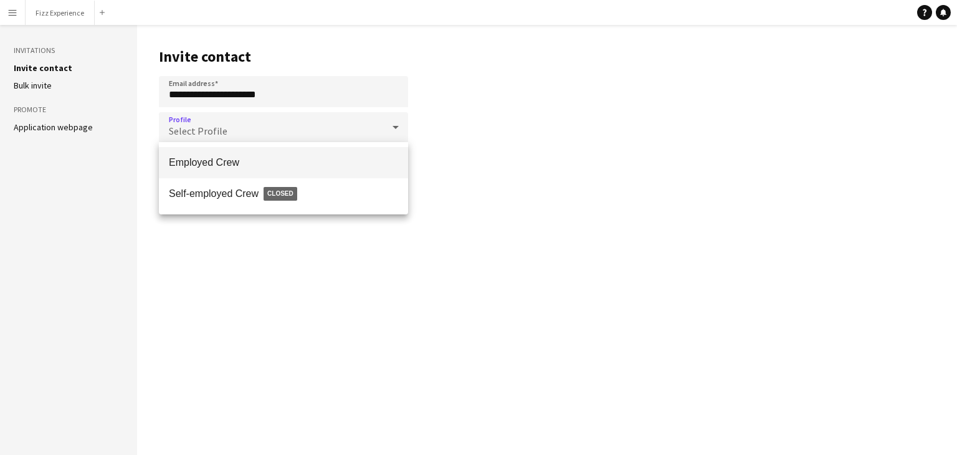
click at [274, 159] on span "Employed Crew" at bounding box center [283, 162] width 229 height 12
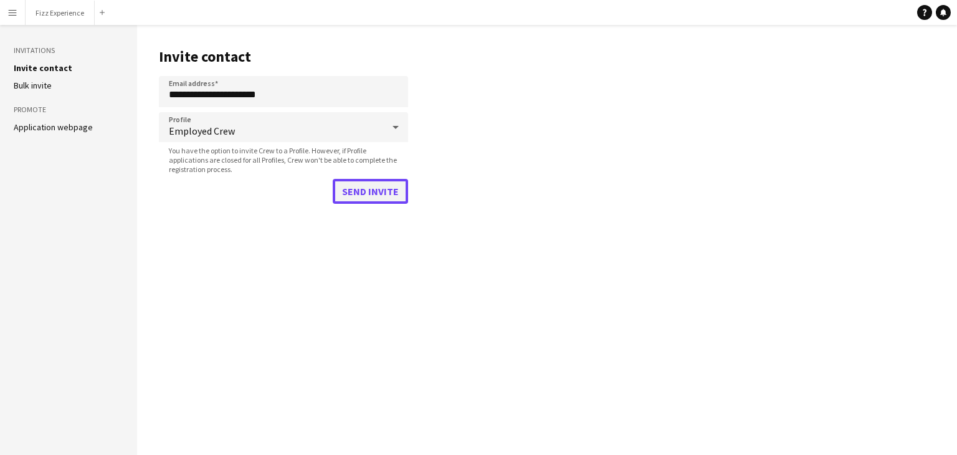
click at [351, 188] on button "Send invite" at bounding box center [370, 191] width 75 height 25
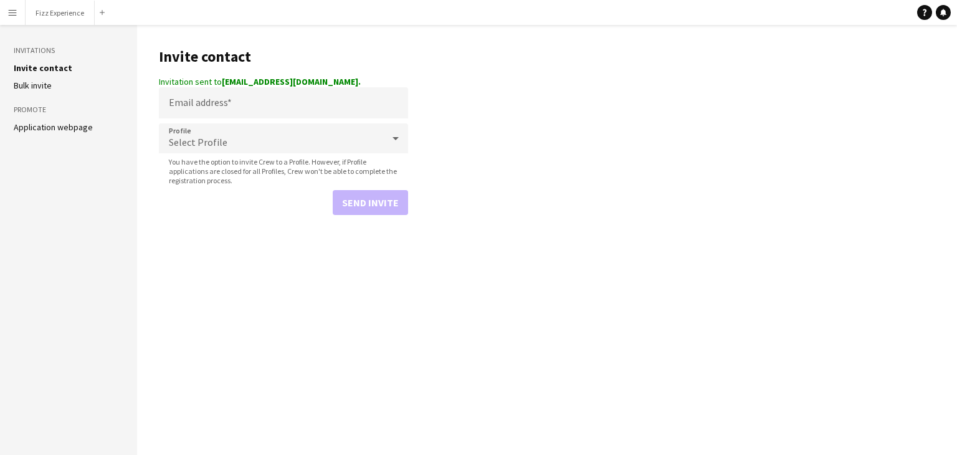
click at [16, 9] on app-icon "Menu" at bounding box center [12, 12] width 10 height 10
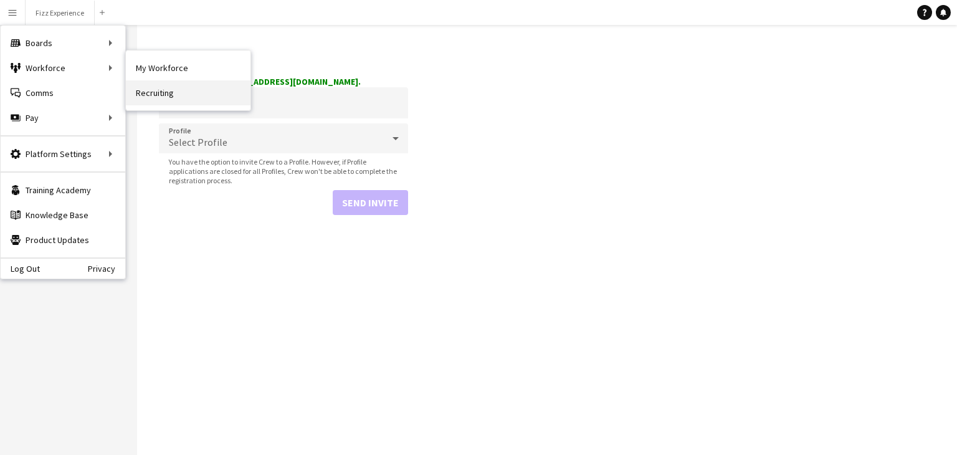
click at [142, 91] on link "Recruiting" at bounding box center [188, 92] width 125 height 25
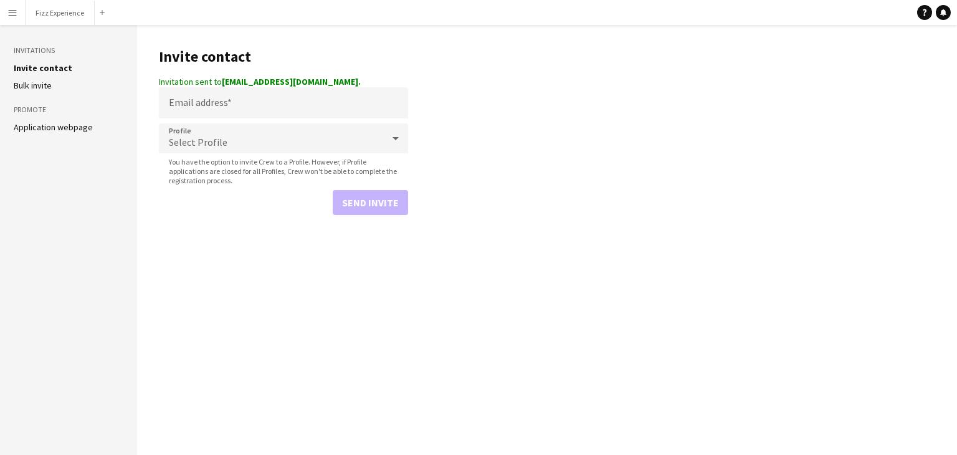
click at [20, 11] on button "Menu" at bounding box center [12, 12] width 25 height 25
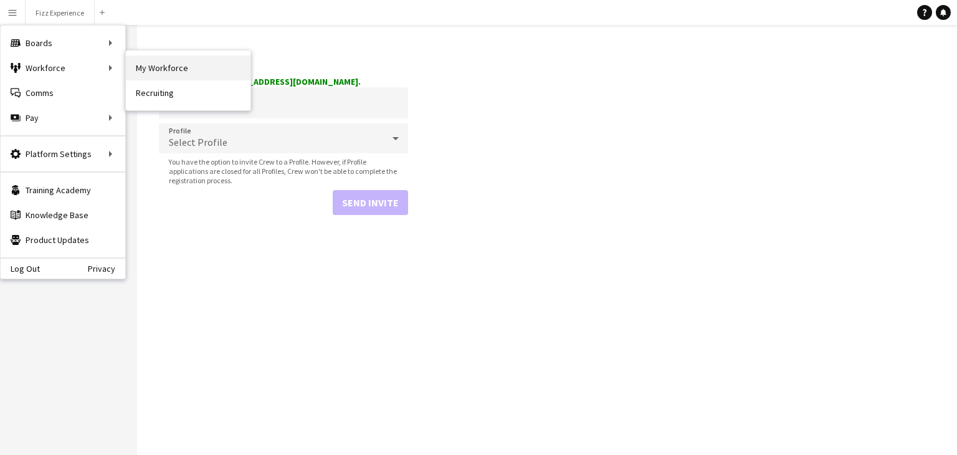
click at [145, 70] on link "My Workforce" at bounding box center [188, 67] width 125 height 25
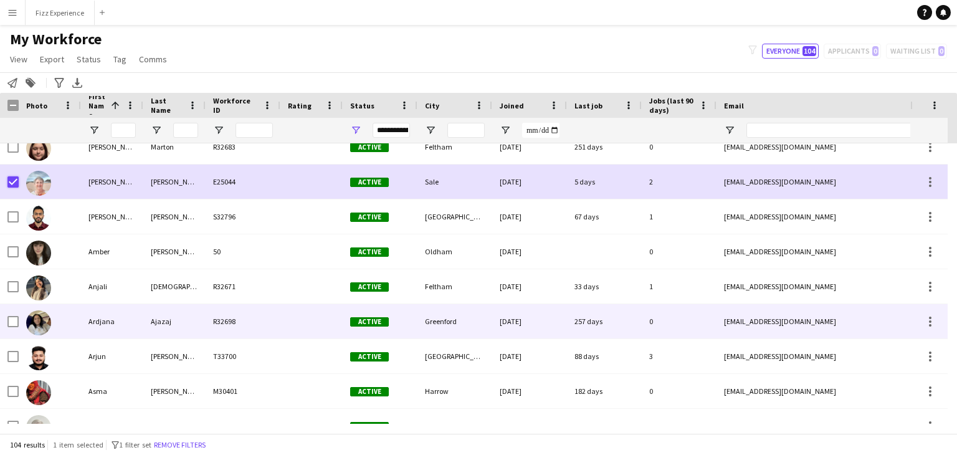
scroll to position [154, 0]
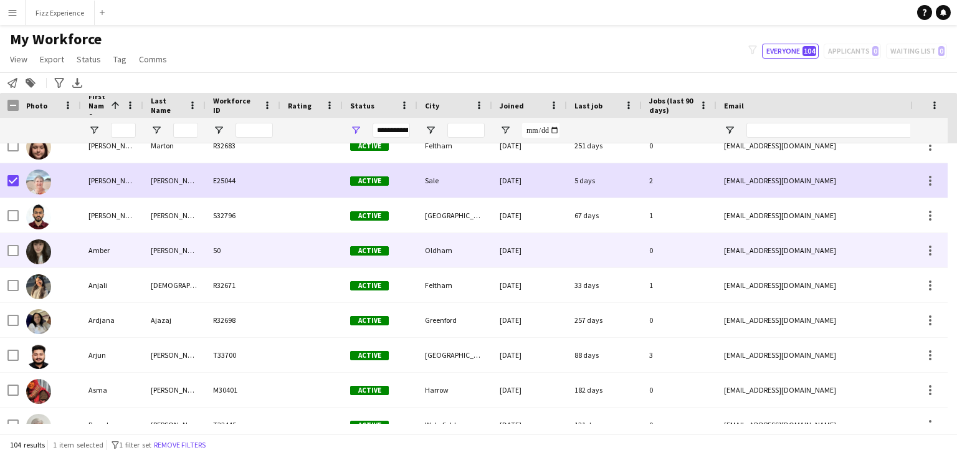
click at [11, 256] on div at bounding box center [12, 250] width 11 height 35
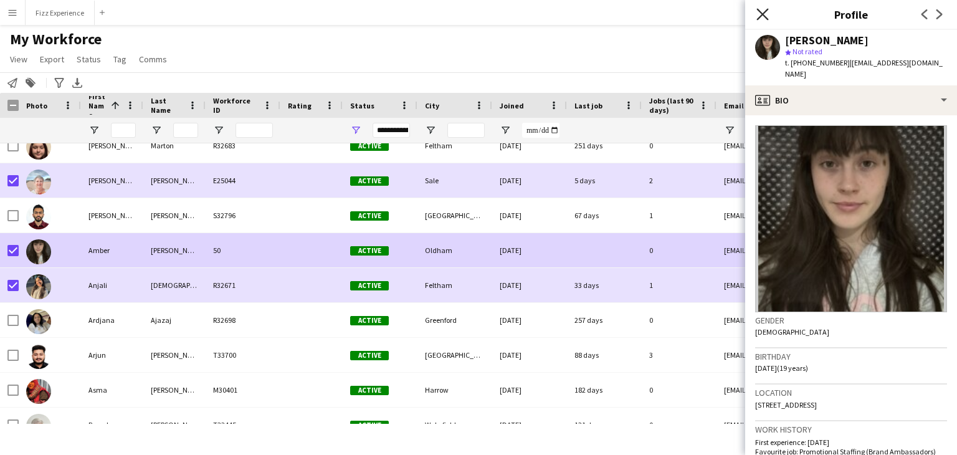
click at [763, 16] on icon at bounding box center [762, 14] width 12 height 12
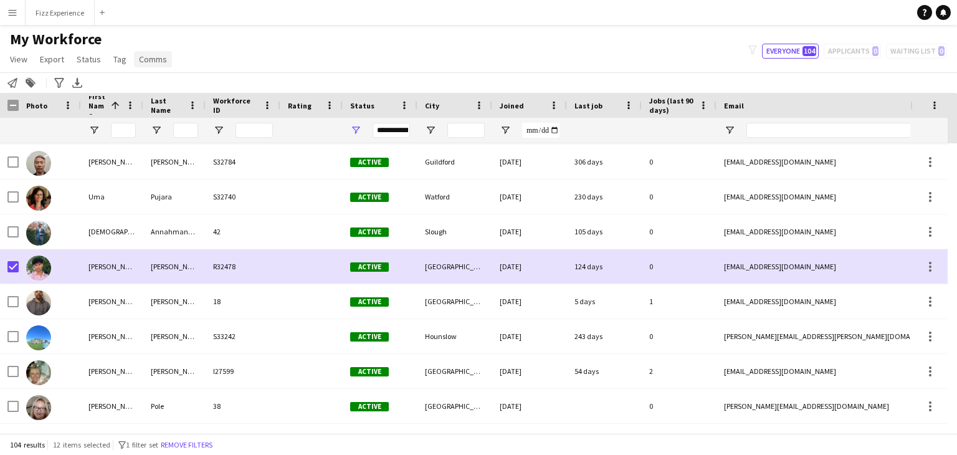
click at [159, 60] on span "Comms" at bounding box center [153, 59] width 28 height 11
click at [165, 77] on link "Send notification" at bounding box center [175, 86] width 87 height 26
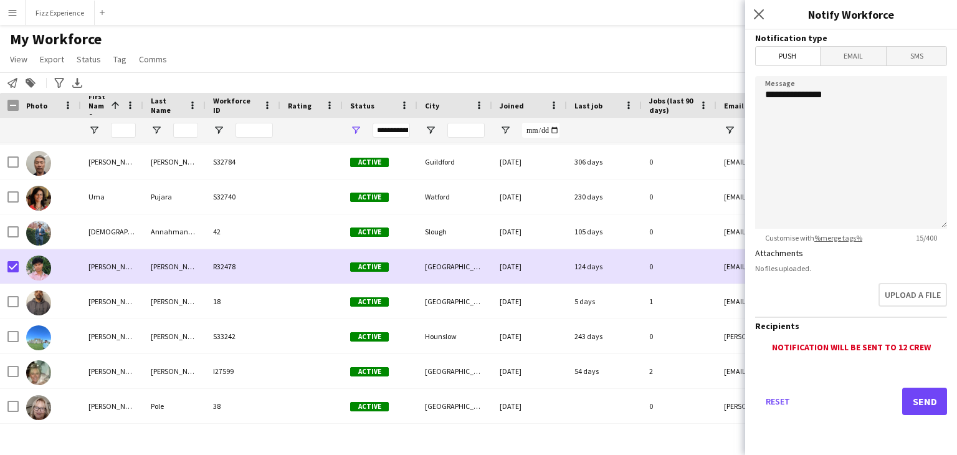
click at [839, 53] on span "Email" at bounding box center [853, 56] width 66 height 19
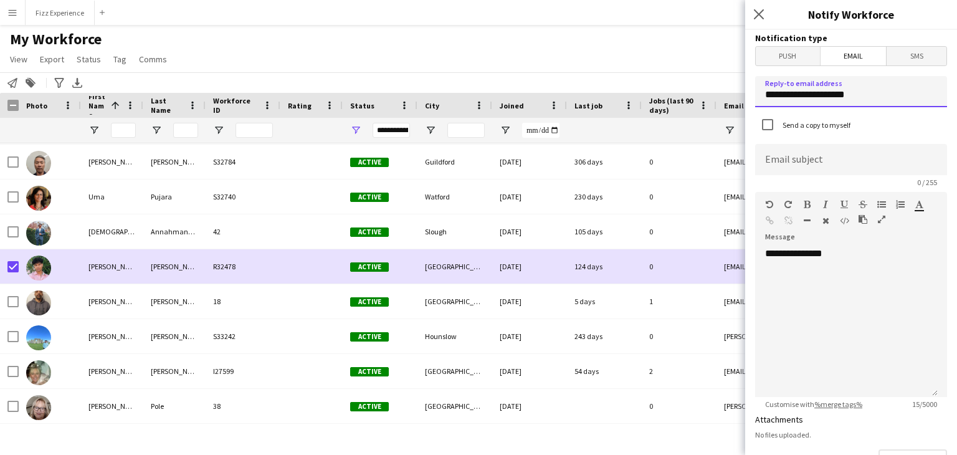
drag, startPoint x: 861, startPoint y: 90, endPoint x: 678, endPoint y: 105, distance: 184.4
click at [678, 105] on body "Menu Boards Boards Boards All jobs Status Workforce Workforce My Workforce Recr…" at bounding box center [478, 227] width 957 height 455
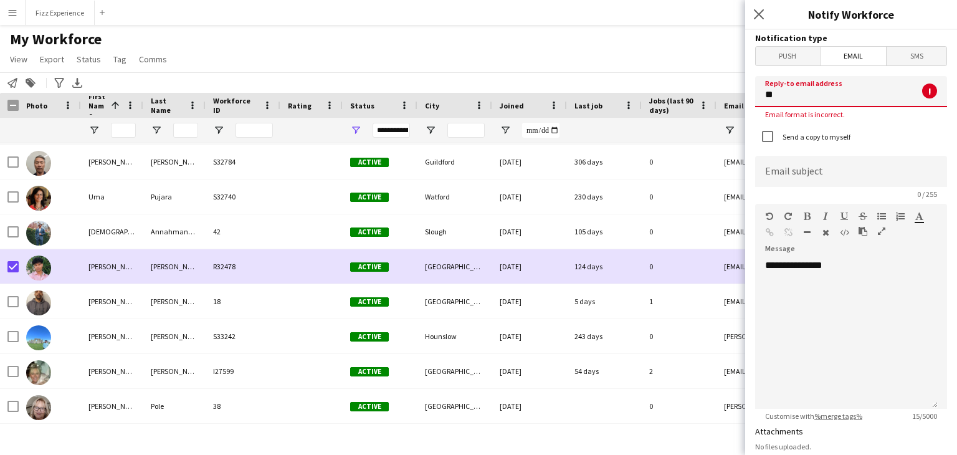
type input "*"
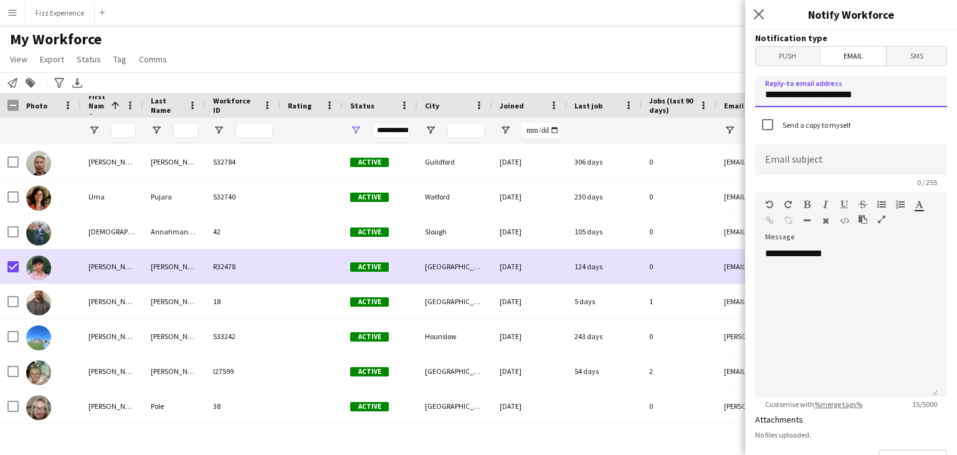
type input "**********"
click at [790, 160] on input at bounding box center [851, 159] width 192 height 31
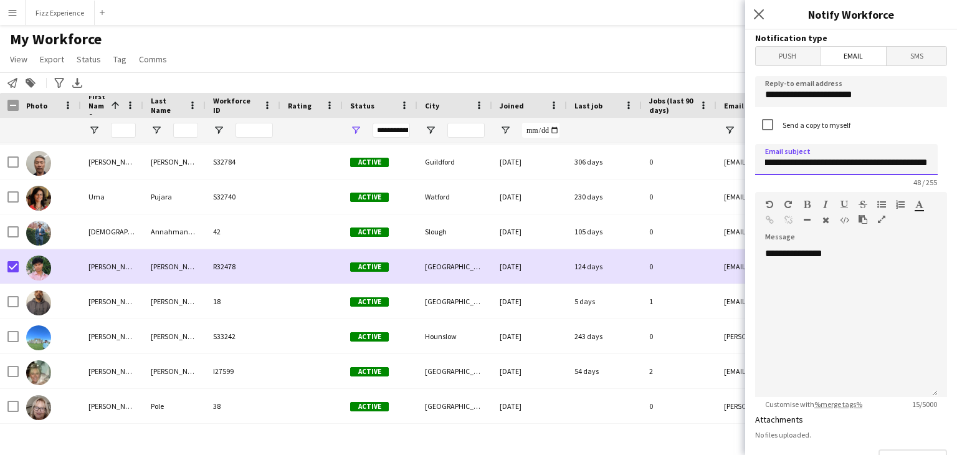
type input "**********"
drag, startPoint x: 853, startPoint y: 262, endPoint x: 747, endPoint y: 256, distance: 106.0
click at [747, 256] on form "**********" at bounding box center [851, 376] width 212 height 693
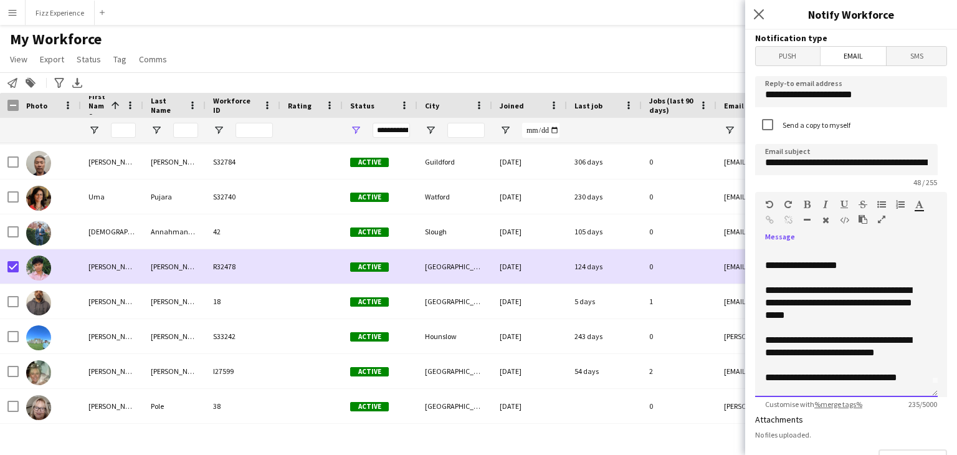
scroll to position [26, 0]
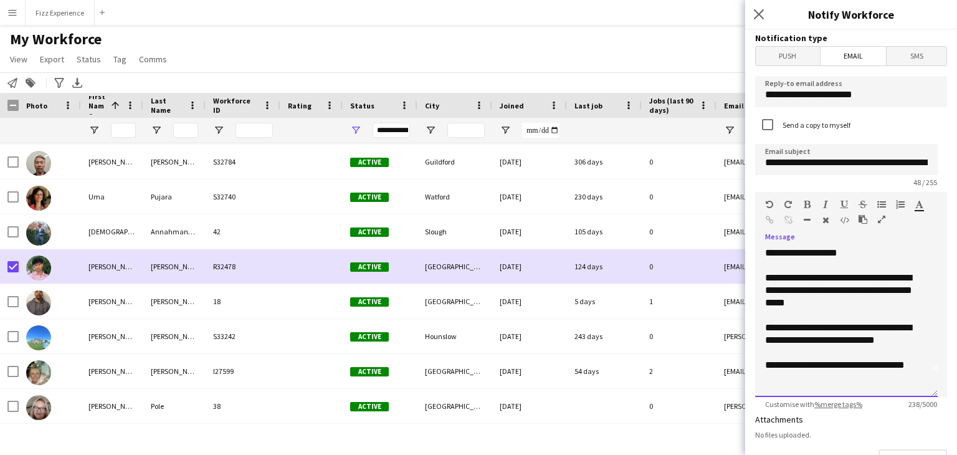
click at [827, 305] on div "**********" at bounding box center [841, 334] width 153 height 125
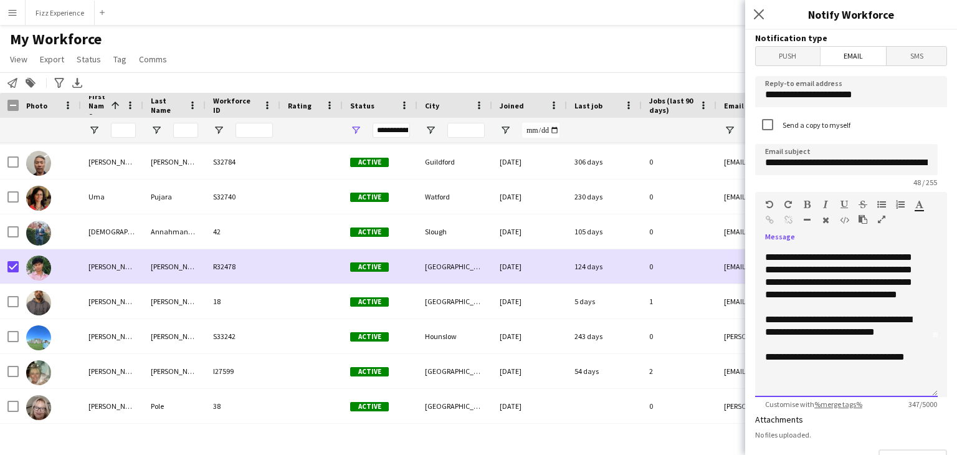
scroll to position [72, 0]
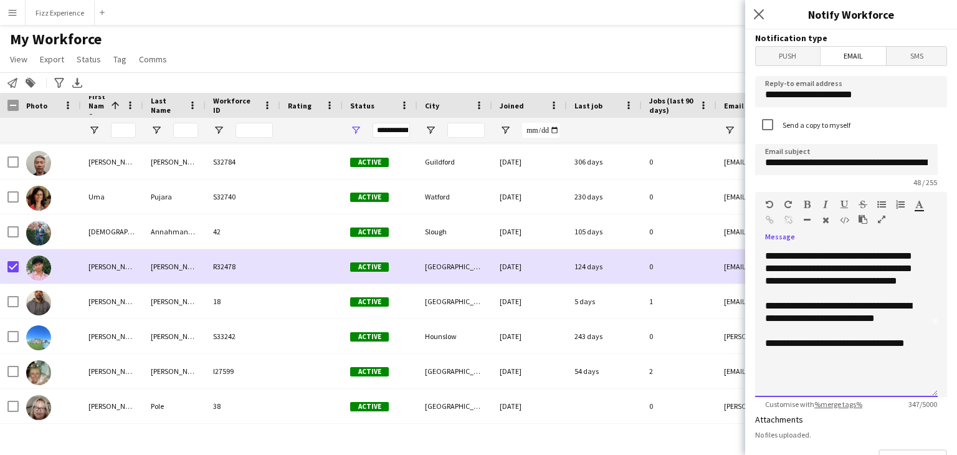
click at [821, 267] on div "**********" at bounding box center [841, 306] width 153 height 162
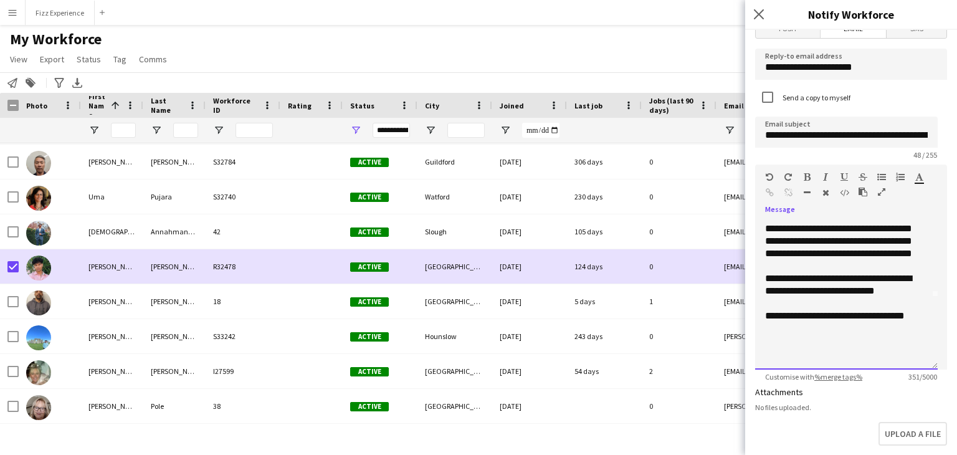
scroll to position [27, 0]
click at [834, 356] on div "**********" at bounding box center [841, 278] width 153 height 162
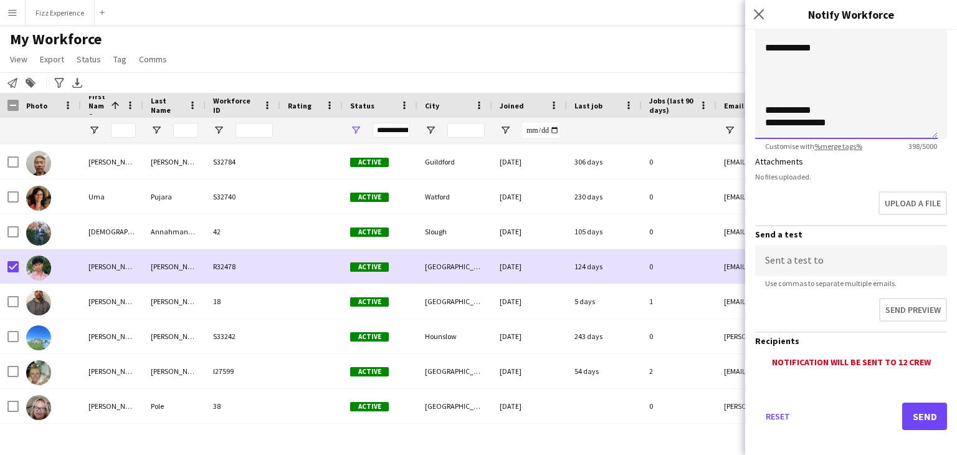
scroll to position [266, 0]
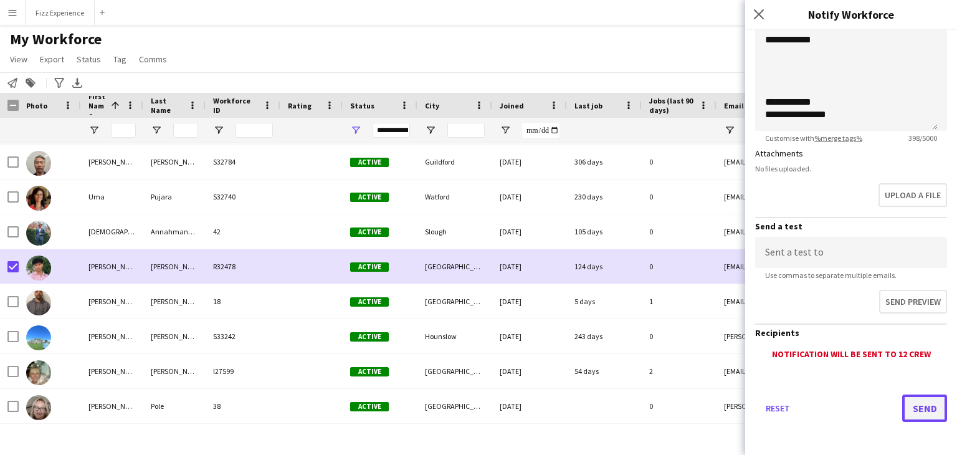
click at [911, 402] on button "Send" at bounding box center [924, 407] width 45 height 27
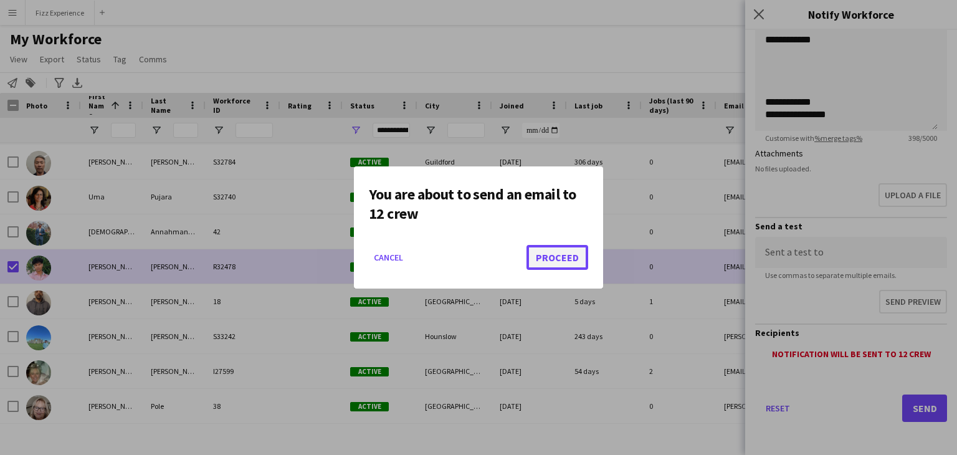
click at [546, 257] on button "Proceed" at bounding box center [557, 257] width 62 height 25
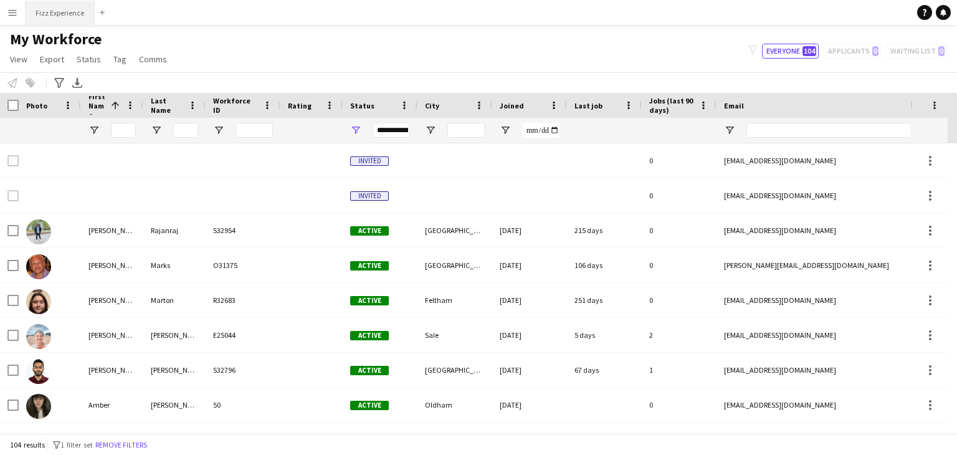
click at [59, 8] on button "Fizz Experience Close" at bounding box center [60, 13] width 69 height 24
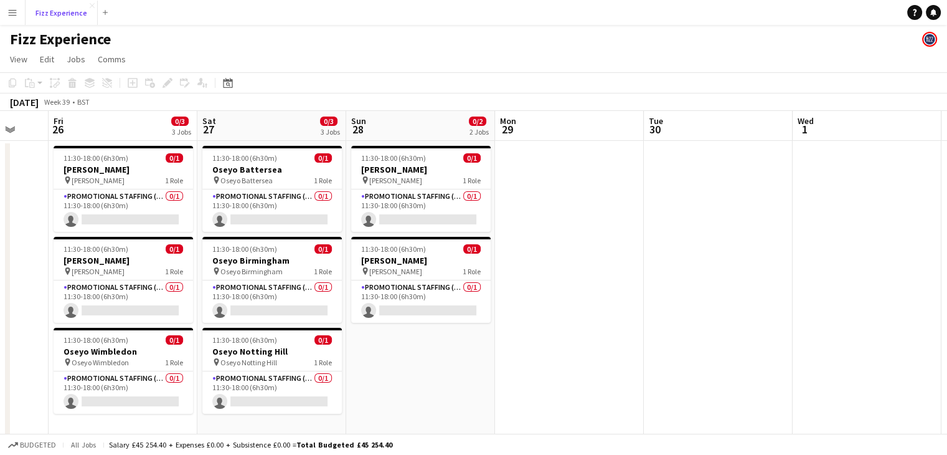
scroll to position [0, 401]
